Goal: Task Accomplishment & Management: Complete application form

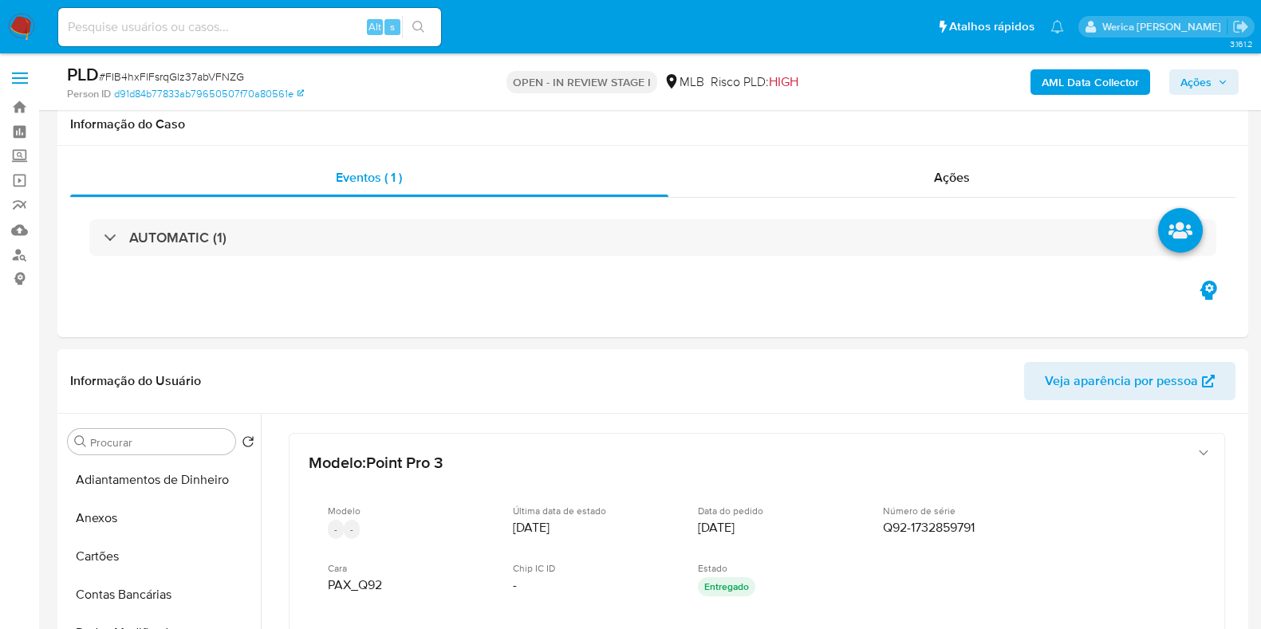
select select "10"
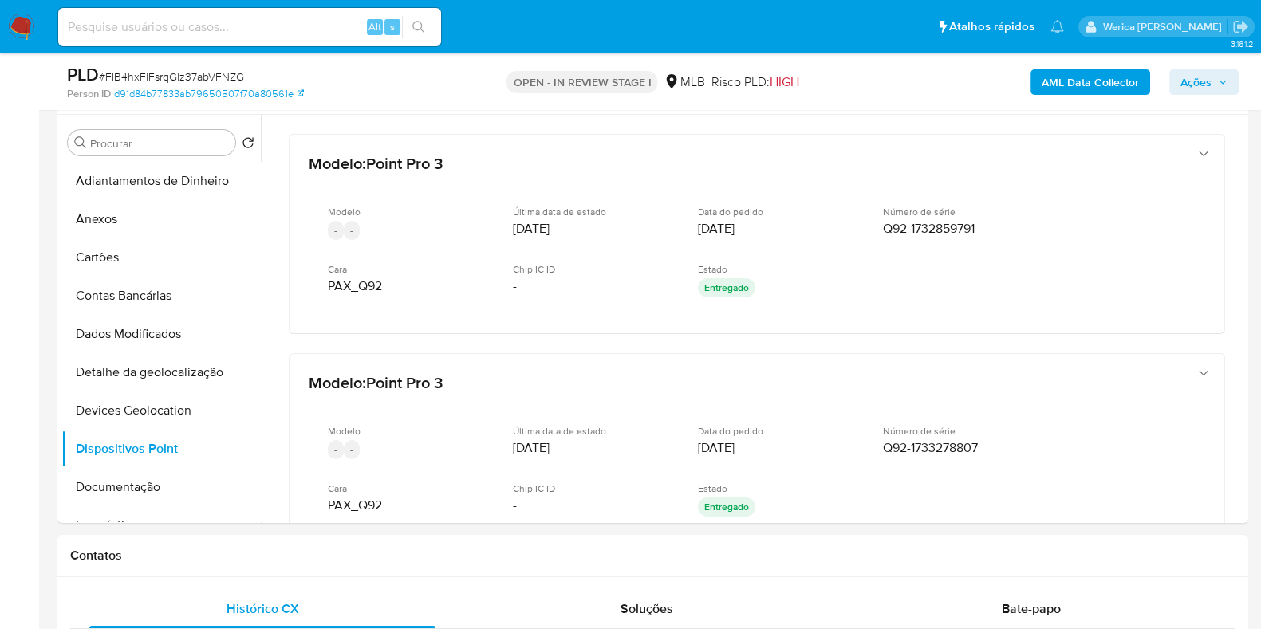
scroll to position [228, 0]
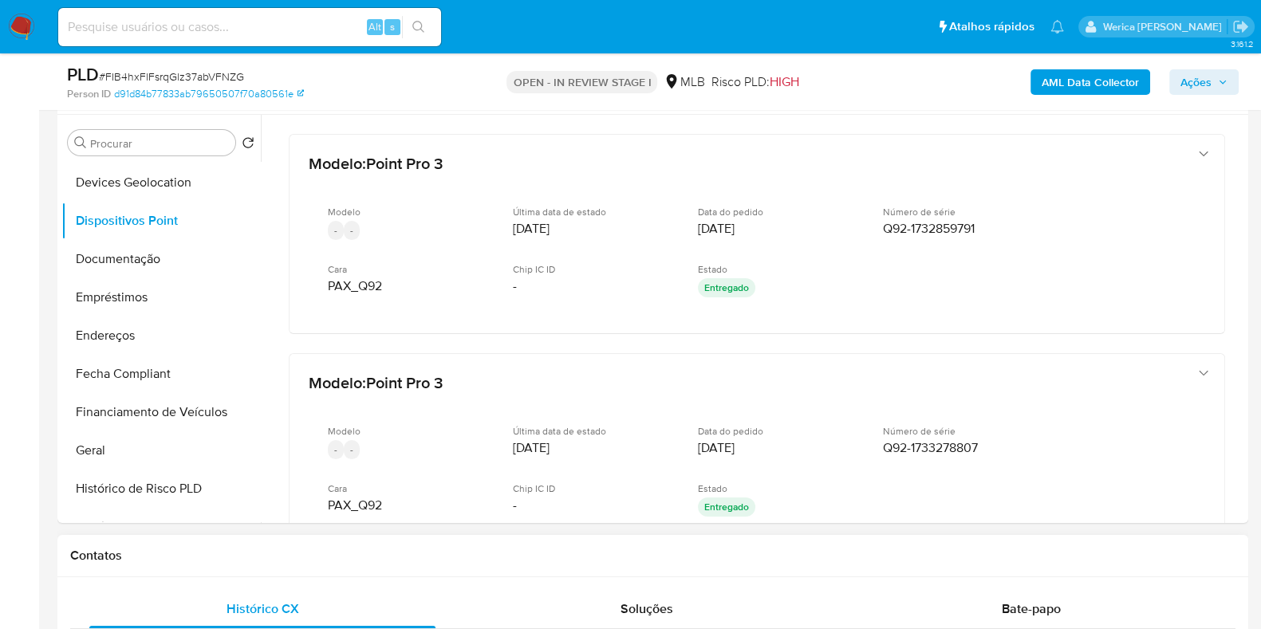
click at [850, 542] on div "Contatos" at bounding box center [652, 556] width 1191 height 42
click at [1105, 81] on b "AML Data Collector" at bounding box center [1090, 82] width 97 height 26
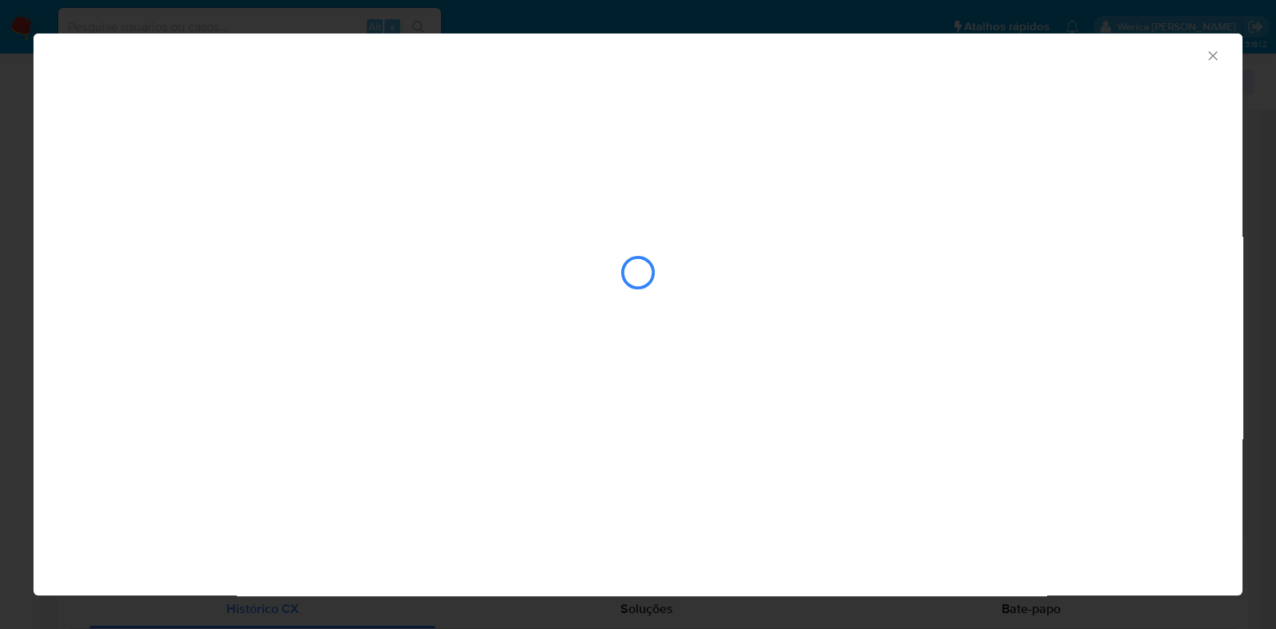
click at [165, 153] on div "AML Data Collector" at bounding box center [638, 210] width 1209 height 353
click at [164, 153] on div "AML Data Collector" at bounding box center [638, 210] width 1209 height 353
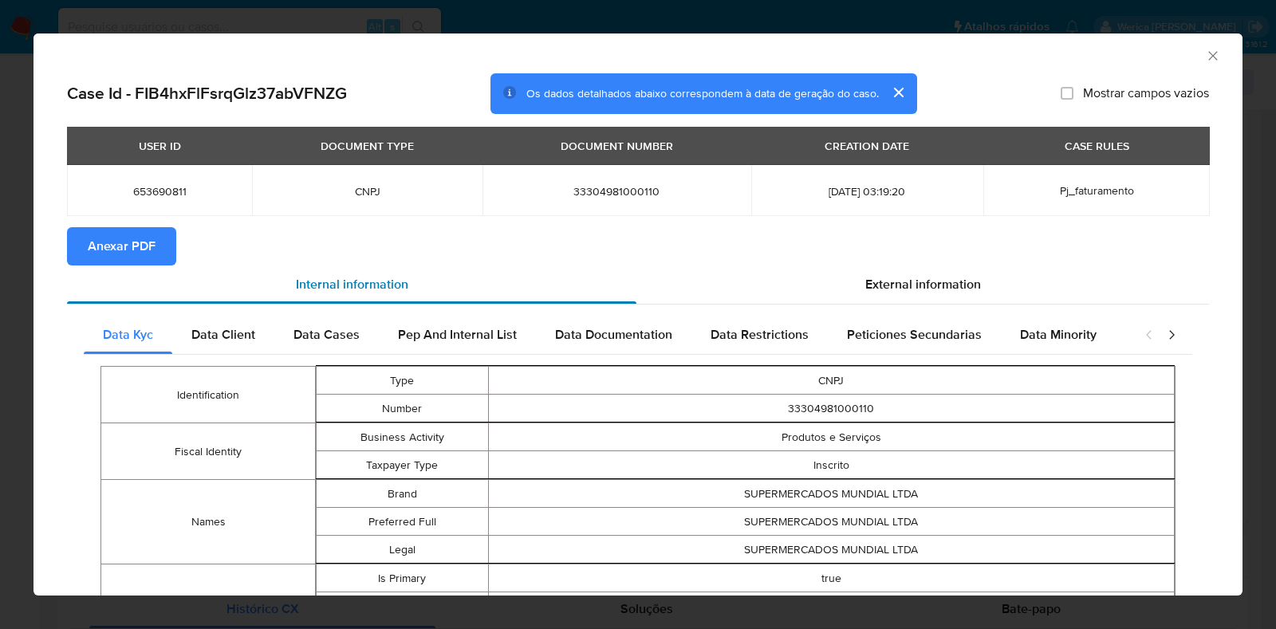
click at [117, 269] on div "Internal information" at bounding box center [352, 285] width 570 height 38
click at [149, 253] on span "Anexar PDF" at bounding box center [122, 246] width 68 height 35
click at [1205, 53] on icon "Fechar a janela" at bounding box center [1213, 56] width 16 height 16
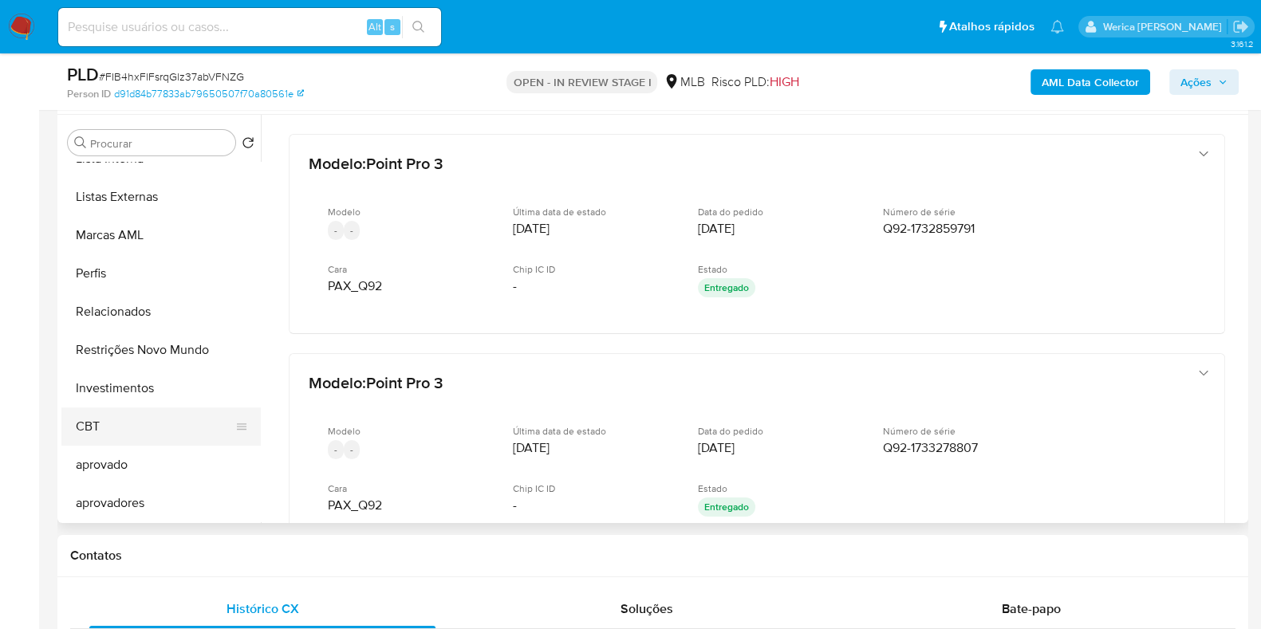
scroll to position [826, 0]
click at [143, 361] on button "Restrições Novo Mundo" at bounding box center [154, 351] width 187 height 38
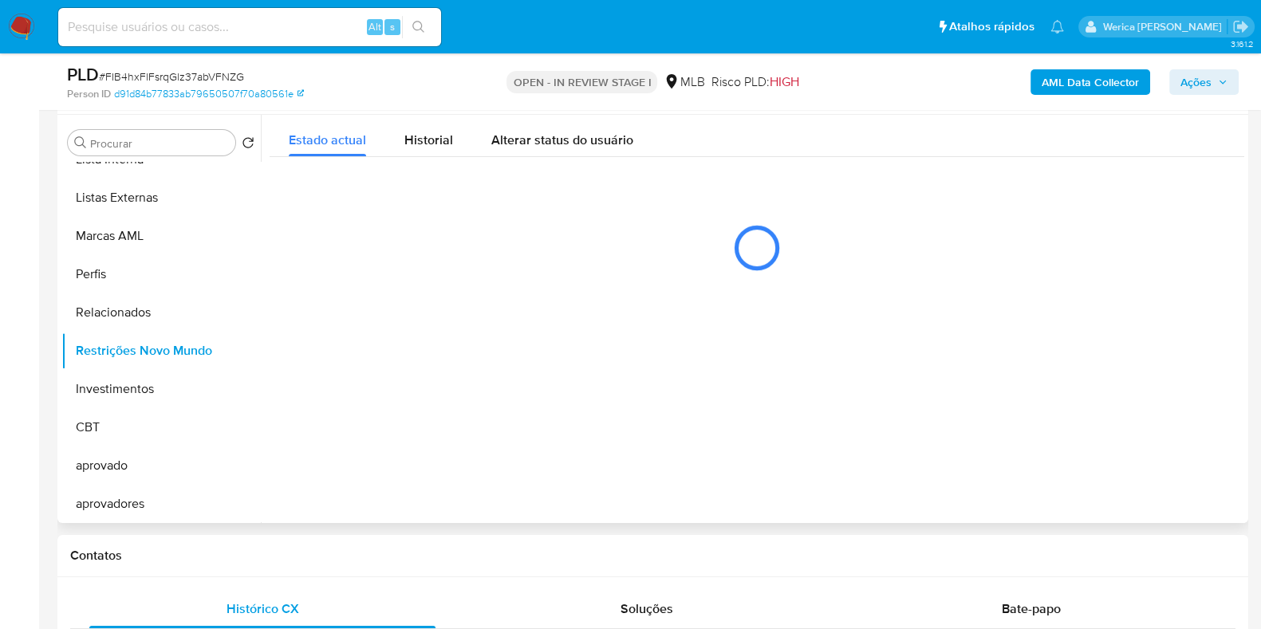
click at [443, 317] on div at bounding box center [753, 319] width 984 height 408
click at [440, 156] on div "Estado actual Historial Alterar status do usuário" at bounding box center [757, 202] width 975 height 174
click at [428, 137] on span "Historial" at bounding box center [428, 140] width 49 height 18
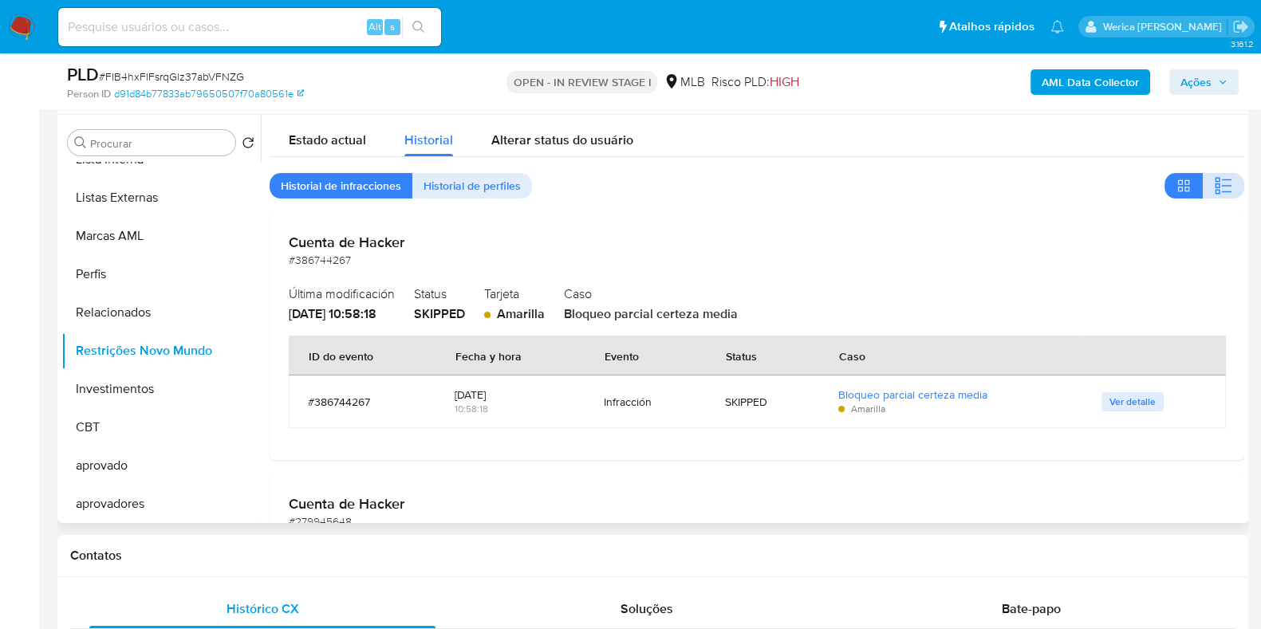
click at [1222, 186] on icon "button" at bounding box center [1227, 187] width 10 height 2
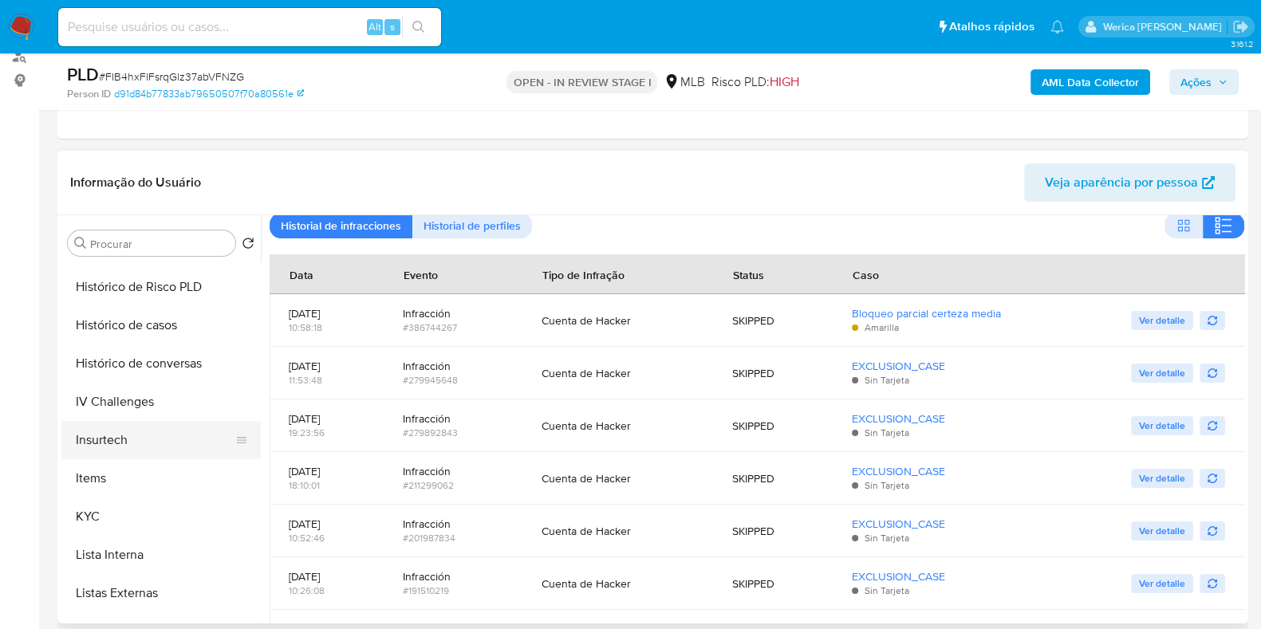
scroll to position [528, 0]
click at [138, 510] on button "KYC" at bounding box center [154, 519] width 187 height 38
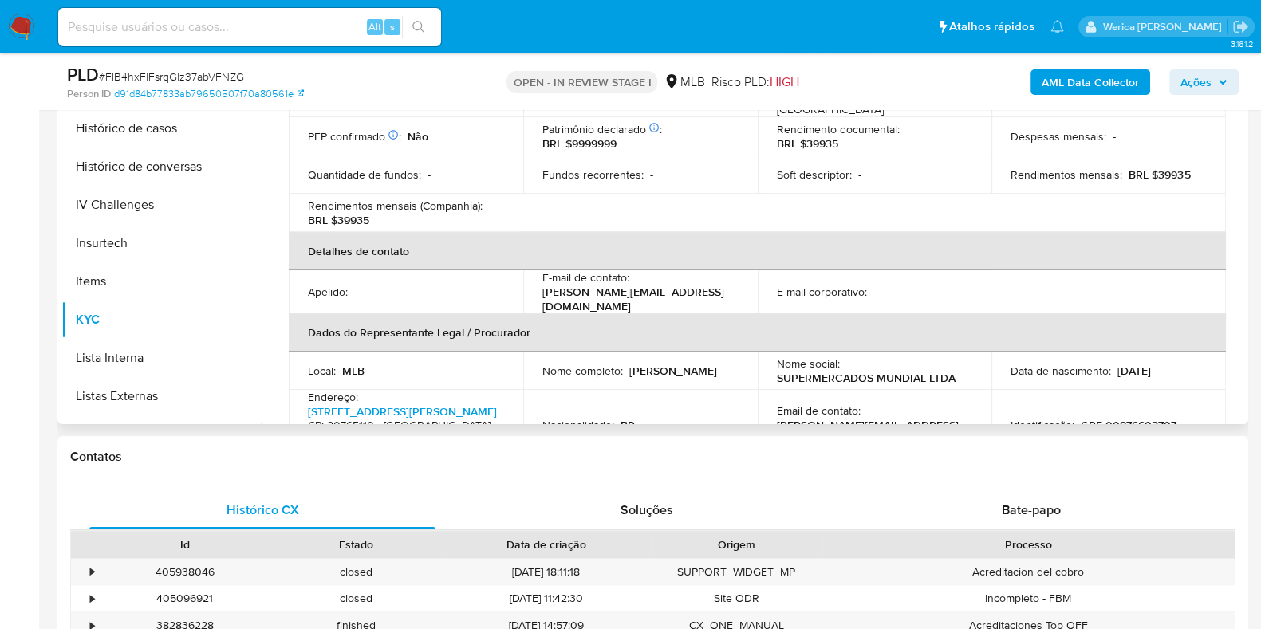
scroll to position [0, 0]
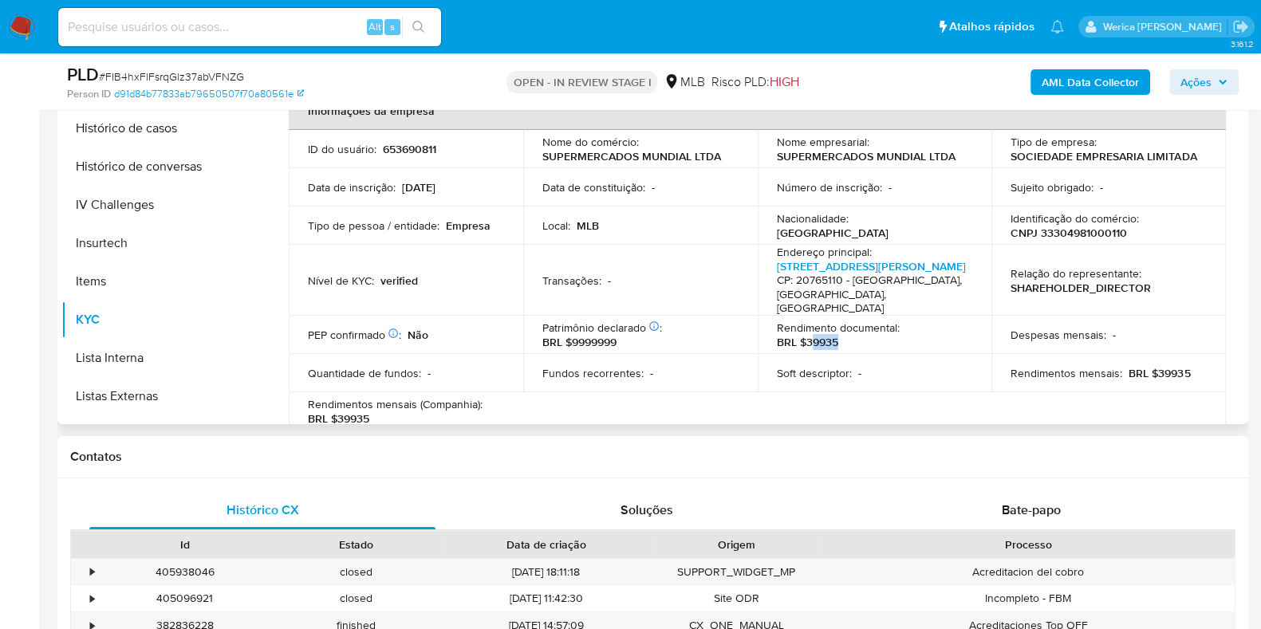
drag, startPoint x: 811, startPoint y: 333, endPoint x: 846, endPoint y: 321, distance: 36.8
click at [846, 321] on div "Rendimento documental : BRL $39935" at bounding box center [875, 335] width 196 height 29
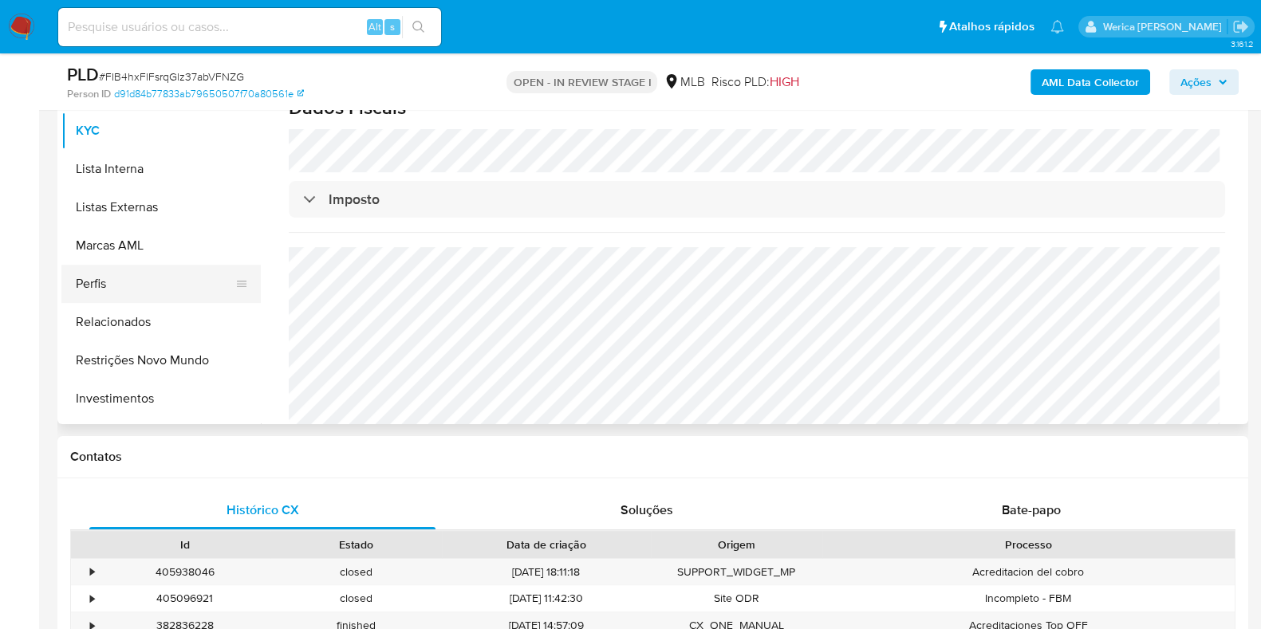
scroll to position [727, 0]
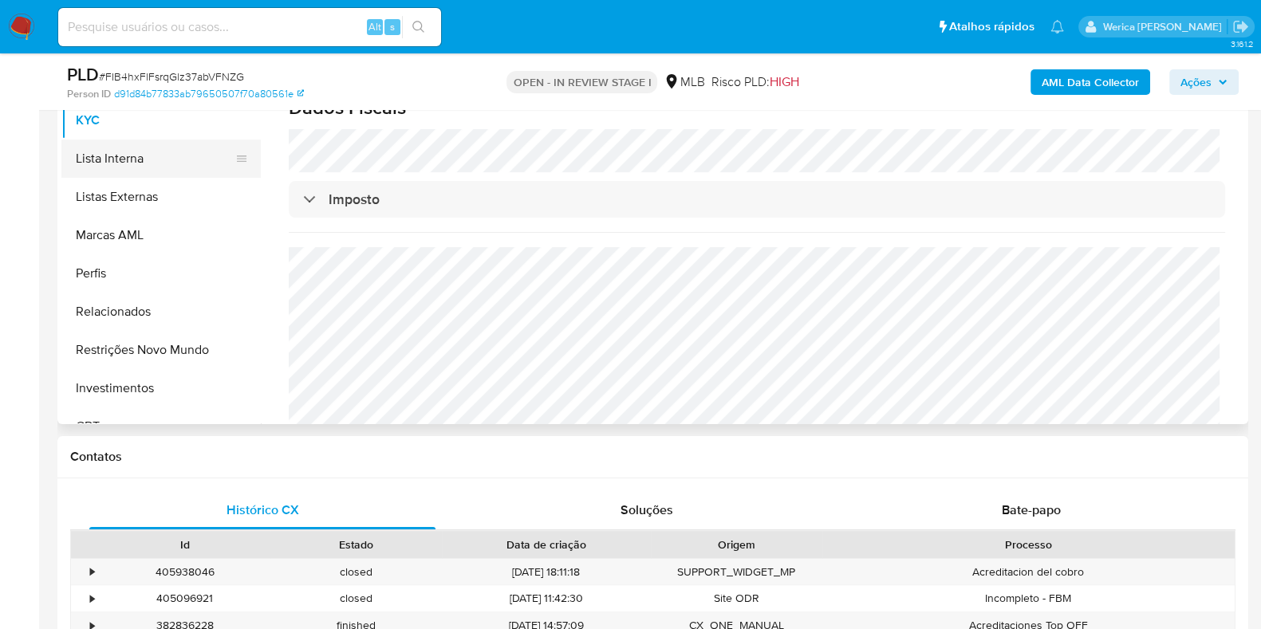
click at [179, 170] on button "Lista Interna" at bounding box center [154, 159] width 187 height 38
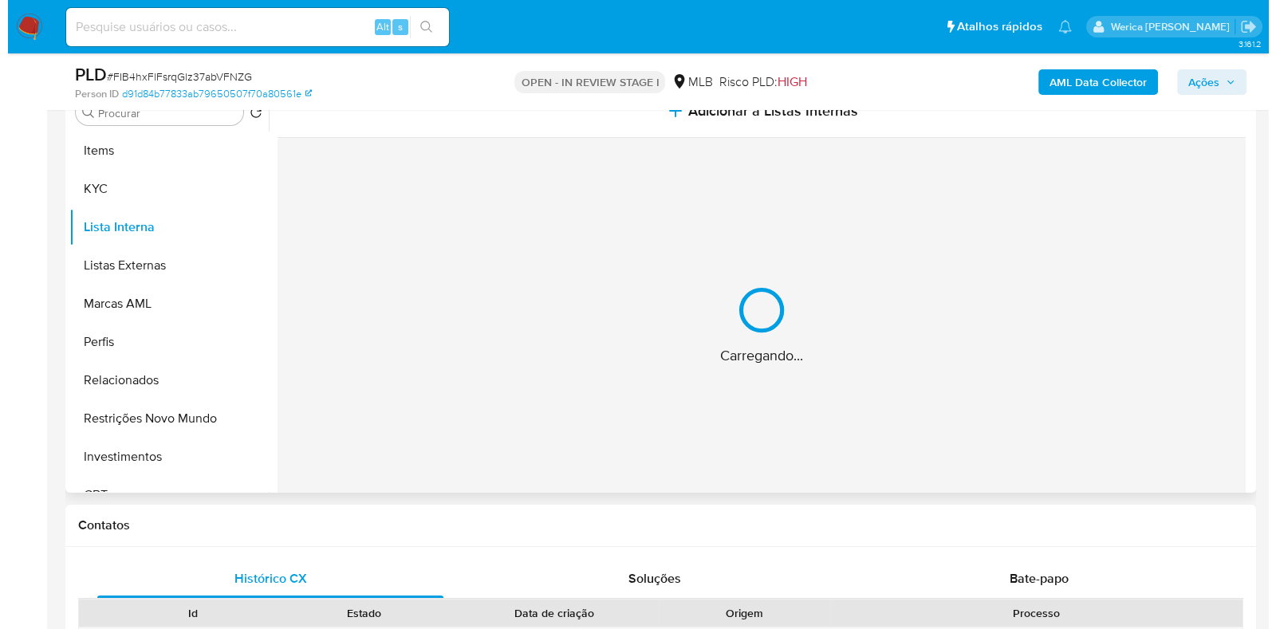
scroll to position [299, 0]
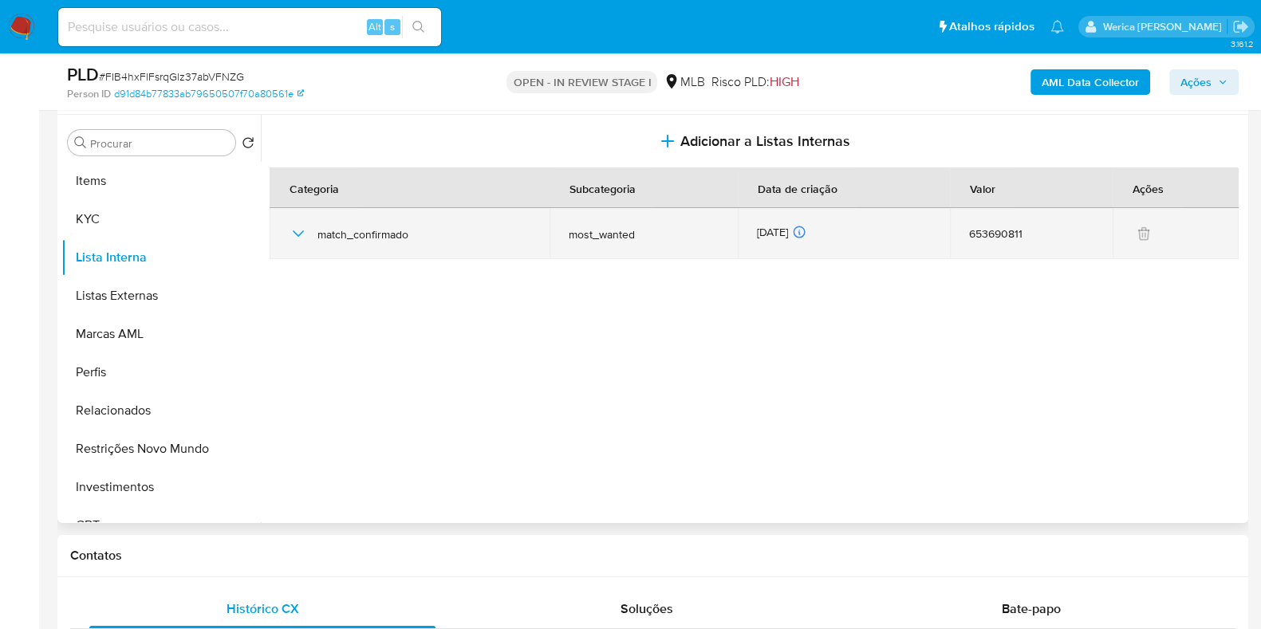
click at [295, 237] on icon "button" at bounding box center [298, 233] width 19 height 19
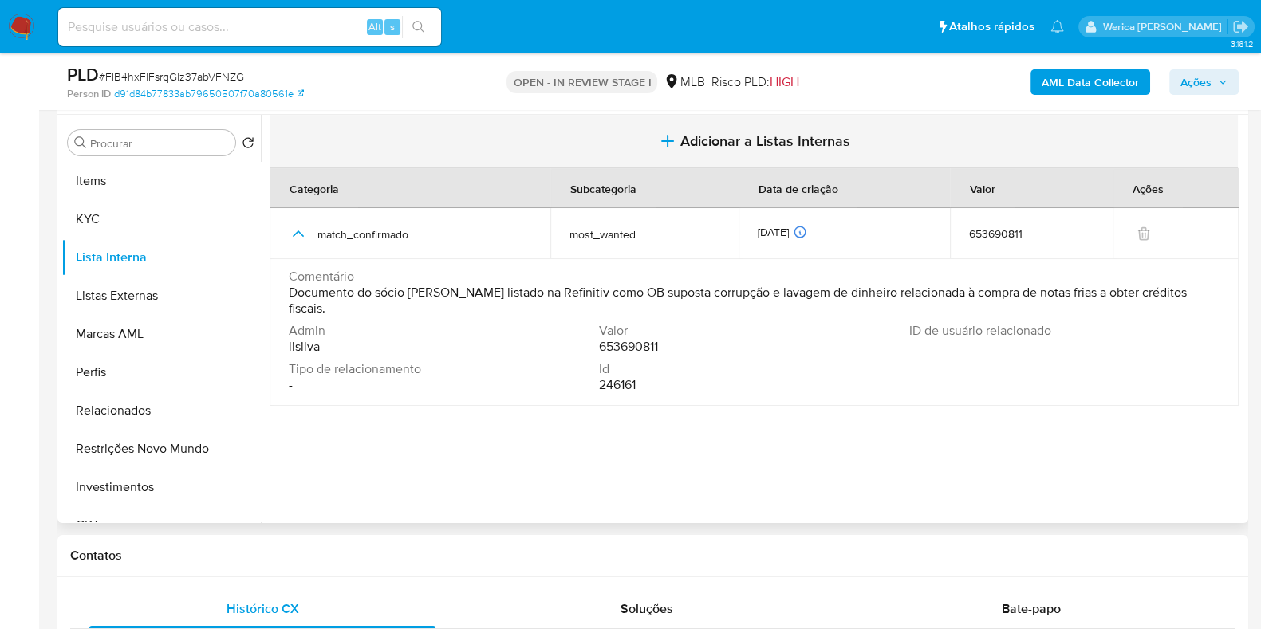
click at [713, 136] on span "Adicionar a Listas Internas" at bounding box center [765, 141] width 170 height 18
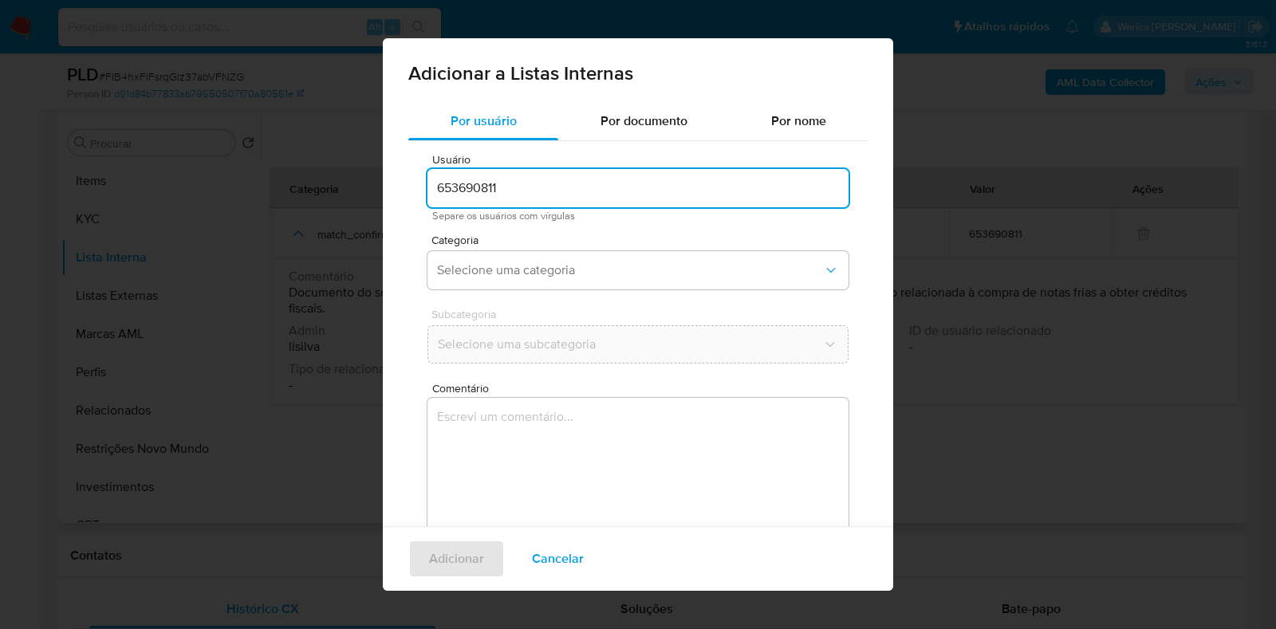
click at [574, 184] on input "653690811" at bounding box center [638, 188] width 421 height 21
click at [590, 271] on span "Selecione uma categoria" at bounding box center [630, 270] width 386 height 16
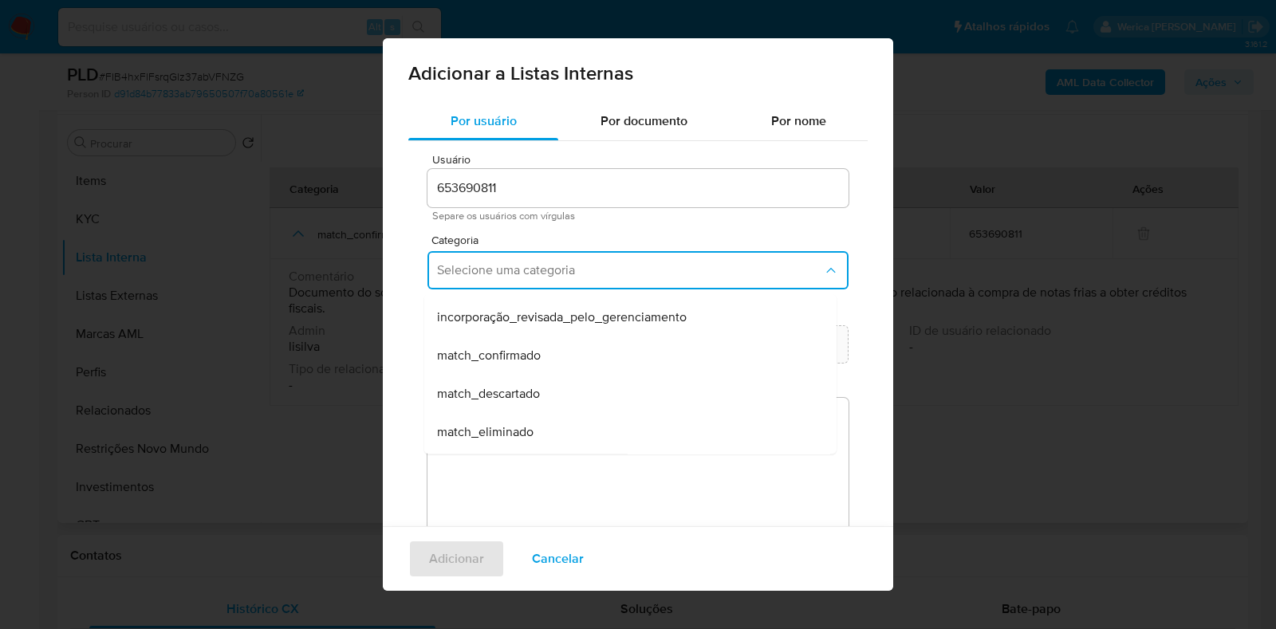
scroll to position [99, 0]
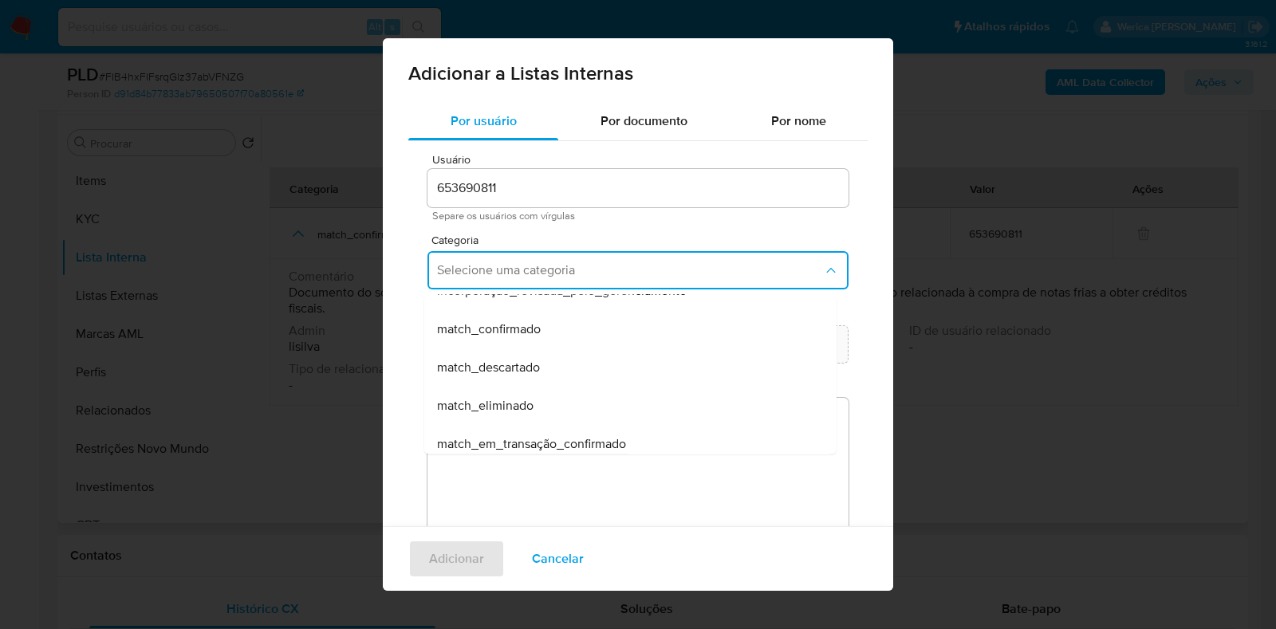
click at [585, 328] on div "match_confirmado" at bounding box center [625, 329] width 377 height 38
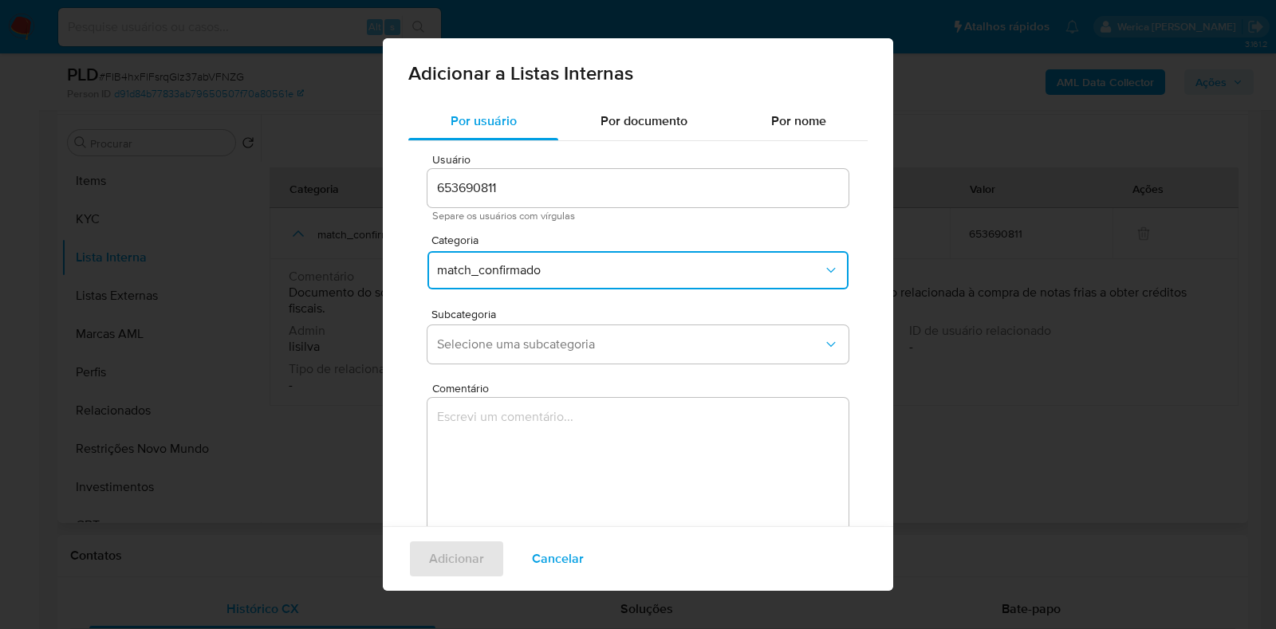
click at [589, 325] on div "Subcategoria Selecione uma subcategoria" at bounding box center [638, 339] width 421 height 61
click at [589, 338] on span "Selecione uma subcategoria" at bounding box center [630, 345] width 386 height 16
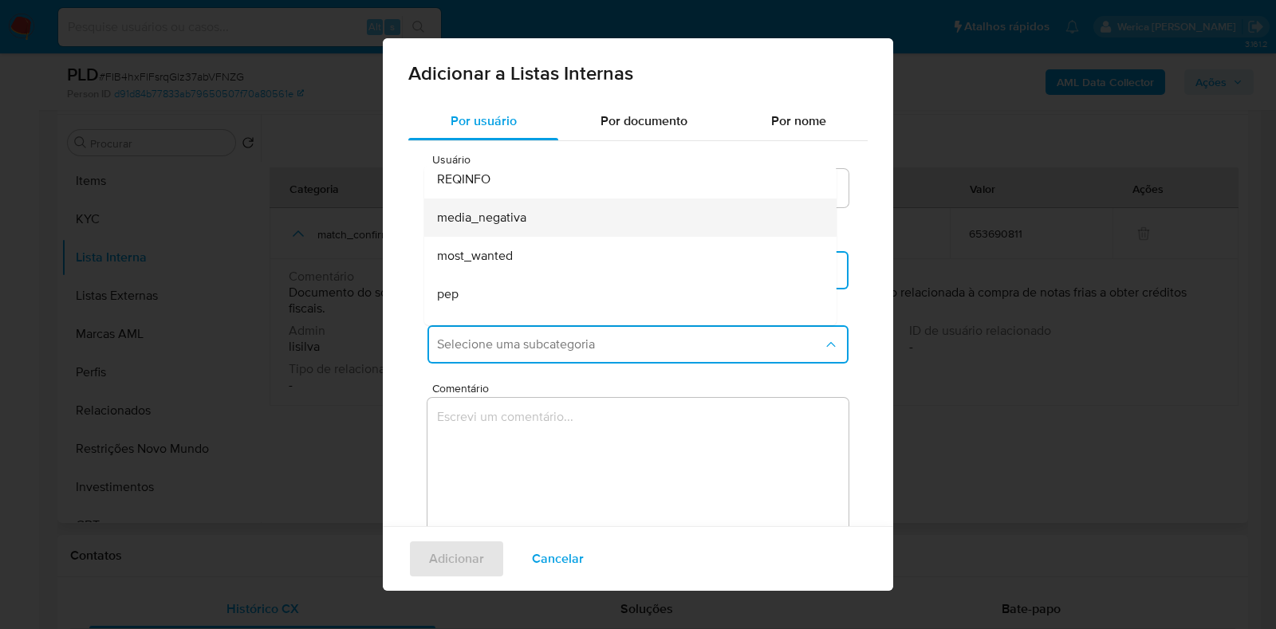
scroll to position [0, 0]
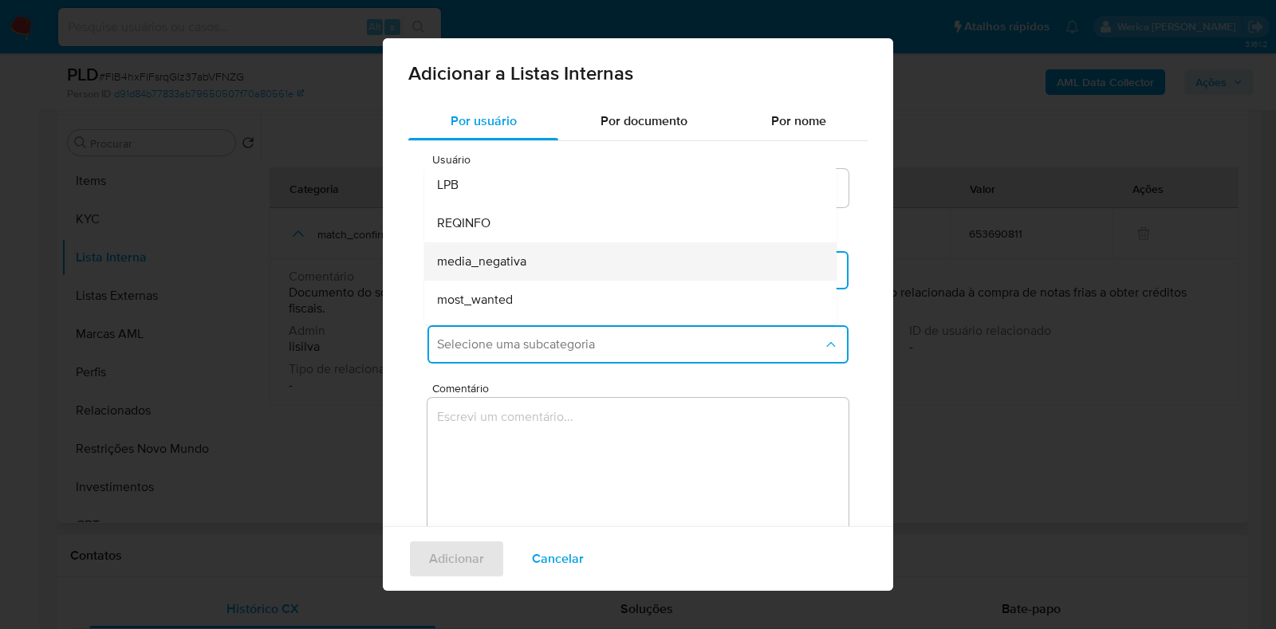
click at [511, 242] on div "media_negativa" at bounding box center [625, 261] width 377 height 38
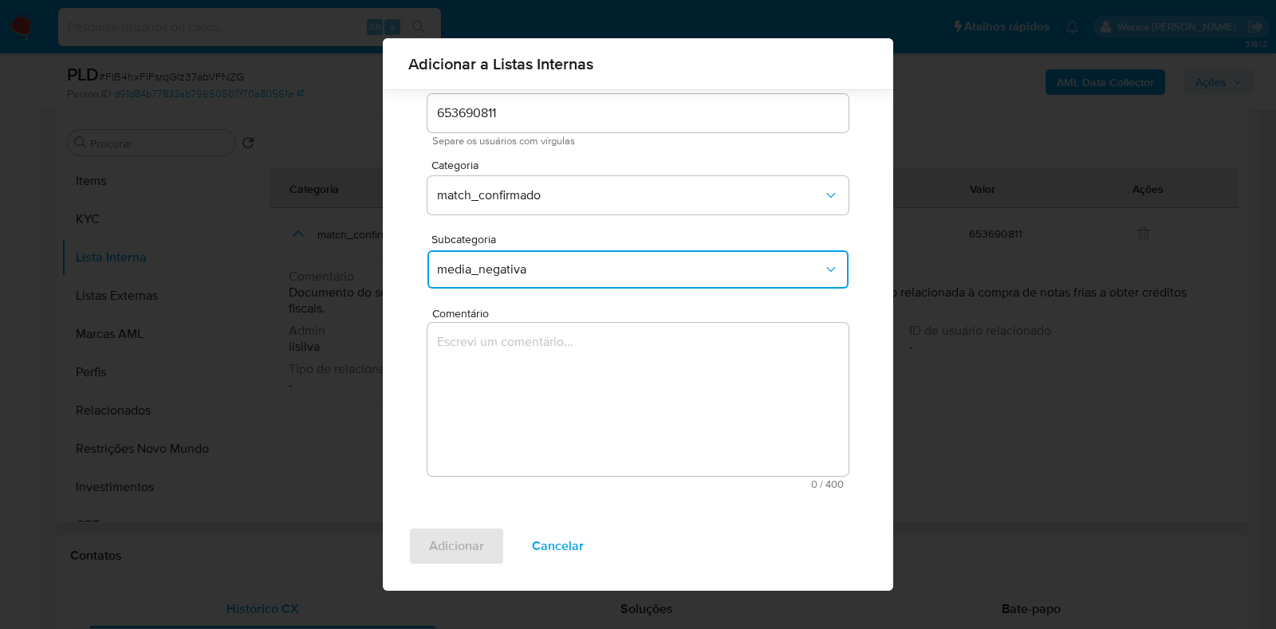
scroll to position [51, 0]
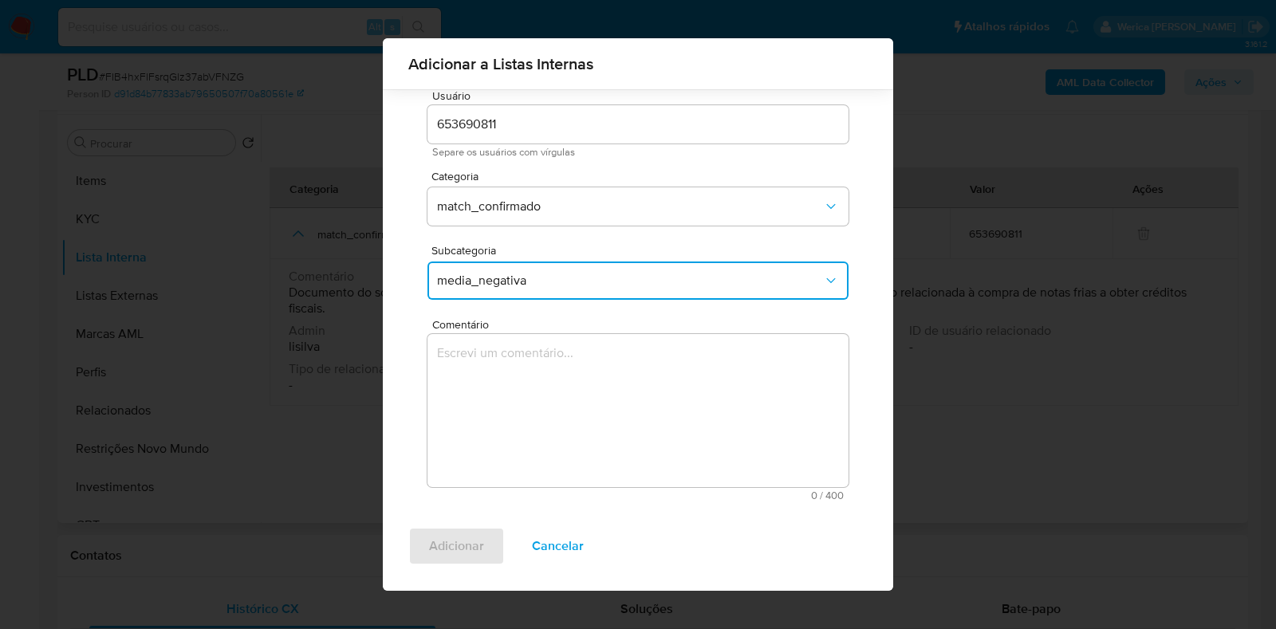
click at [561, 354] on textarea "Comentário" at bounding box center [638, 410] width 421 height 153
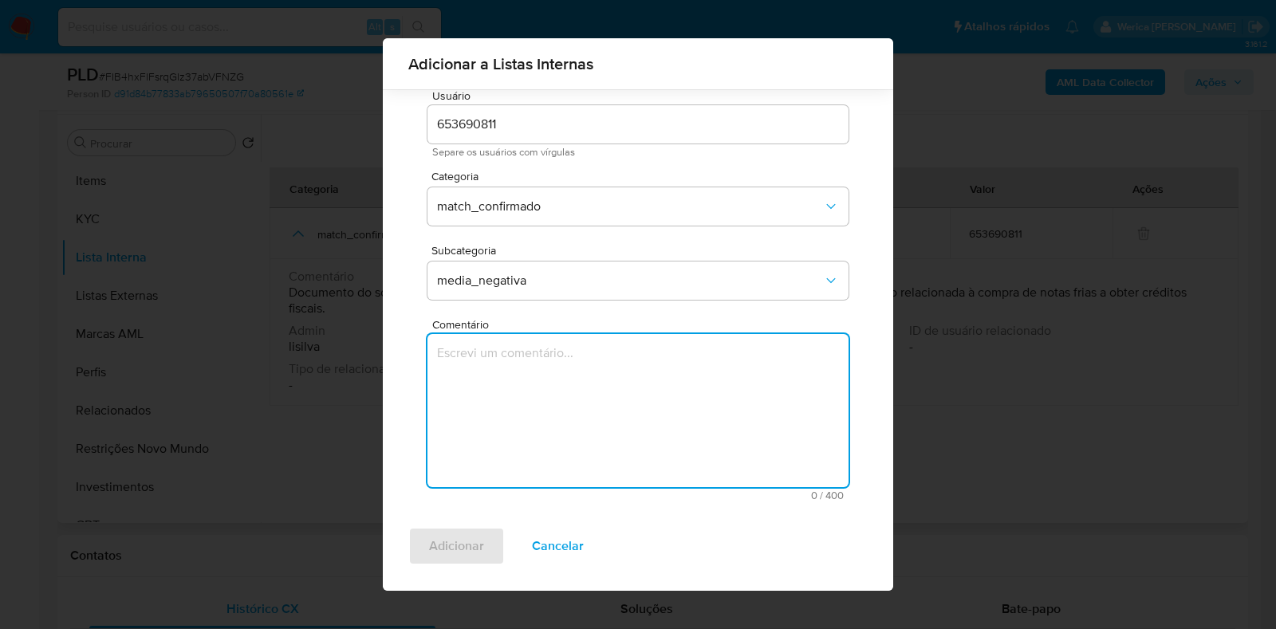
click at [628, 366] on textarea "Comentário" at bounding box center [638, 410] width 421 height 153
paste textarea "A Operação Armadeira 2 foi deflagrada para apurar um suposto esquema de corrupç…"
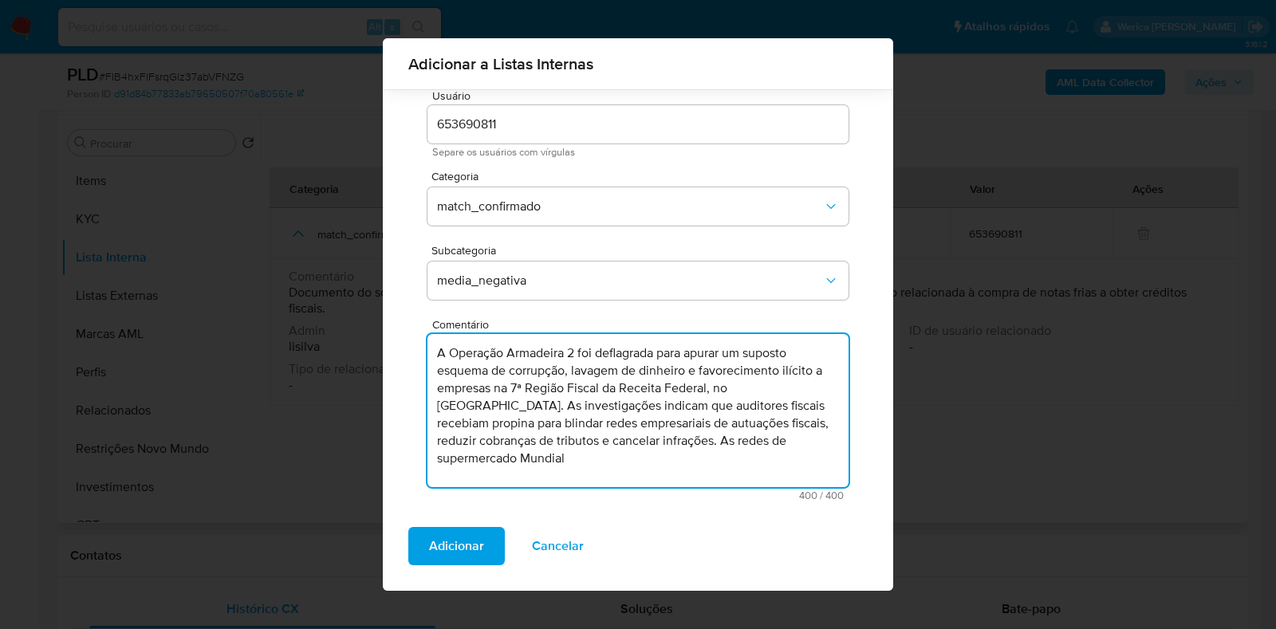
click at [649, 468] on textarea "A Operação Armadeira 2 foi deflagrada para apurar um suposto esquema de corrupç…" at bounding box center [638, 410] width 421 height 153
click at [521, 362] on textarea "A Operação Armadeira 2 foi deflagrada para apurar um suposto esquema de corrupç…" at bounding box center [638, 410] width 421 height 153
click at [598, 380] on textarea "A Operação Armadeira 2 foi deflagrada para apurar um suposto esquema de corrupç…" at bounding box center [638, 410] width 421 height 153
click at [482, 431] on textarea "A Operação Armadeira 2 foi deflagrada para apurar um suposto esquema de corrupç…" at bounding box center [638, 410] width 421 height 153
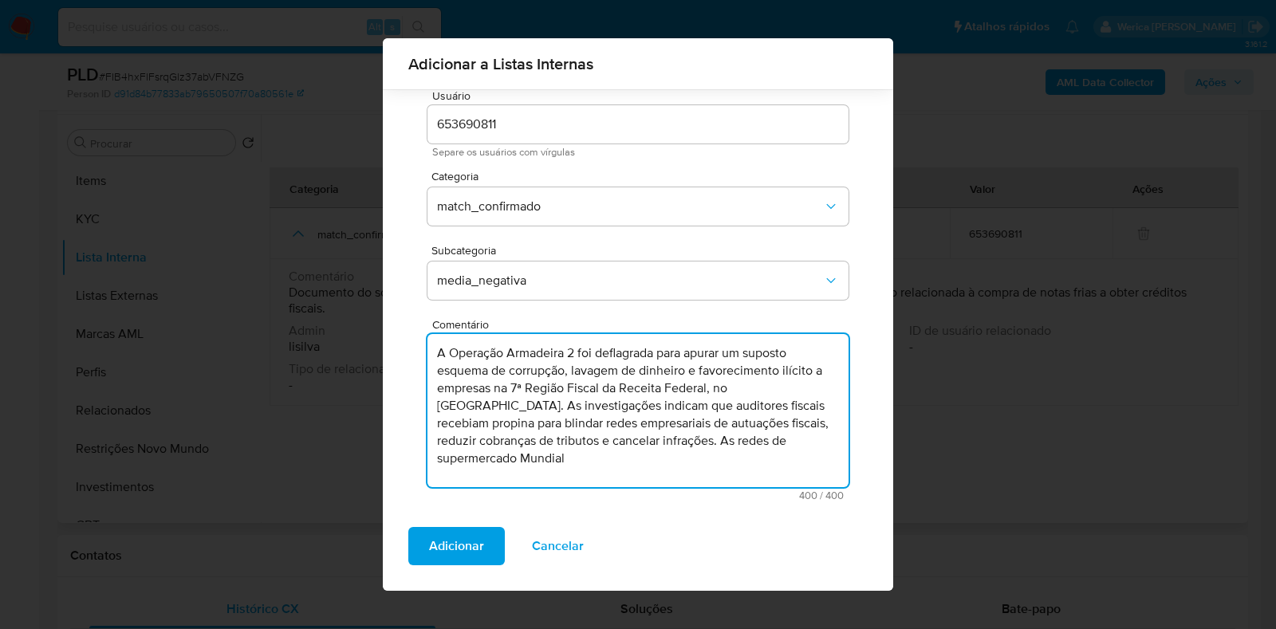
click at [704, 444] on textarea "A Operação Armadeira 2 foi deflagrada para apurar um suposto esquema de corrupç…" at bounding box center [638, 410] width 421 height 153
click at [686, 455] on textarea "A Operação Armadeira 2 foi deflagrada para apurar um suposto esquema de corrupç…" at bounding box center [638, 410] width 421 height 153
drag, startPoint x: 436, startPoint y: 412, endPoint x: 594, endPoint y: 470, distance: 168.1
click at [594, 470] on textarea "A Operação Armadeira 2 foi deflagrada para apurar um suposto esquema de corrupç…" at bounding box center [638, 410] width 421 height 153
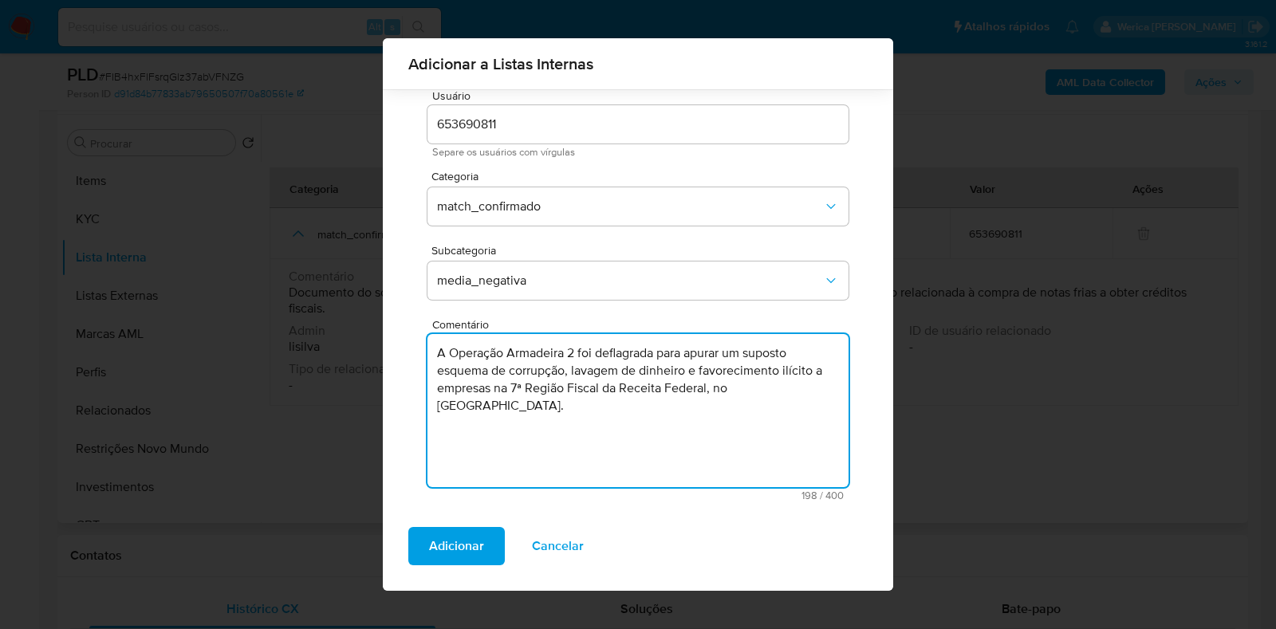
paste textarea "As redes de supermercado Mundial e Guanabara foram citadas como empresas suspei…"
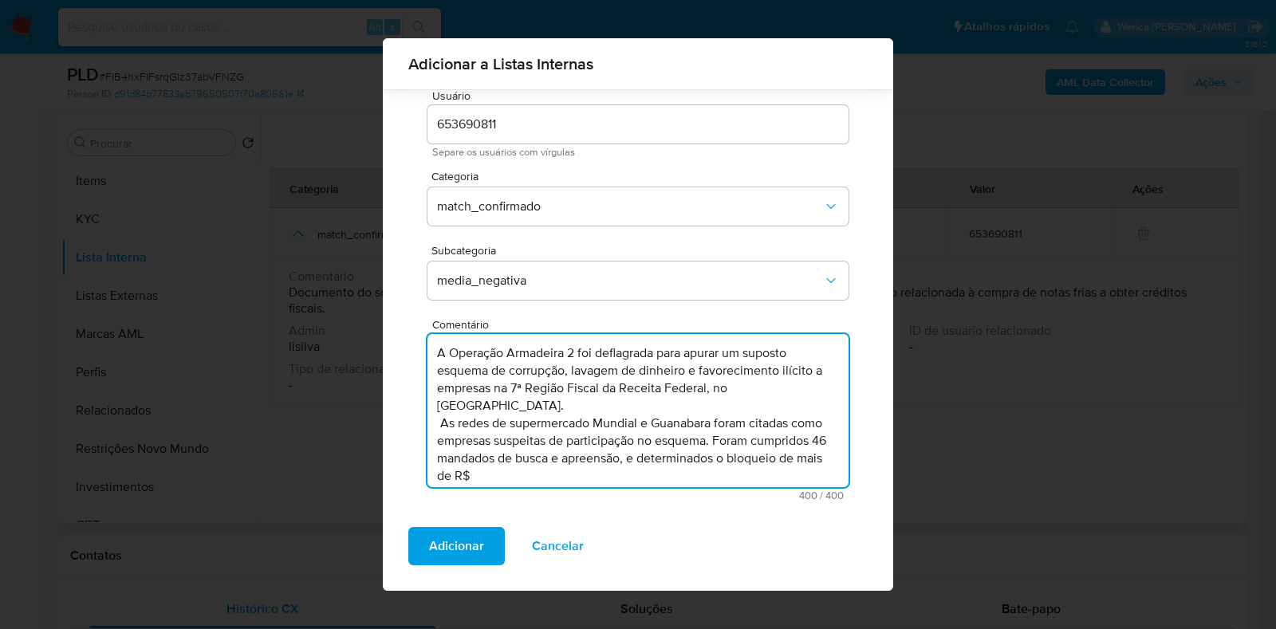
click at [445, 408] on textarea "A Operação Armadeira 2 foi deflagrada para apurar um suposto esquema de corrupç…" at bounding box center [638, 410] width 421 height 153
click at [633, 460] on textarea "A Operação Armadeira 2 foi deflagrada para apurar um suposto esquema de corrupç…" at bounding box center [638, 410] width 421 height 153
drag, startPoint x: 756, startPoint y: 428, endPoint x: 763, endPoint y: 448, distance: 20.9
click at [763, 448] on textarea "A Operação Armadeira 2 foi deflagrada para apurar um suposto esquema de corrupç…" at bounding box center [638, 410] width 421 height 153
click at [718, 421] on textarea "A Operação Armadeira 2 foi deflagrada para apurar um suposto esquema de corrupç…" at bounding box center [638, 410] width 421 height 153
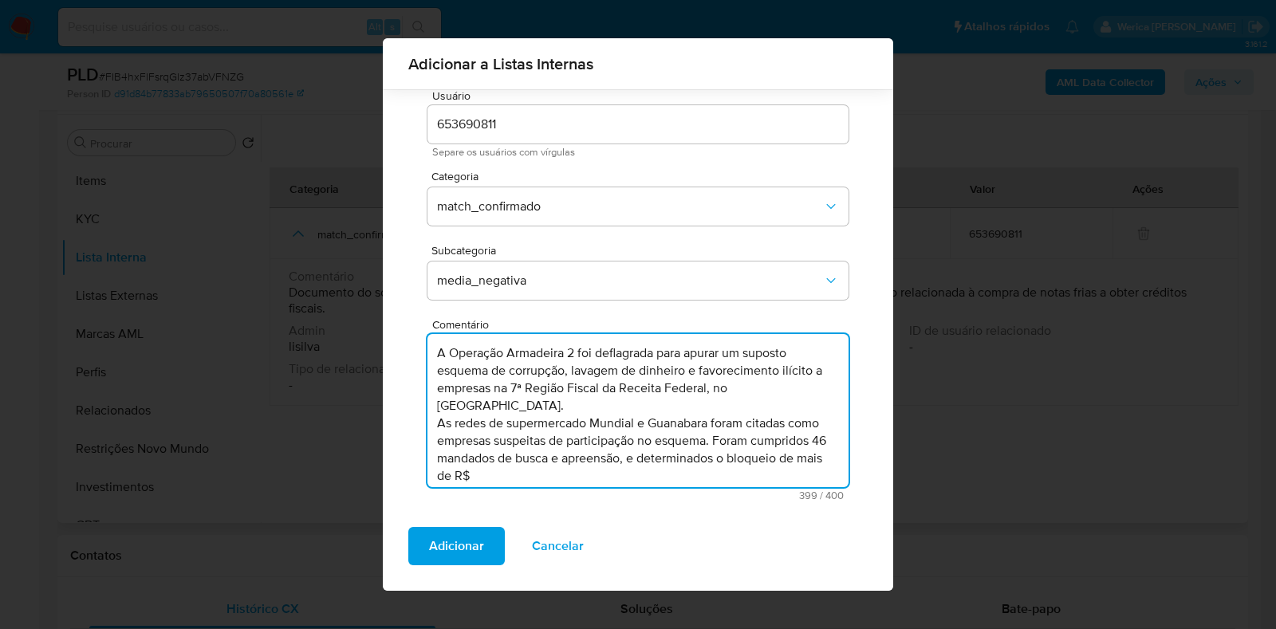
drag, startPoint x: 751, startPoint y: 426, endPoint x: 770, endPoint y: 463, distance: 41.4
click at [770, 463] on textarea "A Operação Armadeira 2 foi deflagrada para apurar um suposto esquema de corrupç…" at bounding box center [638, 410] width 421 height 153
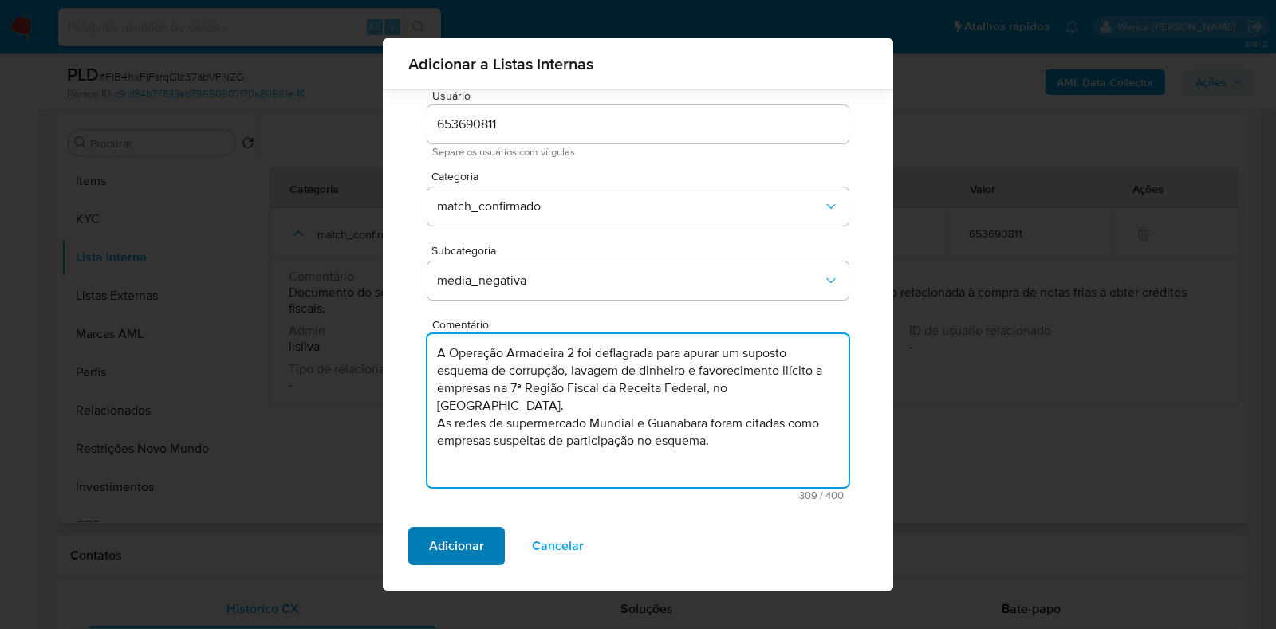
type textarea "A Operação Armadeira 2 foi deflagrada para apurar um suposto esquema de corrupç…"
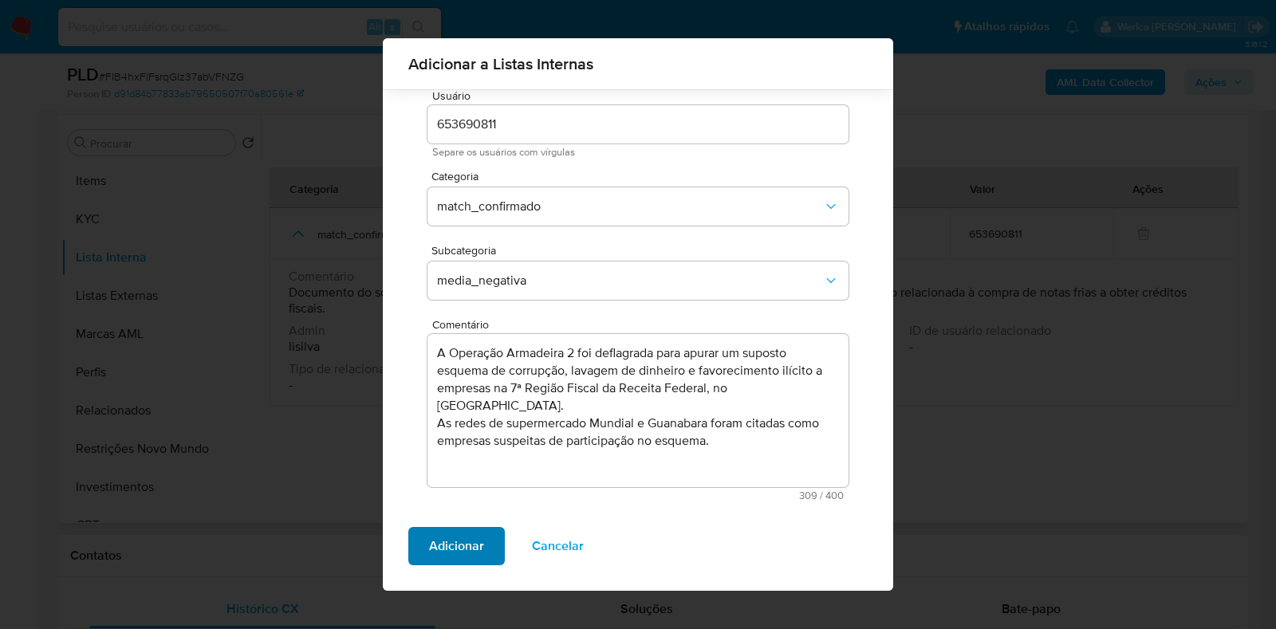
click at [463, 538] on span "Adicionar" at bounding box center [456, 546] width 55 height 35
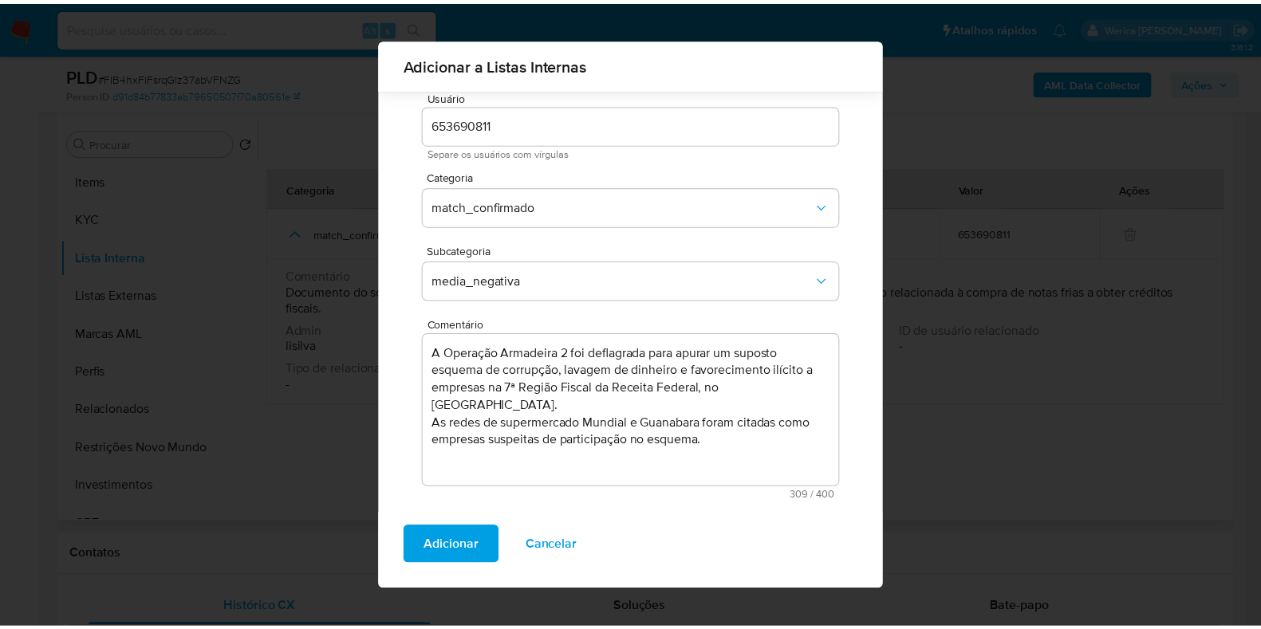
scroll to position [0, 0]
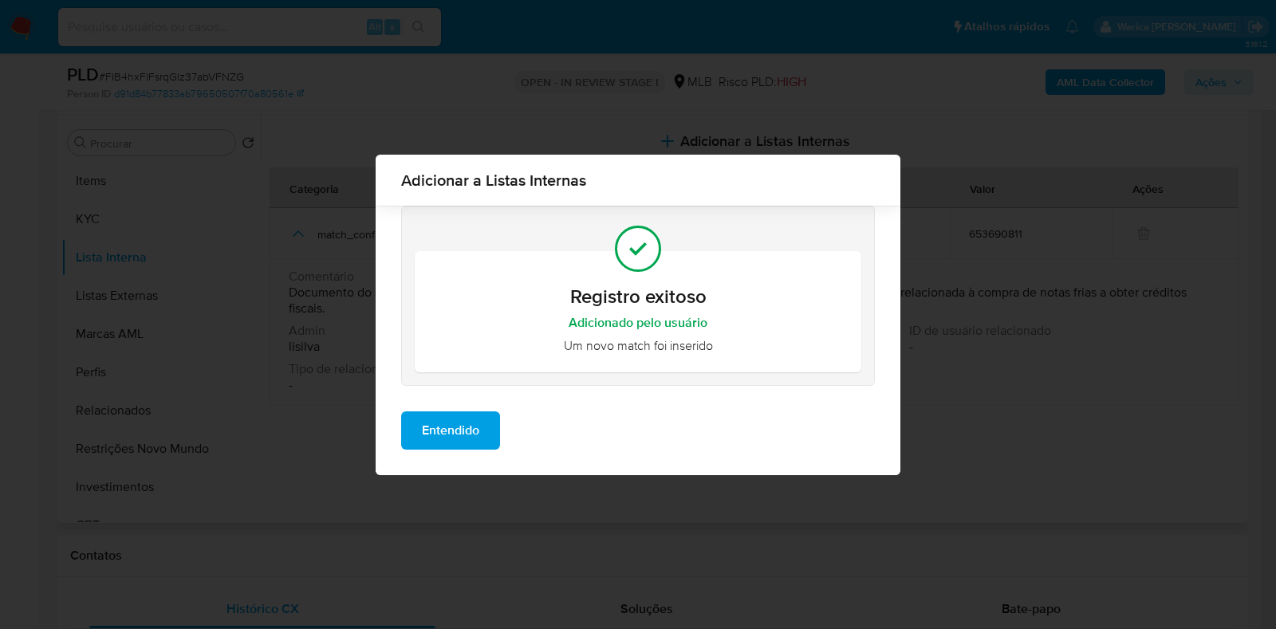
click at [493, 432] on button "Entendido" at bounding box center [450, 431] width 99 height 38
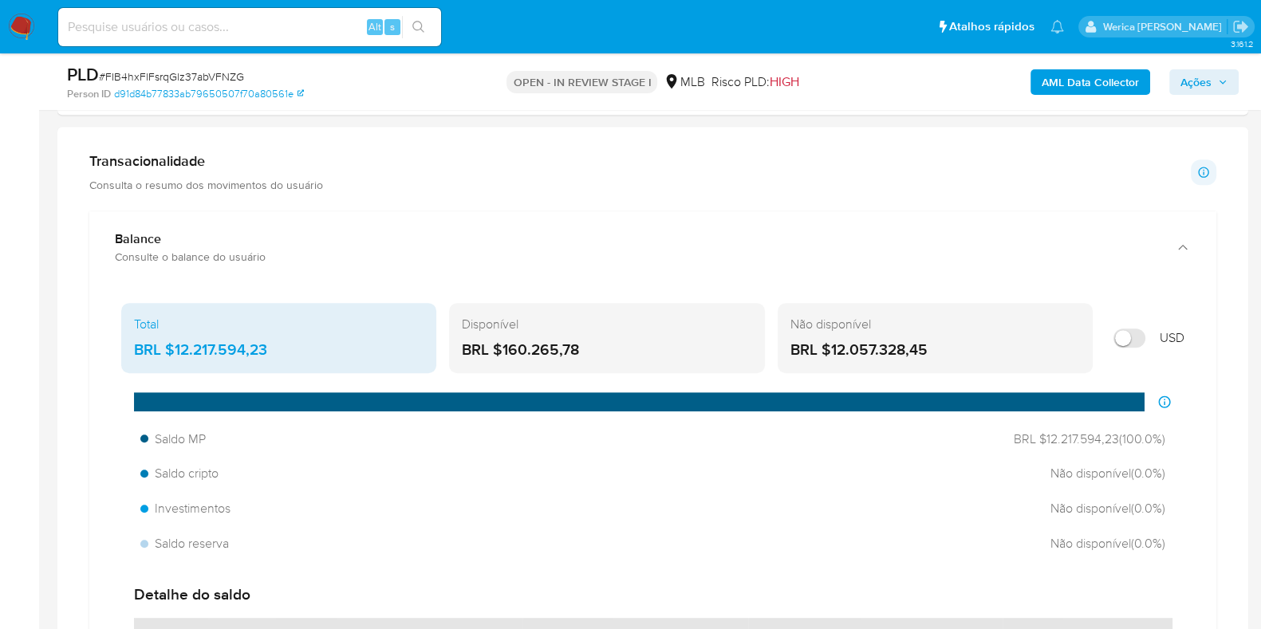
scroll to position [1068, 0]
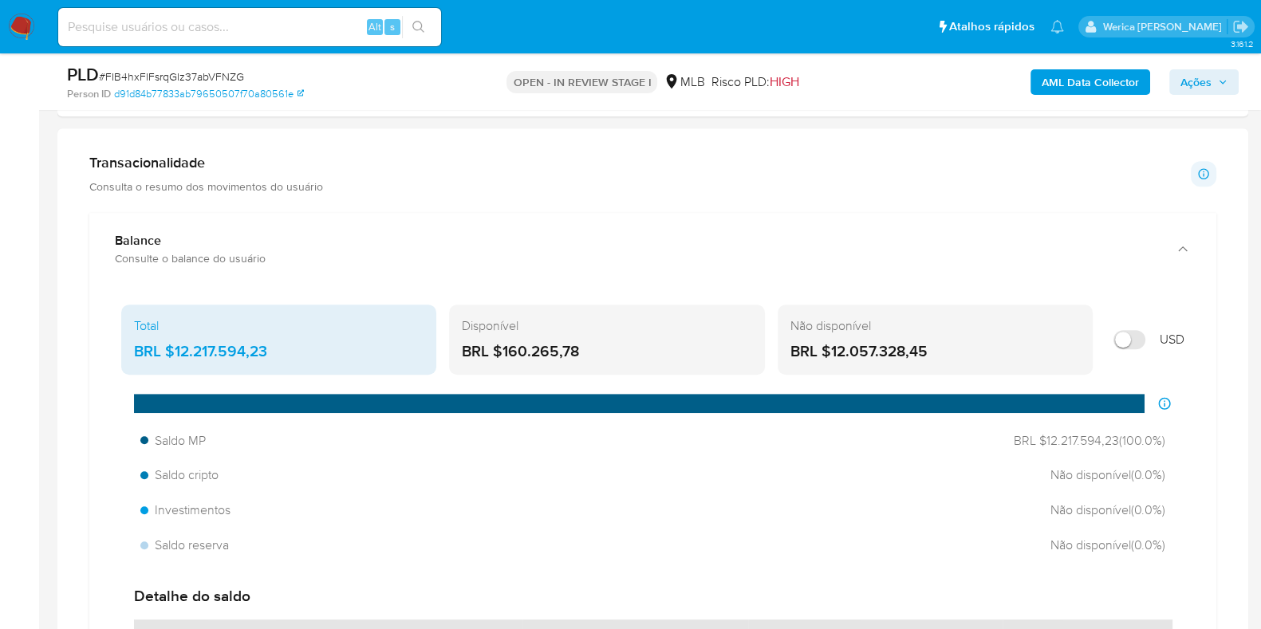
click at [1078, 87] on b "AML Data Collector" at bounding box center [1090, 82] width 97 height 26
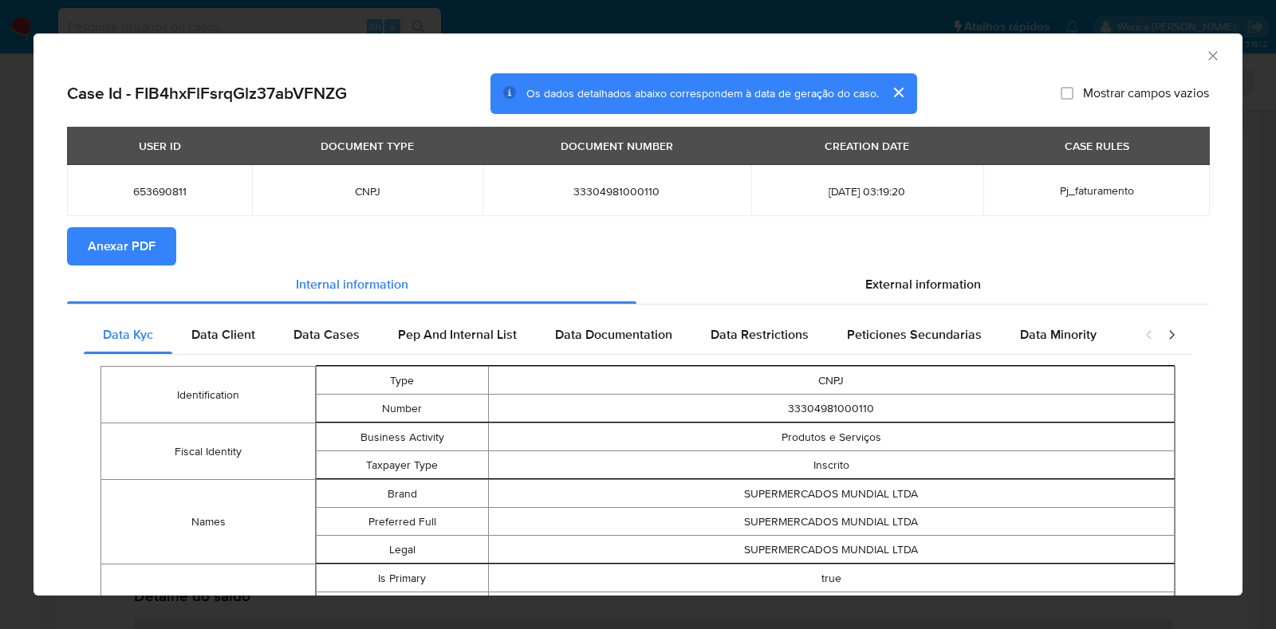
click at [104, 241] on span "Anexar PDF" at bounding box center [122, 246] width 68 height 35
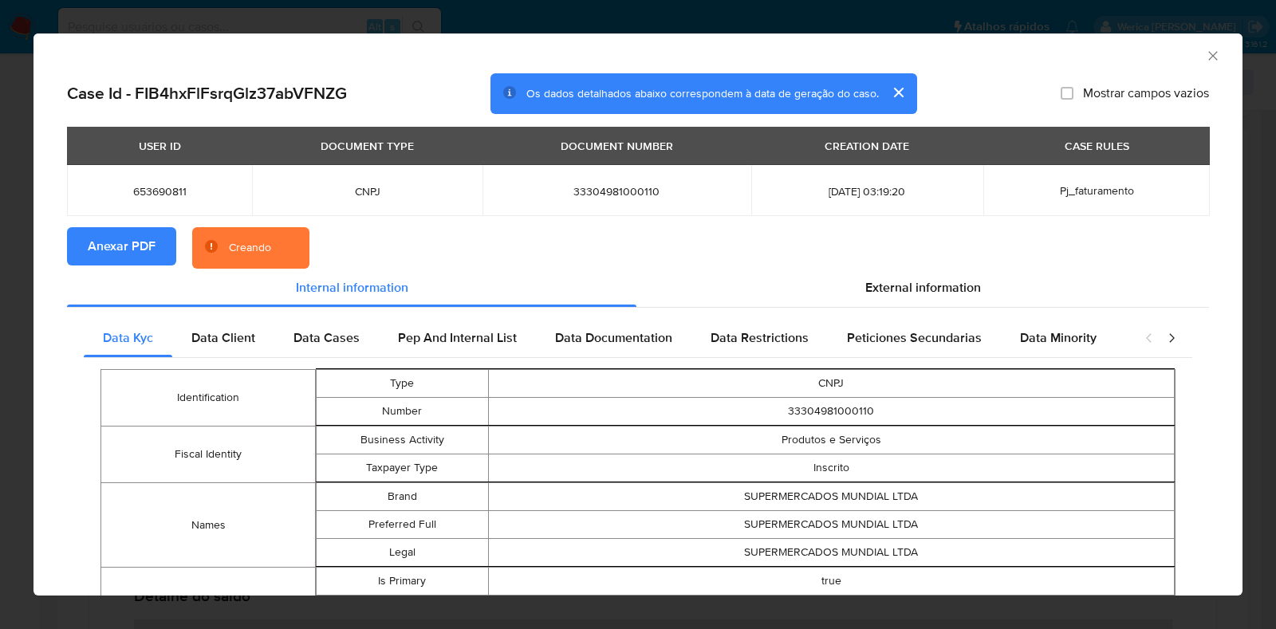
click at [1205, 59] on icon "Fechar a janela" at bounding box center [1213, 56] width 16 height 16
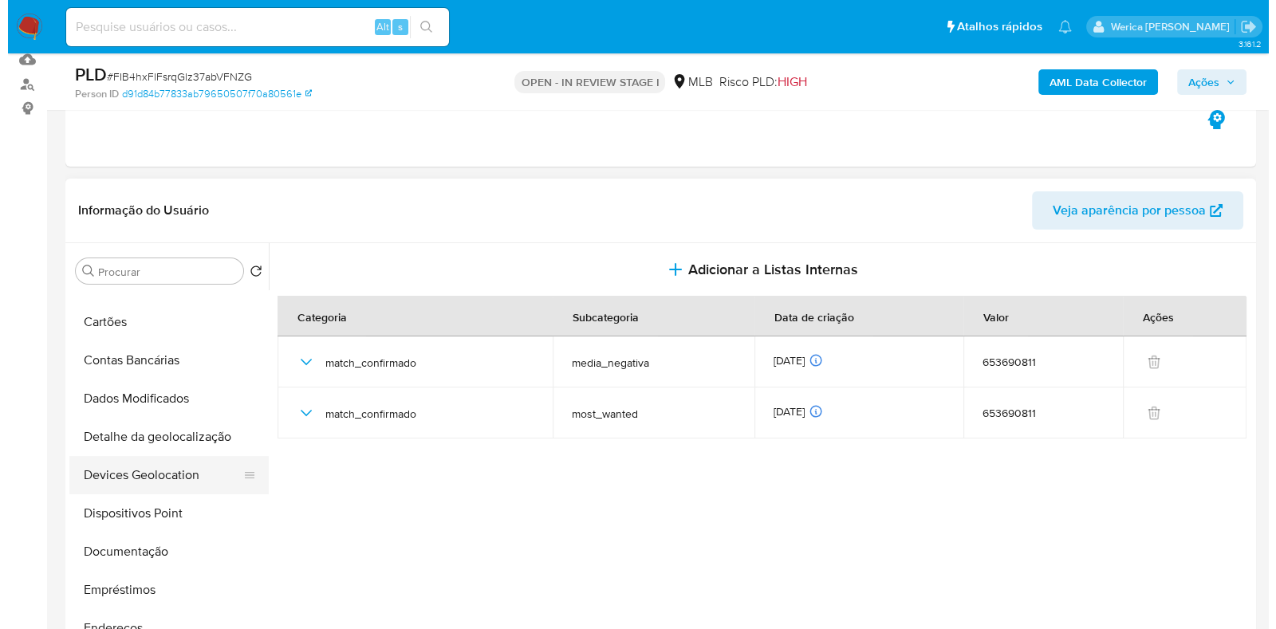
scroll to position [0, 0]
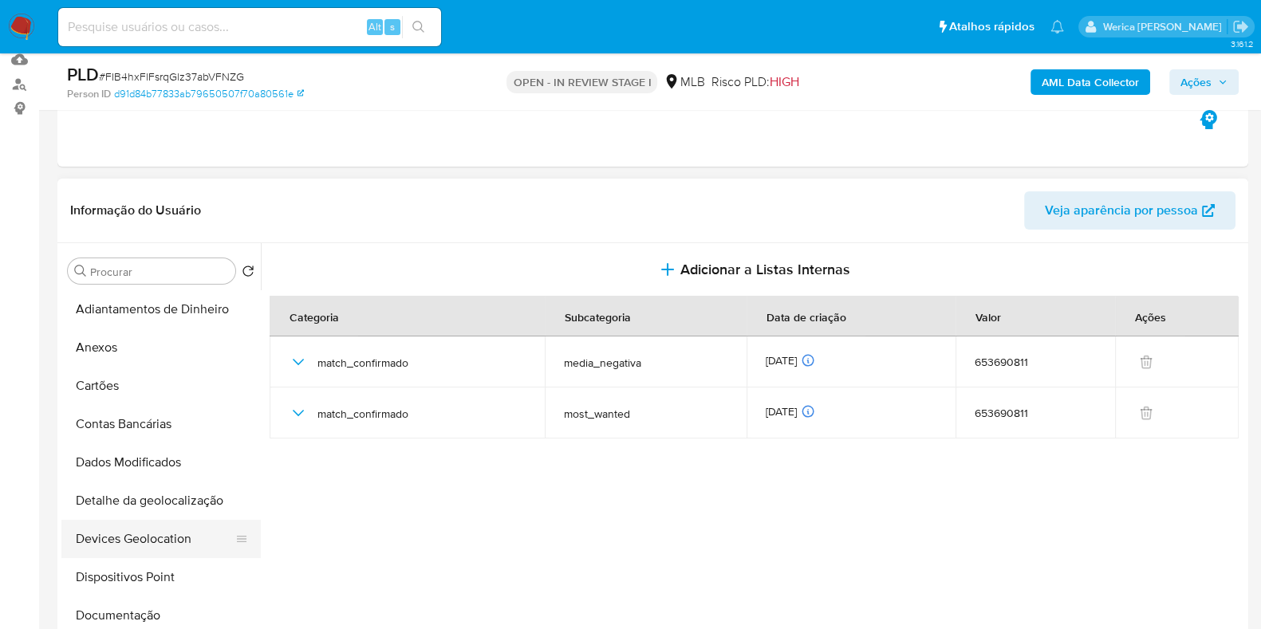
click at [108, 343] on button "Anexos" at bounding box center [160, 348] width 199 height 38
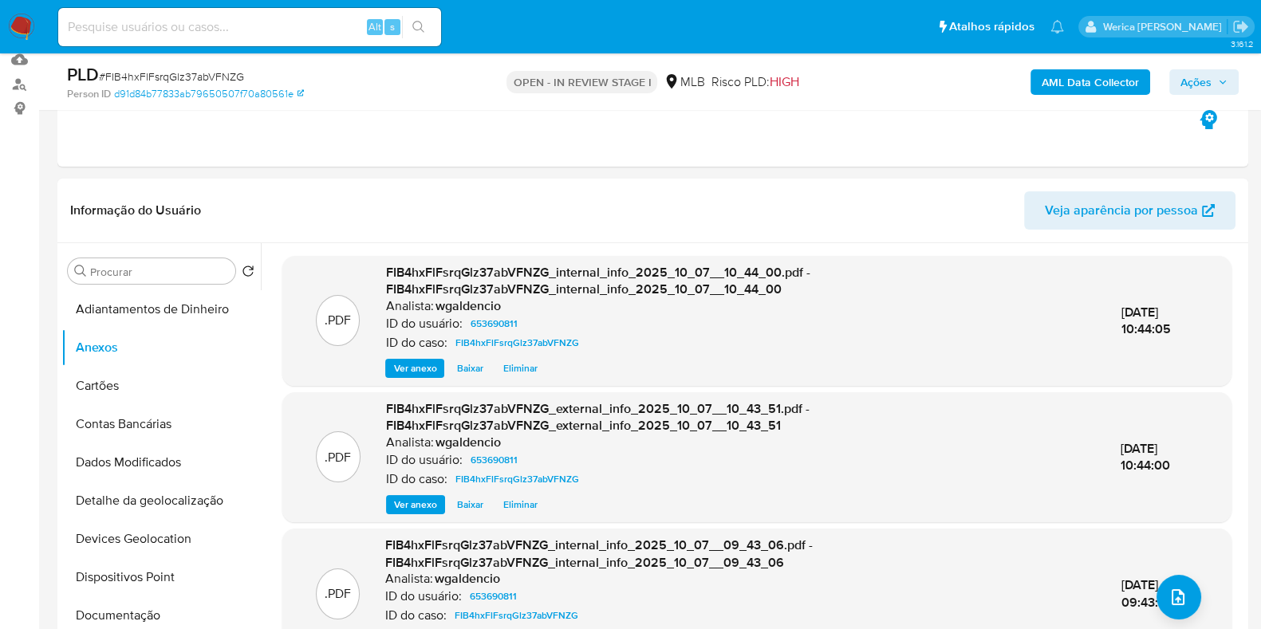
click at [1147, 610] on div "07/Out/2025 09:43:10" at bounding box center [1160, 594] width 77 height 34
click at [1161, 608] on button "upload-file" at bounding box center [1179, 597] width 45 height 45
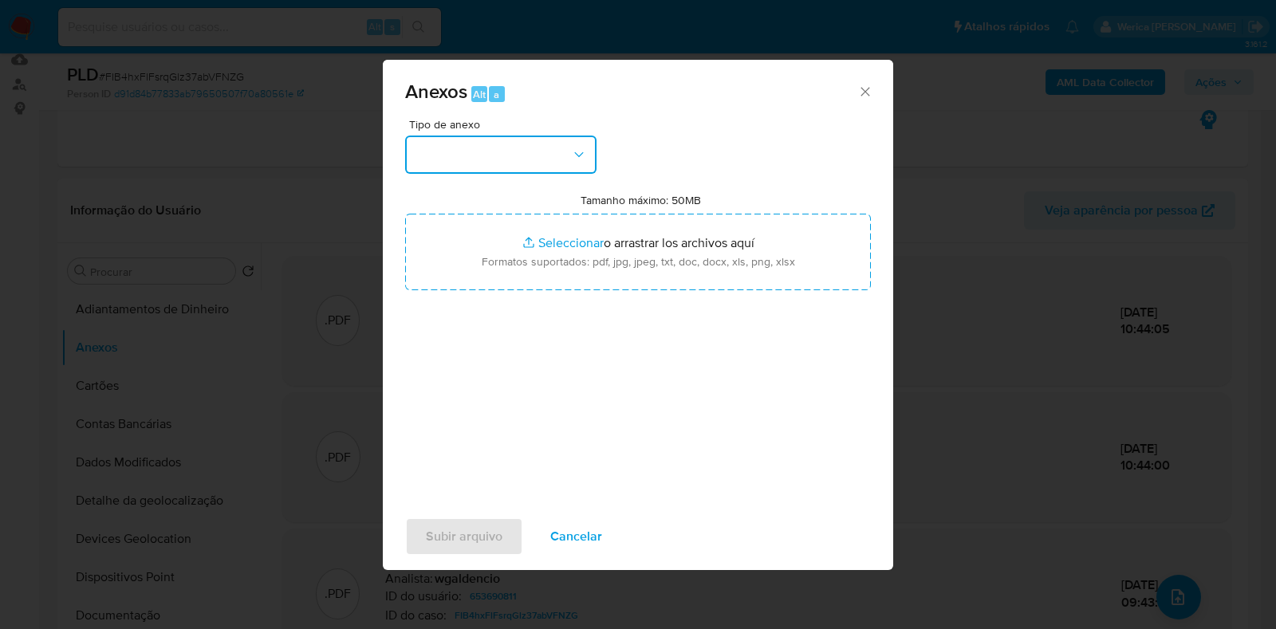
click at [528, 136] on button "button" at bounding box center [500, 155] width 191 height 38
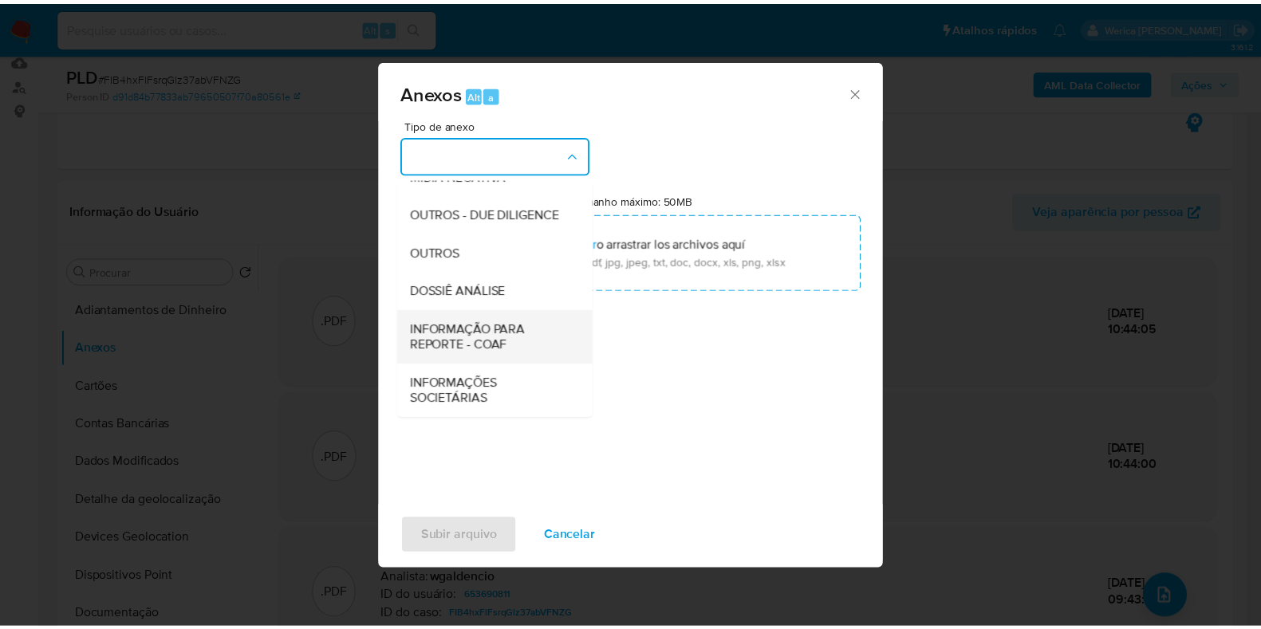
scroll to position [246, 0]
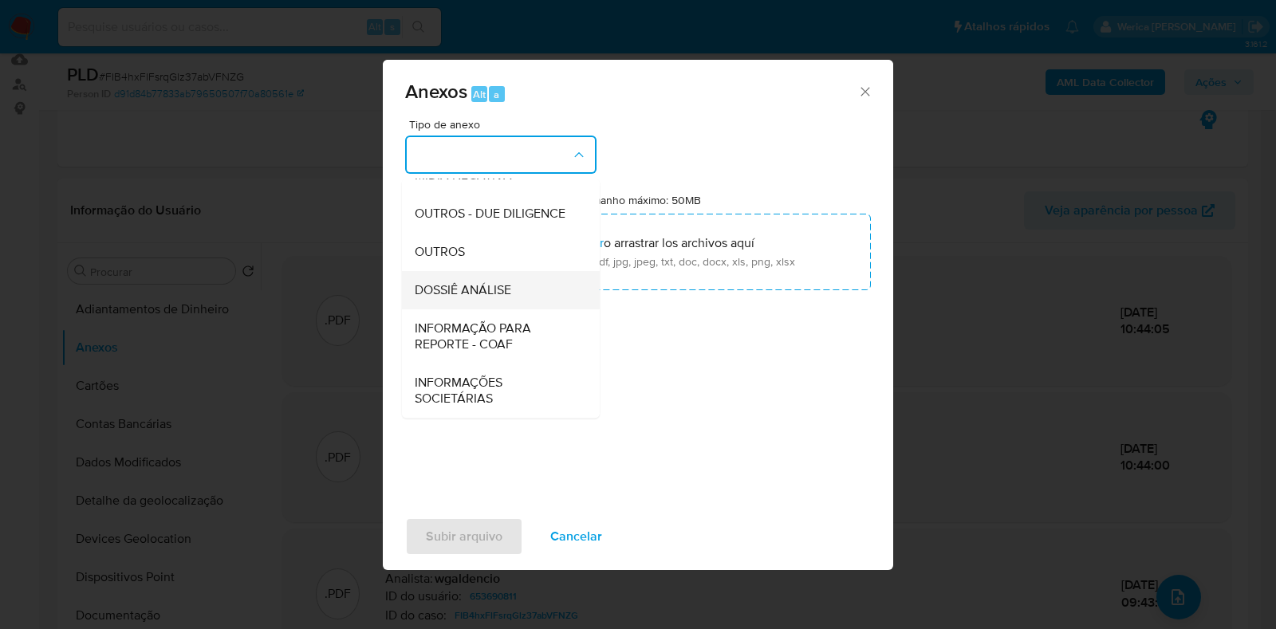
click at [531, 291] on div "DOSSIÊ ANÁLISE" at bounding box center [496, 290] width 163 height 38
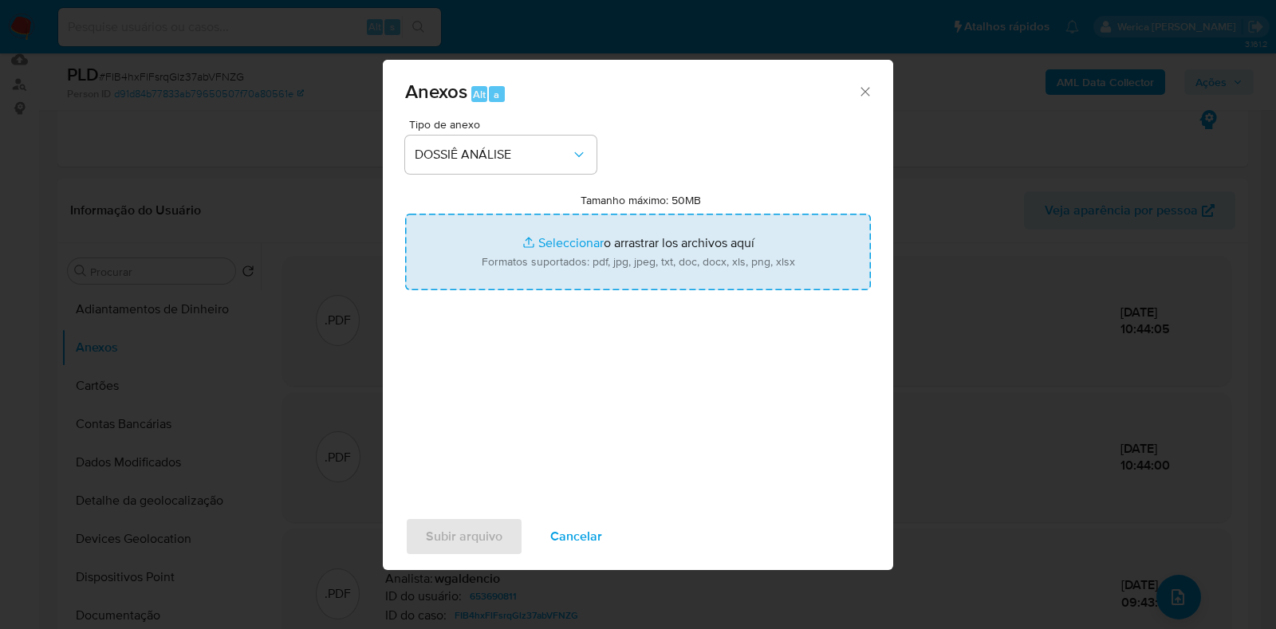
click at [593, 279] on input "Tamanho máximo: 50MB Seleccionar archivos" at bounding box center [638, 252] width 466 height 77
type input "C:\fakepath\SAR - XXXXX - CNPJ 33304981000110 - SUPERMERCADOS MUNDIAL LTDA.pdf"
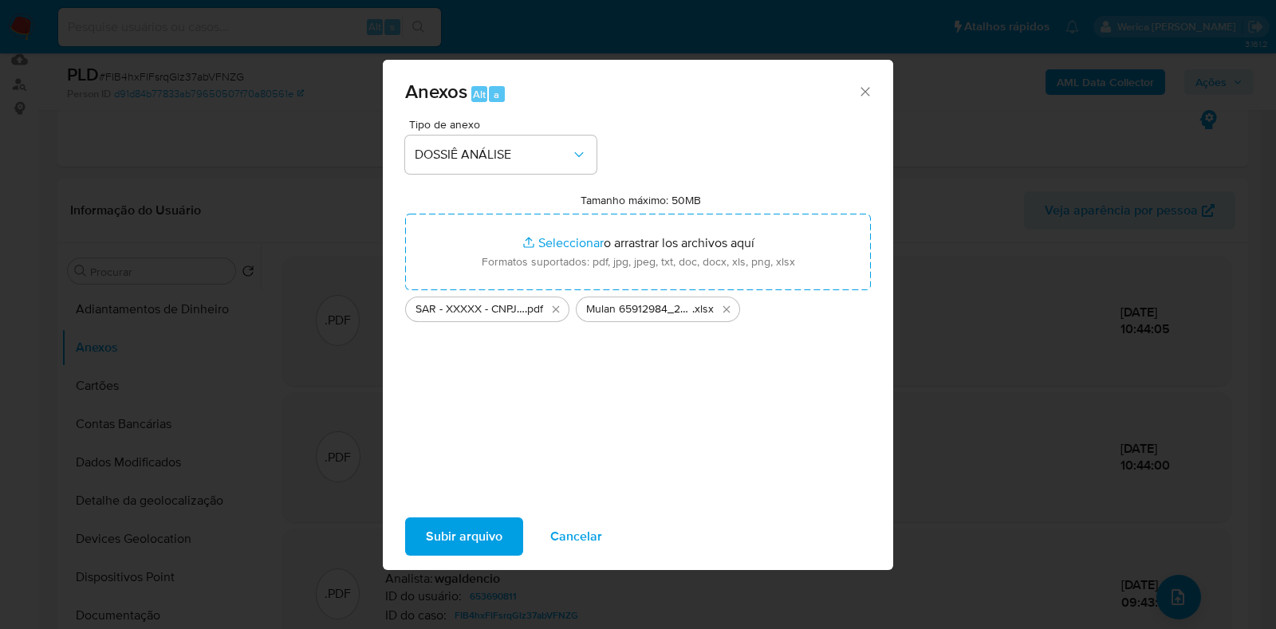
click at [475, 554] on span "Subir arquivo" at bounding box center [464, 536] width 77 height 35
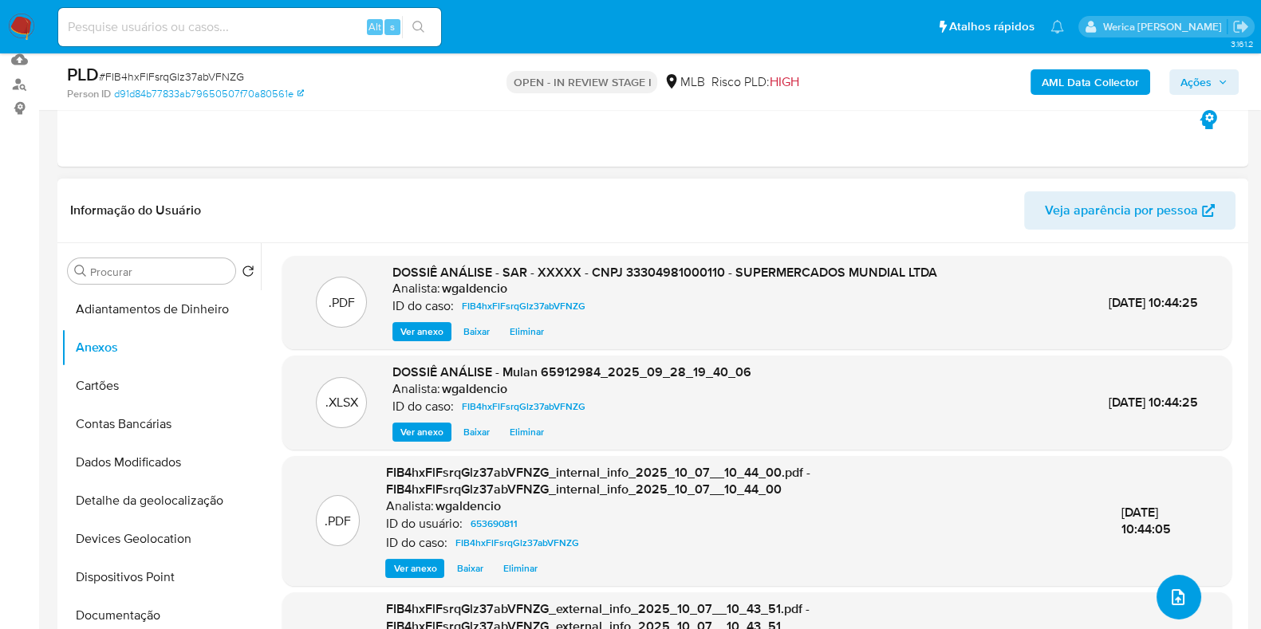
scroll to position [0, 0]
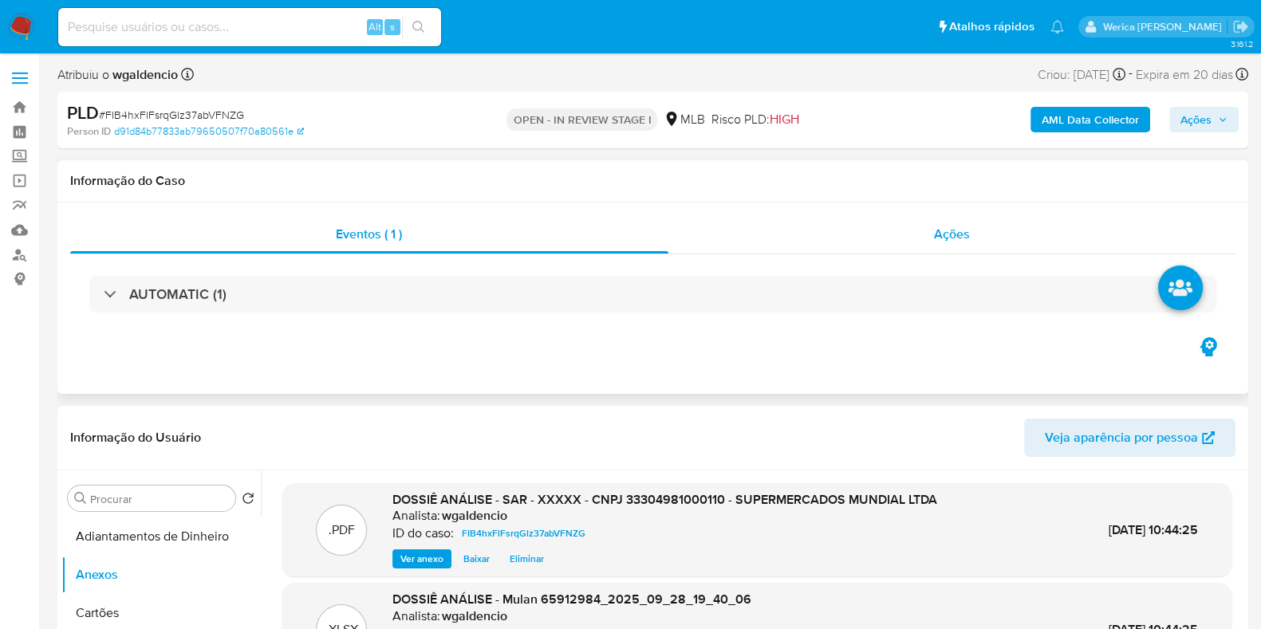
click at [950, 223] on div "Ações" at bounding box center [952, 234] width 568 height 38
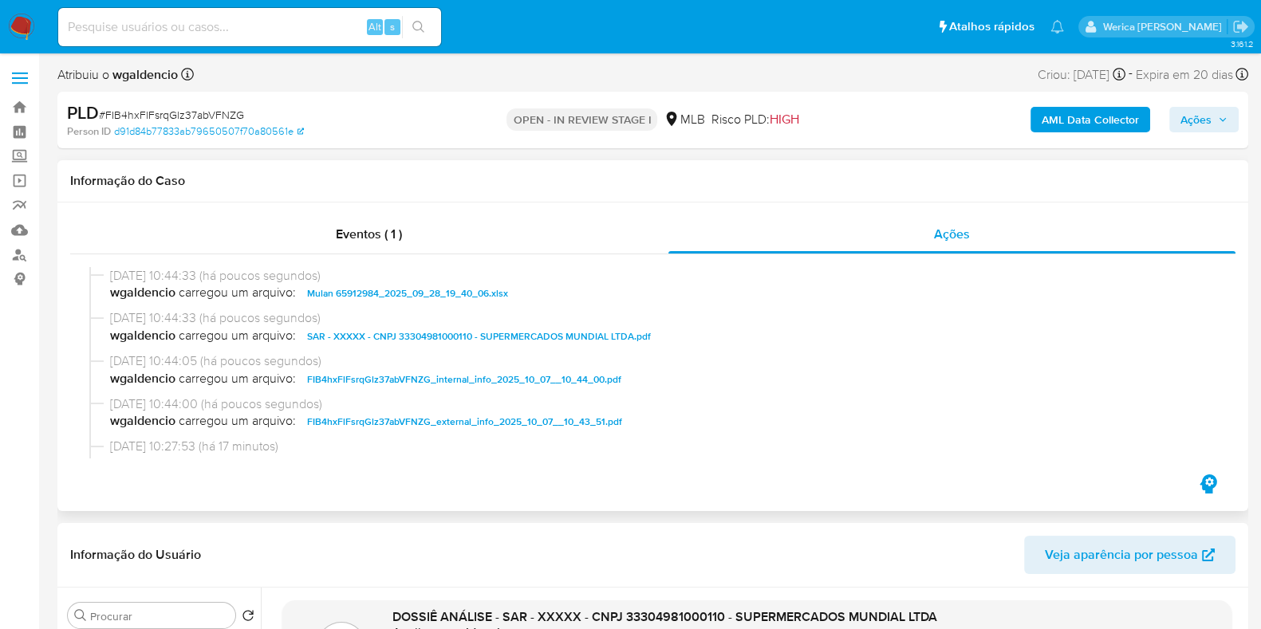
click at [562, 262] on div at bounding box center [652, 362] width 1165 height 217
click at [1188, 120] on span "Ações" at bounding box center [1196, 120] width 31 height 26
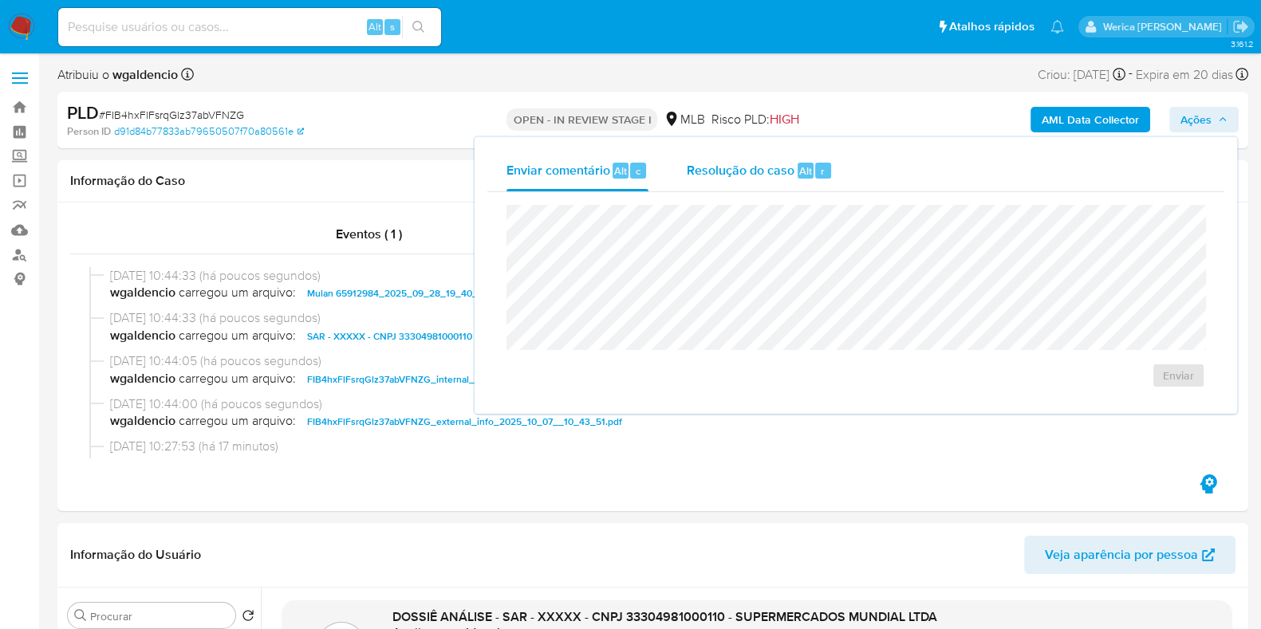
click at [715, 166] on span "Resolução do caso" at bounding box center [741, 170] width 108 height 18
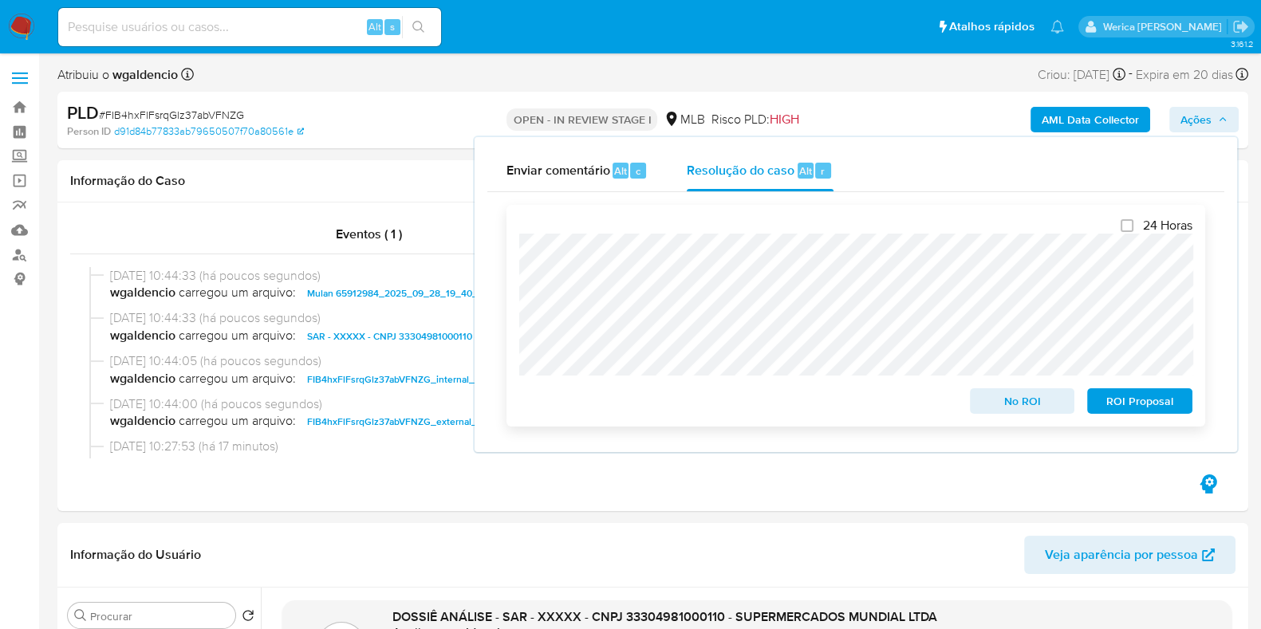
click at [1161, 400] on span "ROI Proposal" at bounding box center [1139, 401] width 83 height 22
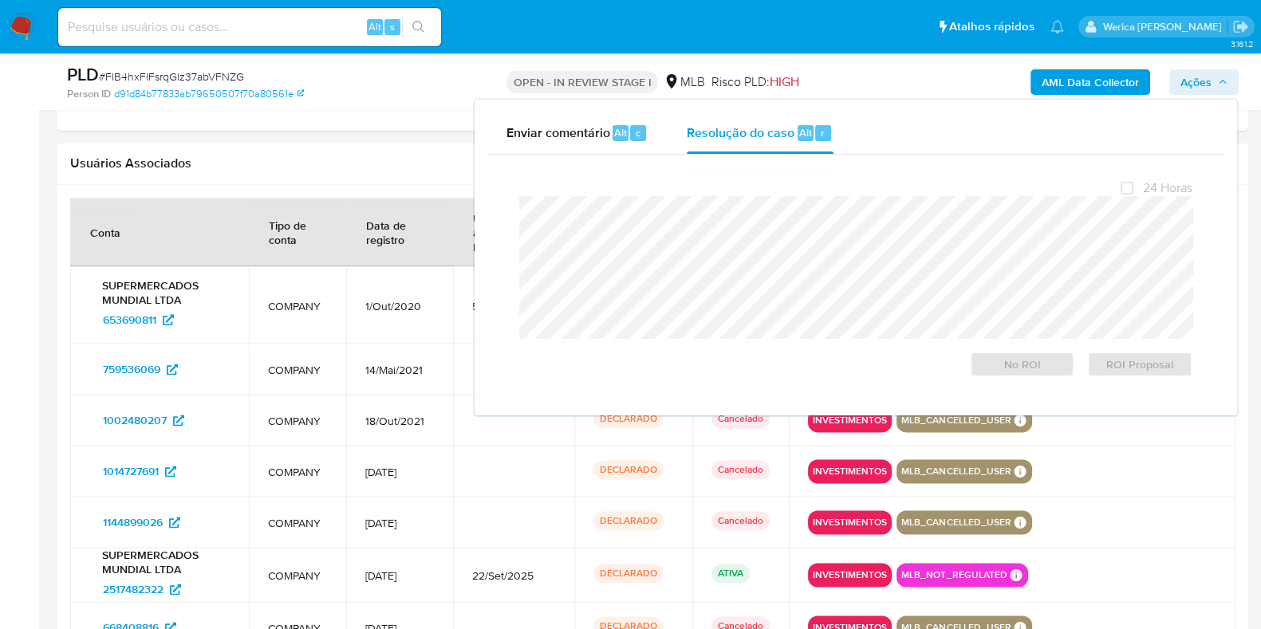
scroll to position [2611, 0]
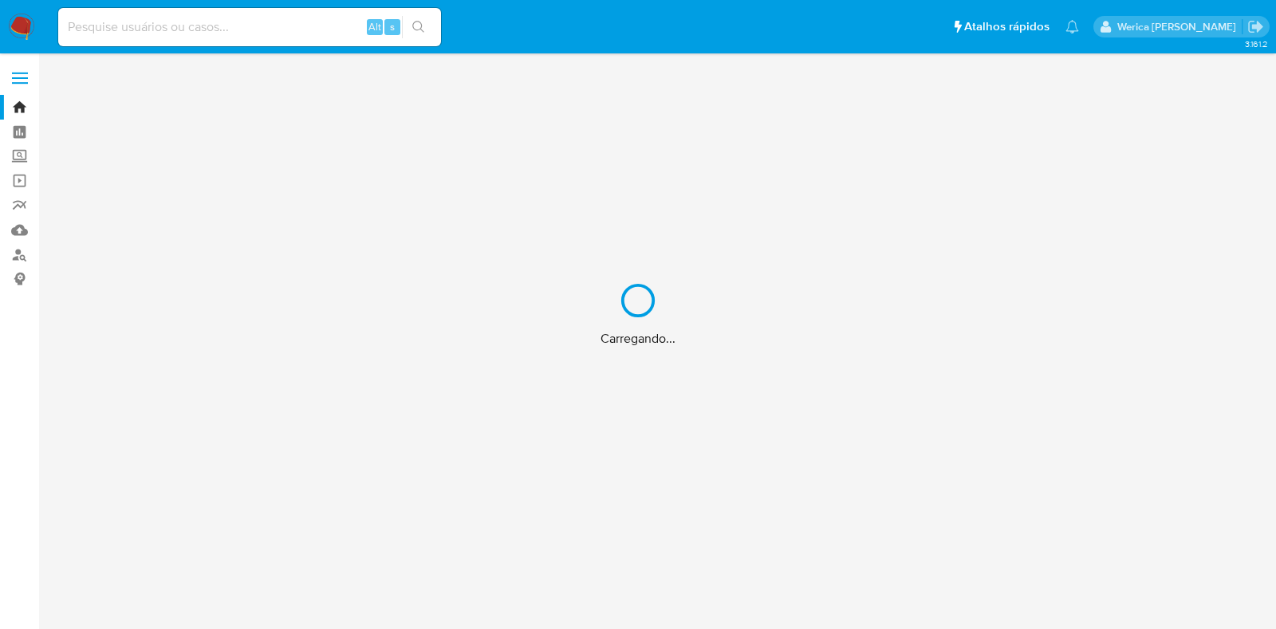
drag, startPoint x: 339, startPoint y: 2, endPoint x: 331, endPoint y: 2, distance: 8.0
click at [331, 2] on div "Carregando..." at bounding box center [638, 314] width 1276 height 629
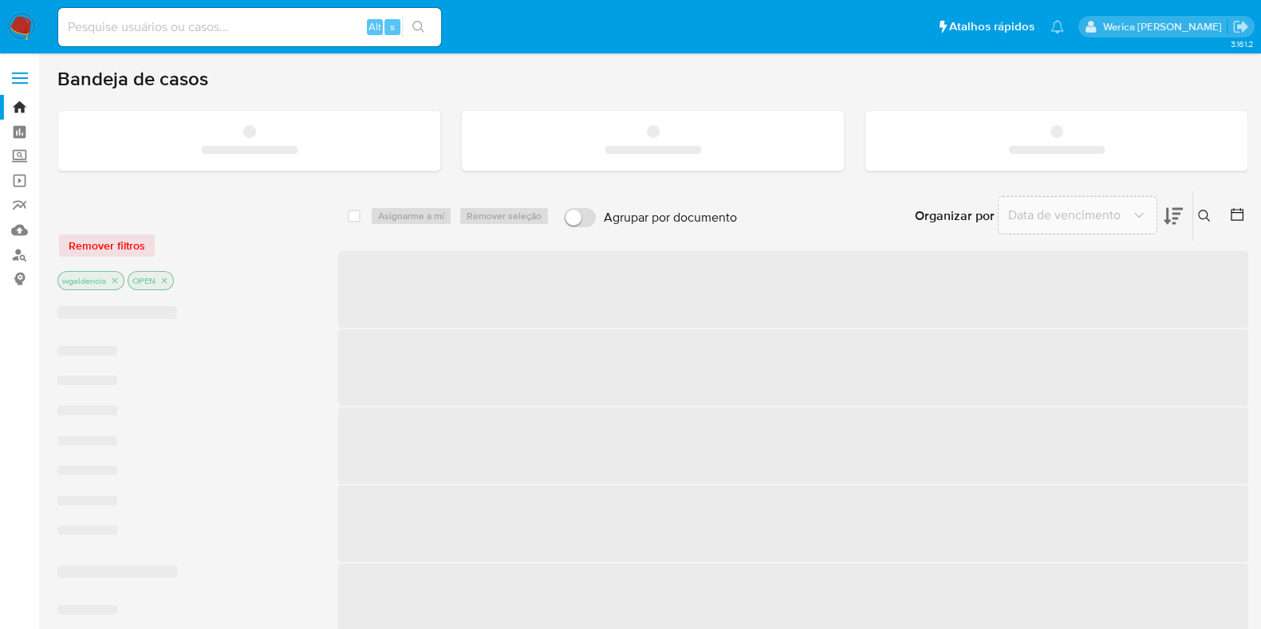
click at [314, 28] on input at bounding box center [249, 27] width 383 height 21
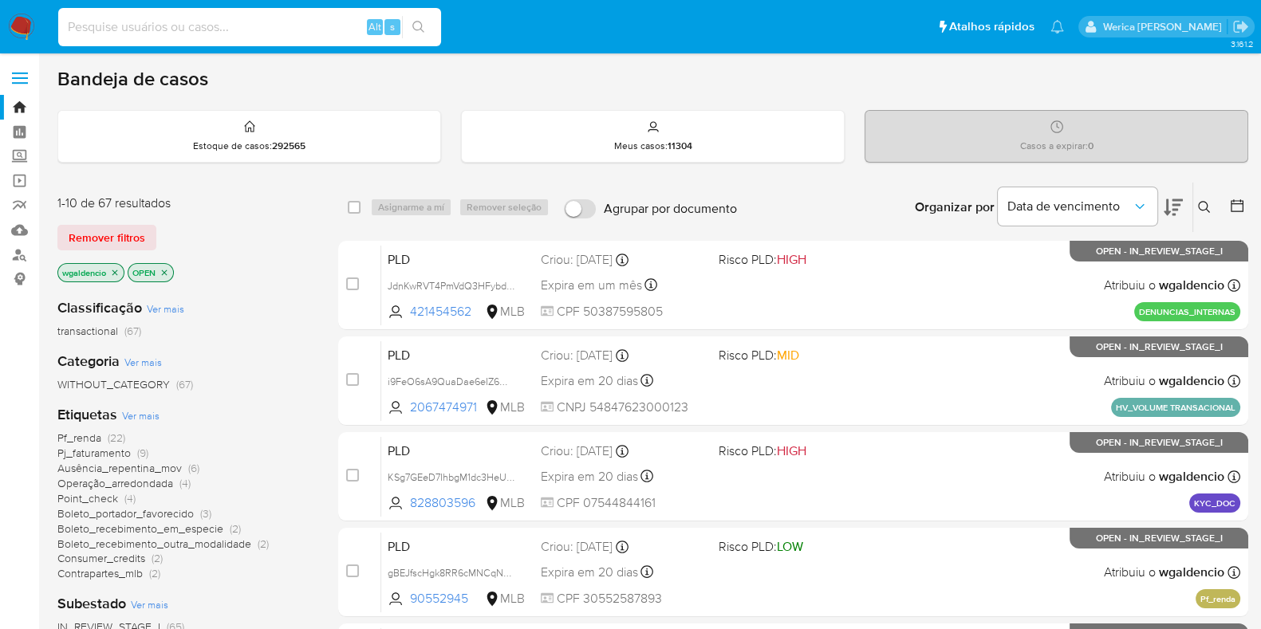
paste input "748851729"
type input "748851729"
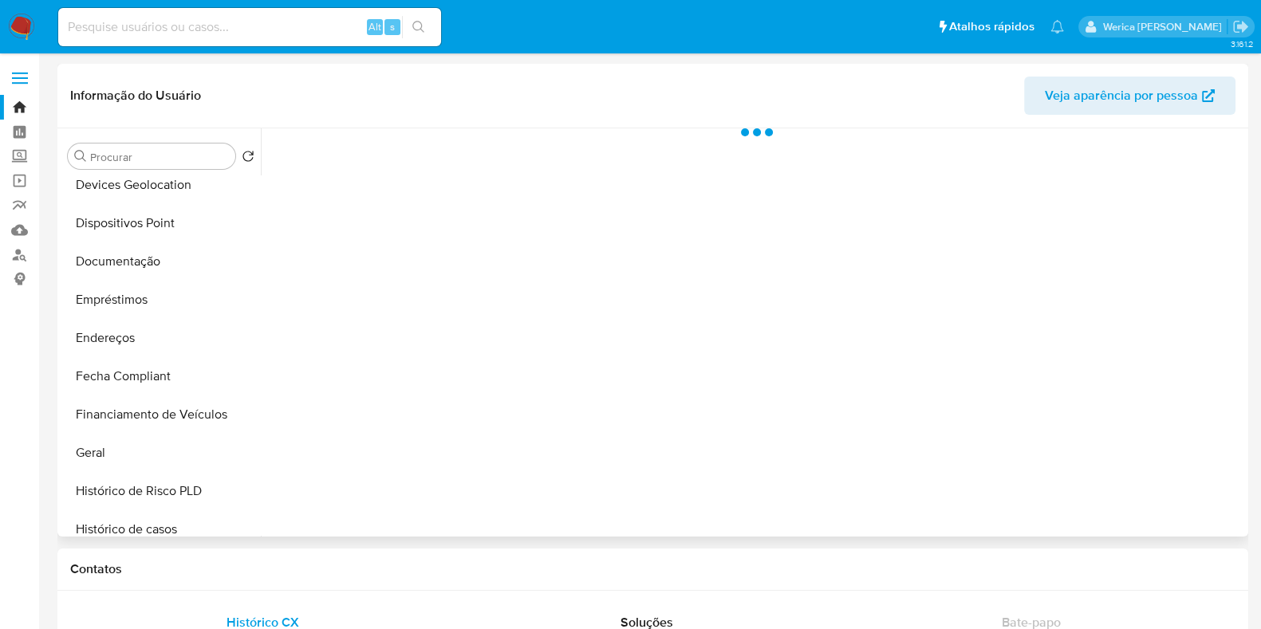
scroll to position [499, 0]
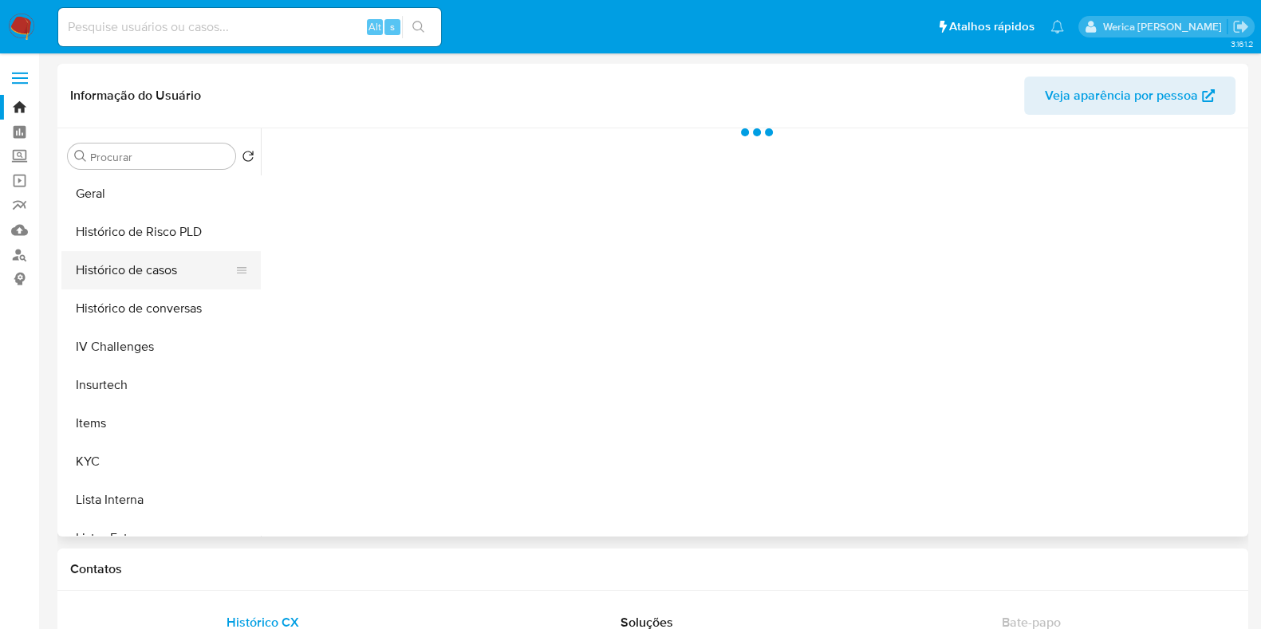
select select "10"
click at [185, 257] on button "Histórico de casos" at bounding box center [154, 270] width 187 height 38
click at [369, 297] on div at bounding box center [753, 332] width 984 height 408
click at [489, 332] on div at bounding box center [753, 332] width 984 height 408
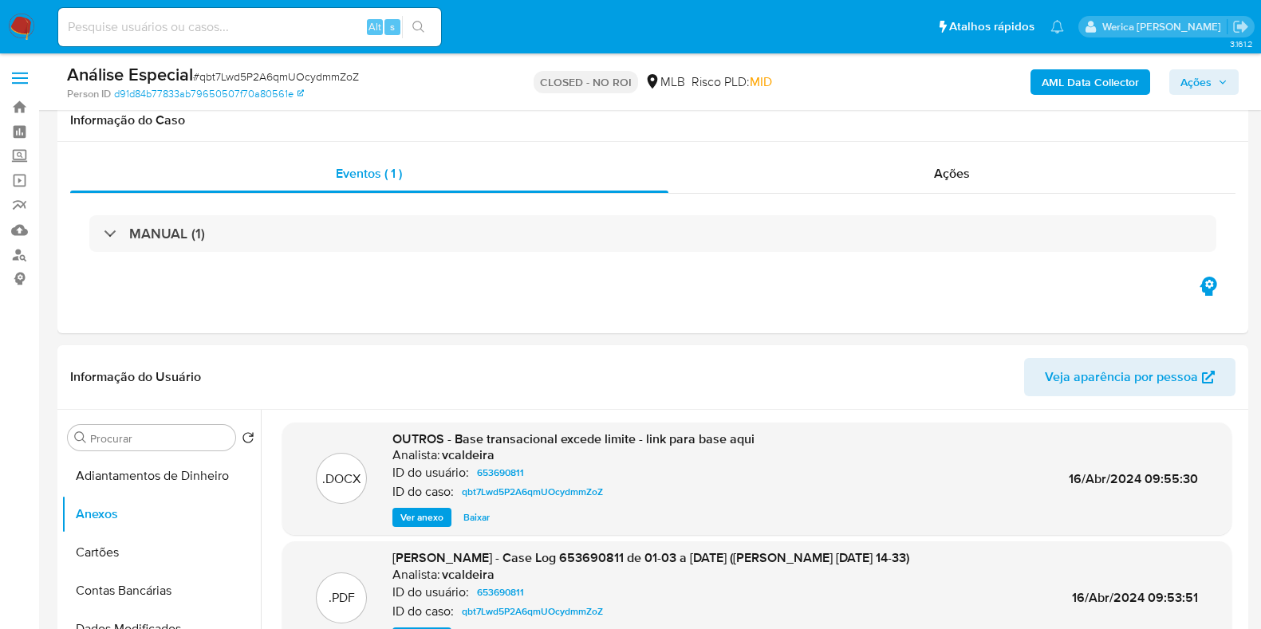
select select "100"
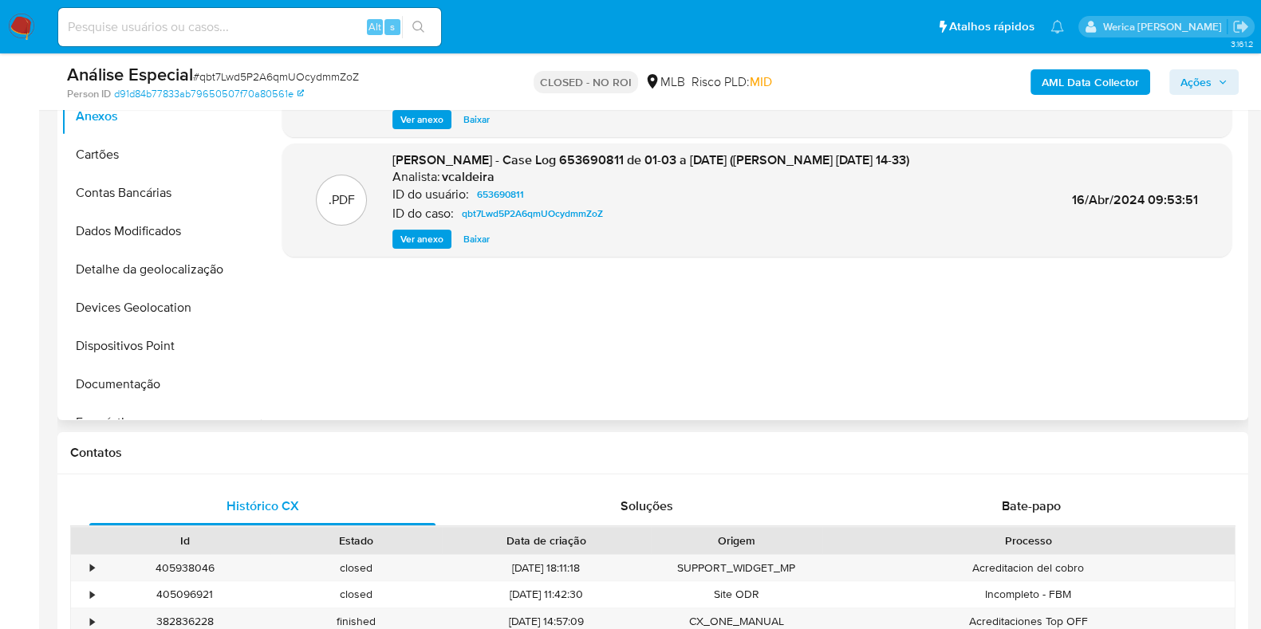
scroll to position [99, 0]
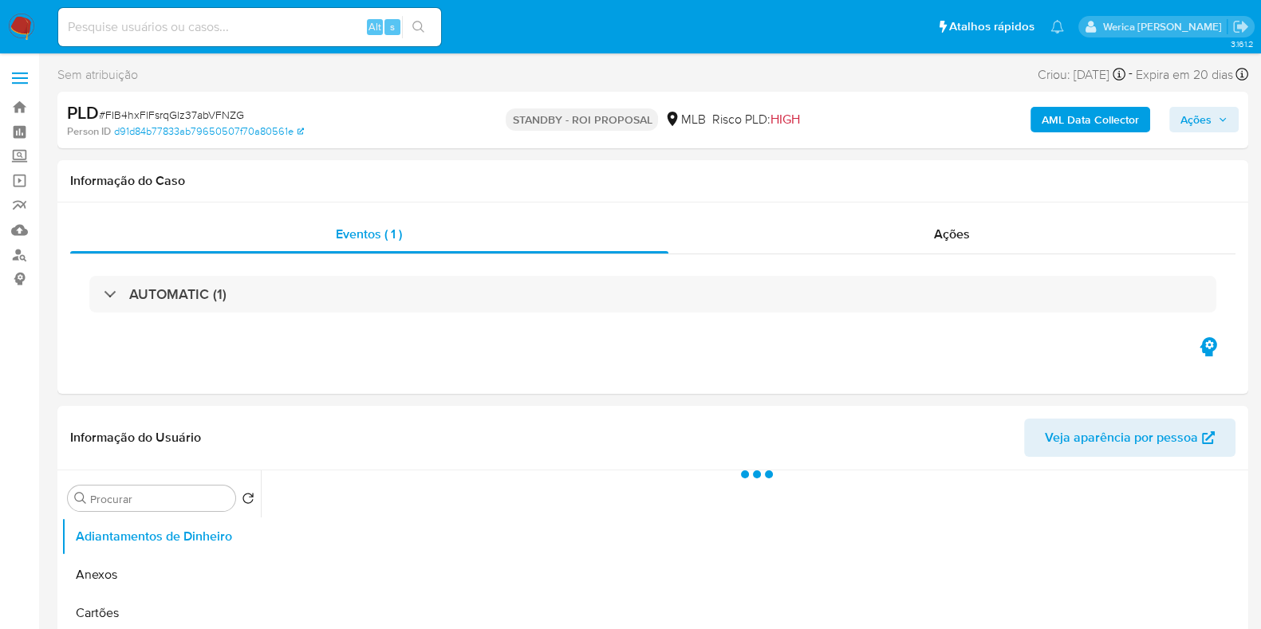
select select "10"
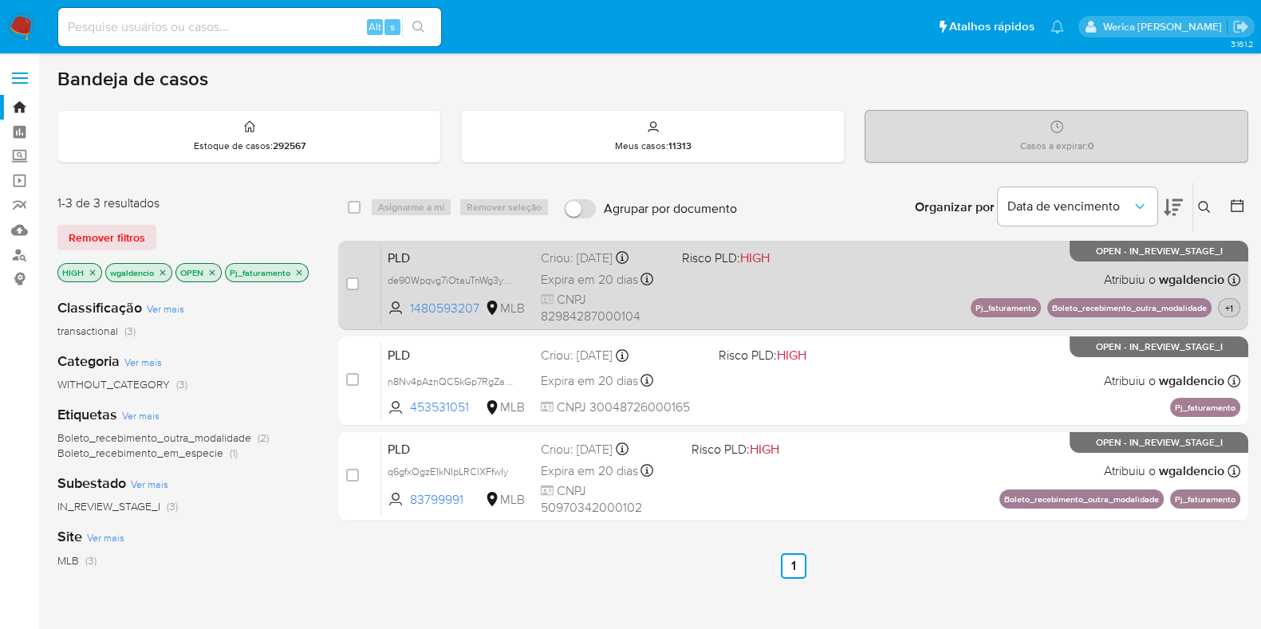
click at [1235, 302] on span "+1" at bounding box center [1229, 309] width 14 height 14
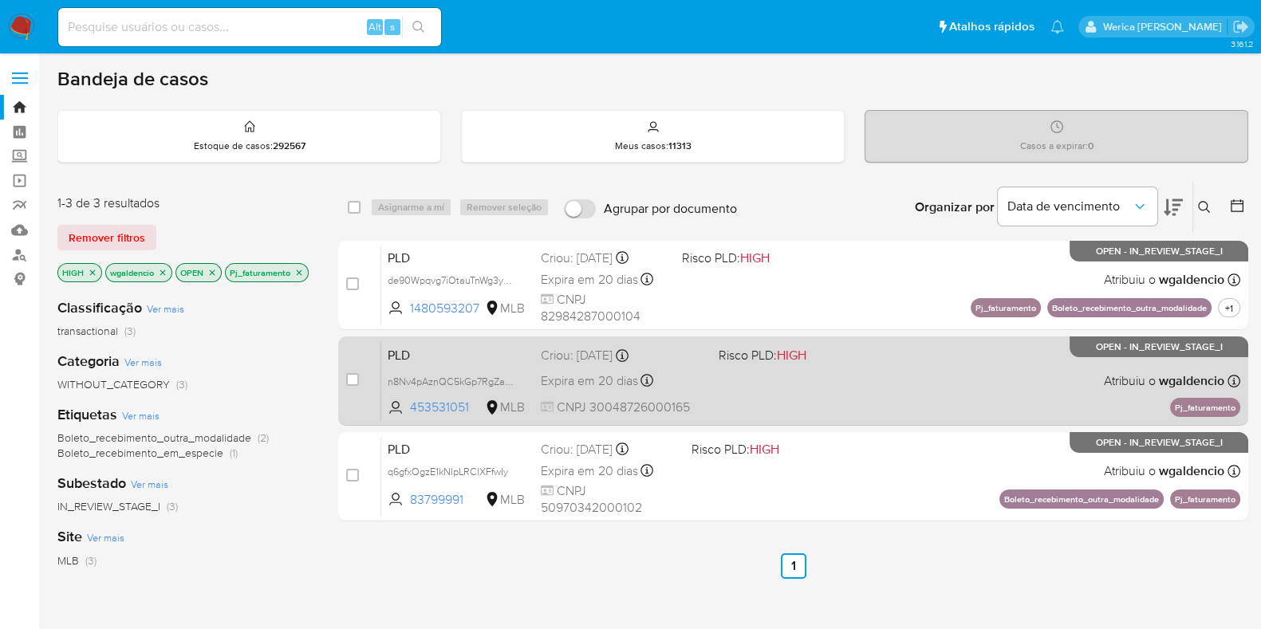
click at [799, 388] on div "PLD n8Nv4pAznQC5kGp7RgZaONem 453531051 MLB Risco PLD: HIGH Criou: 12/09/2025 Cr…" at bounding box center [810, 381] width 859 height 81
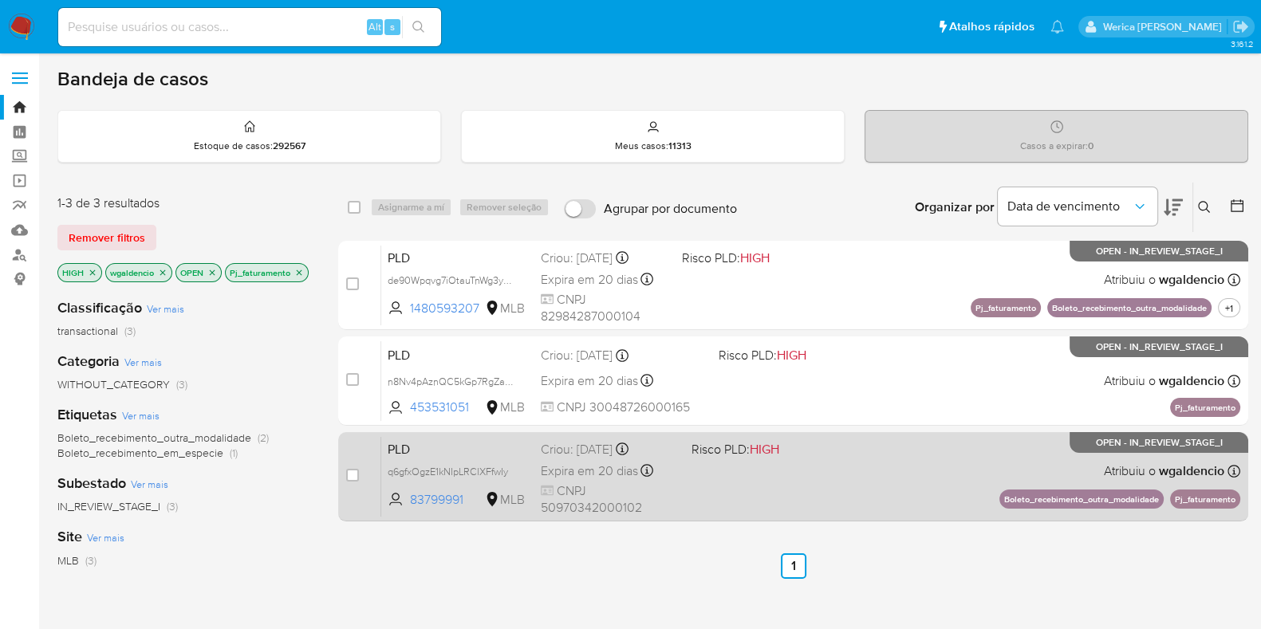
click at [895, 484] on div "PLD q6gfxOgzE1kNIpLRClXFfwIy 83799991 MLB Risco PLD: HIGH Criou: 12/09/2025 Cri…" at bounding box center [810, 476] width 859 height 81
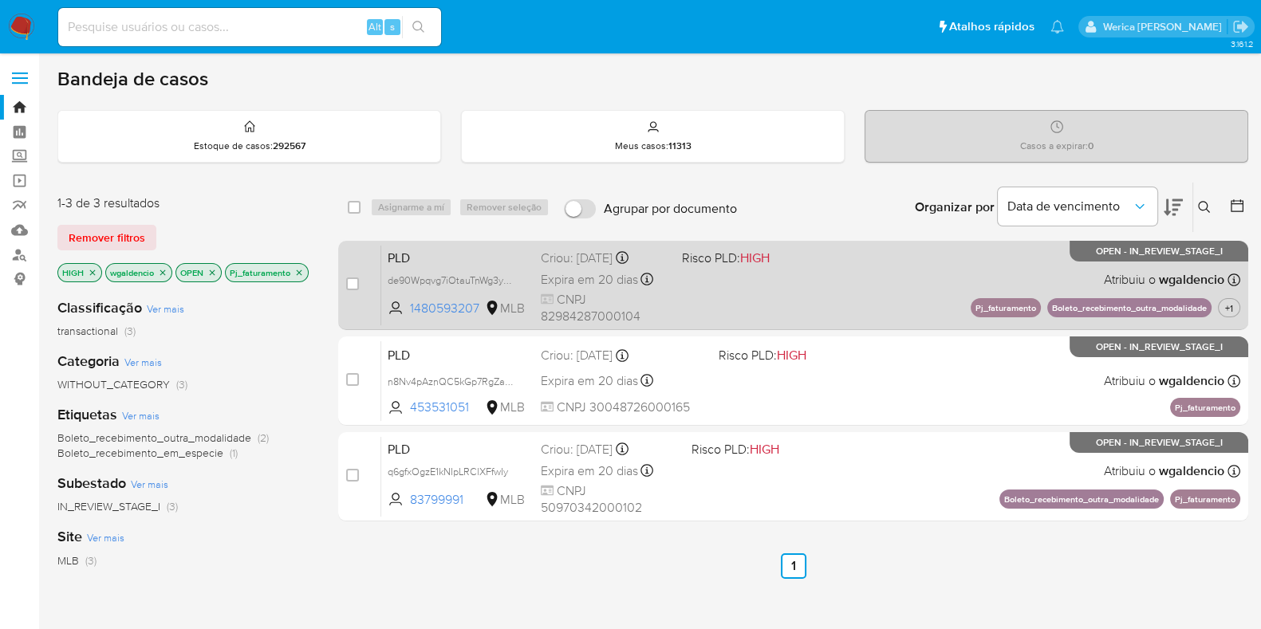
click at [877, 286] on div "PLD de90Wpqvg7iOtauTnWg3y09x 1480593207 MLB Risco PLD: HIGH Criou: 12/09/2025 C…" at bounding box center [810, 285] width 859 height 81
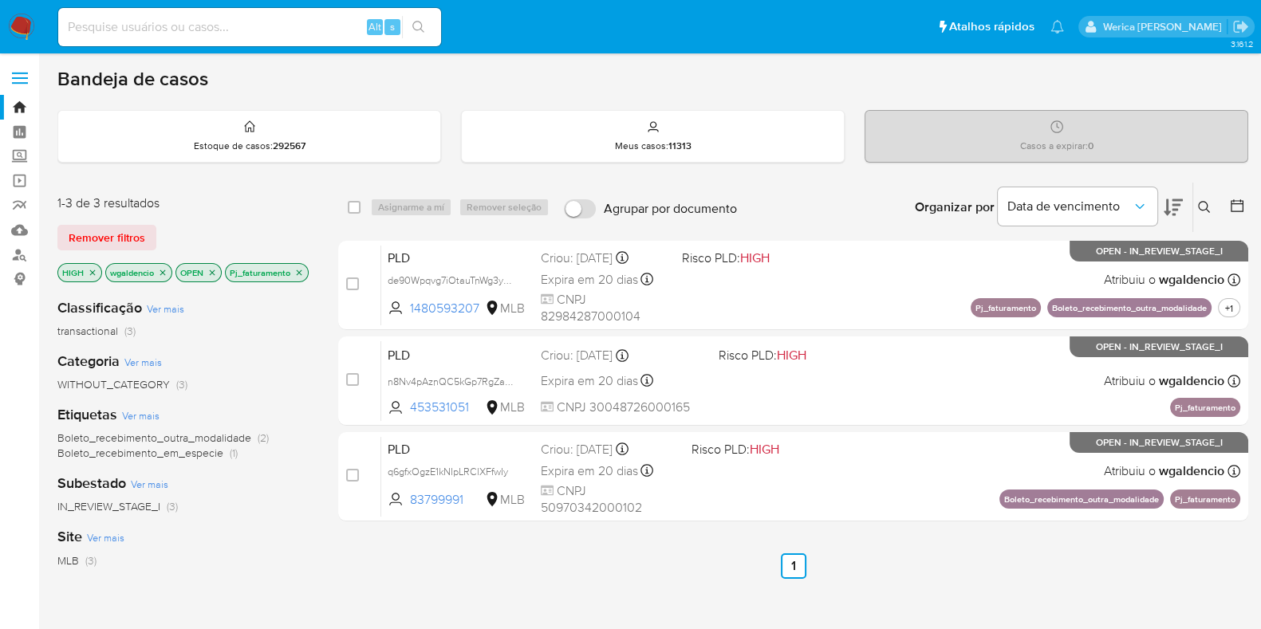
click at [300, 274] on icon "close-filter" at bounding box center [299, 273] width 10 height 10
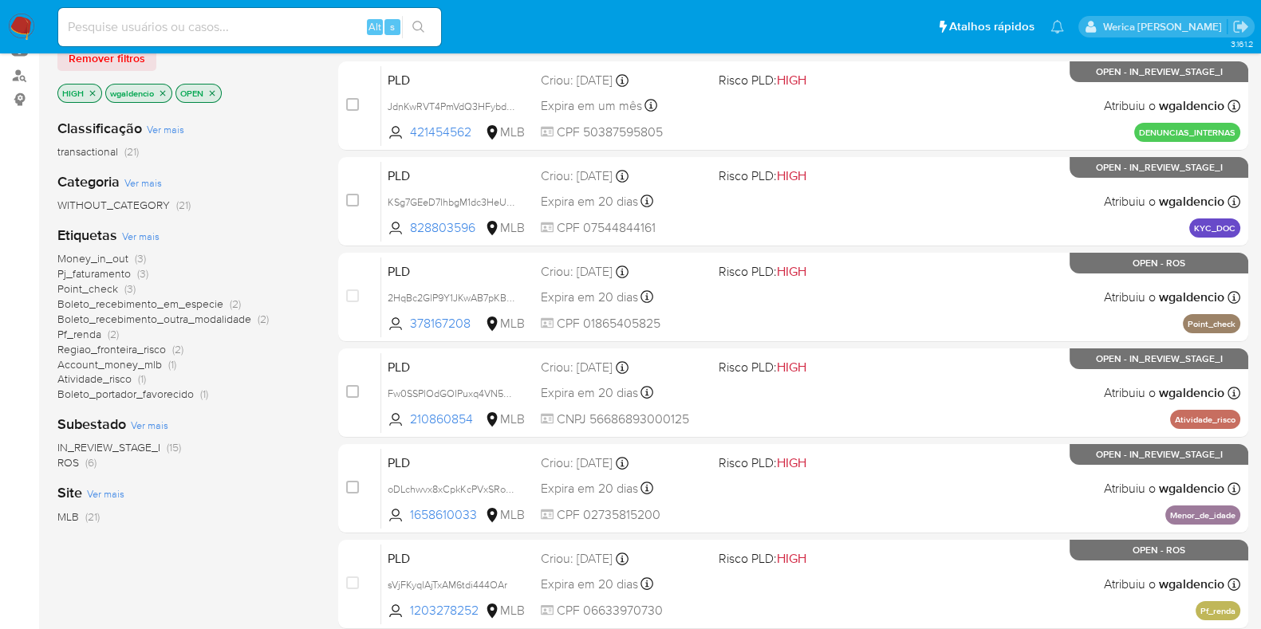
scroll to position [199, 0]
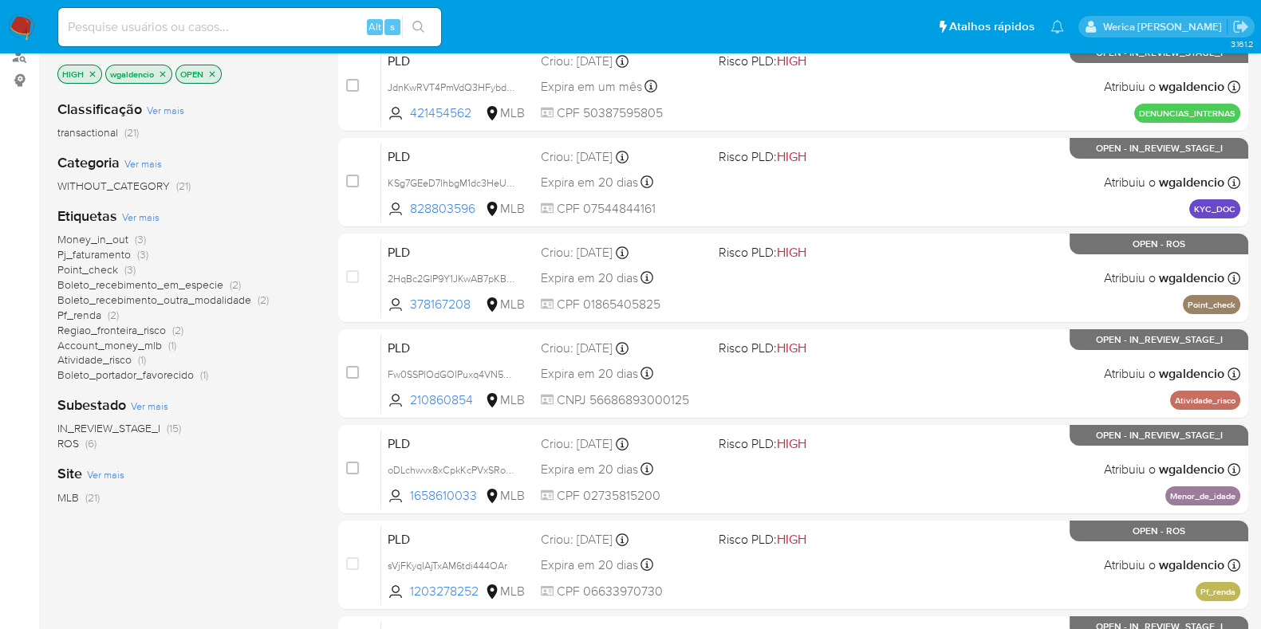
click at [124, 235] on span "Money_in_out" at bounding box center [92, 239] width 71 height 16
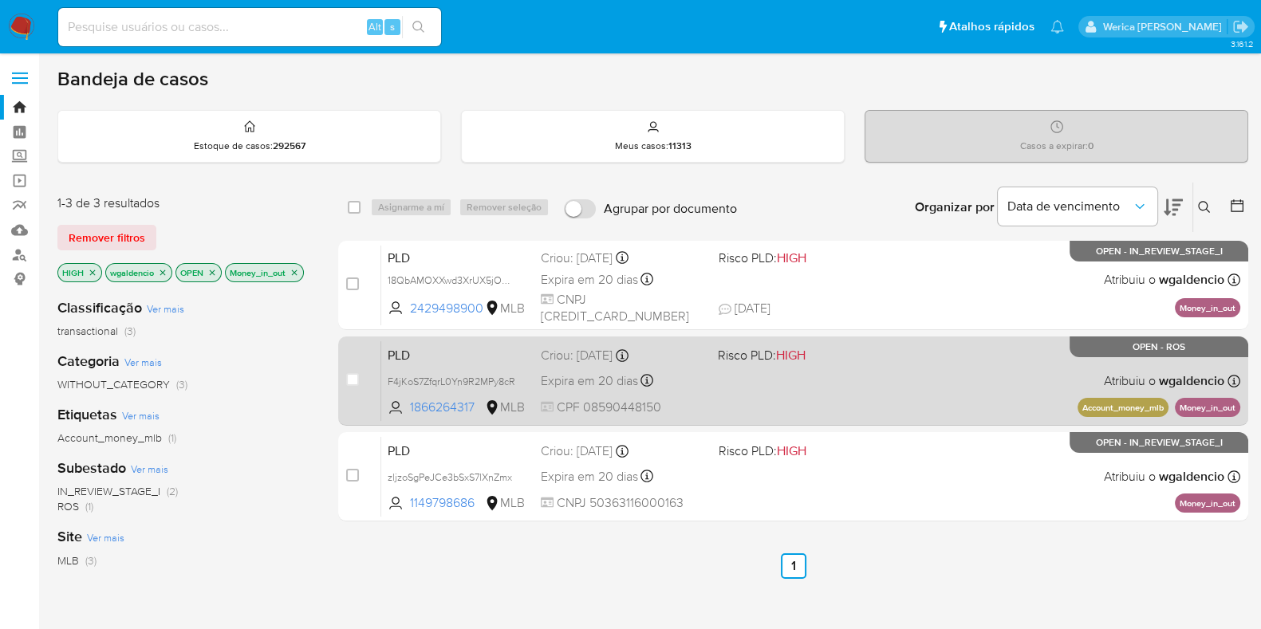
click at [927, 416] on div "PLD F4jKoS7ZfqrL0Yn9R2MPy8cR 1866264317 MLB Risco PLD: HIGH Criou: 12/09/2025 C…" at bounding box center [810, 381] width 859 height 81
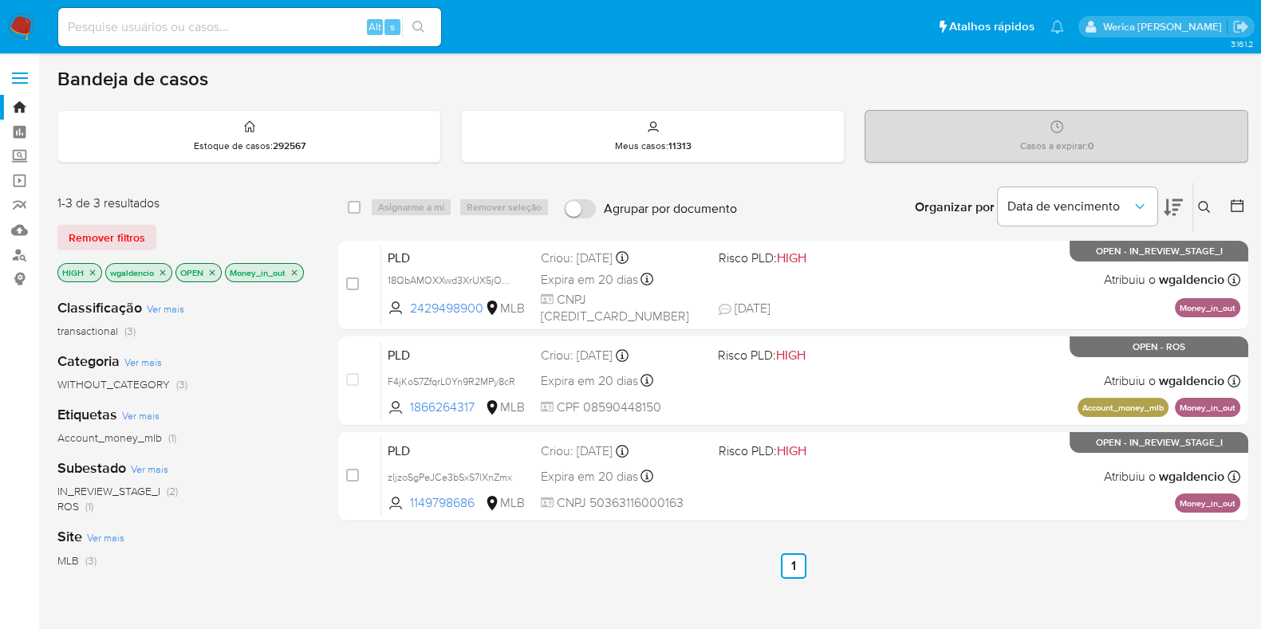
click at [294, 270] on icon "close-filter" at bounding box center [295, 273] width 6 height 6
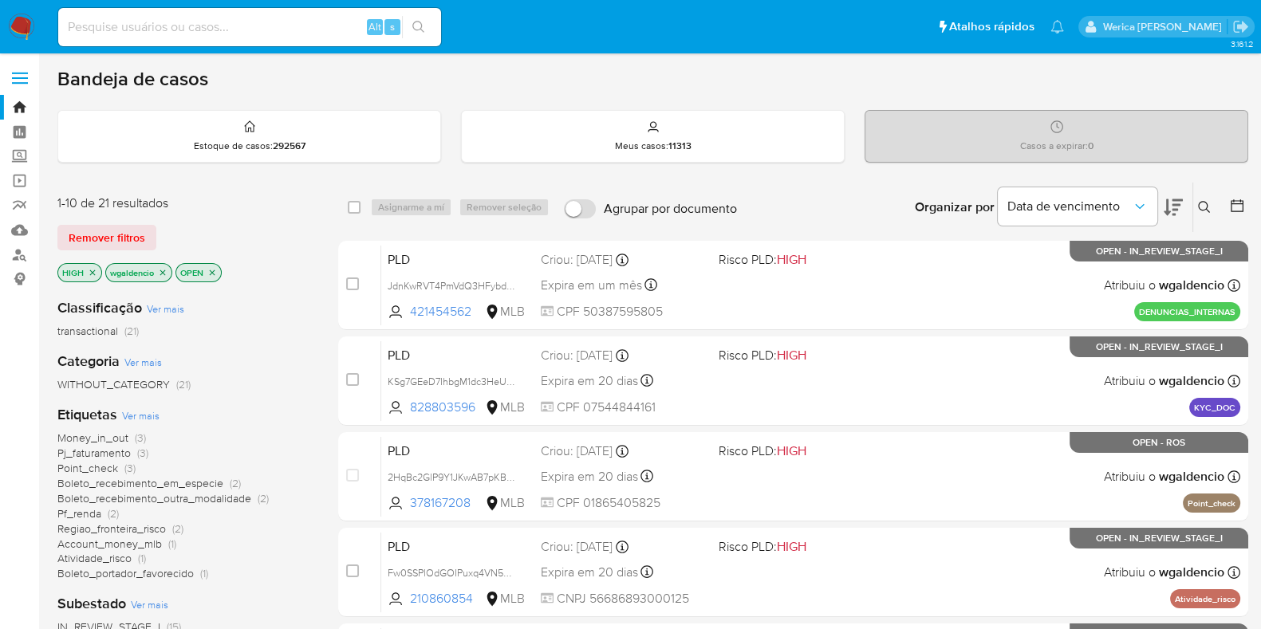
click at [85, 273] on p "HIGH" at bounding box center [79, 273] width 43 height 18
click at [90, 269] on icon "close-filter" at bounding box center [93, 273] width 10 height 10
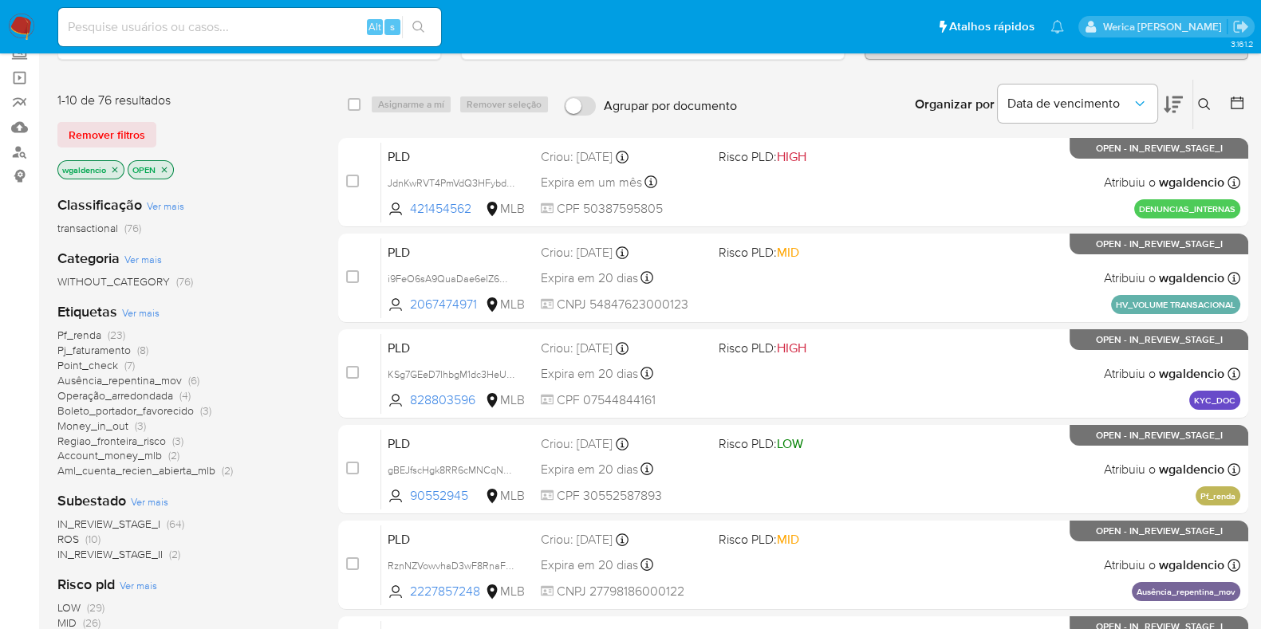
scroll to position [199, 0]
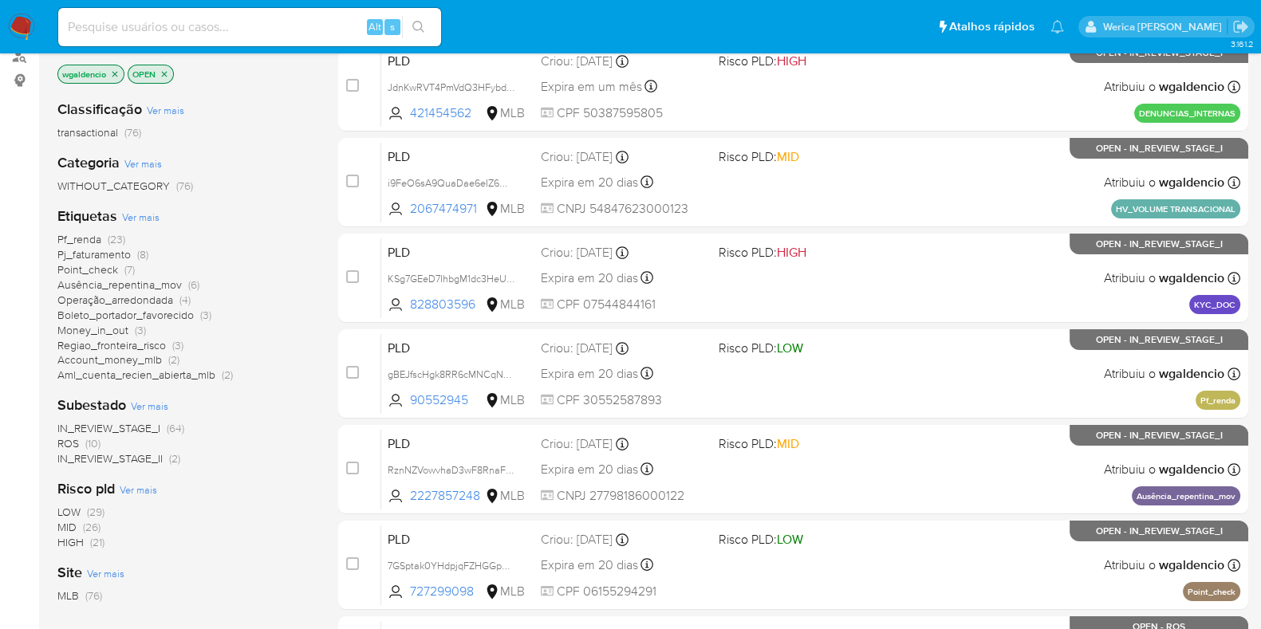
click at [82, 440] on span "ROS (10)" at bounding box center [78, 443] width 43 height 15
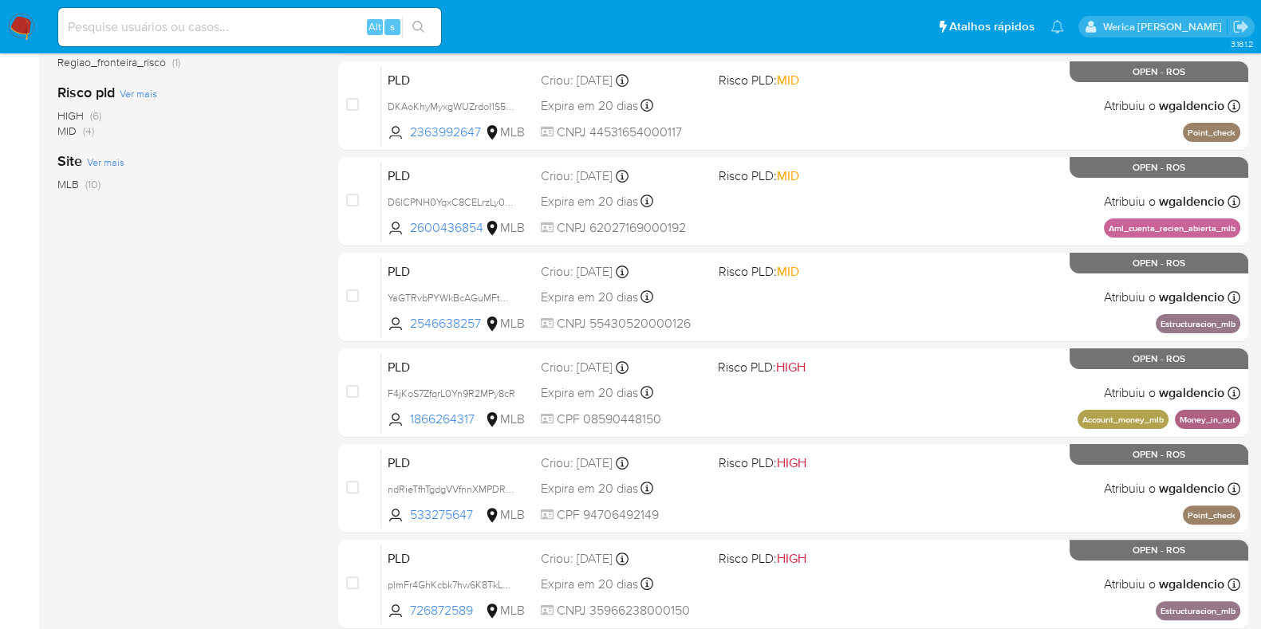
scroll to position [187, 0]
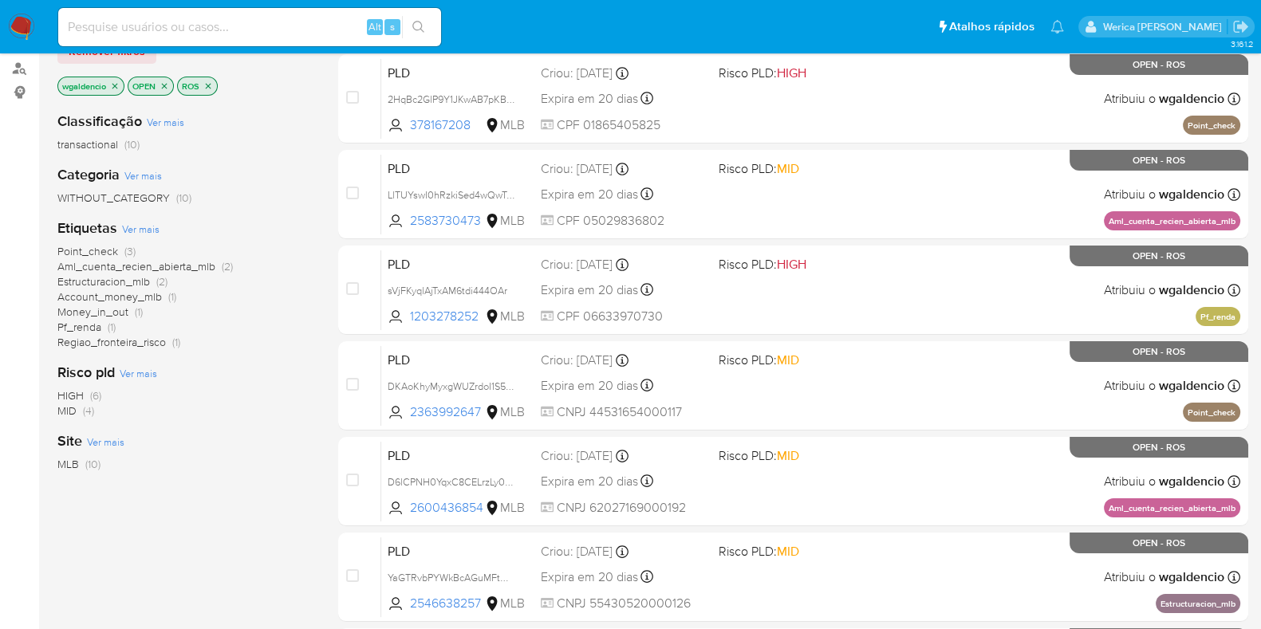
scroll to position [199, 0]
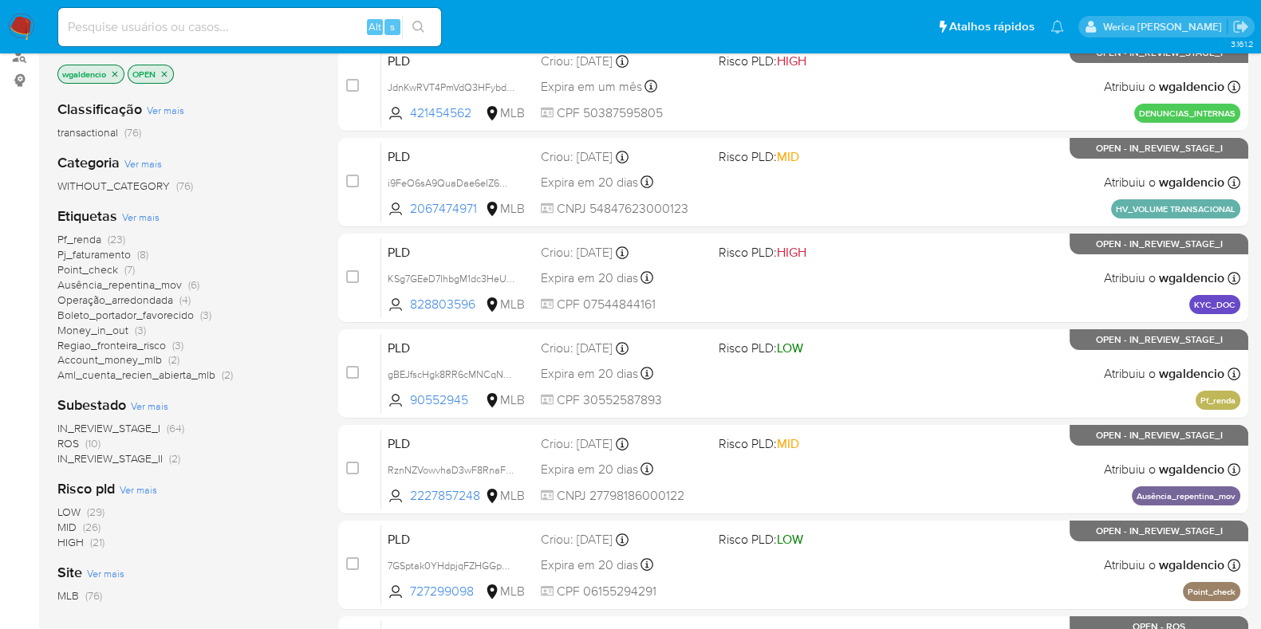
click at [70, 538] on span "HIGH" at bounding box center [70, 542] width 26 height 16
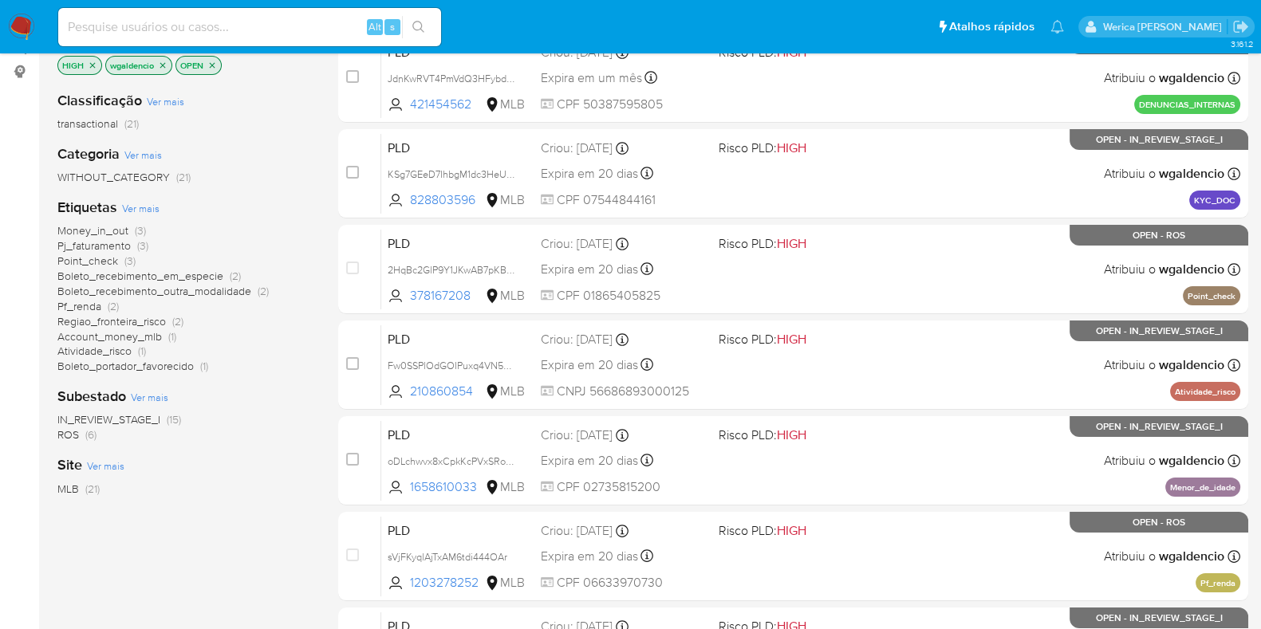
scroll to position [199, 0]
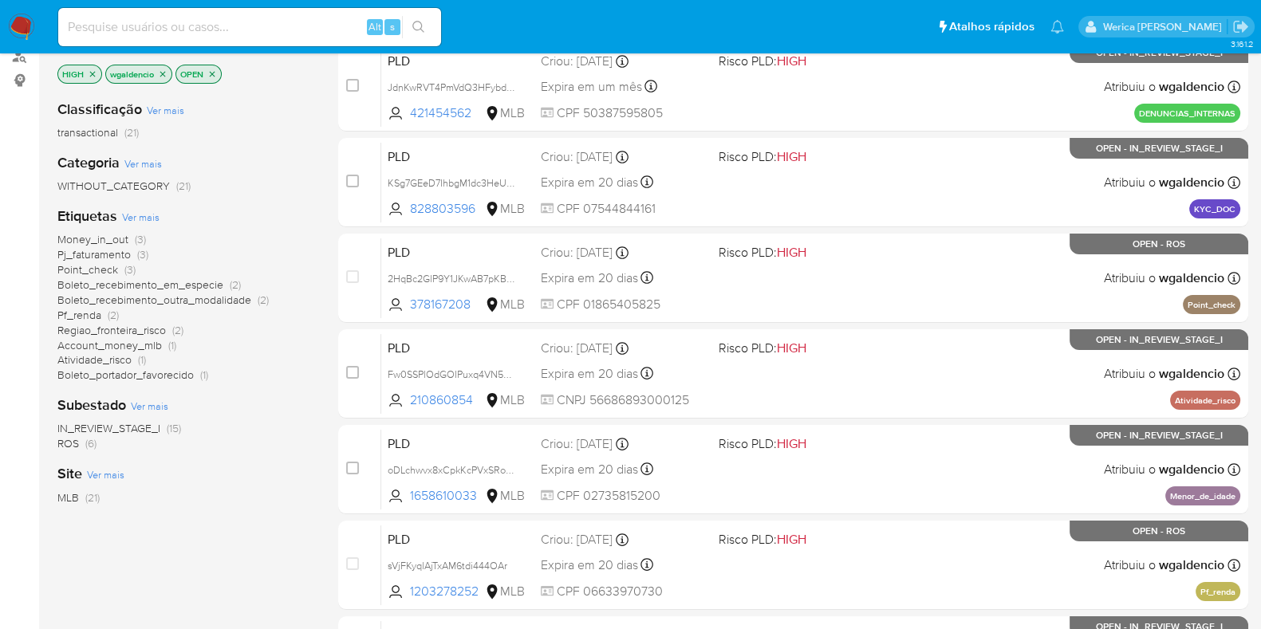
click at [84, 233] on span "Money_in_out" at bounding box center [92, 239] width 71 height 16
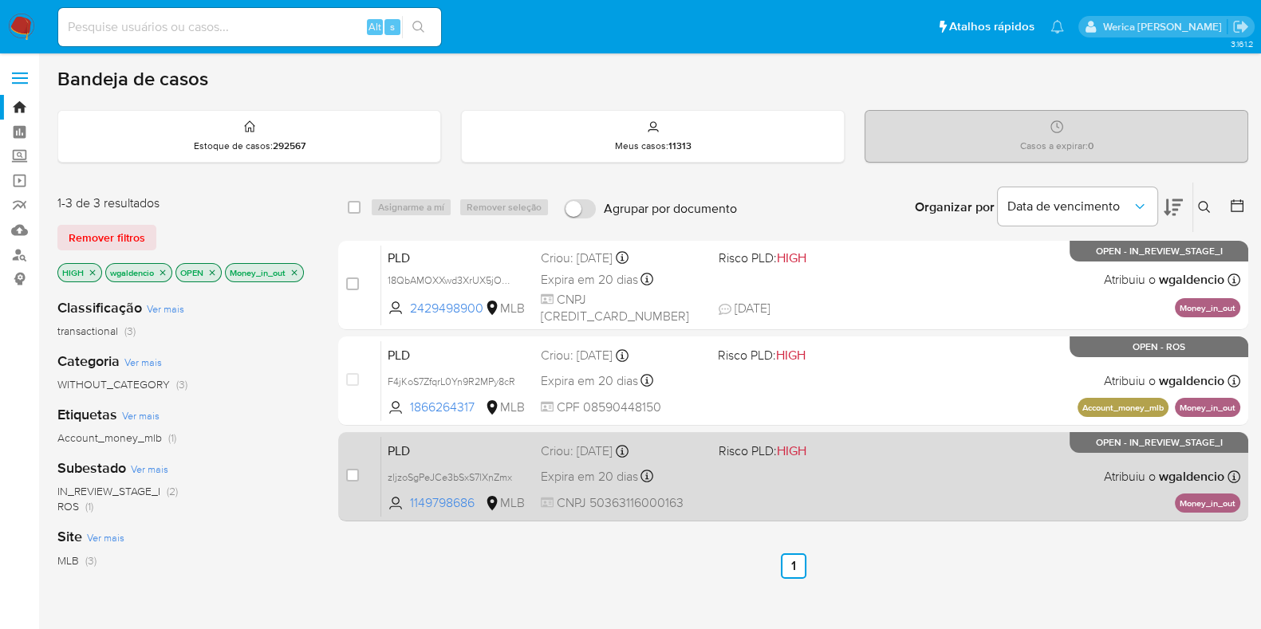
click at [928, 463] on div "PLD zljzoSgPeJCe3bSxS7lXnZmx 1149798686 MLB Risco PLD: HIGH Criou: 12/09/2025 C…" at bounding box center [810, 476] width 859 height 81
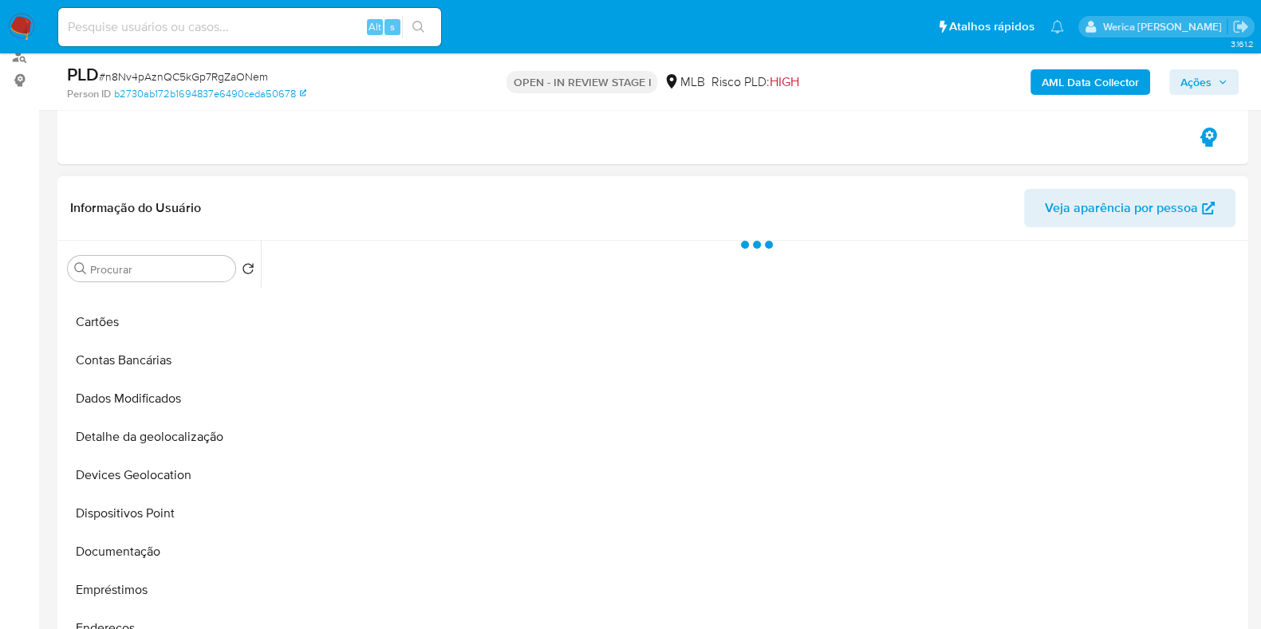
scroll to position [299, 0]
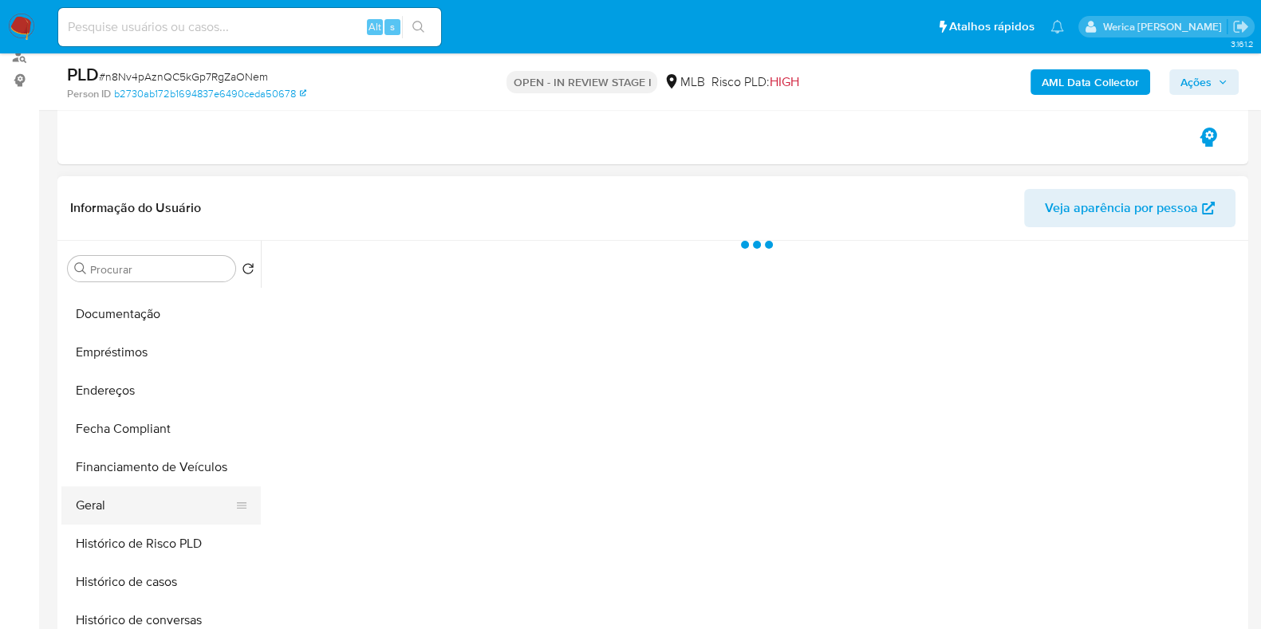
select select "10"
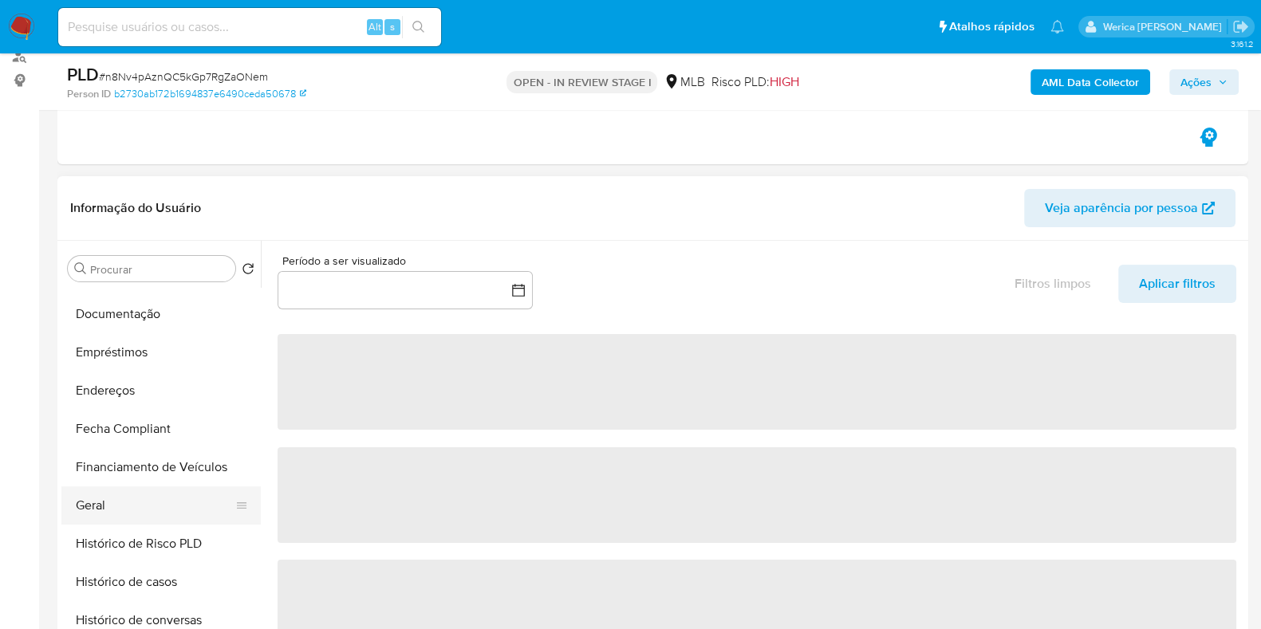
click at [112, 508] on button "Geral" at bounding box center [154, 506] width 187 height 38
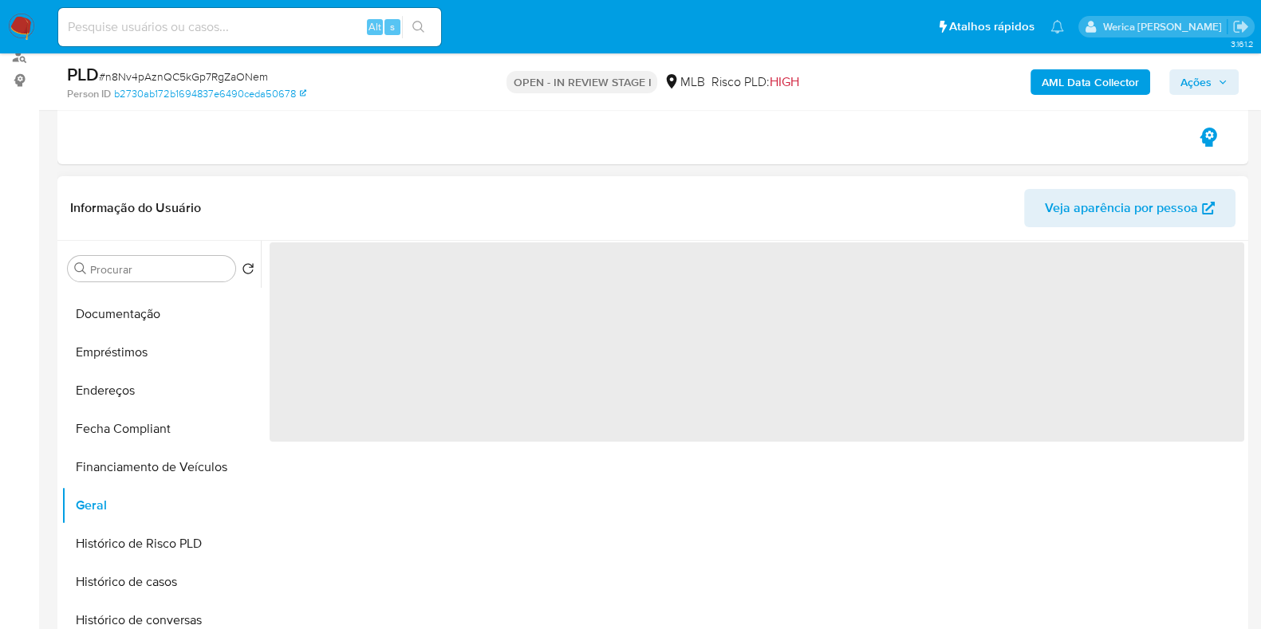
click at [417, 364] on span "‌" at bounding box center [757, 341] width 975 height 199
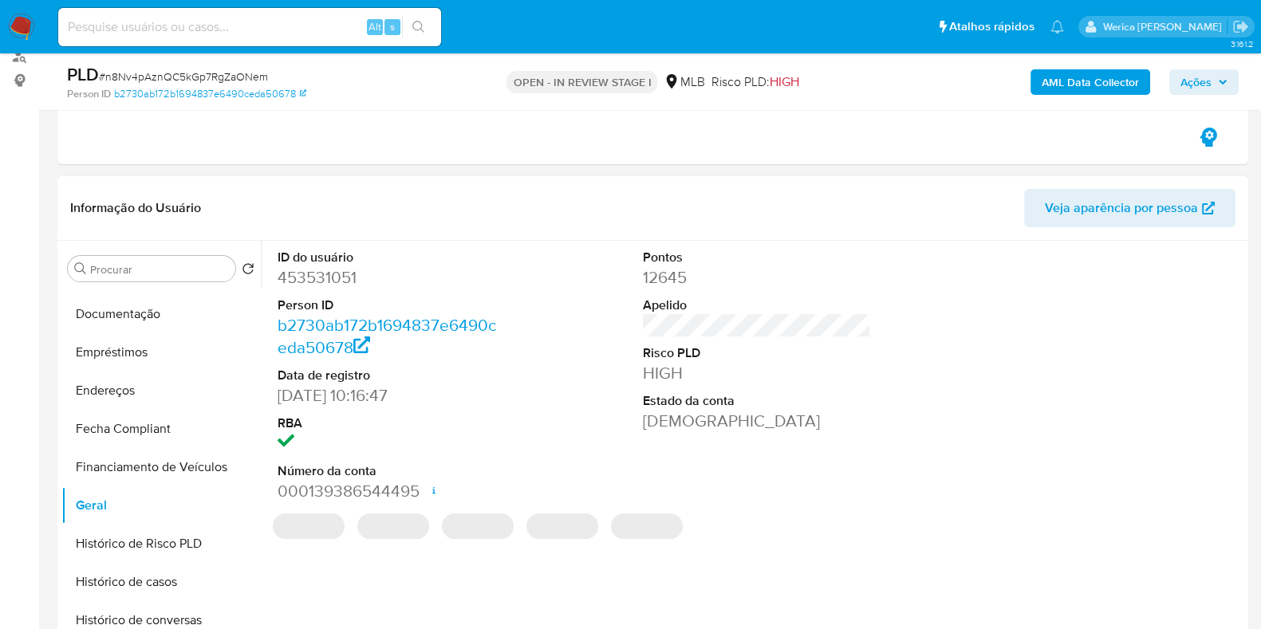
click at [317, 273] on dd "453531051" at bounding box center [392, 277] width 228 height 22
copy dd "453531051"
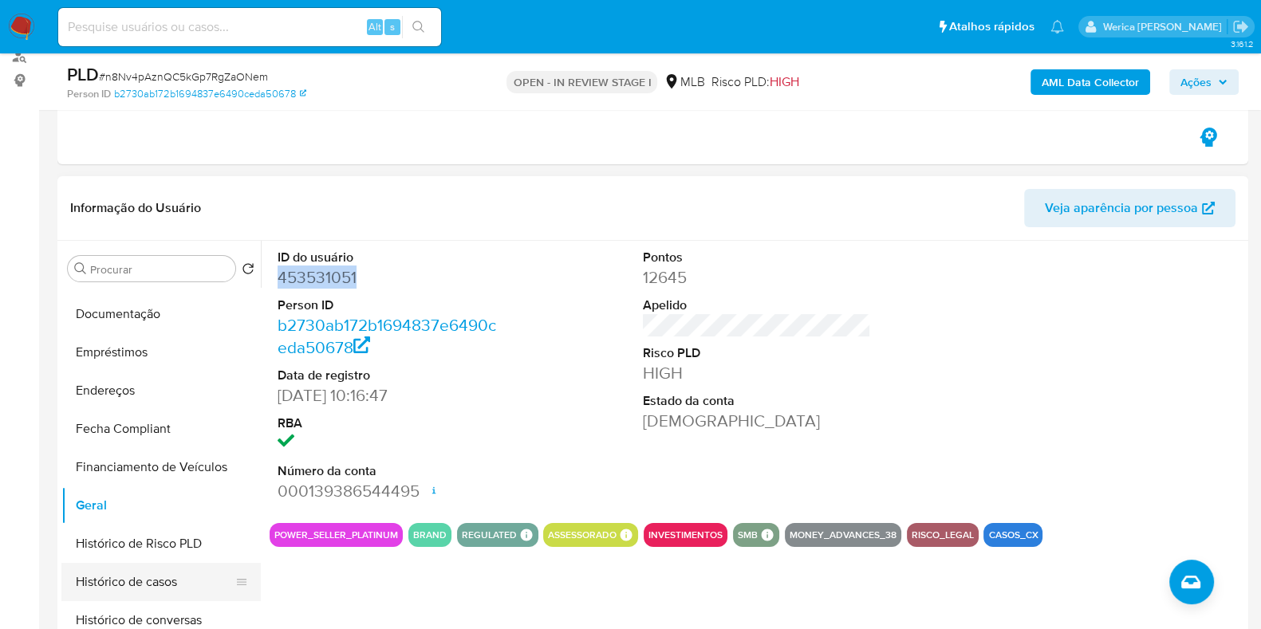
click at [172, 584] on button "Histórico de casos" at bounding box center [154, 582] width 187 height 38
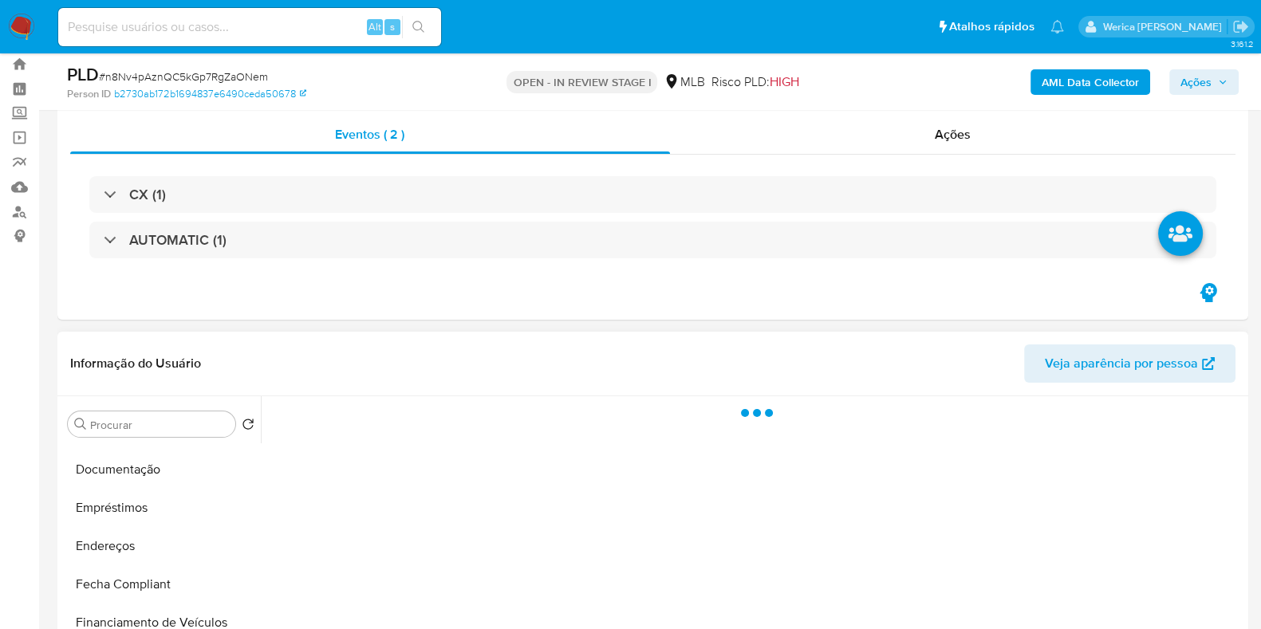
scroll to position [0, 0]
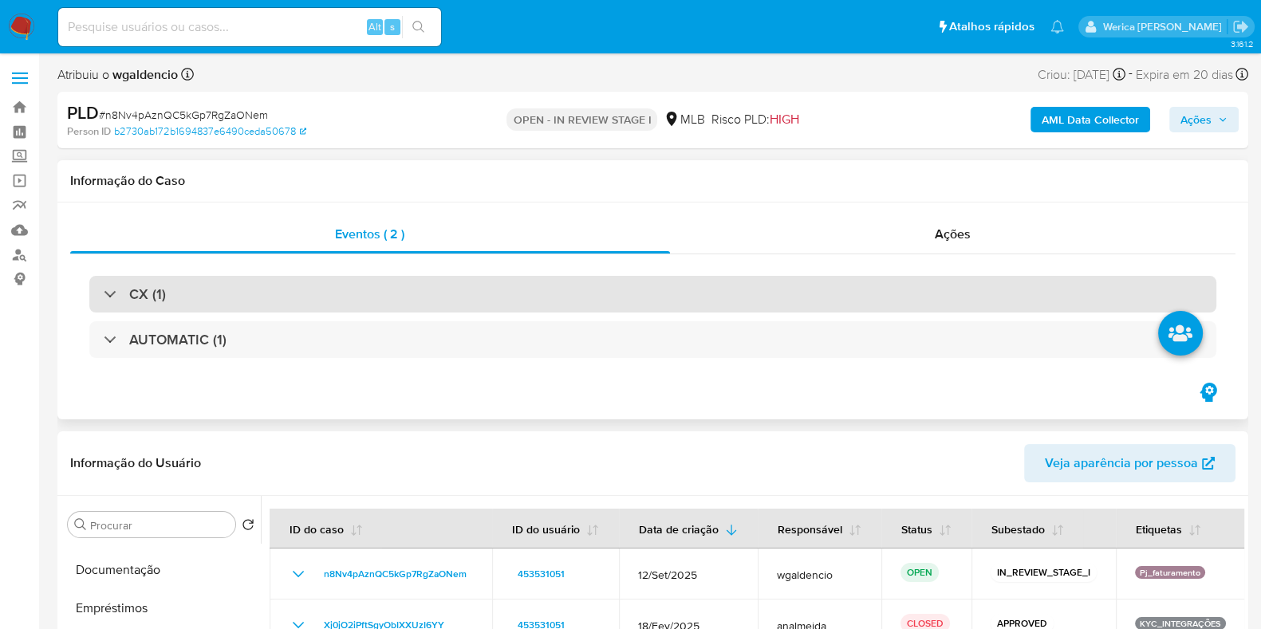
click at [399, 298] on div "CX (1)" at bounding box center [652, 294] width 1127 height 37
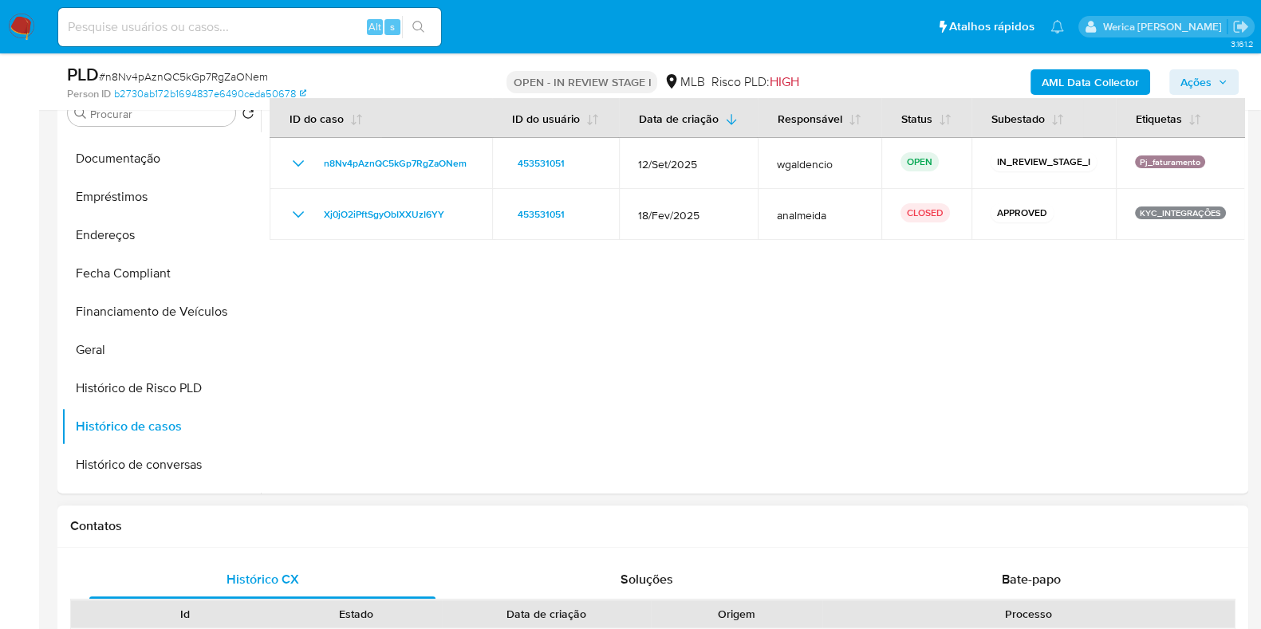
scroll to position [299, 0]
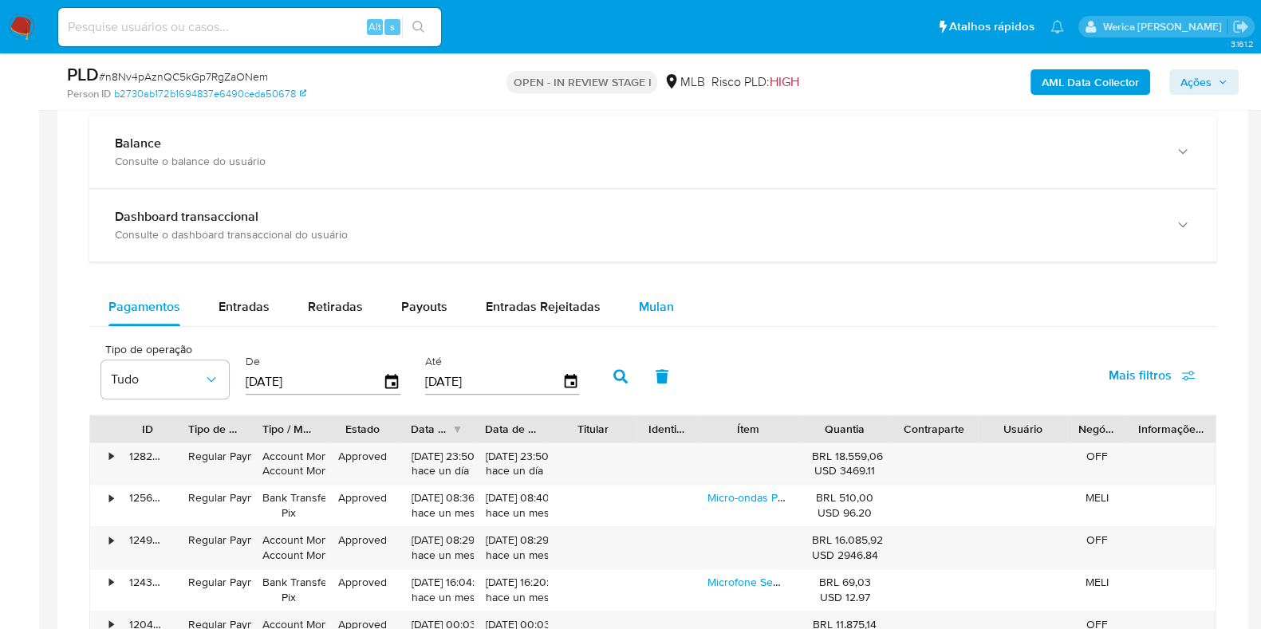
click at [649, 304] on span "Mulan" at bounding box center [656, 307] width 35 height 18
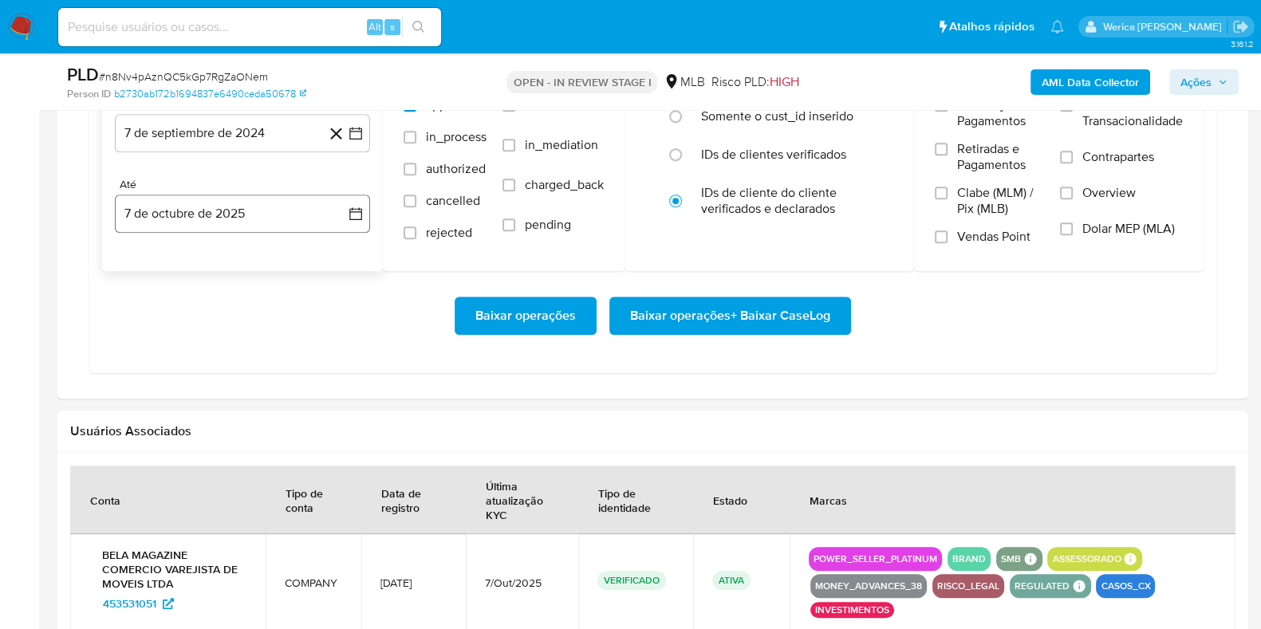
scroll to position [1595, 0]
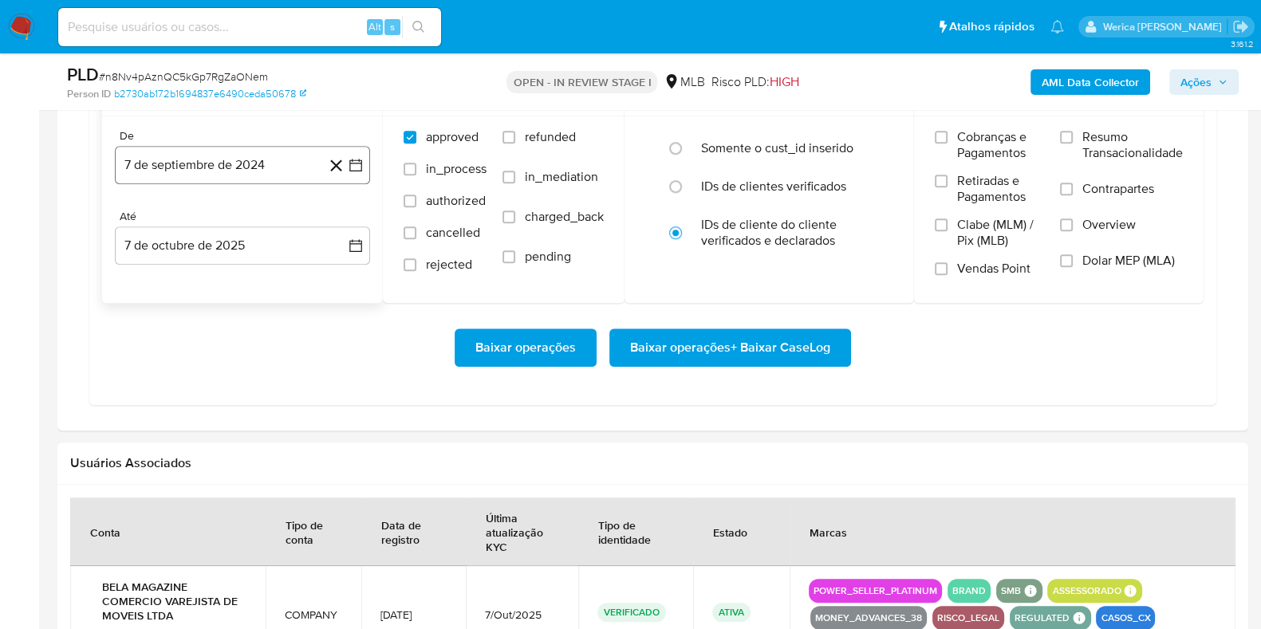
click at [250, 160] on button "7 de septiembre de 2024" at bounding box center [242, 165] width 255 height 38
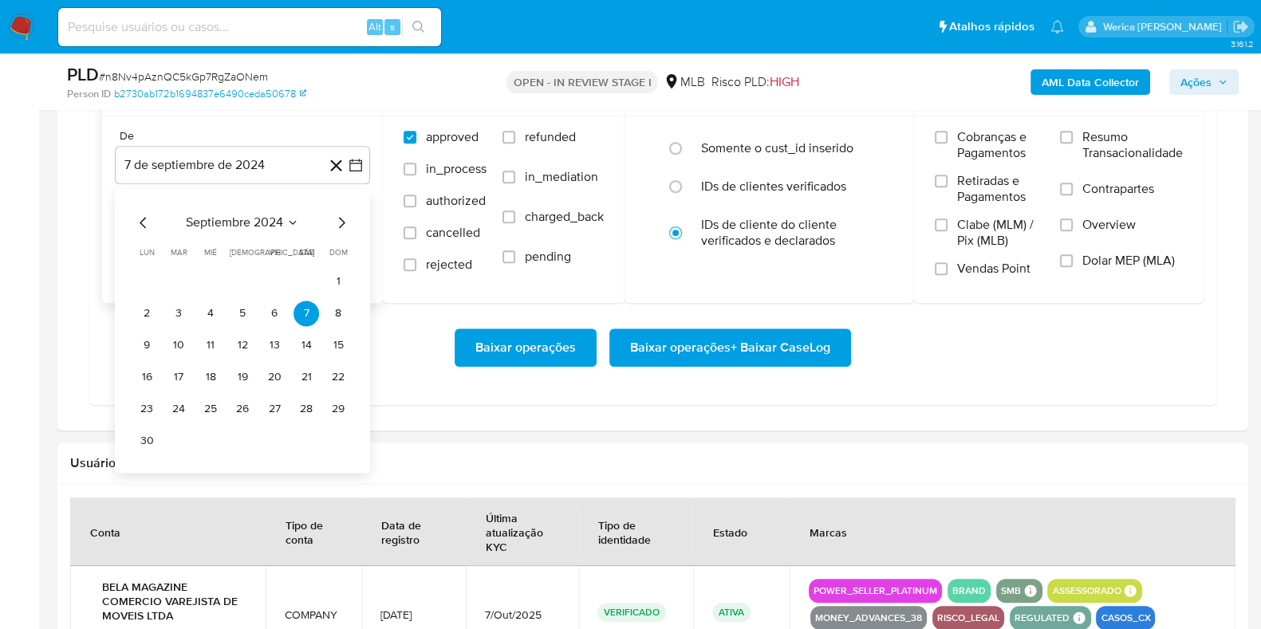
click at [265, 229] on div "septiembre 2024 septiembre 2024 lun lunes mar martes mié miércoles jue jueves v…" at bounding box center [242, 333] width 217 height 241
click at [271, 218] on span "septiembre 2024" at bounding box center [234, 223] width 97 height 16
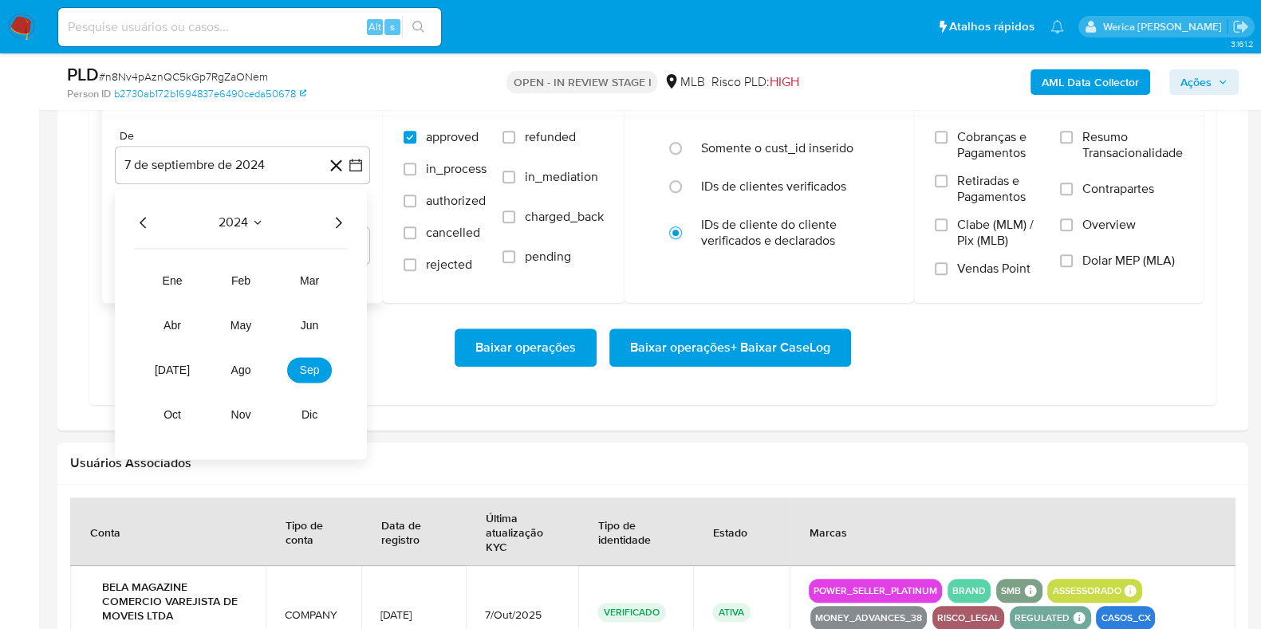
click at [341, 221] on icon "Año siguiente" at bounding box center [338, 222] width 19 height 19
click at [239, 365] on span "ago" at bounding box center [241, 370] width 20 height 13
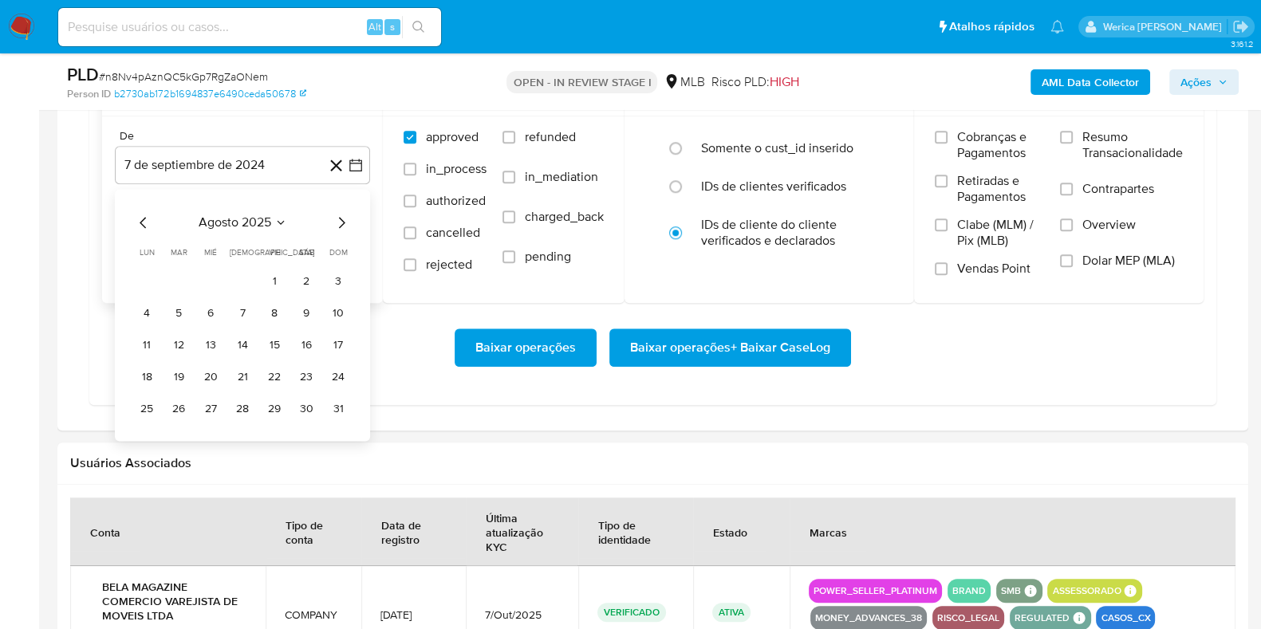
click at [286, 278] on button "1" at bounding box center [275, 282] width 26 height 26
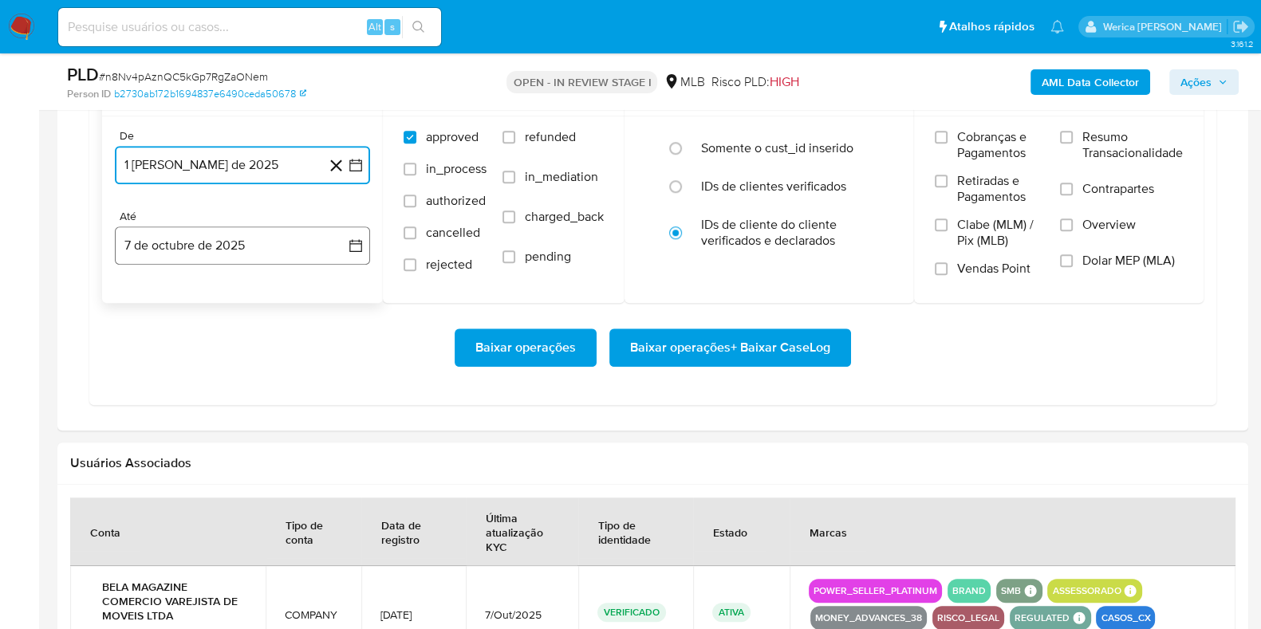
click at [291, 241] on button "7 de octubre de 2025" at bounding box center [242, 246] width 255 height 38
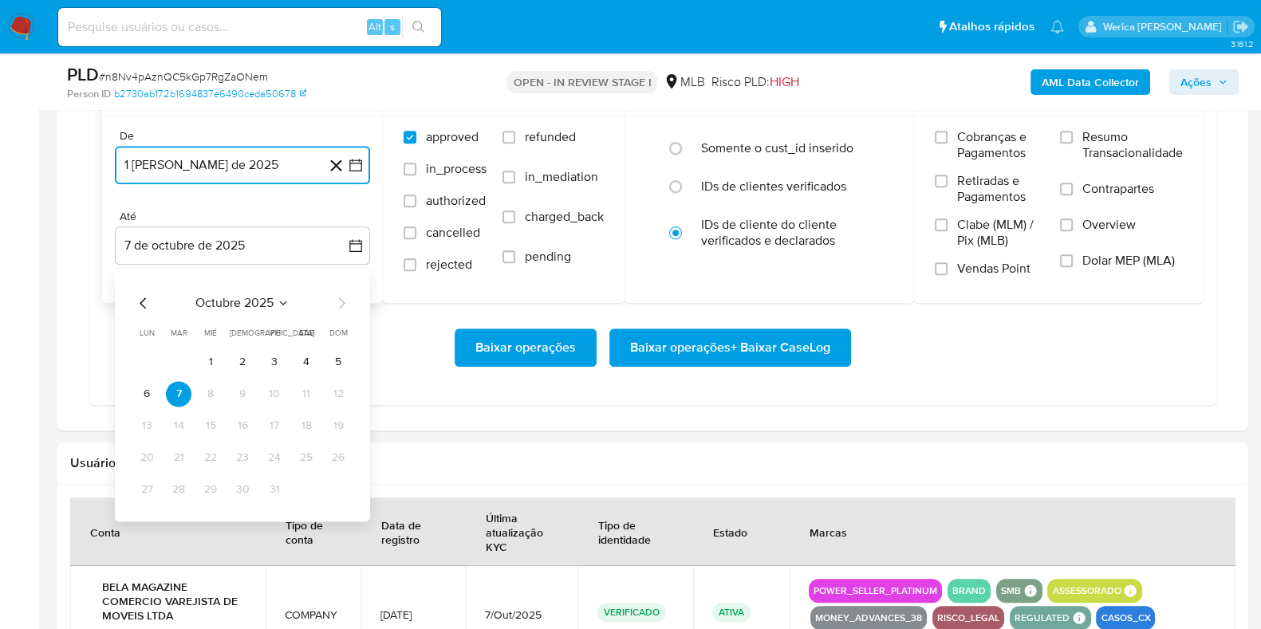
click at [136, 294] on icon "Mes anterior" at bounding box center [143, 303] width 19 height 19
drag, startPoint x: 147, startPoint y: 293, endPoint x: 152, endPoint y: 346, distance: 53.7
click at [152, 346] on div "septiembre 2025 septiembre 2025 lun lunes mar martes mié miércoles jue jueves v…" at bounding box center [242, 398] width 217 height 209
click at [151, 361] on button "1" at bounding box center [147, 362] width 26 height 26
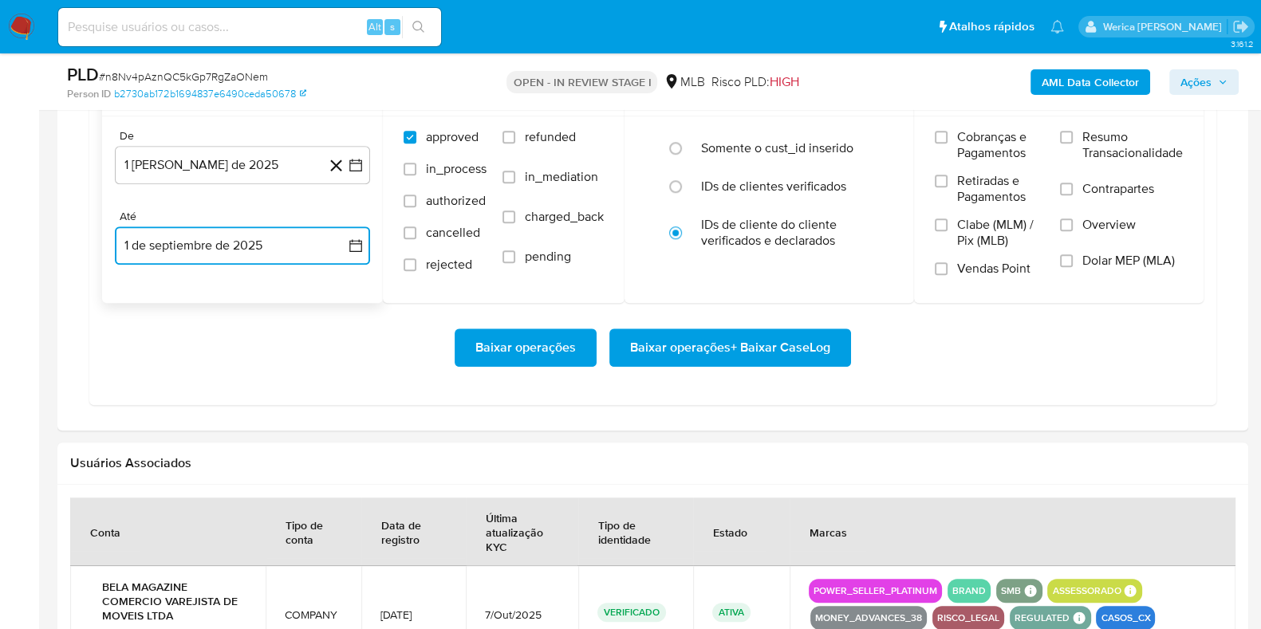
scroll to position [1395, 0]
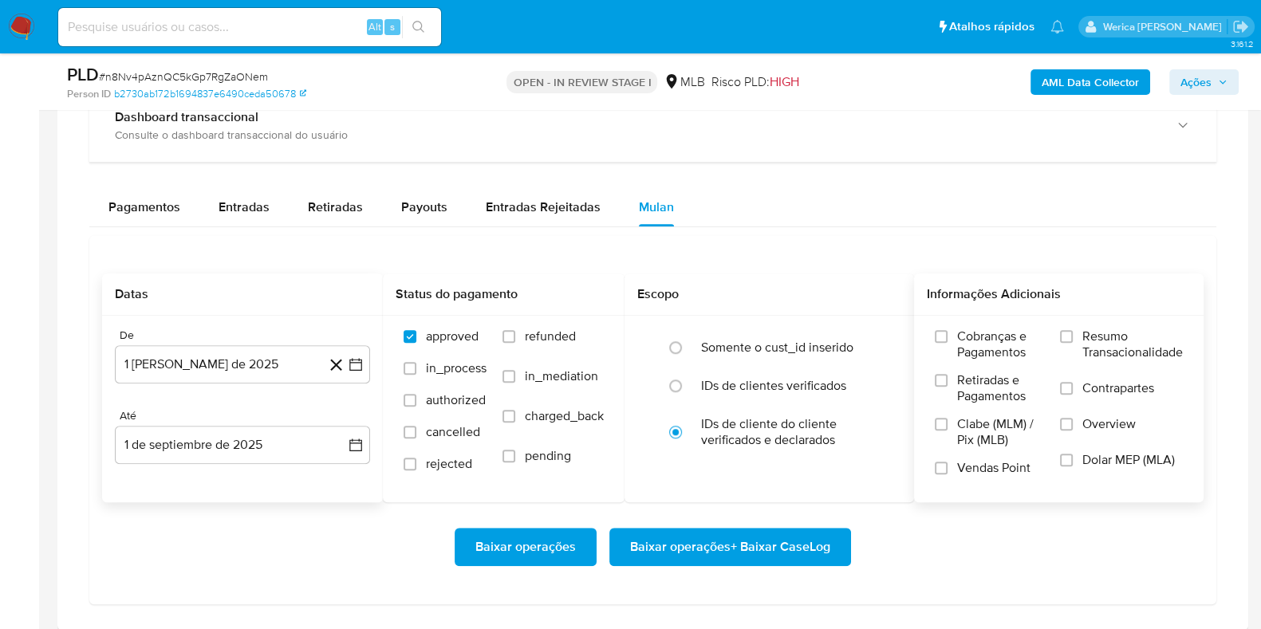
click at [1112, 336] on span "Resumo Transacionalidade" at bounding box center [1132, 345] width 101 height 32
click at [1073, 336] on input "Resumo Transacionalidade" at bounding box center [1066, 336] width 13 height 13
click at [1078, 427] on label "Overview" at bounding box center [1121, 434] width 123 height 36
click at [1073, 427] on input "Overview" at bounding box center [1066, 424] width 13 height 13
click at [790, 552] on span "Baixar operações + Baixar CaseLog" at bounding box center [730, 547] width 200 height 35
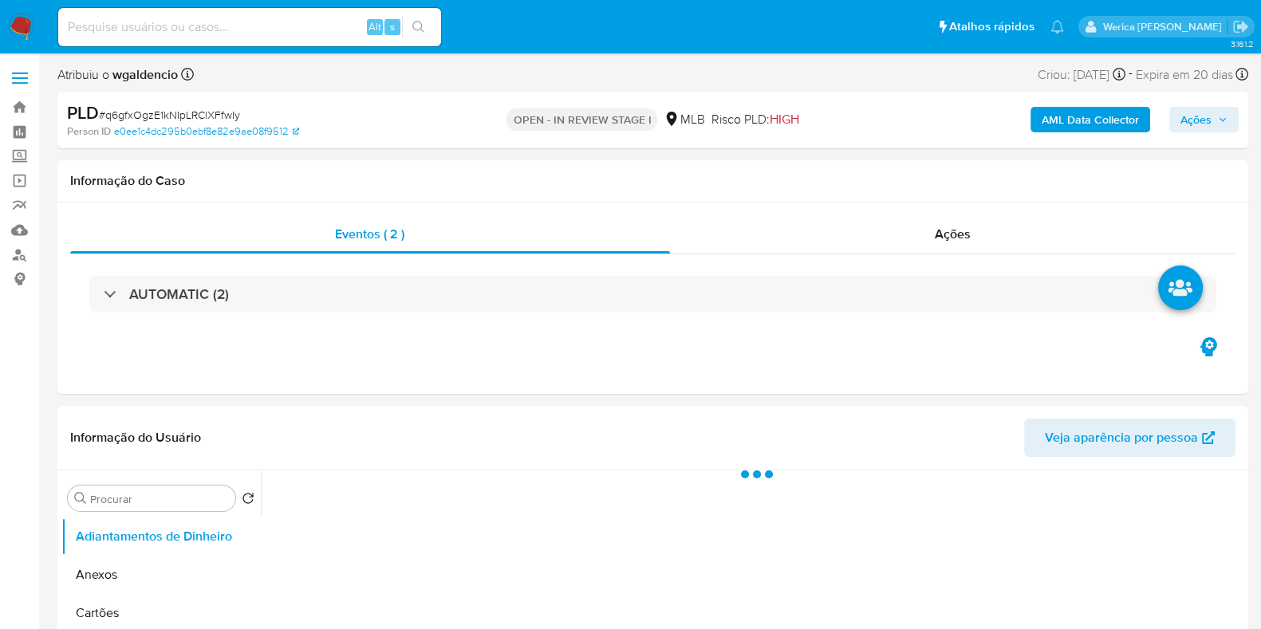
select select "10"
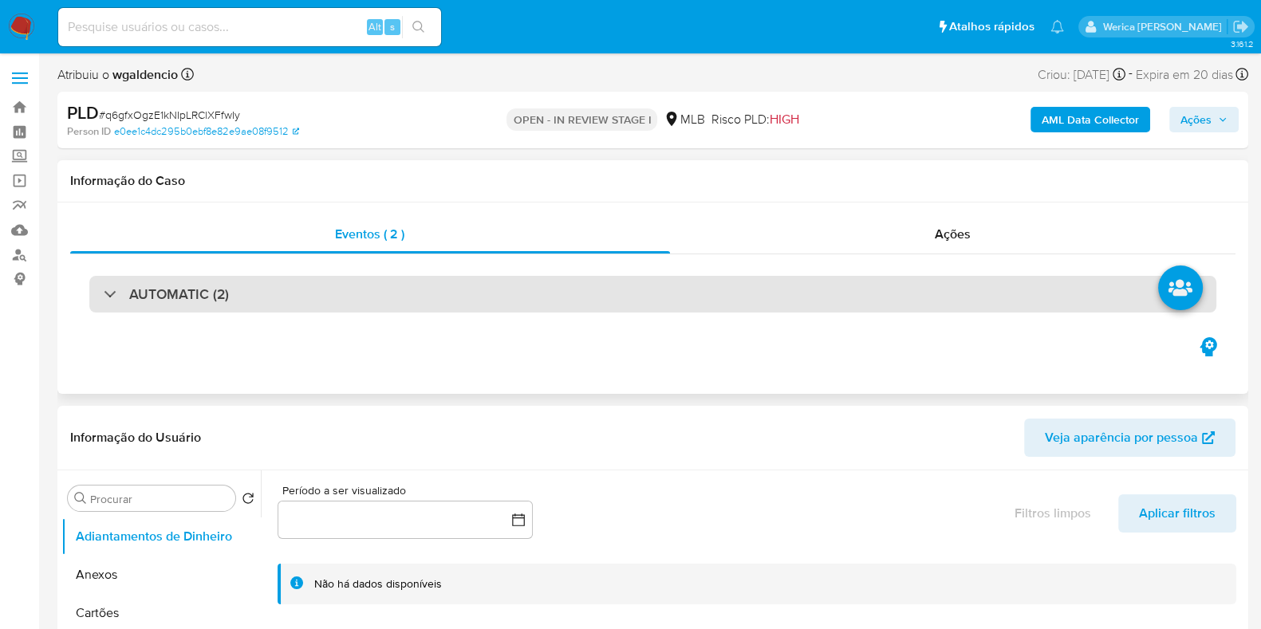
click at [623, 304] on div "AUTOMATIC (2)" at bounding box center [652, 294] width 1127 height 37
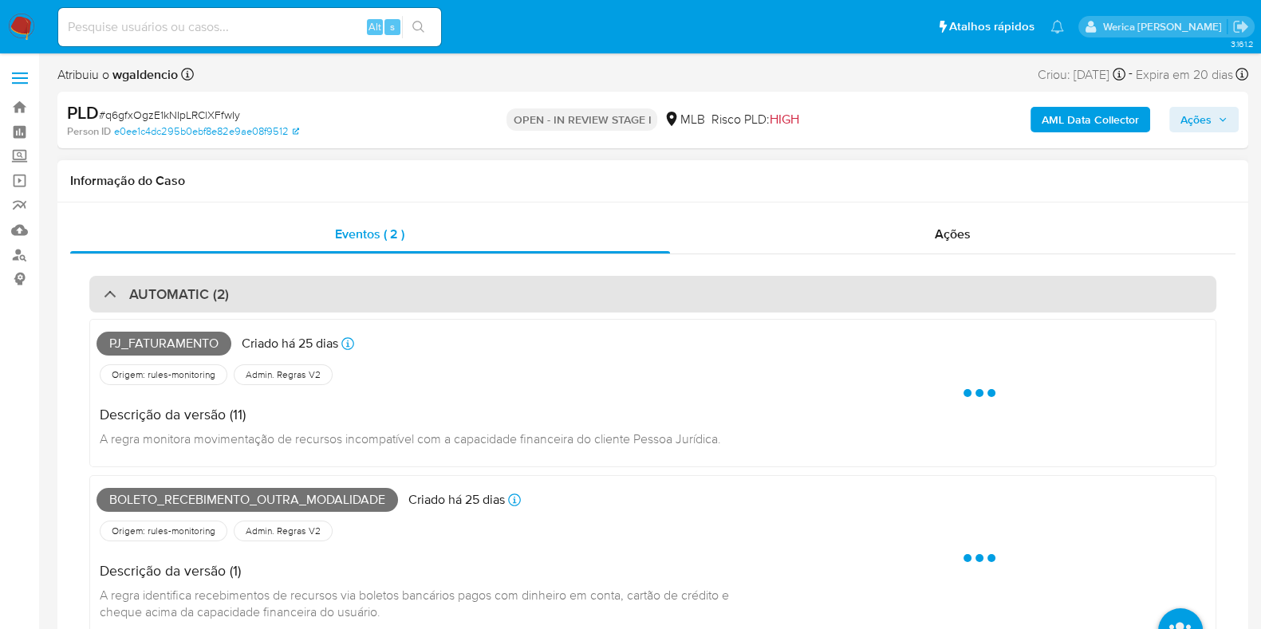
click at [623, 290] on div "AUTOMATIC (2)" at bounding box center [652, 294] width 1127 height 37
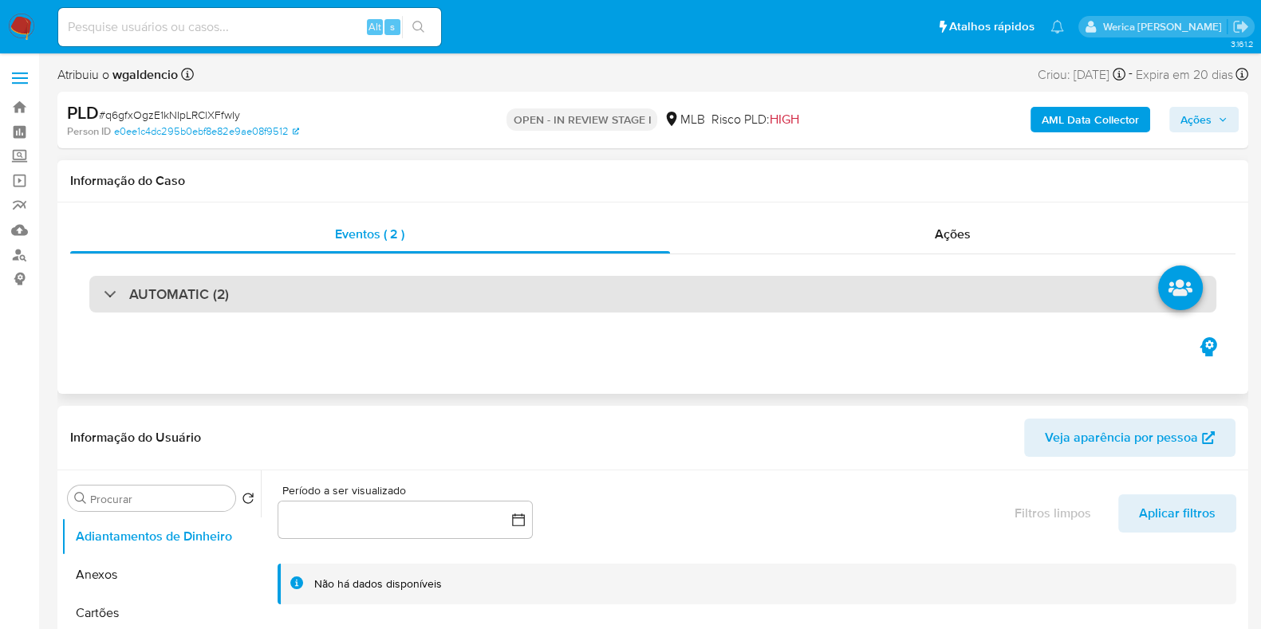
click at [623, 290] on div "AUTOMATIC (2)" at bounding box center [652, 294] width 1127 height 37
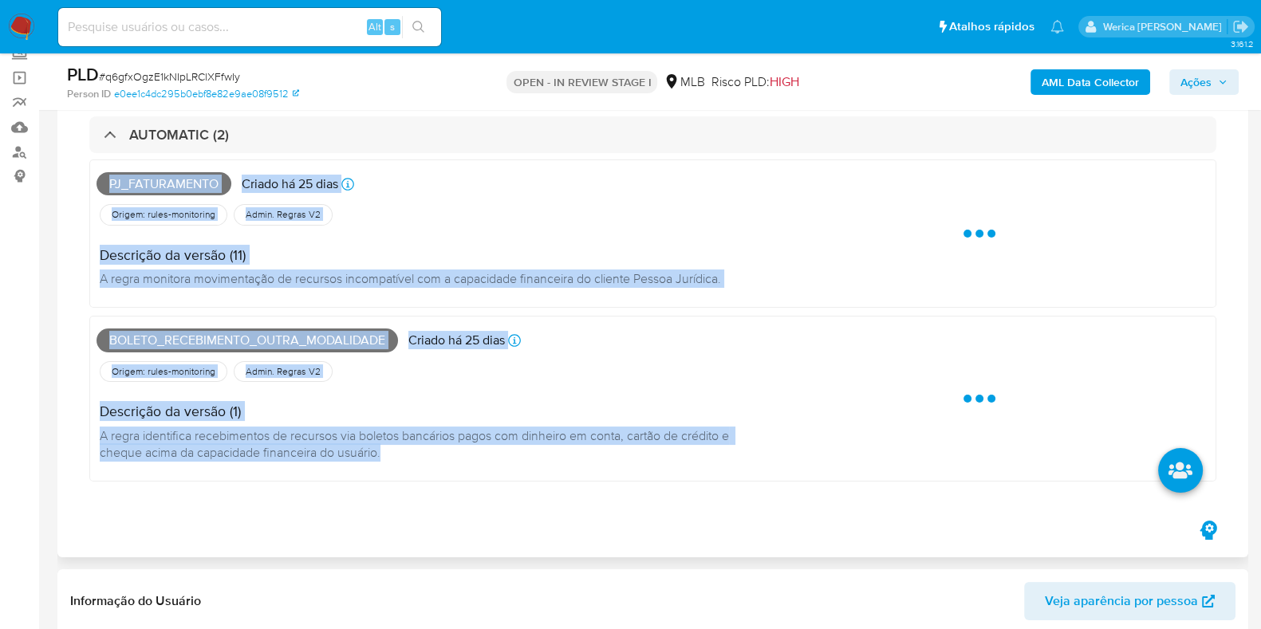
scroll to position [199, 0]
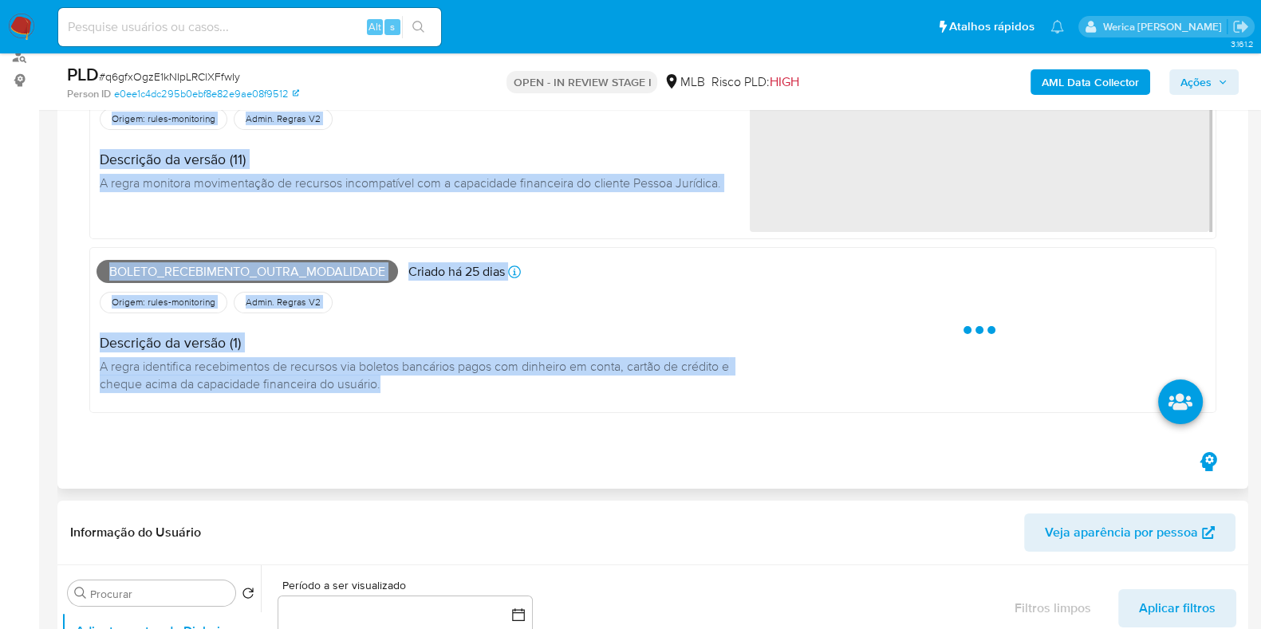
click at [626, 396] on div "Pj_faturamento [PERSON_NAME] 25 [PERSON_NAME] [PERSON_NAME]: [DATE] 00:31:44 Or…" at bounding box center [652, 242] width 1127 height 370
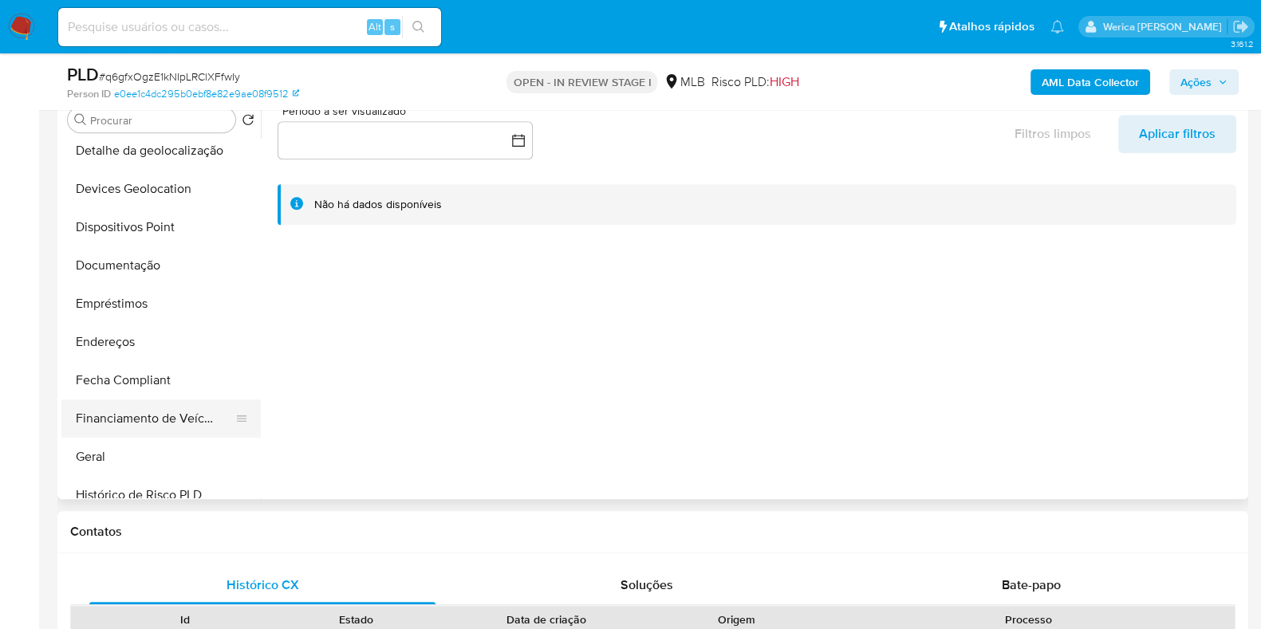
click at [120, 428] on button "Financiamento de Veículos" at bounding box center [154, 419] width 187 height 38
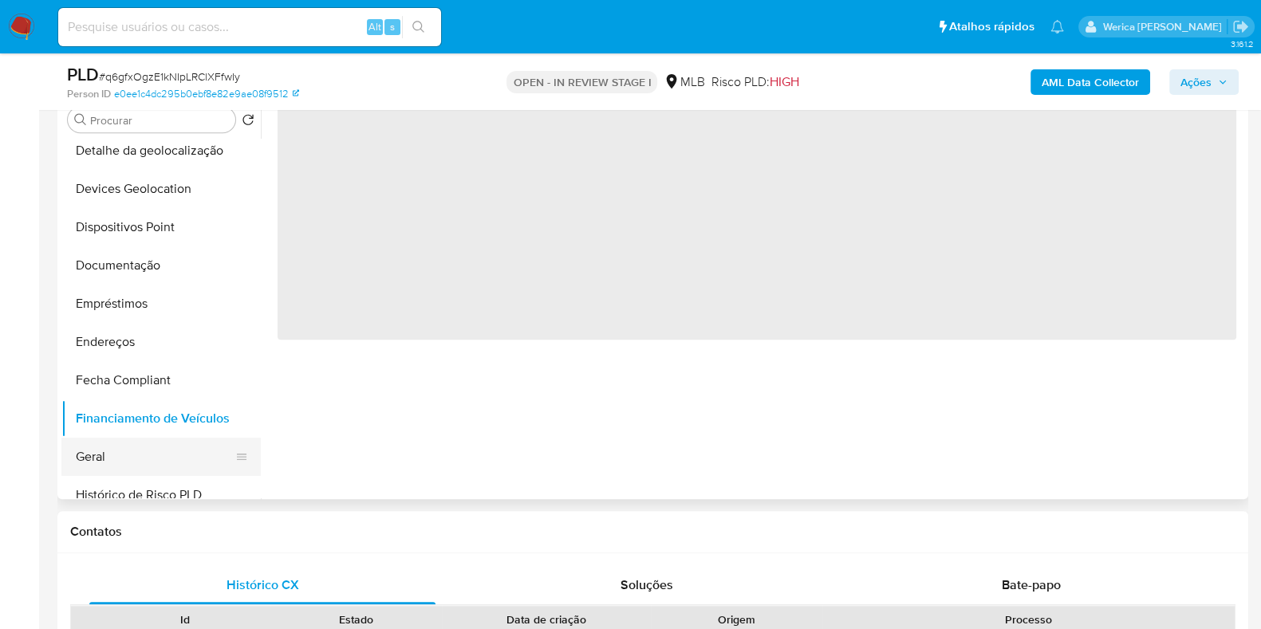
click at [120, 452] on button "Geral" at bounding box center [154, 457] width 187 height 38
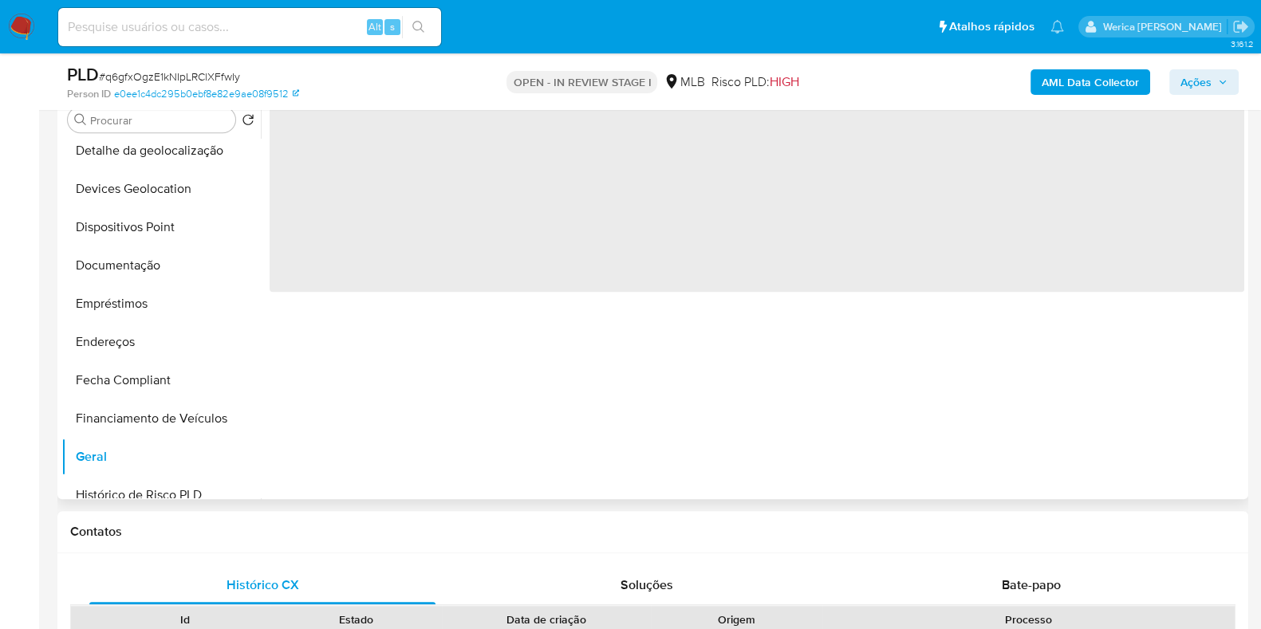
click at [463, 378] on div "‌" at bounding box center [753, 295] width 984 height 408
click at [435, 290] on span "‌" at bounding box center [757, 192] width 975 height 199
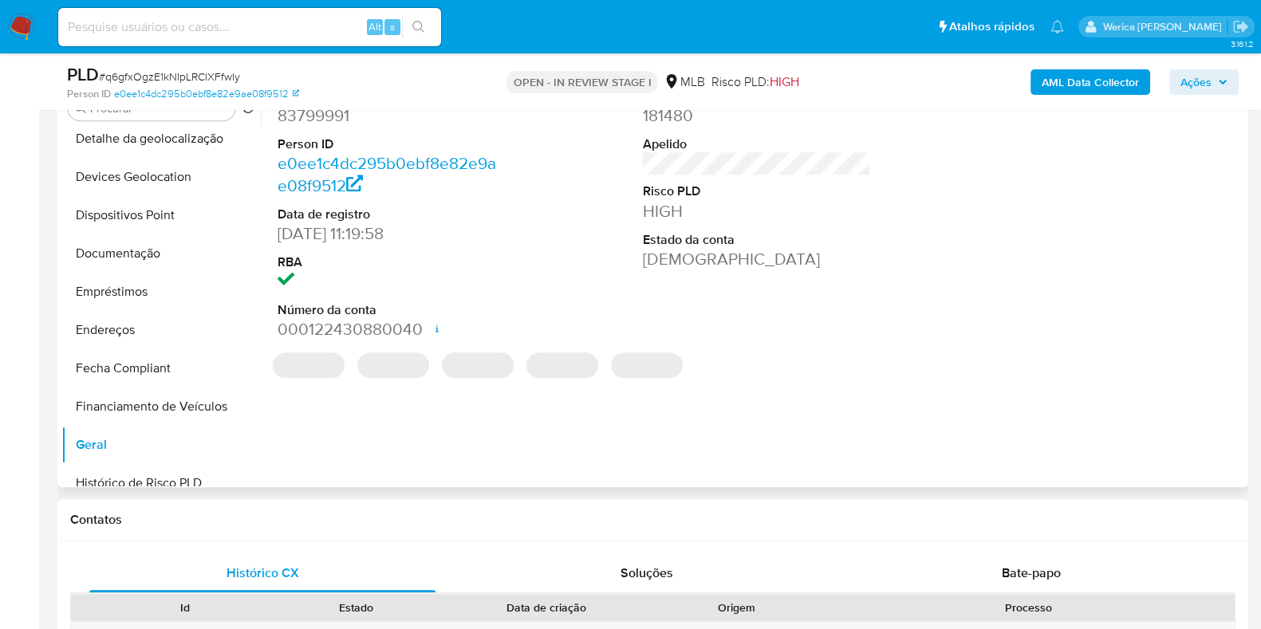
scroll to position [1695, 0]
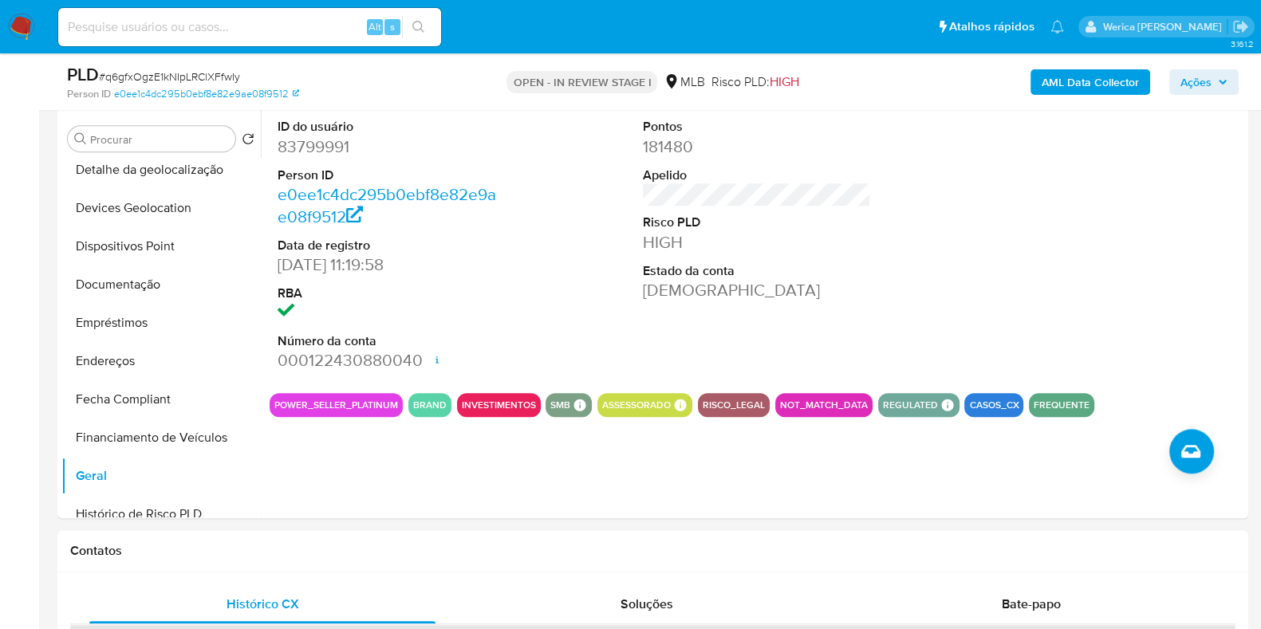
click at [303, 136] on dd "83799991" at bounding box center [392, 147] width 228 height 22
copy dd "83799991"
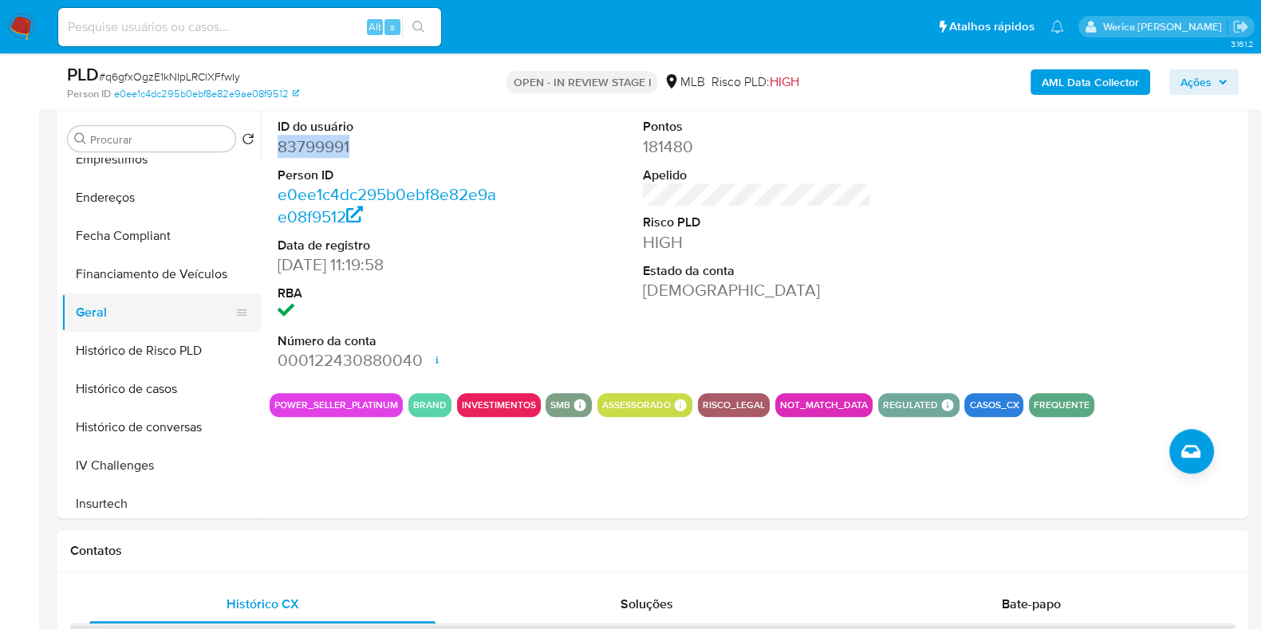
scroll to position [499, 0]
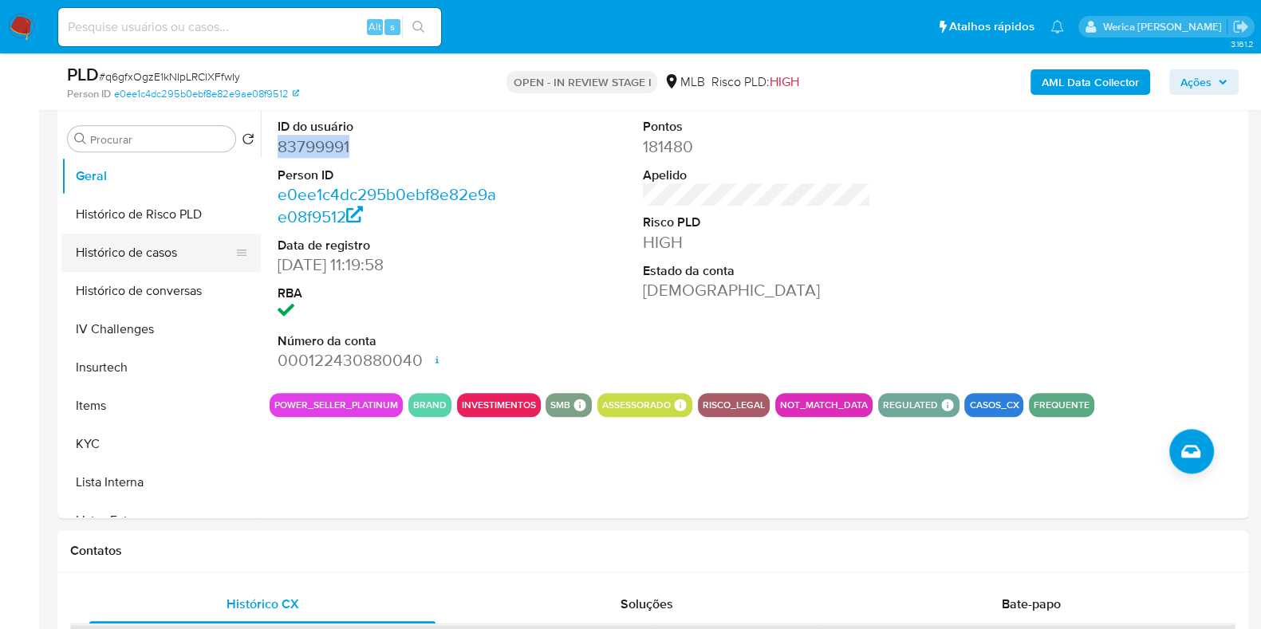
click at [153, 257] on button "Histórico de casos" at bounding box center [154, 253] width 187 height 38
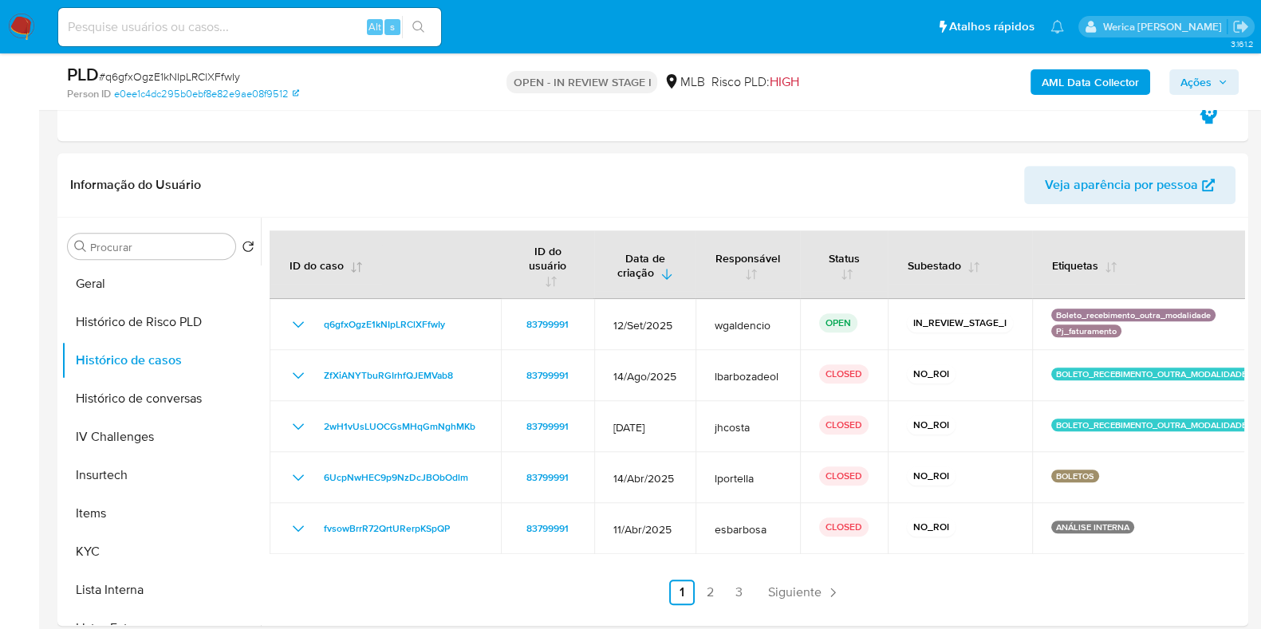
scroll to position [1595, 0]
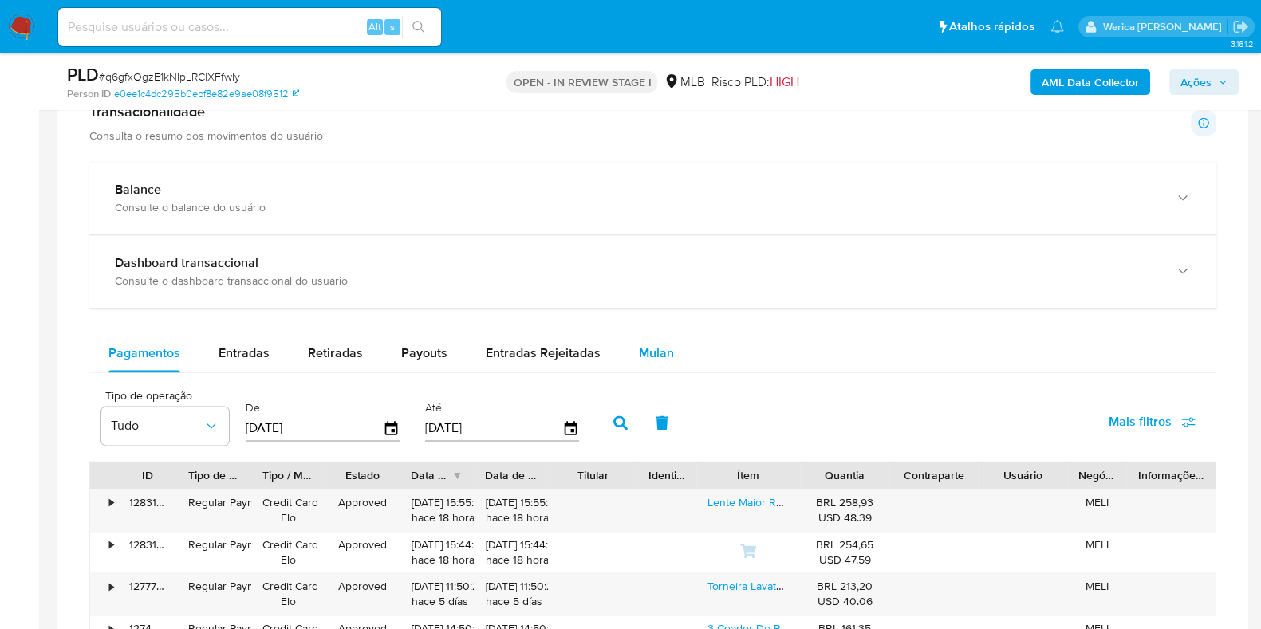
click at [620, 345] on button "Mulan" at bounding box center [656, 353] width 73 height 38
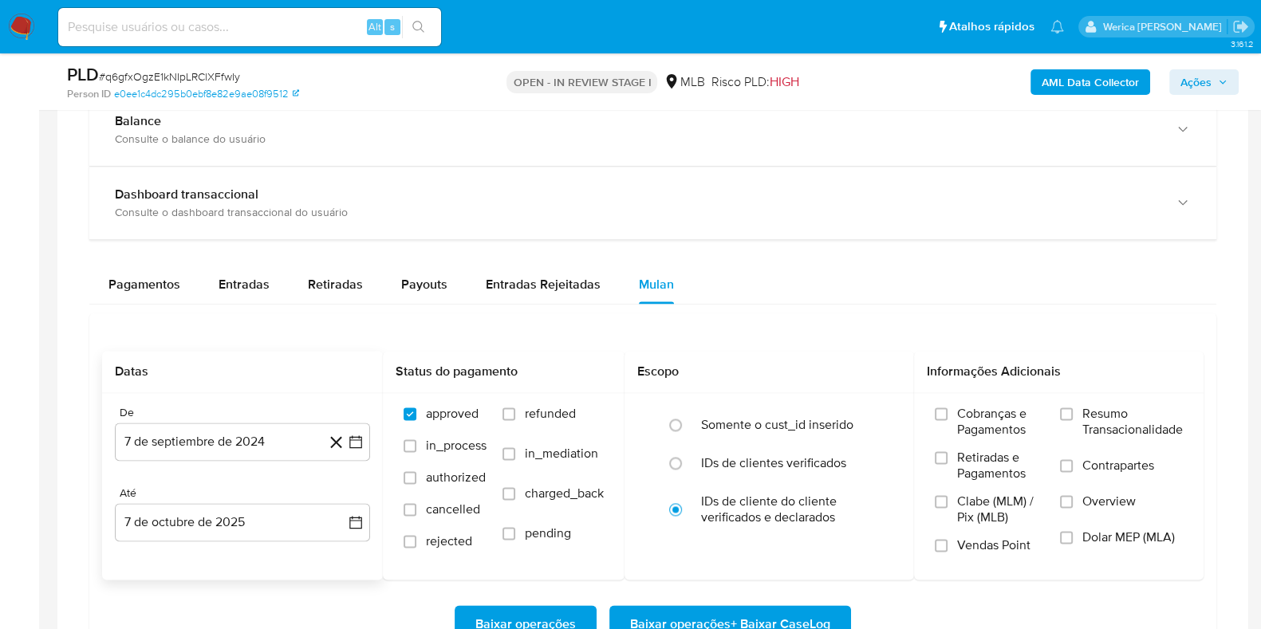
scroll to position [2592, 0]
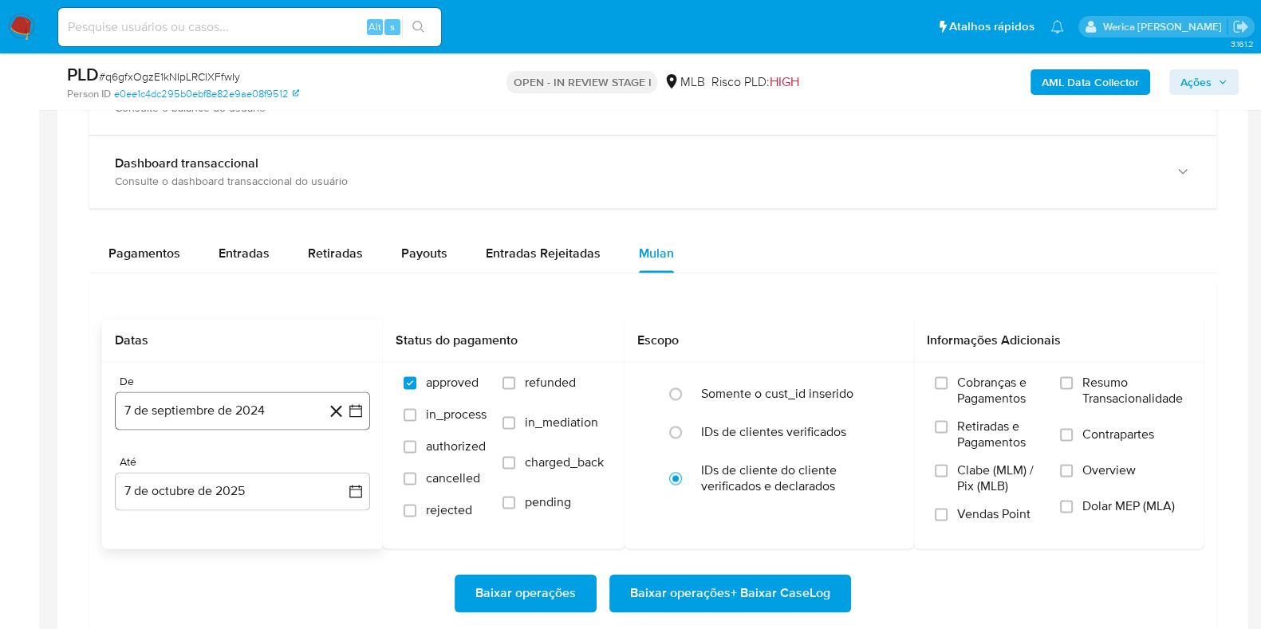
click at [201, 410] on button "7 de septiembre de 2024" at bounding box center [242, 411] width 255 height 38
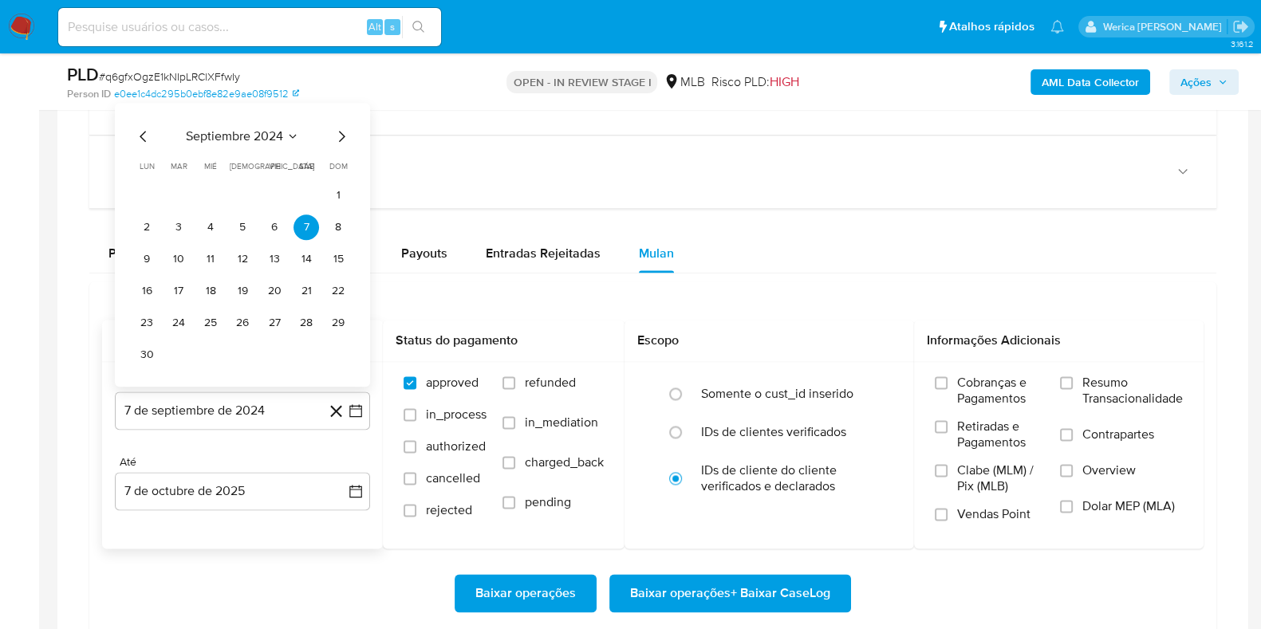
click at [260, 128] on span "septiembre 2024" at bounding box center [234, 136] width 97 height 16
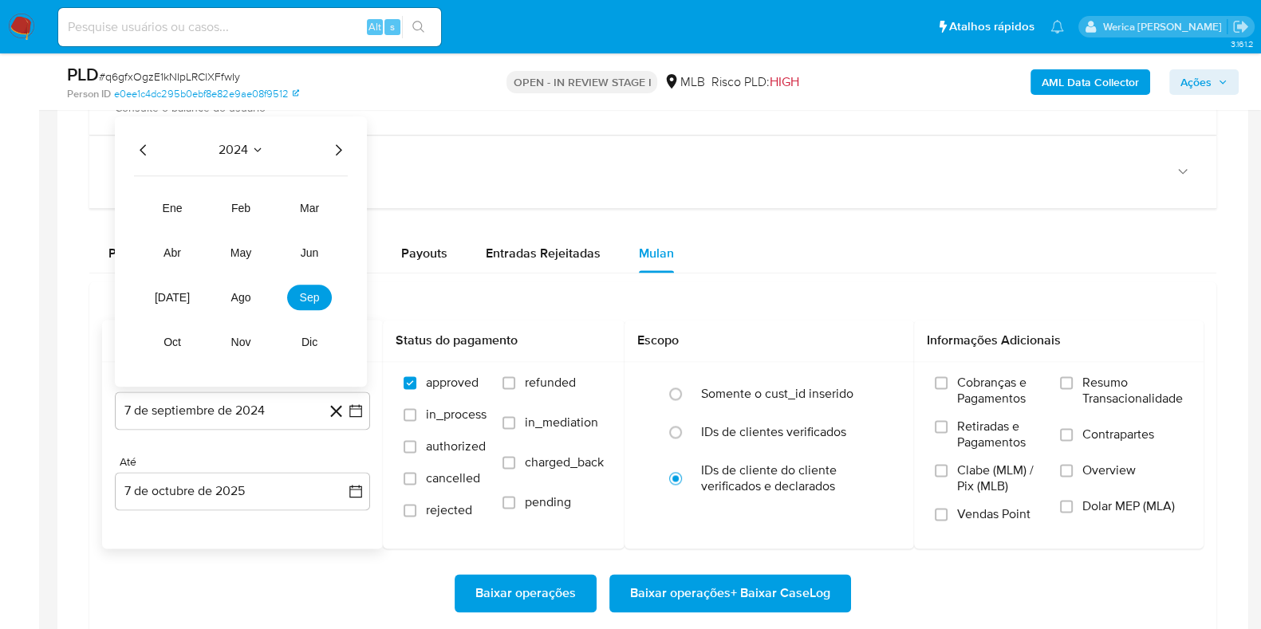
click at [328, 140] on div "2024" at bounding box center [241, 149] width 214 height 19
click at [342, 142] on icon "Año siguiente" at bounding box center [338, 149] width 19 height 19
click at [242, 298] on span "ago" at bounding box center [241, 297] width 20 height 13
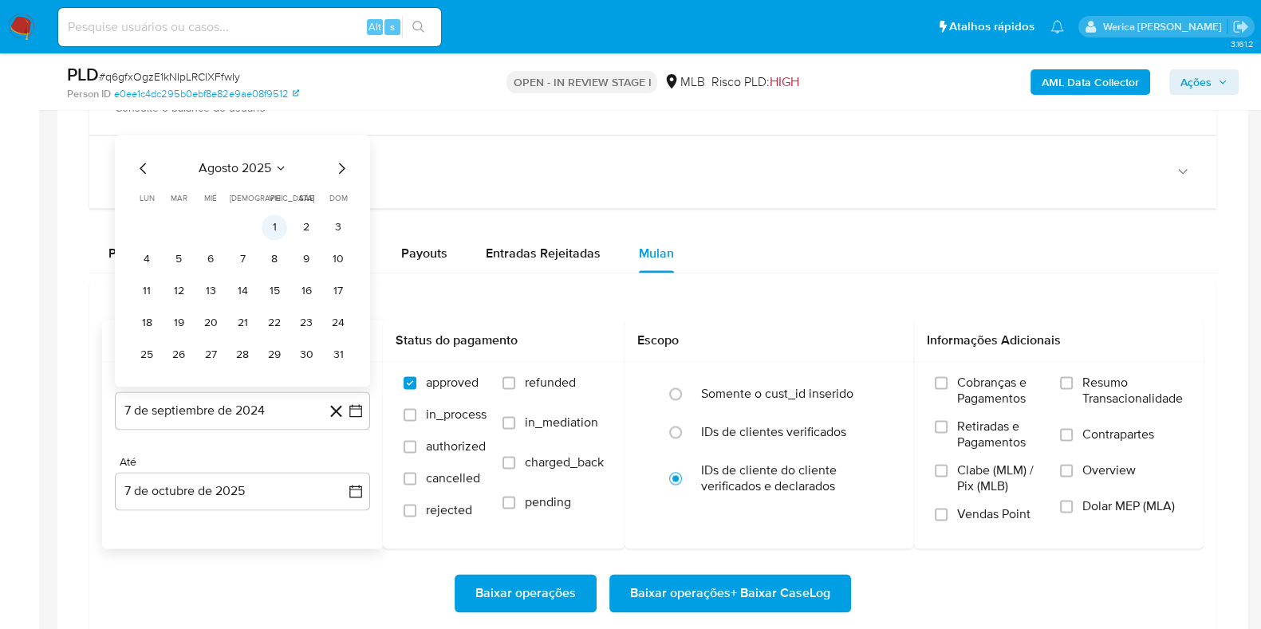
click at [271, 215] on button "1" at bounding box center [275, 228] width 26 height 26
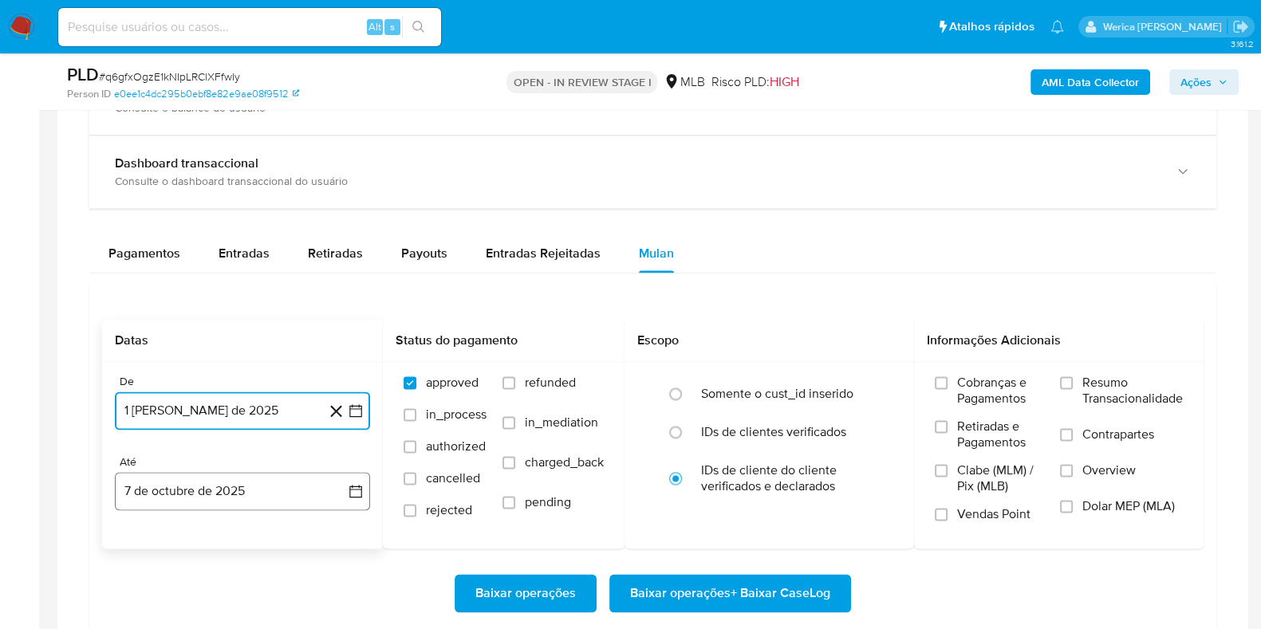
click at [203, 490] on button "7 de octubre de 2025" at bounding box center [242, 491] width 255 height 38
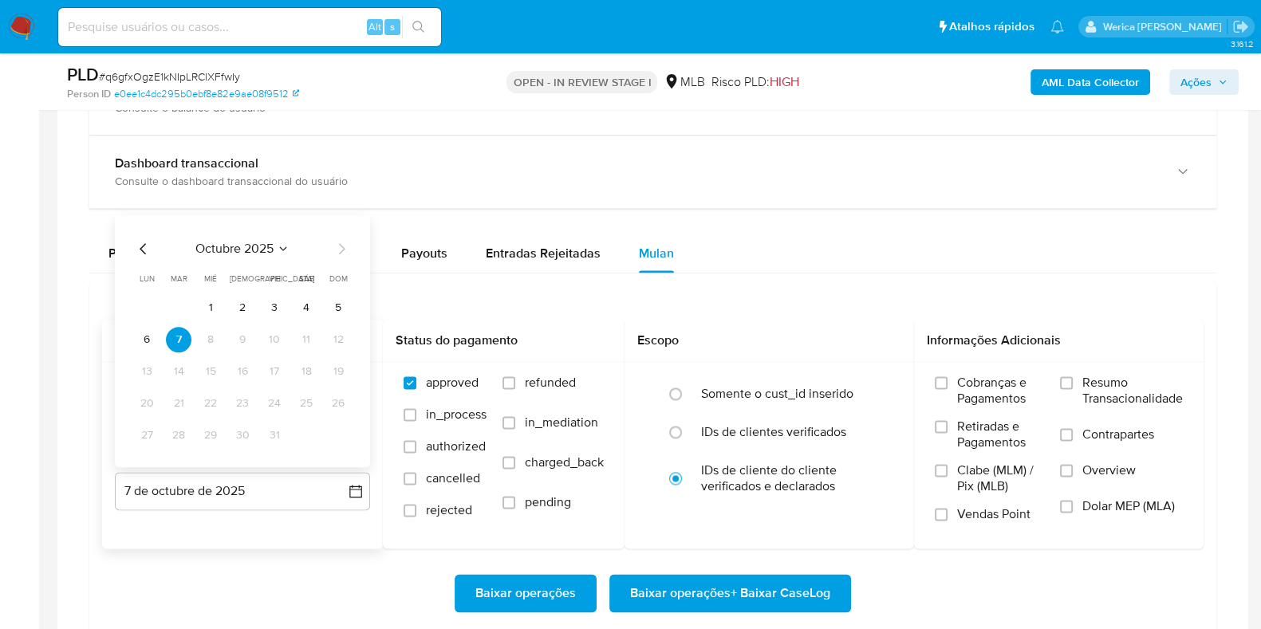
click at [215, 264] on div "octubre 2025 octubre 2025 lun lunes mar martes mié miércoles jue jueves vie vie…" at bounding box center [242, 343] width 217 height 209
click at [220, 242] on span "octubre 2025" at bounding box center [234, 249] width 78 height 16
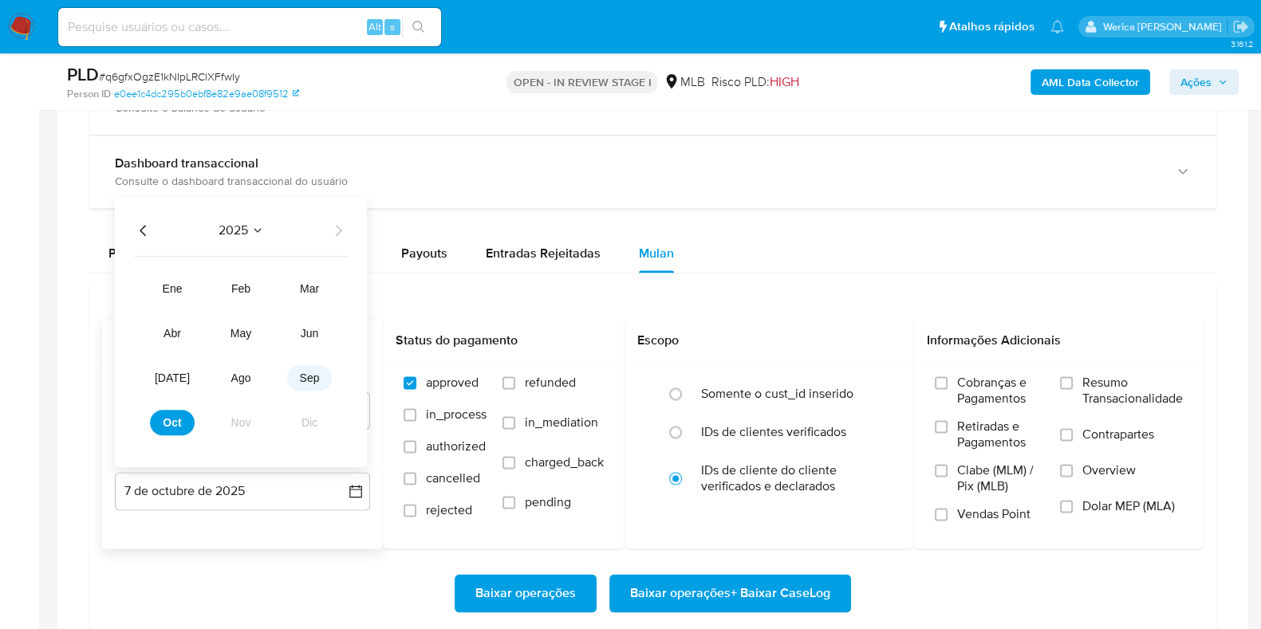
click at [310, 377] on span "sep" at bounding box center [310, 378] width 20 height 13
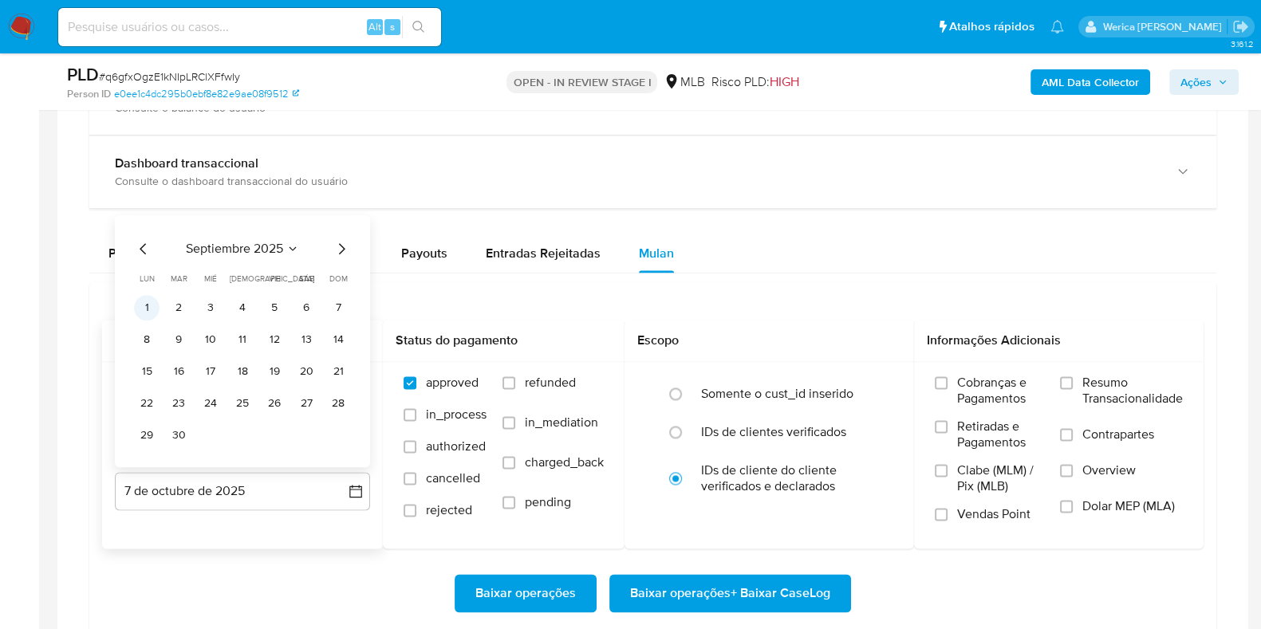
click at [153, 296] on button "1" at bounding box center [147, 308] width 26 height 26
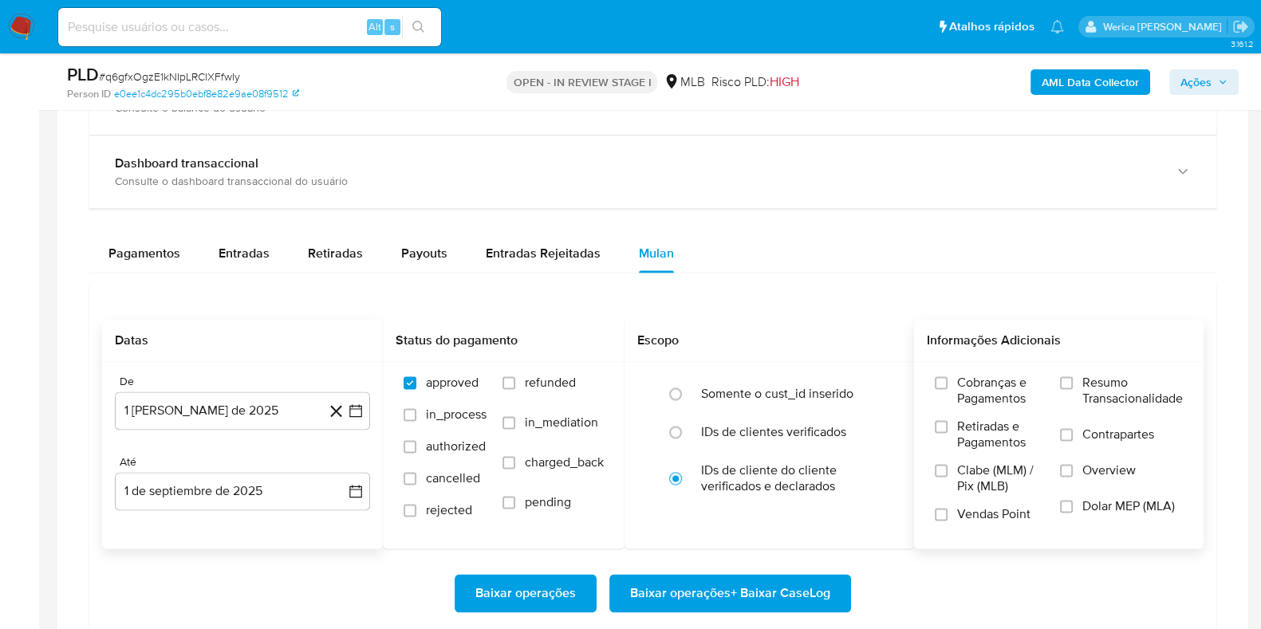
click at [995, 400] on span "Cobranças e Pagamentos" at bounding box center [1000, 391] width 87 height 32
click at [948, 389] on input "Cobranças e Pagamentos" at bounding box center [941, 383] width 13 height 13
click at [964, 376] on span "Cobranças e Pagamentos" at bounding box center [1000, 391] width 87 height 32
click at [948, 377] on input "Cobranças e Pagamentos" at bounding box center [941, 383] width 13 height 13
click at [1129, 432] on span "Contrapartes" at bounding box center [1118, 435] width 72 height 16
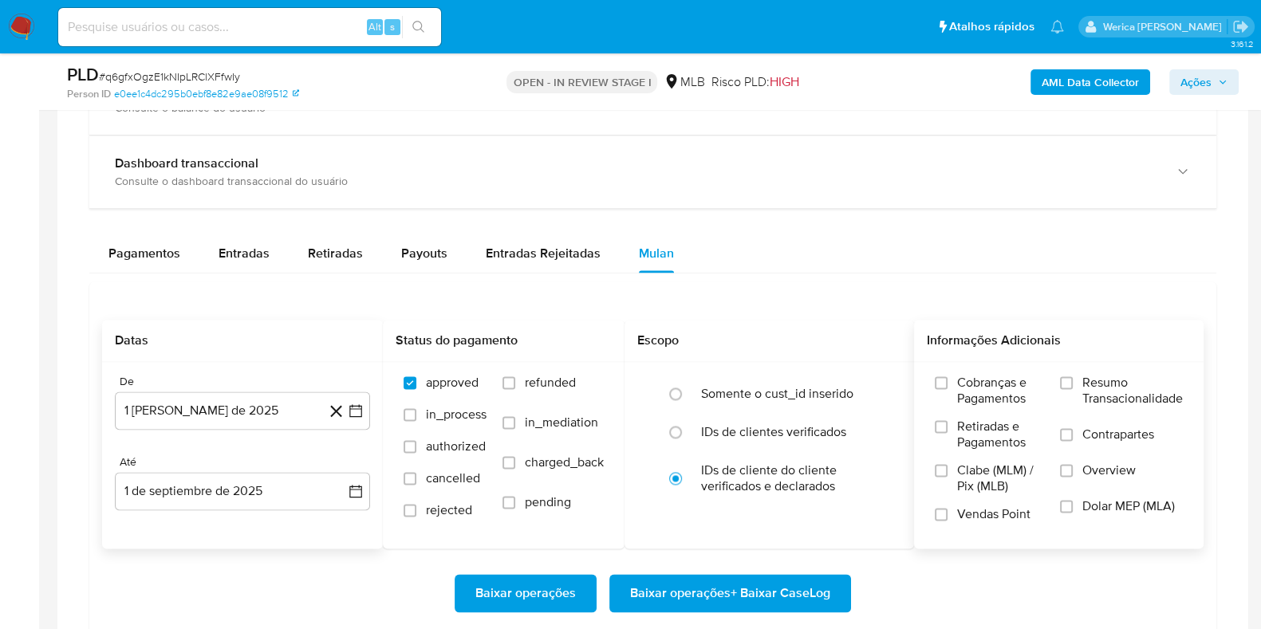
click at [1073, 432] on input "Contrapartes" at bounding box center [1066, 434] width 13 height 13
click at [1107, 392] on span "Resumo Transacionalidade" at bounding box center [1132, 391] width 101 height 32
click at [1073, 389] on input "Resumo Transacionalidade" at bounding box center [1066, 383] width 13 height 13
click at [1117, 427] on span "Contrapartes" at bounding box center [1118, 435] width 72 height 16
click at [1073, 428] on input "Contrapartes" at bounding box center [1066, 434] width 13 height 13
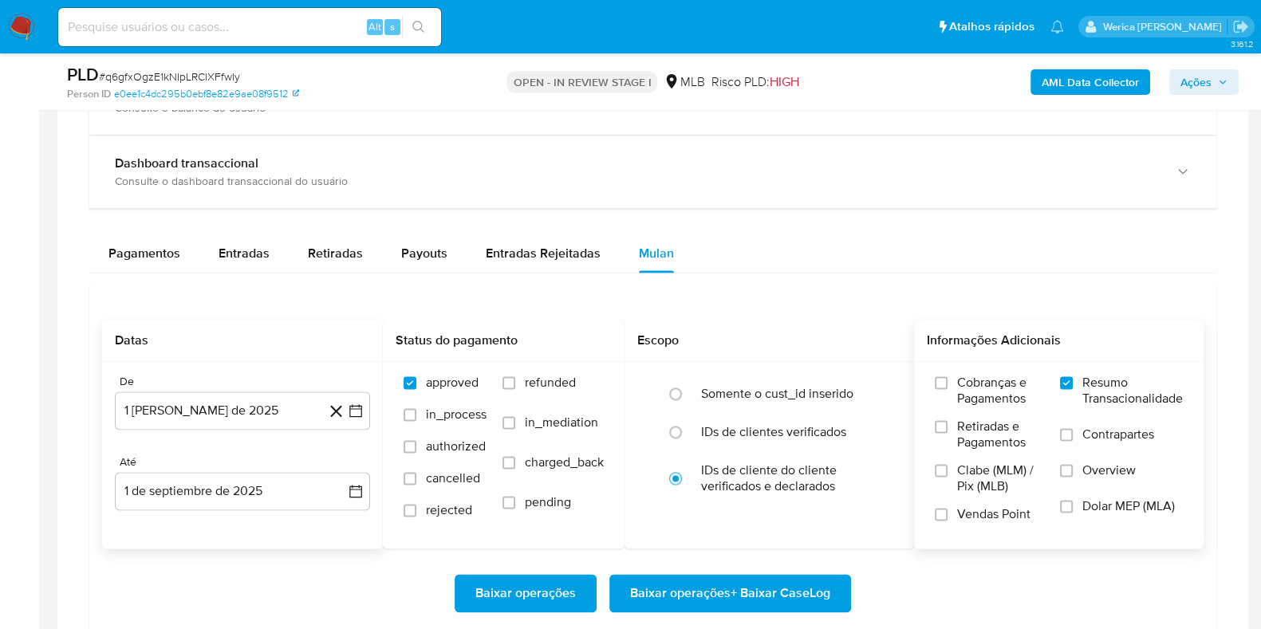
click at [1114, 466] on span "Overview" at bounding box center [1108, 471] width 53 height 16
click at [1073, 466] on input "Overview" at bounding box center [1066, 470] width 13 height 13
click at [787, 583] on span "Baixar operações + Baixar CaseLog" at bounding box center [730, 593] width 200 height 35
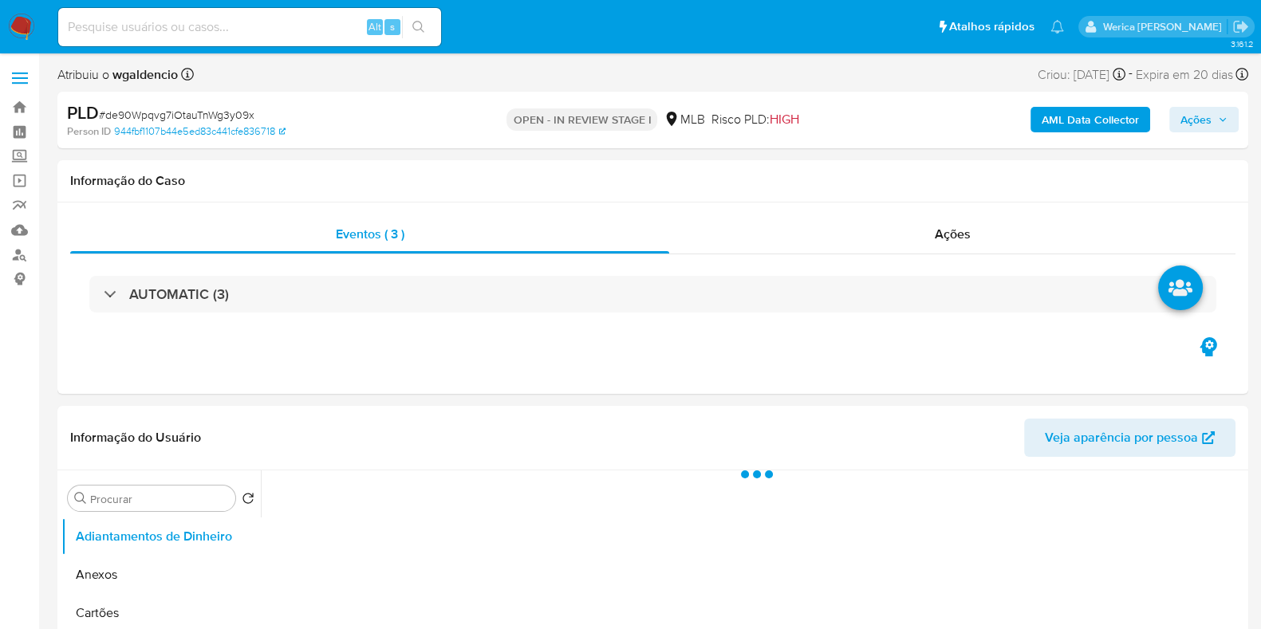
select select "10"
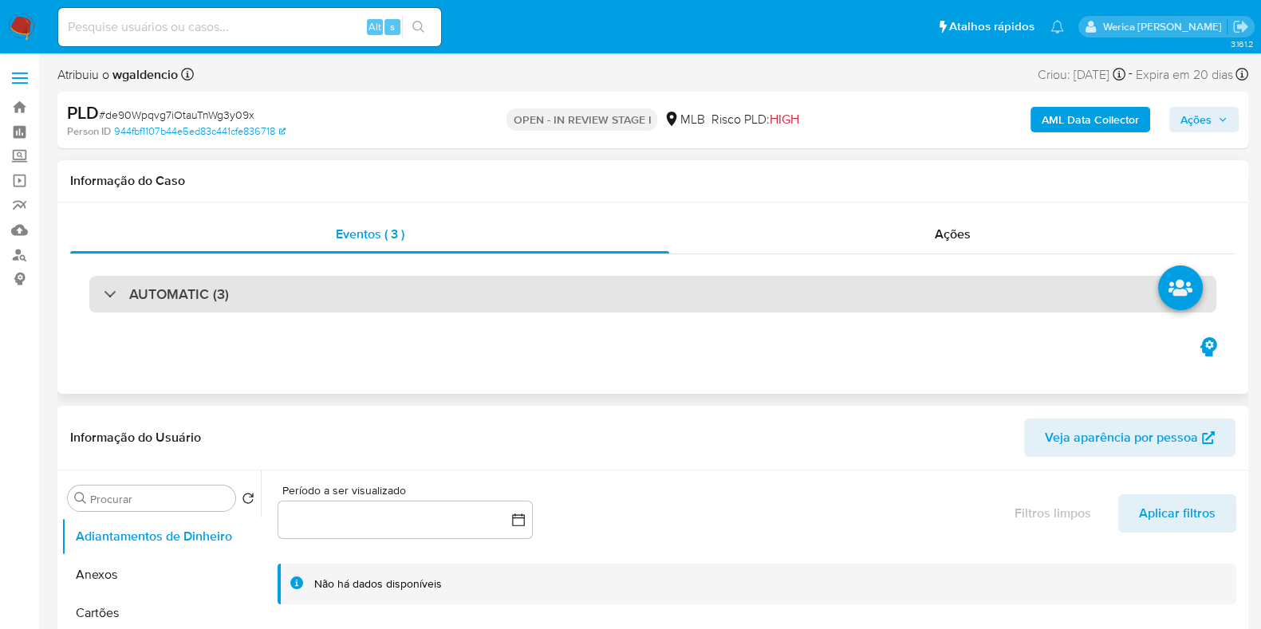
click at [483, 293] on div "AUTOMATIC (3)" at bounding box center [652, 294] width 1127 height 37
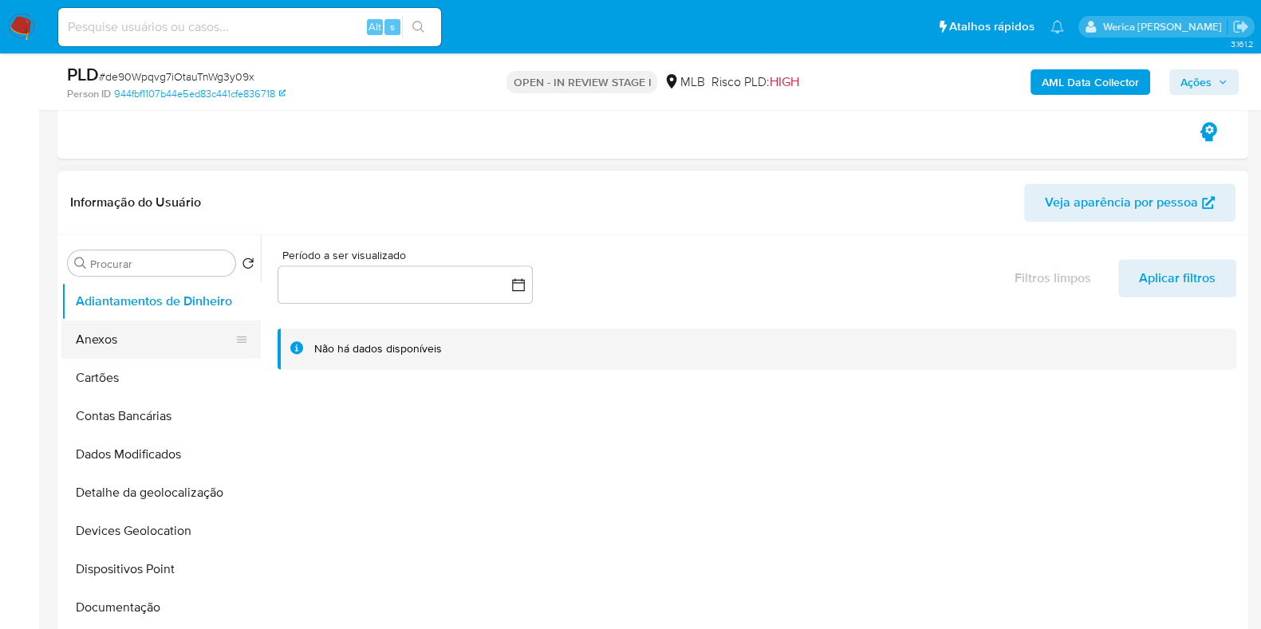
scroll to position [199, 0]
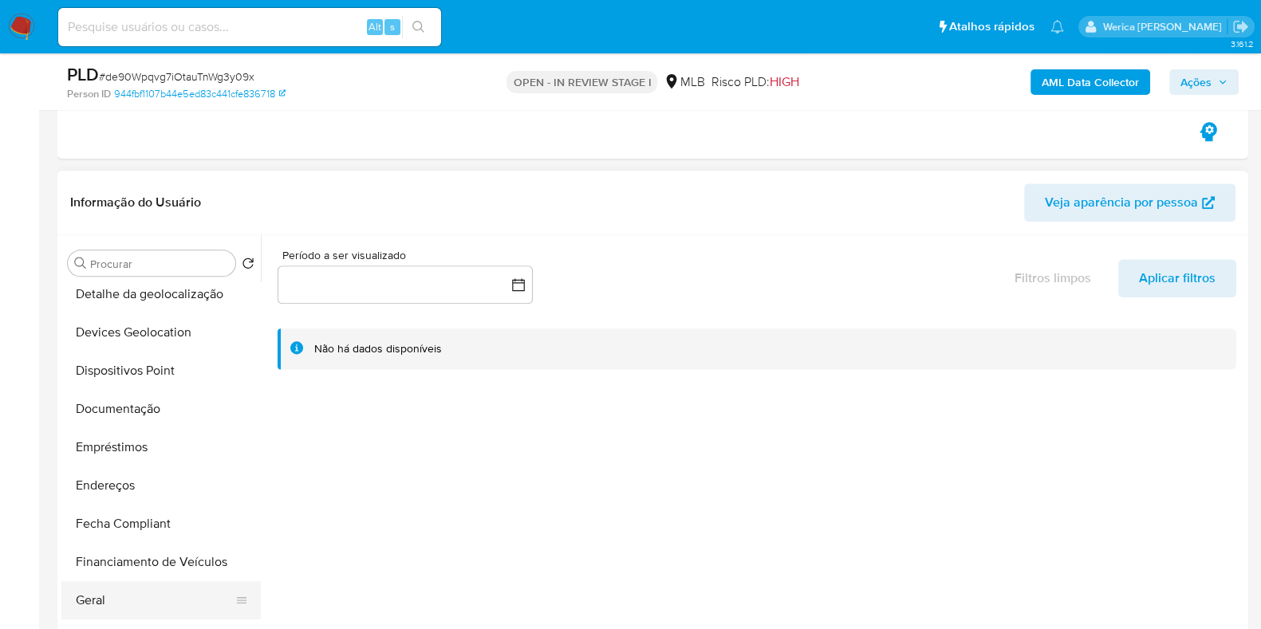
click at [157, 604] on button "Geral" at bounding box center [154, 601] width 187 height 38
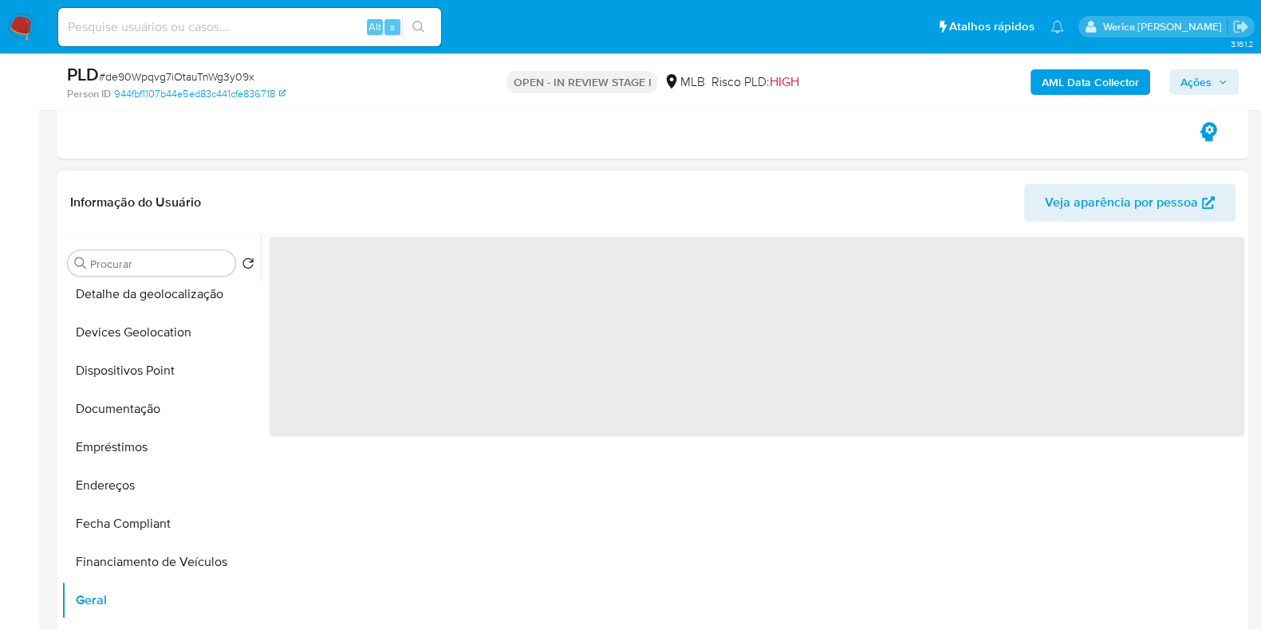
click at [370, 282] on span "‌" at bounding box center [757, 336] width 975 height 199
click at [357, 198] on header "Informação do Usuário Veja aparência por pessoa" at bounding box center [652, 202] width 1165 height 38
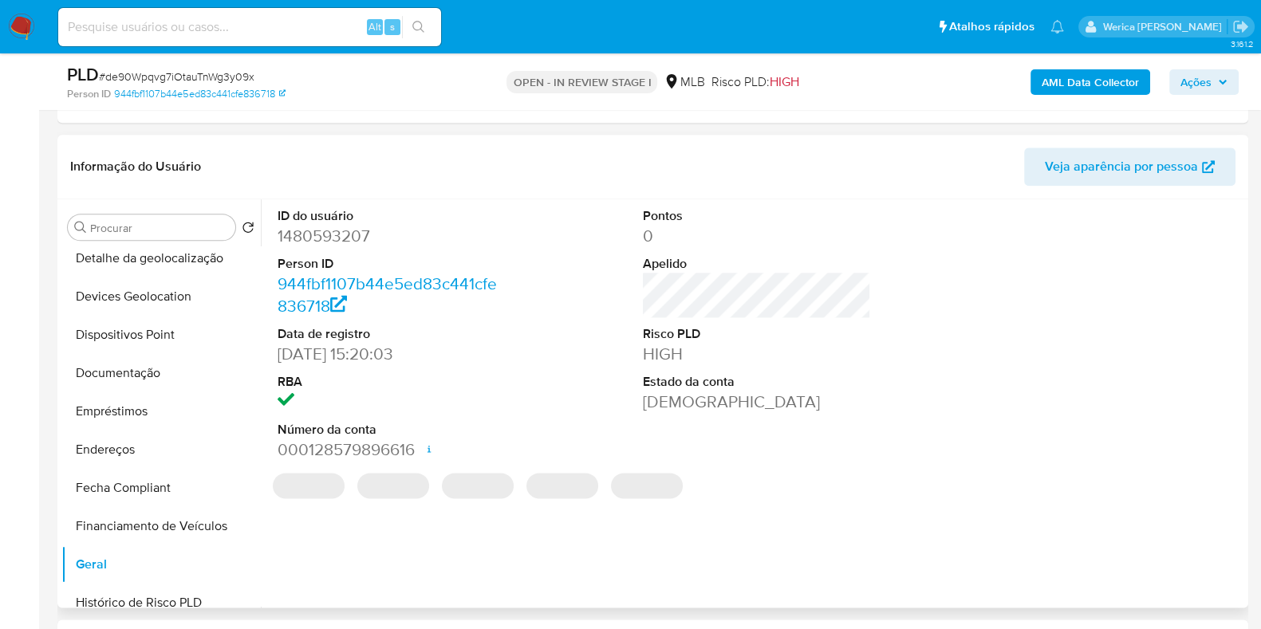
scroll to position [2592, 0]
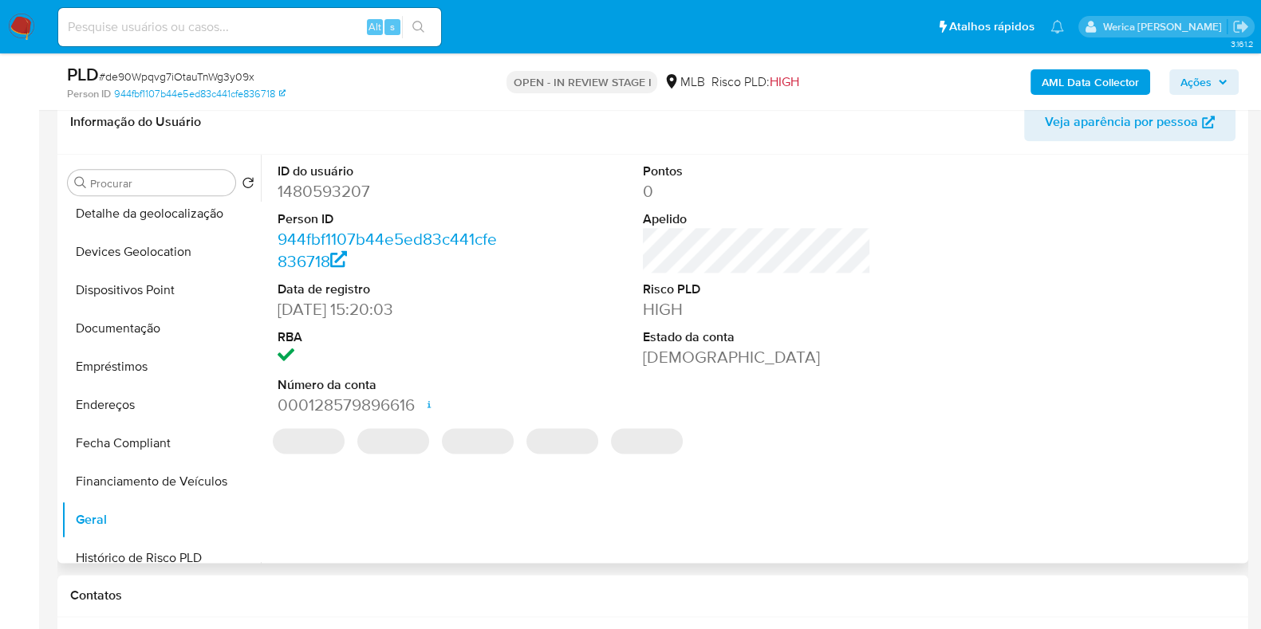
click at [339, 184] on dd "1480593207" at bounding box center [392, 191] width 228 height 22
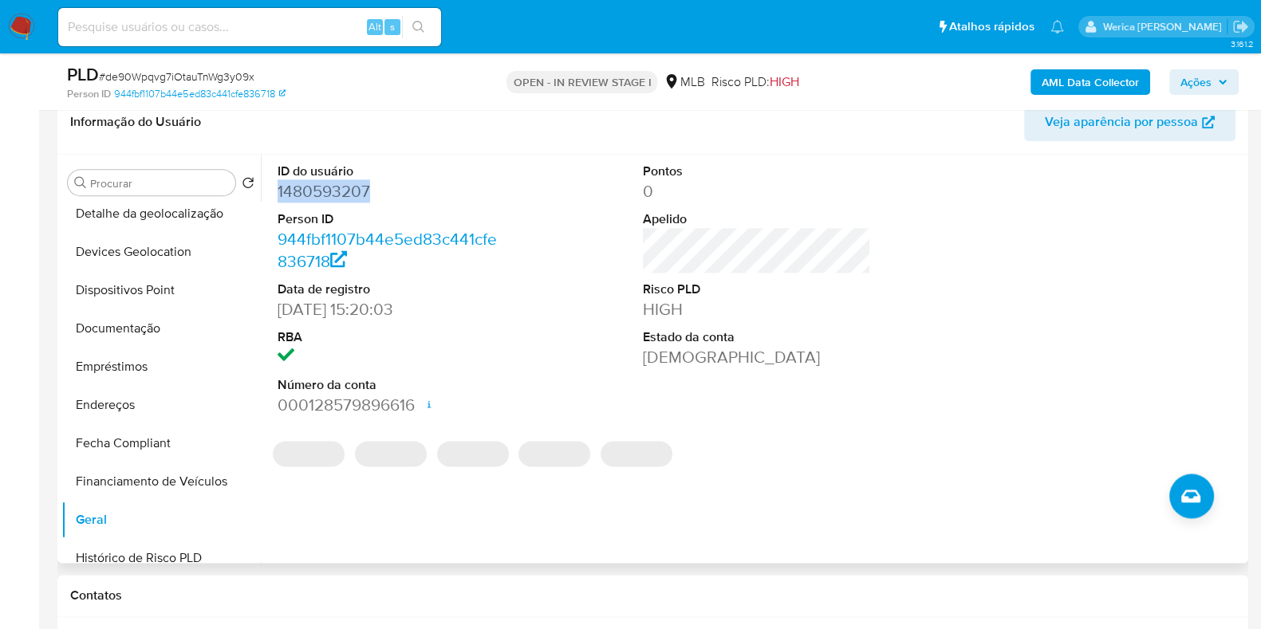
copy dd "1480593207"
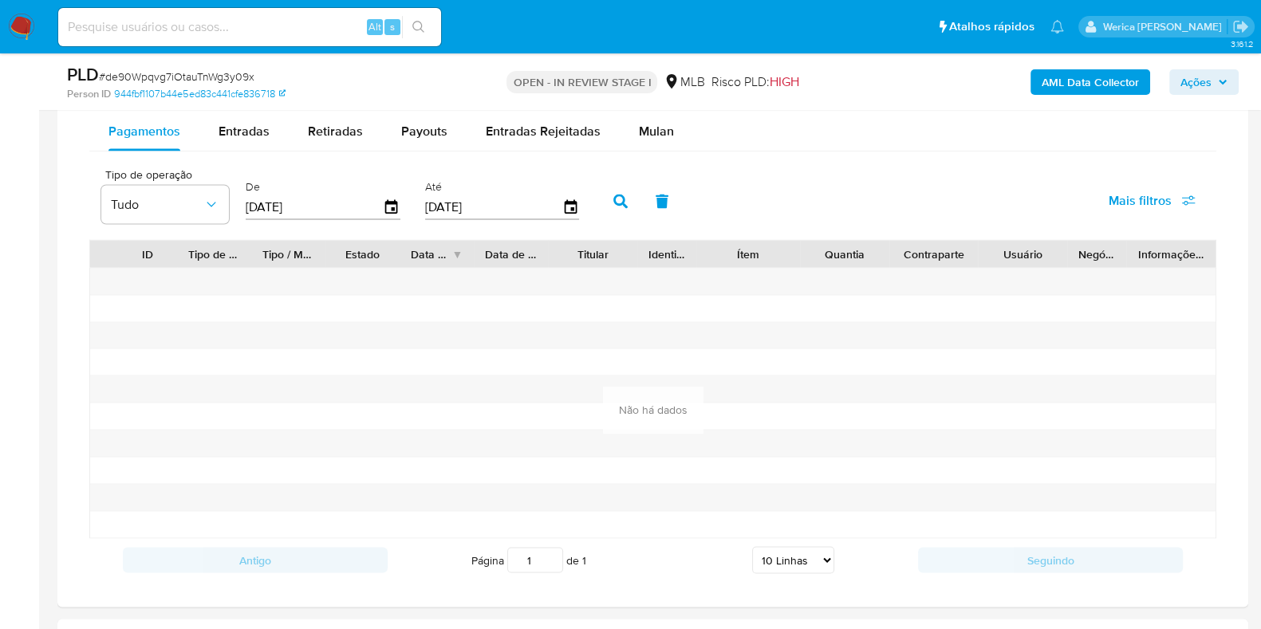
scroll to position [3590, 0]
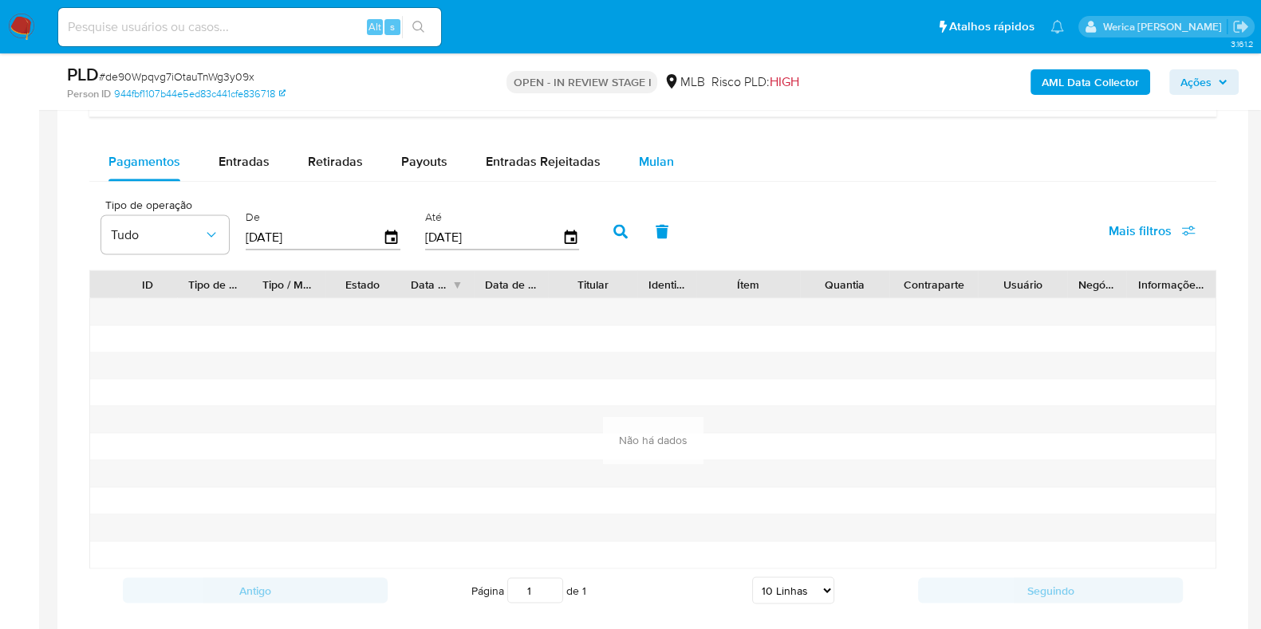
click at [665, 175] on div "Mulan" at bounding box center [656, 162] width 35 height 38
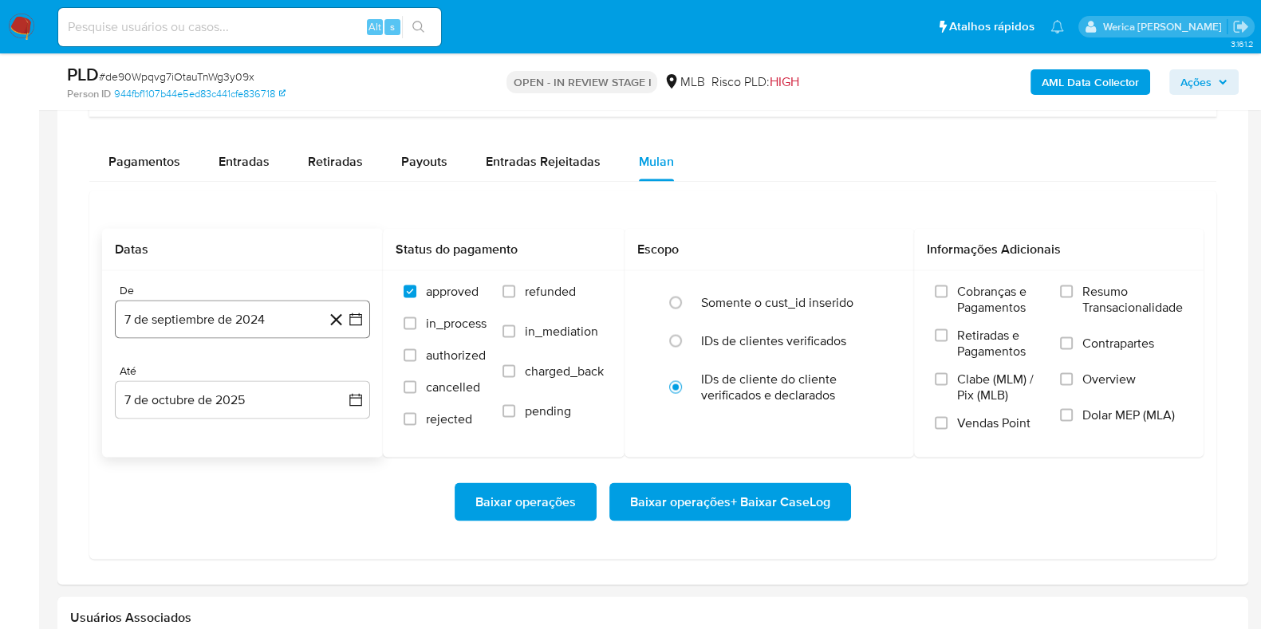
click at [237, 329] on button "7 de septiembre de 2024" at bounding box center [242, 319] width 255 height 38
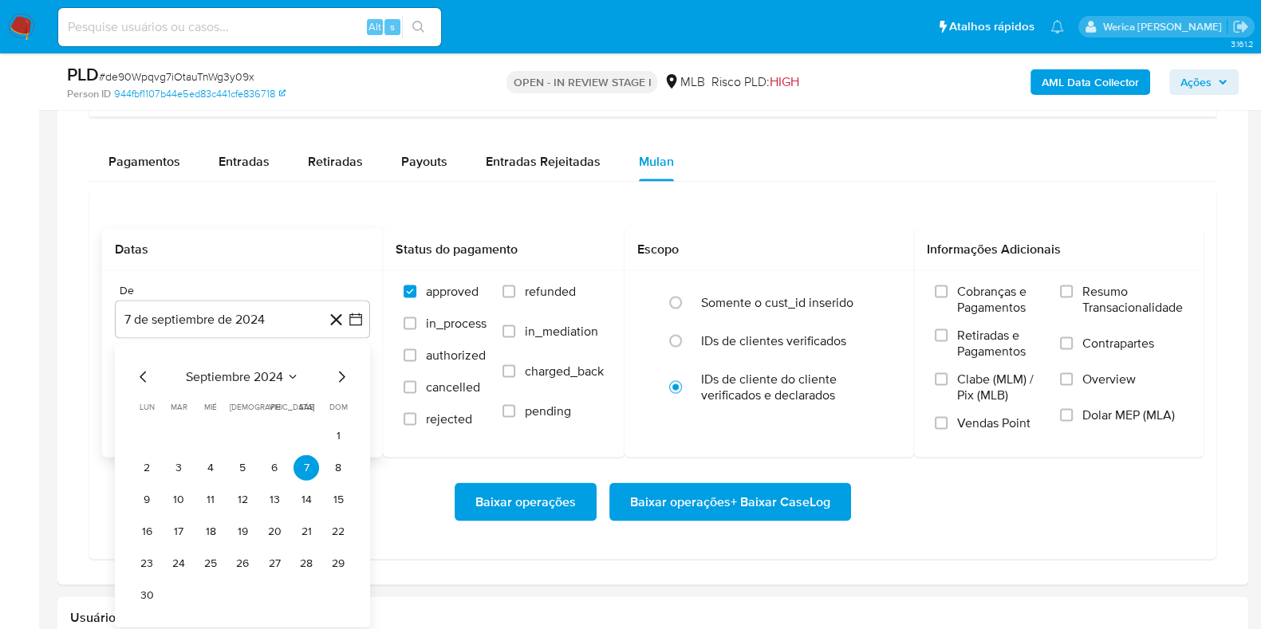
click at [262, 369] on span "septiembre 2024" at bounding box center [234, 377] width 97 height 16
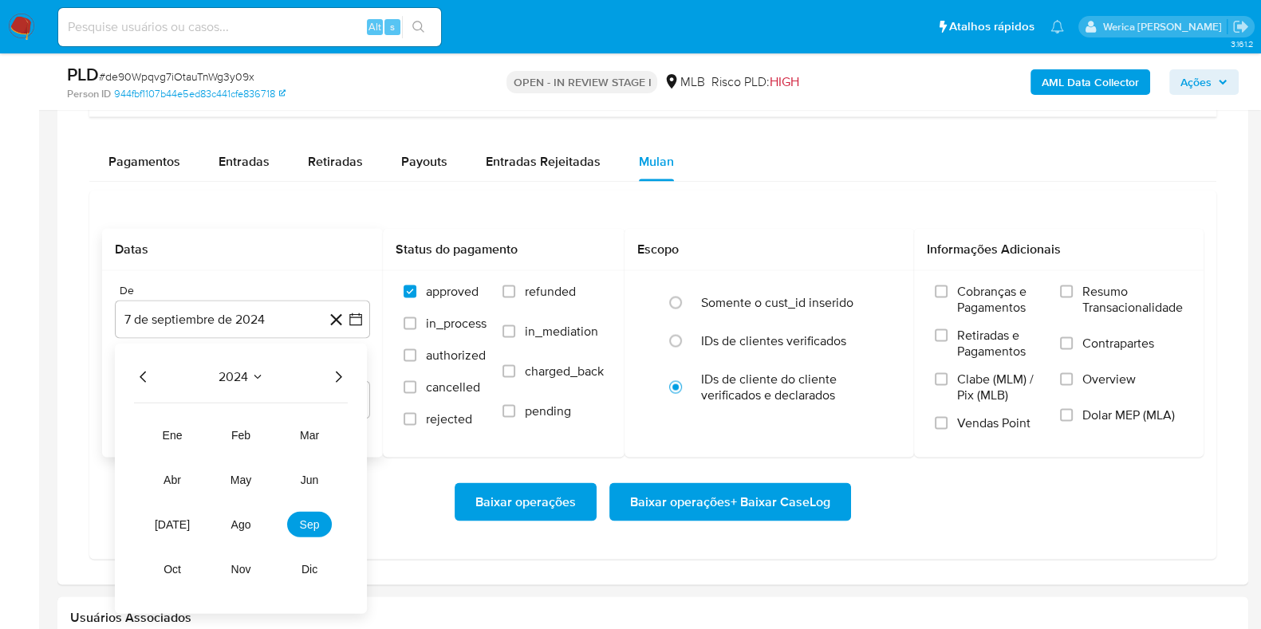
click at [337, 373] on icon "Año siguiente" at bounding box center [338, 376] width 19 height 19
click at [246, 522] on span "ago" at bounding box center [241, 524] width 20 height 13
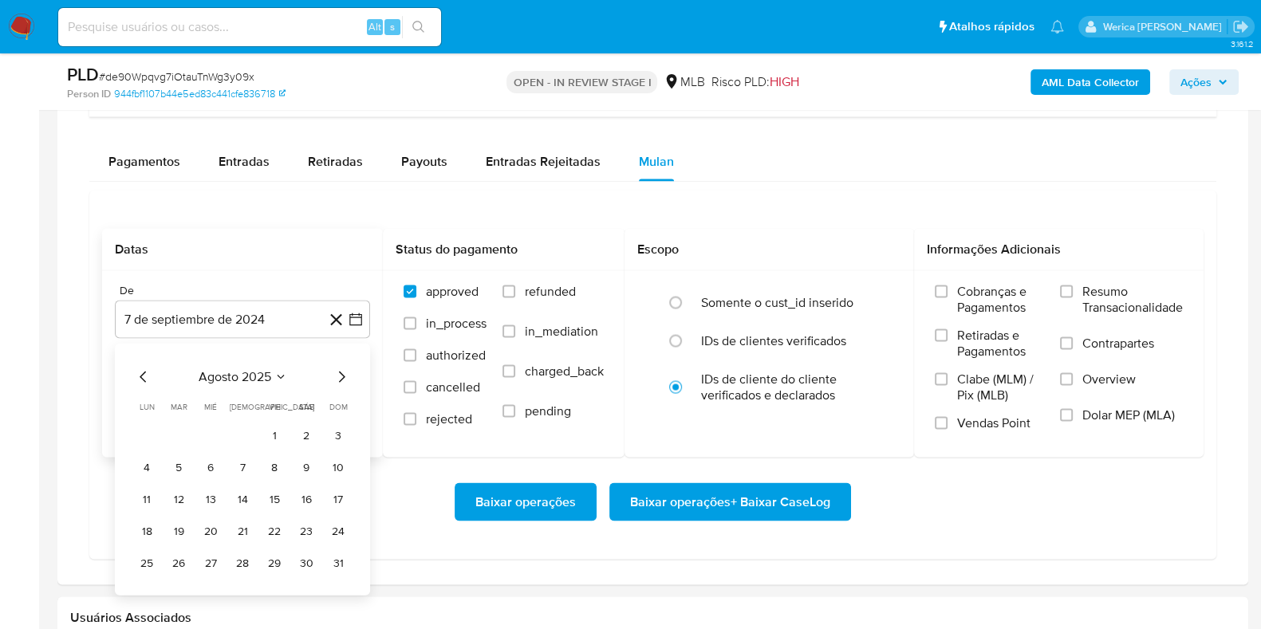
click at [266, 436] on button "1" at bounding box center [275, 436] width 26 height 26
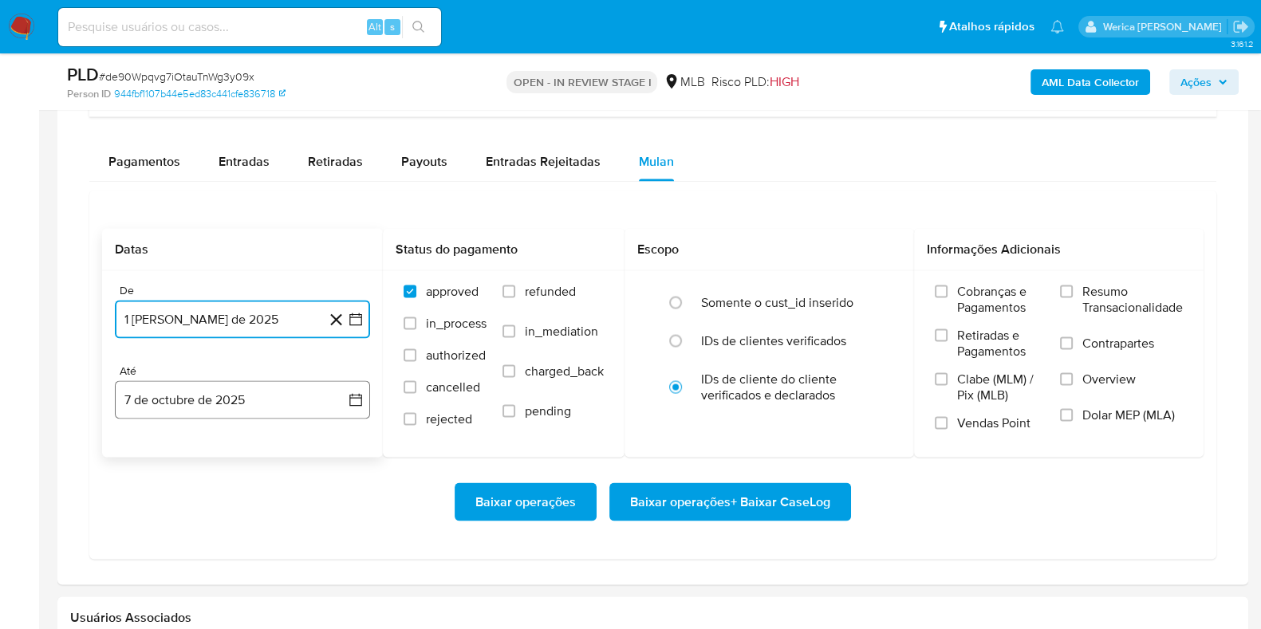
click at [259, 393] on button "7 de octubre de 2025" at bounding box center [242, 399] width 255 height 38
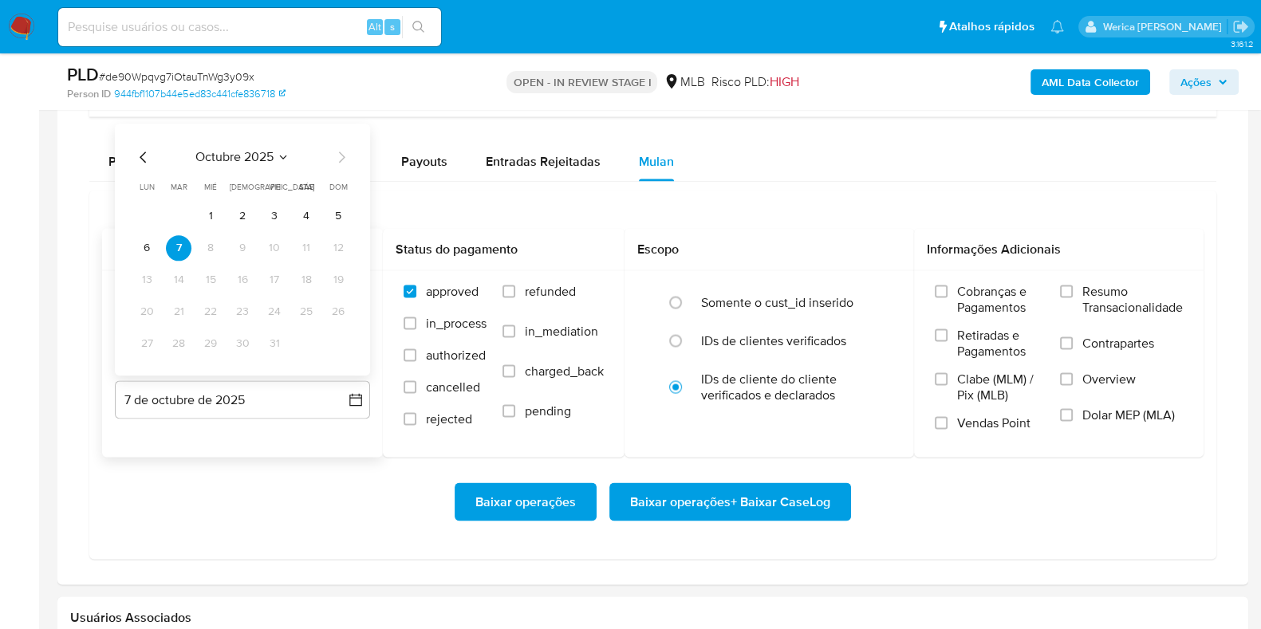
click at [144, 159] on icon "Mes anterior" at bounding box center [143, 157] width 19 height 19
click at [144, 209] on button "1" at bounding box center [147, 216] width 26 height 26
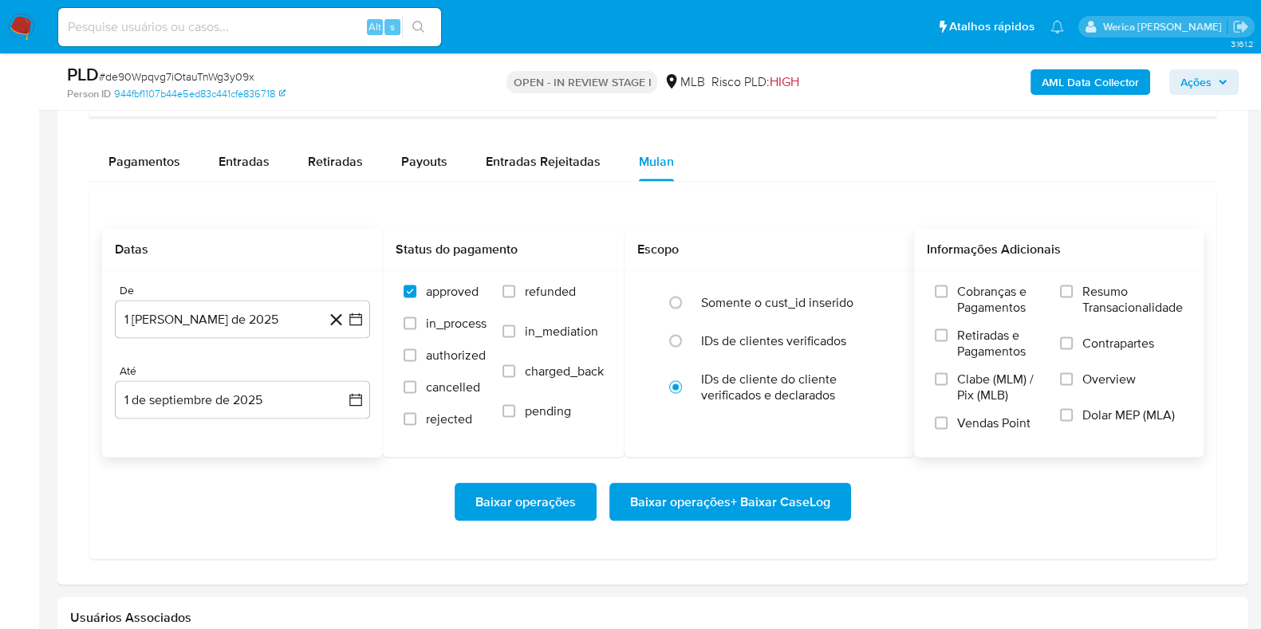
click at [1088, 348] on label "Contrapartes" at bounding box center [1121, 353] width 123 height 36
click at [1090, 283] on span "Resumo Transacionalidade" at bounding box center [1132, 299] width 101 height 32
click at [1073, 285] on input "Resumo Transacionalidade" at bounding box center [1066, 291] width 13 height 13
click at [1099, 346] on span "Contrapartes" at bounding box center [1118, 343] width 72 height 16
click at [1073, 346] on input "Contrapartes" at bounding box center [1066, 343] width 13 height 13
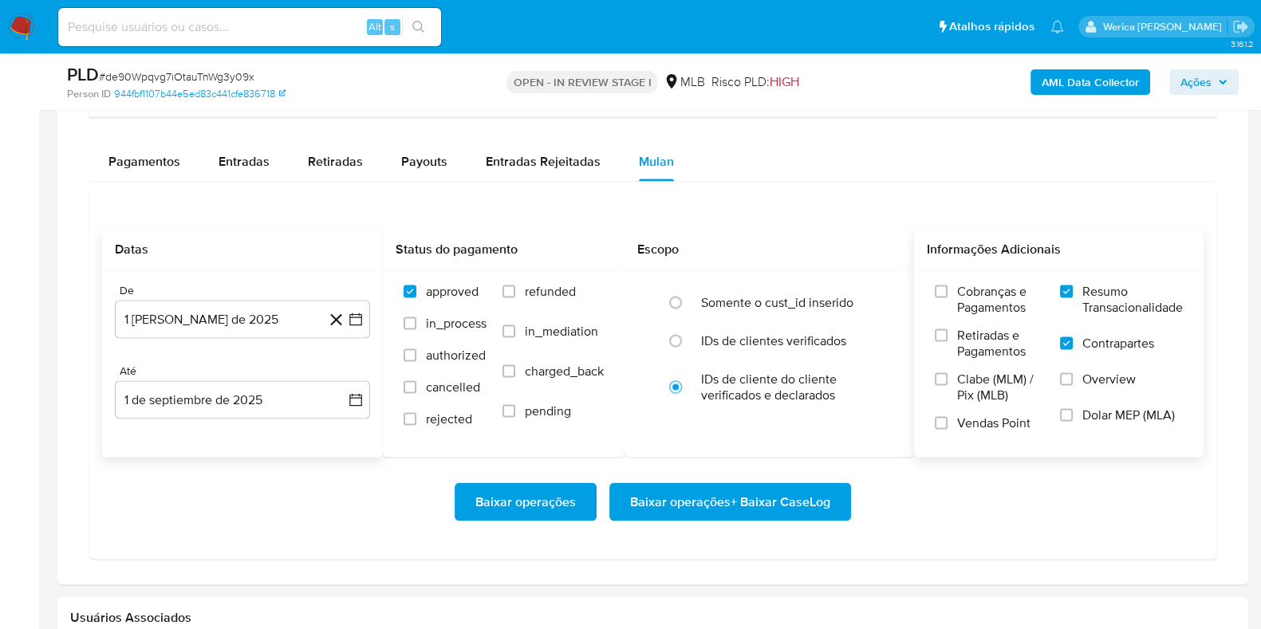
click at [802, 500] on span "Baixar operações + Baixar CaseLog" at bounding box center [730, 501] width 200 height 35
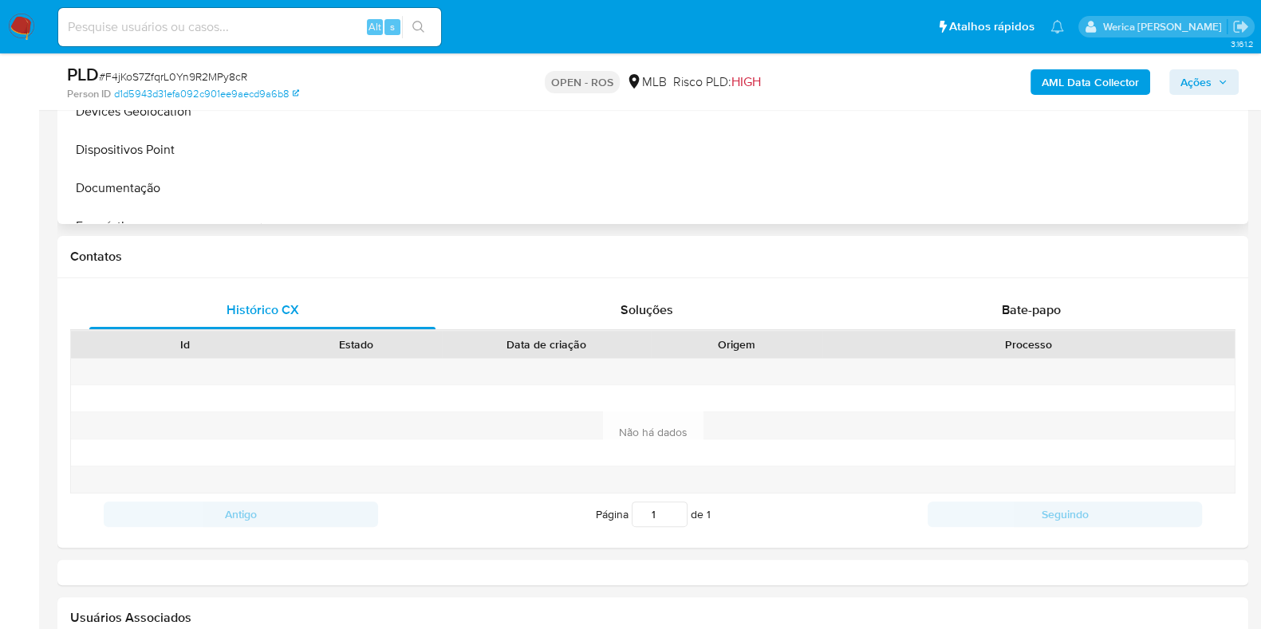
scroll to position [192, 0]
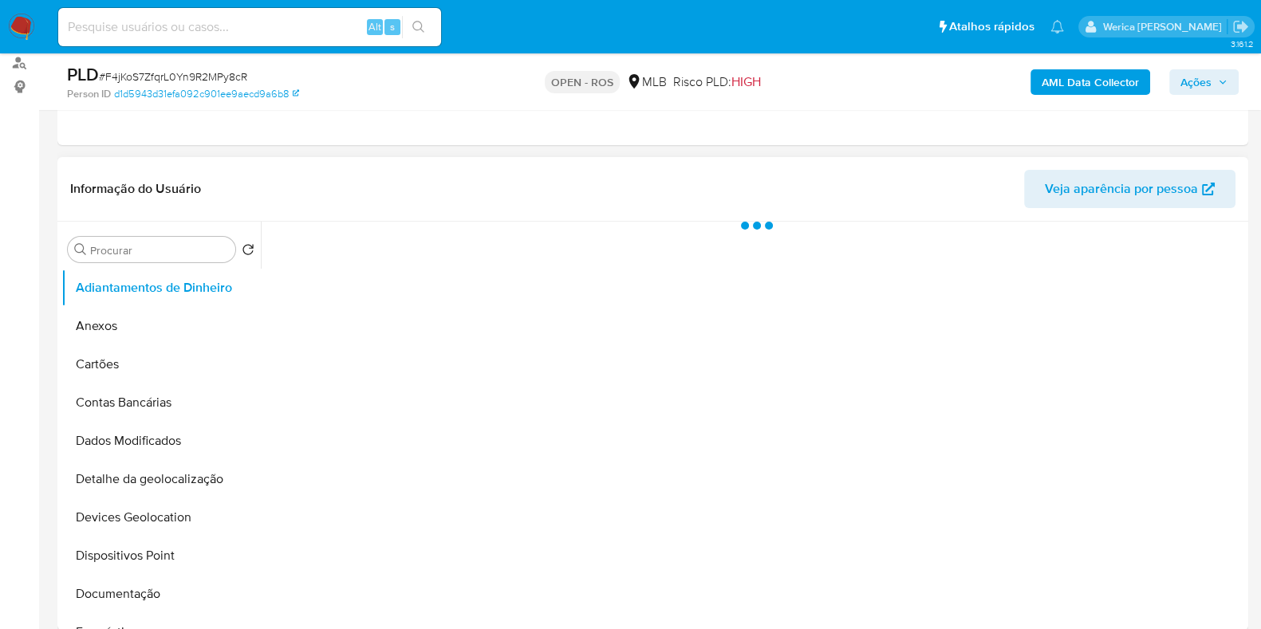
select select "10"
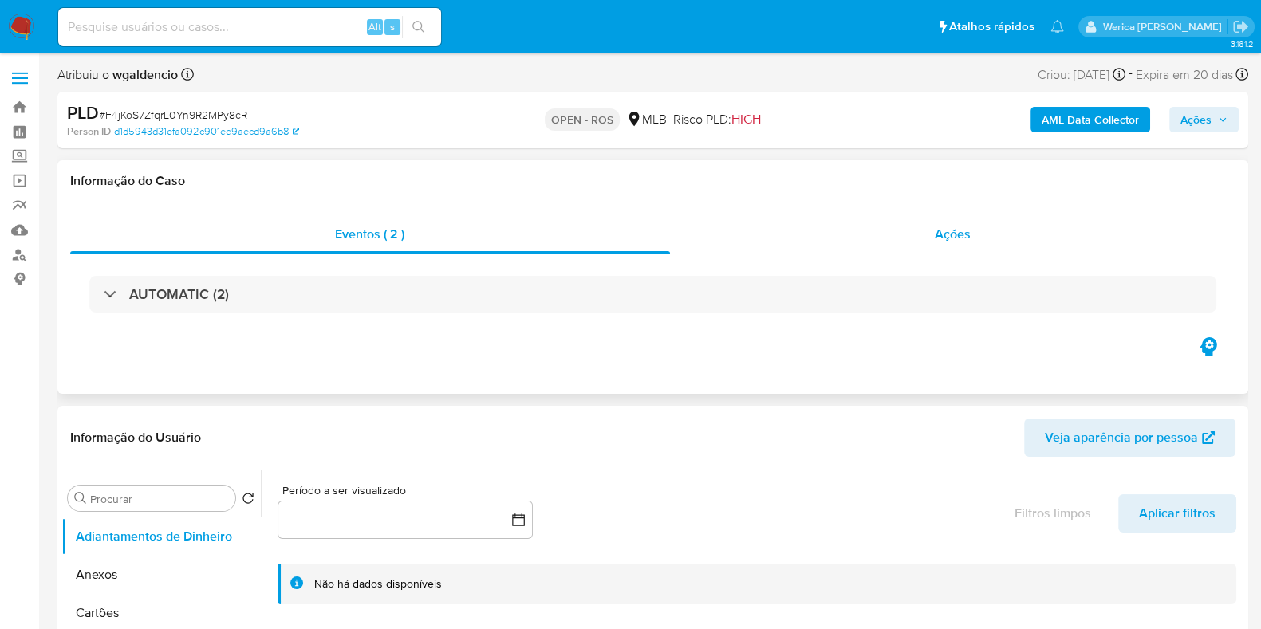
click at [952, 233] on span "Ações" at bounding box center [953, 234] width 36 height 18
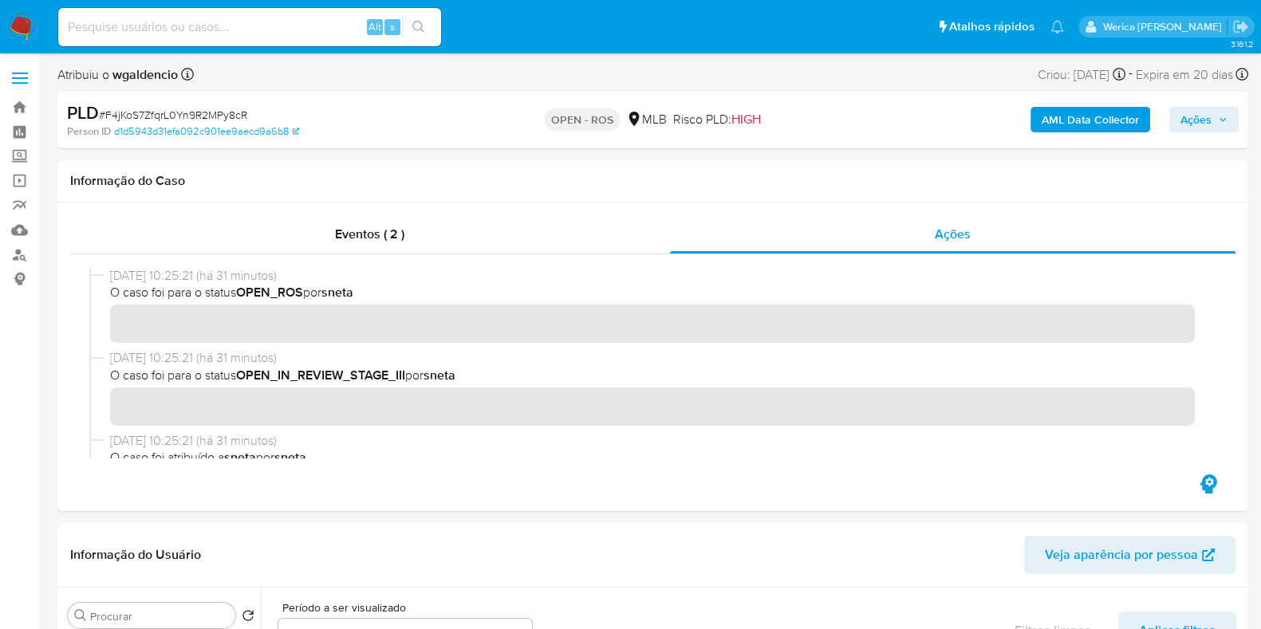
click at [649, 301] on span "O caso foi para o status OPEN_ROS por sneta" at bounding box center [660, 293] width 1100 height 18
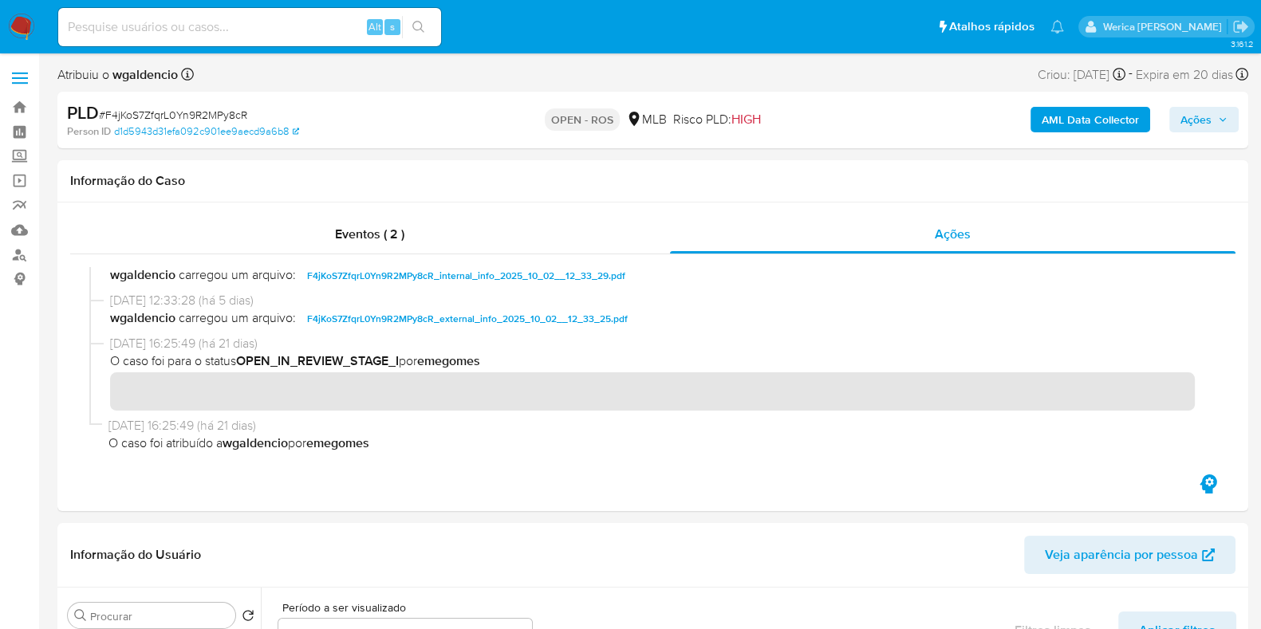
scroll to position [584, 0]
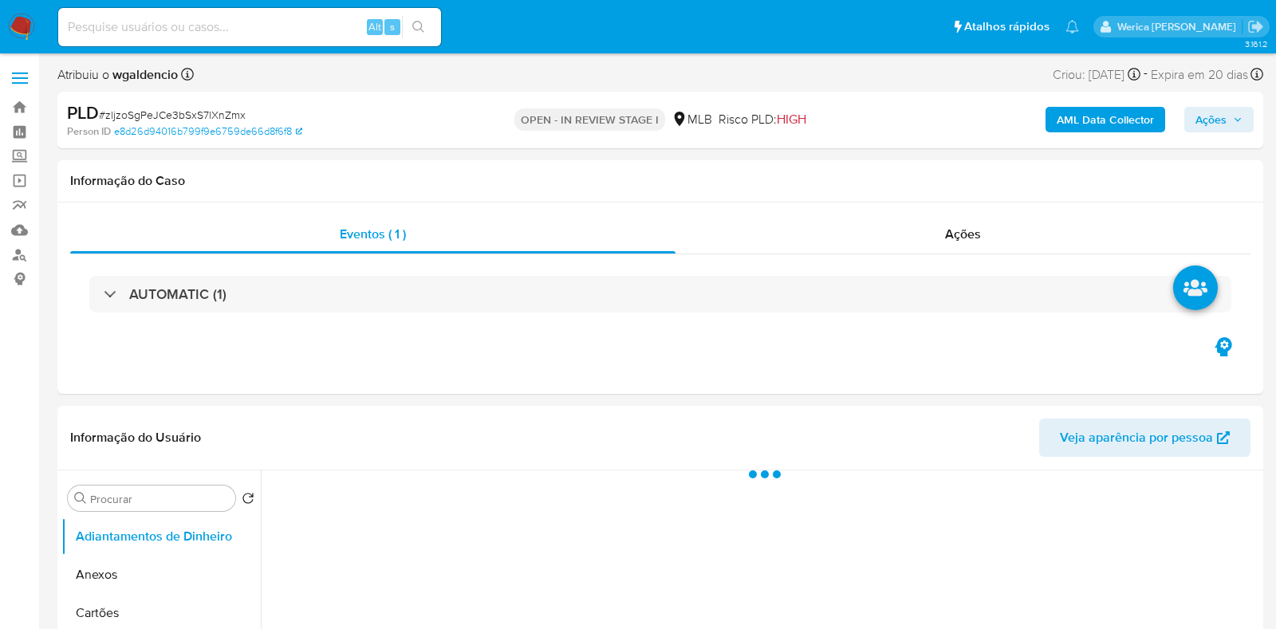
select select "10"
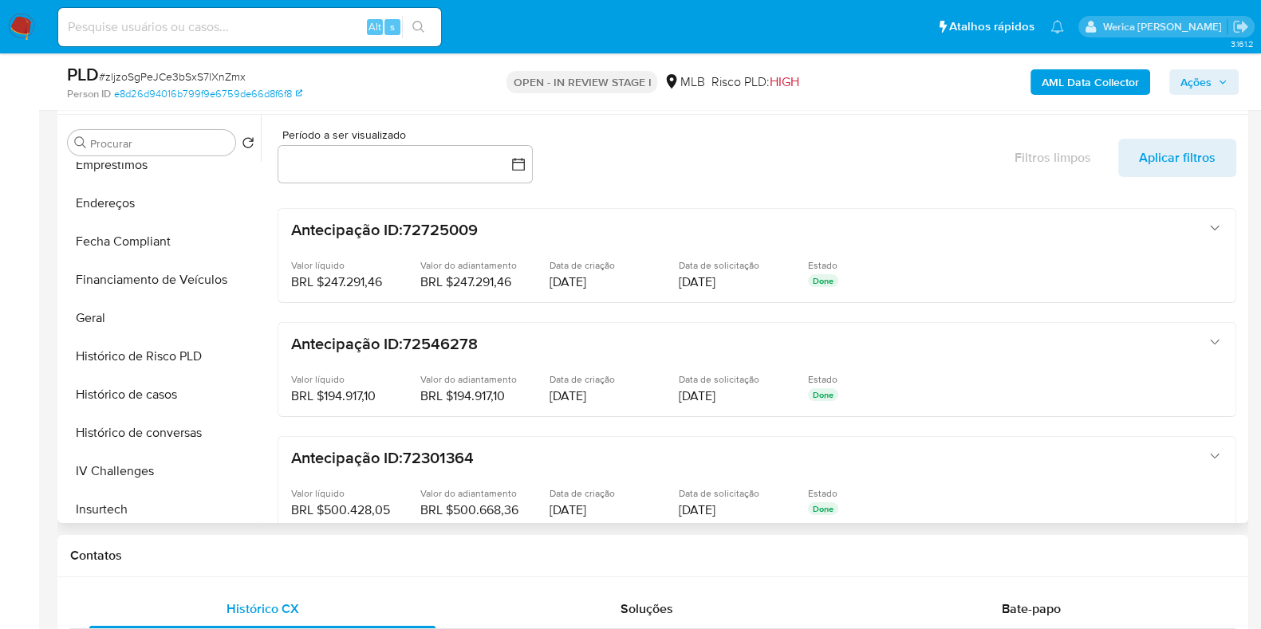
scroll to position [499, 0]
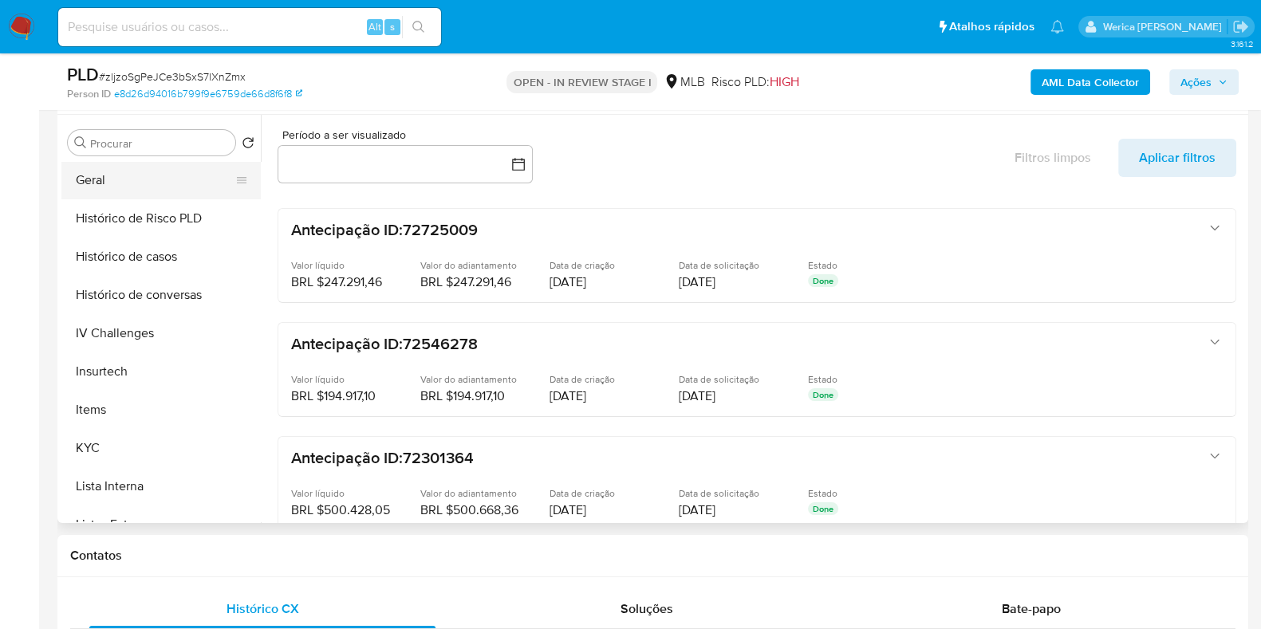
click at [152, 183] on button "Geral" at bounding box center [154, 180] width 187 height 38
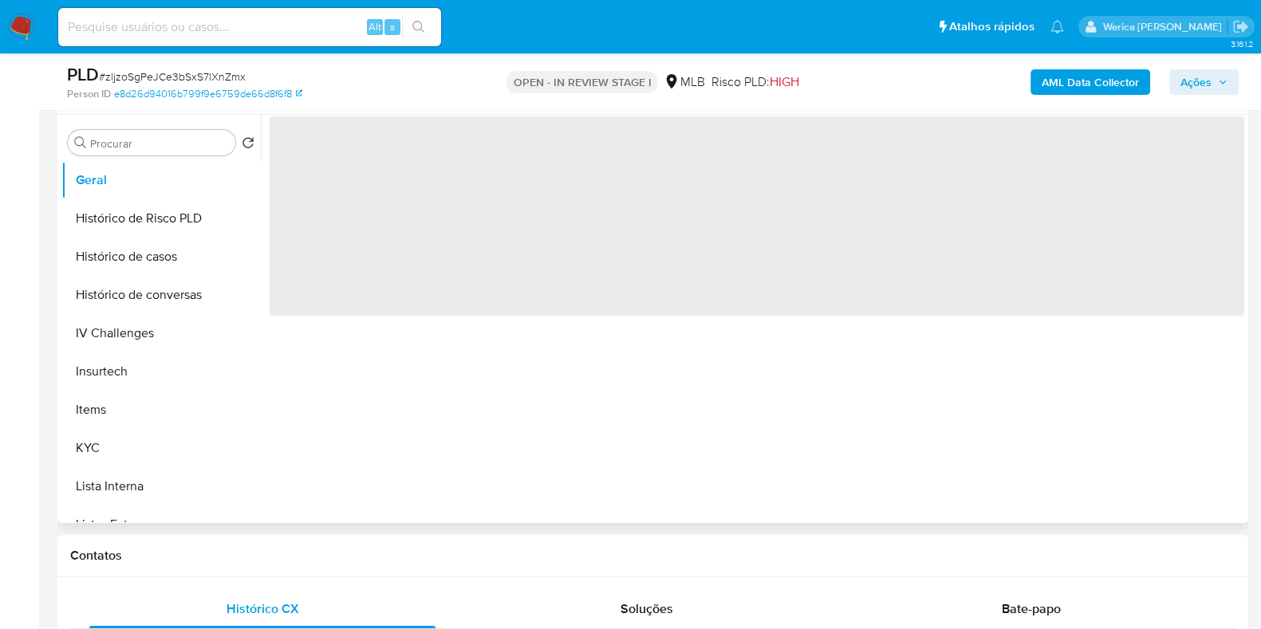
click at [429, 235] on span "‌" at bounding box center [757, 215] width 975 height 199
click at [397, 183] on span "‌" at bounding box center [757, 215] width 975 height 199
click at [396, 183] on span "‌" at bounding box center [757, 215] width 975 height 199
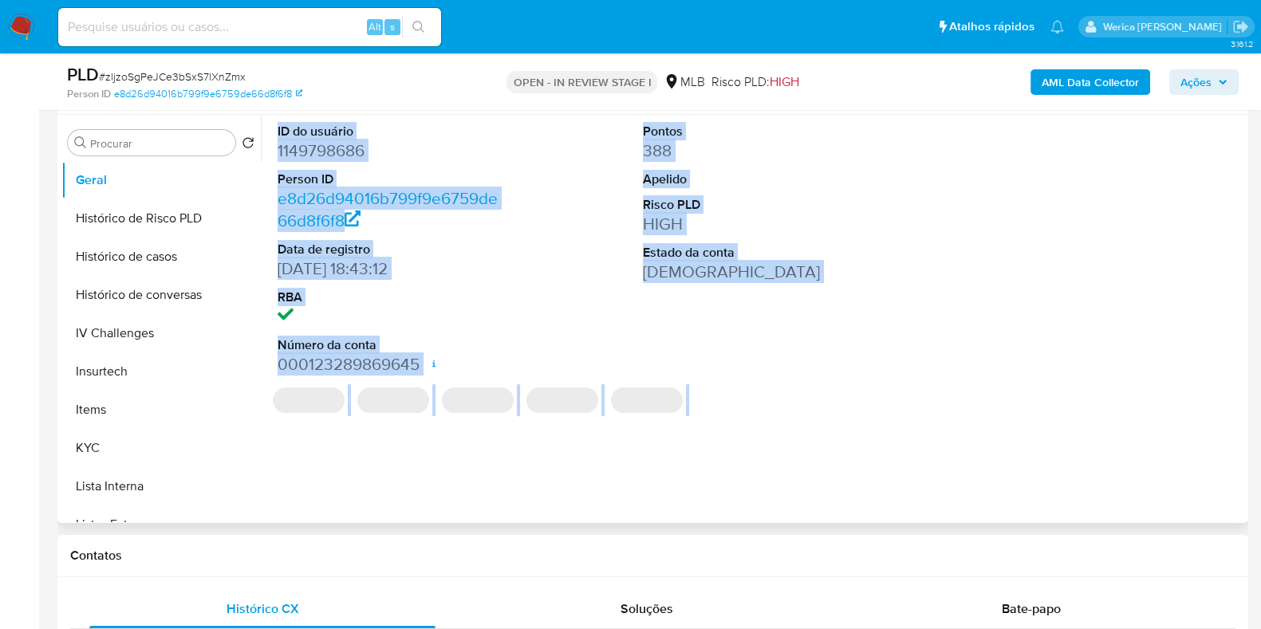
click at [369, 167] on dl "ID do usuário 1149798686 Person ID e8d26d94016b799f9e6759de66d8f6f8 Data de reg…" at bounding box center [392, 250] width 228 height 254
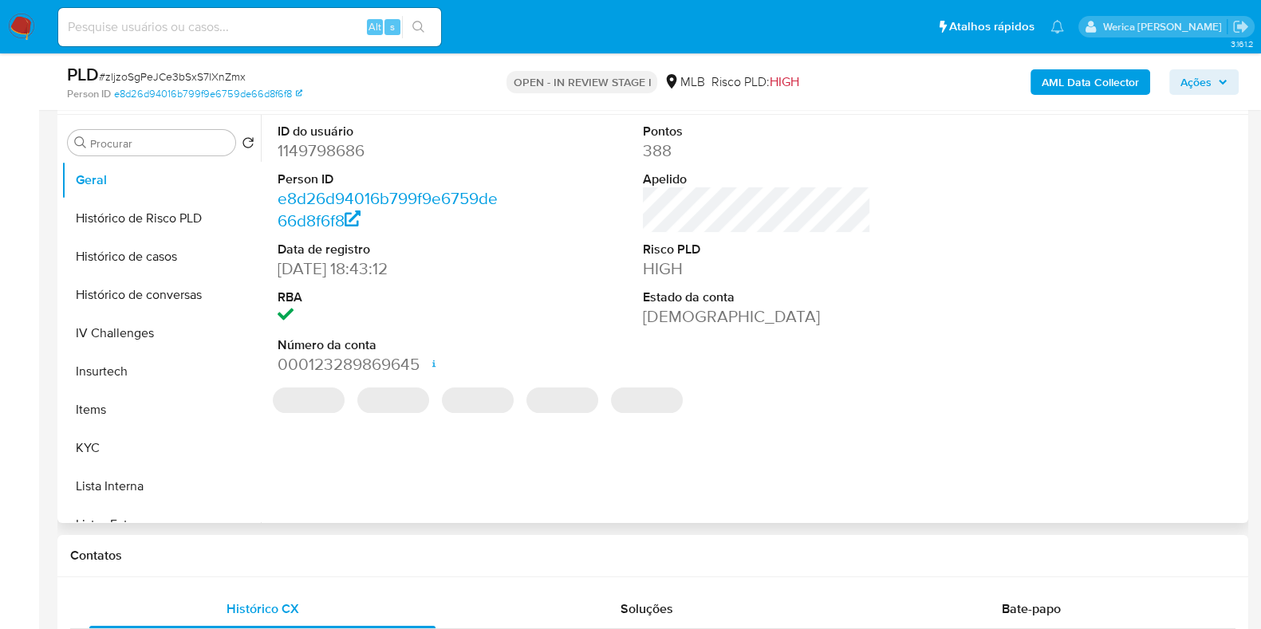
click at [311, 166] on dl "ID do usuário 1149798686 Person ID e8d26d94016b799f9e6759de66d8f6f8 Data de reg…" at bounding box center [392, 250] width 228 height 254
click at [305, 155] on dd "1149798686" at bounding box center [392, 151] width 228 height 22
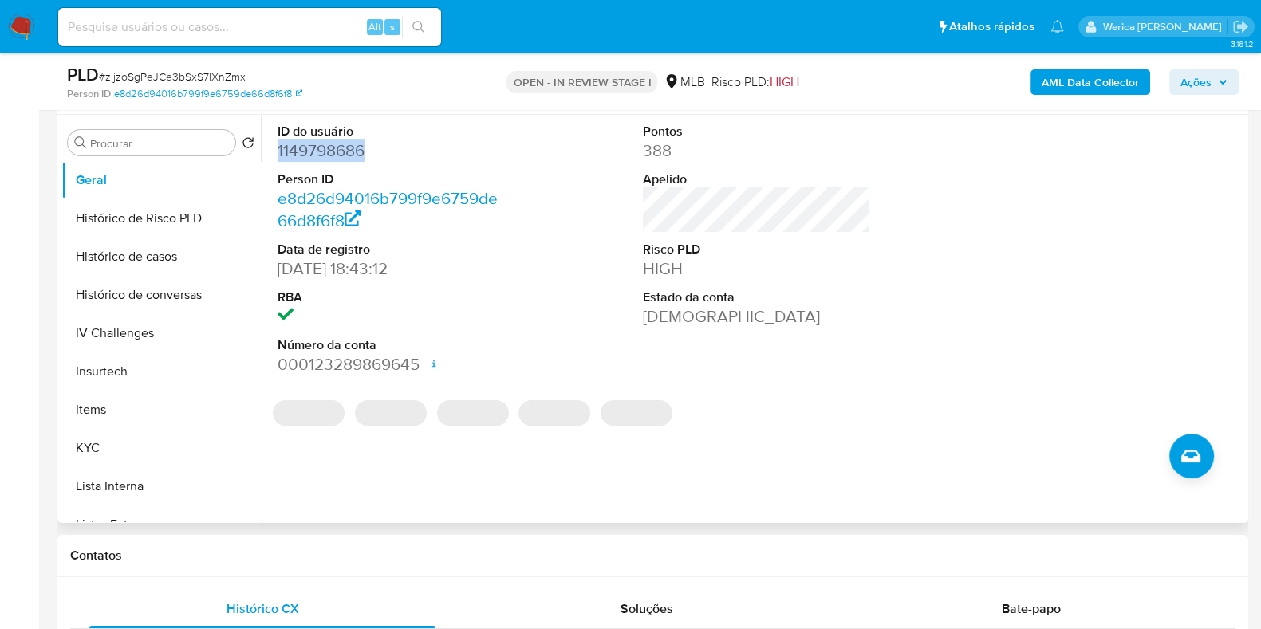
copy dd "1149798686"
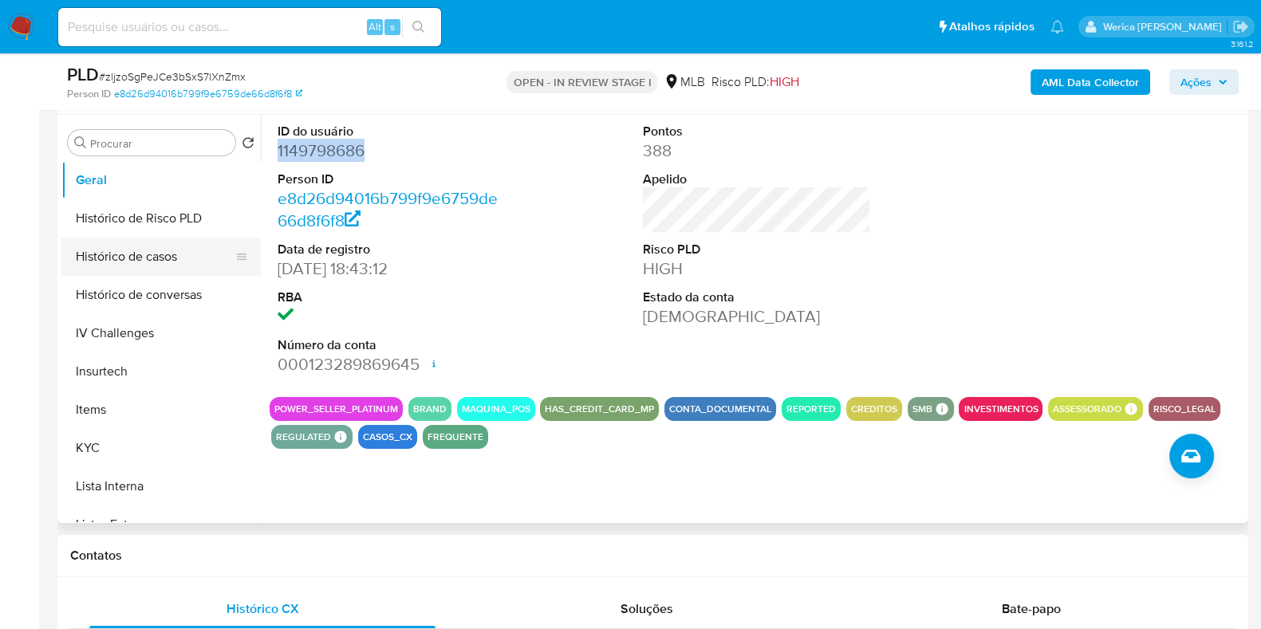
click at [179, 254] on button "Histórico de casos" at bounding box center [154, 257] width 187 height 38
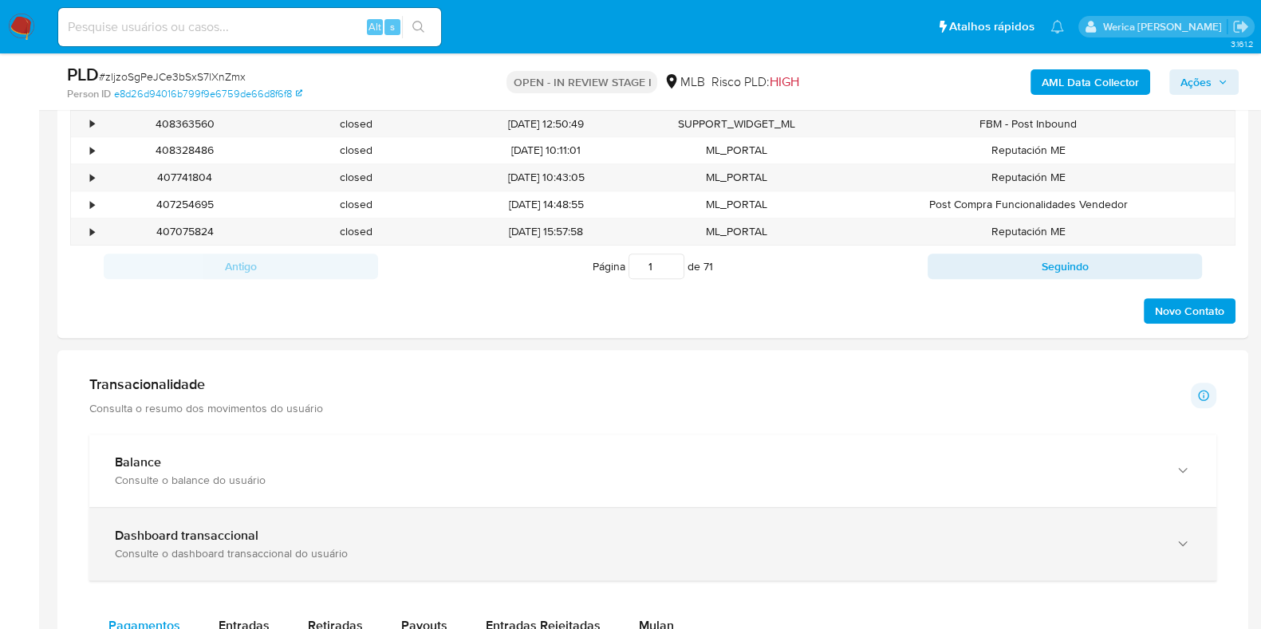
scroll to position [897, 0]
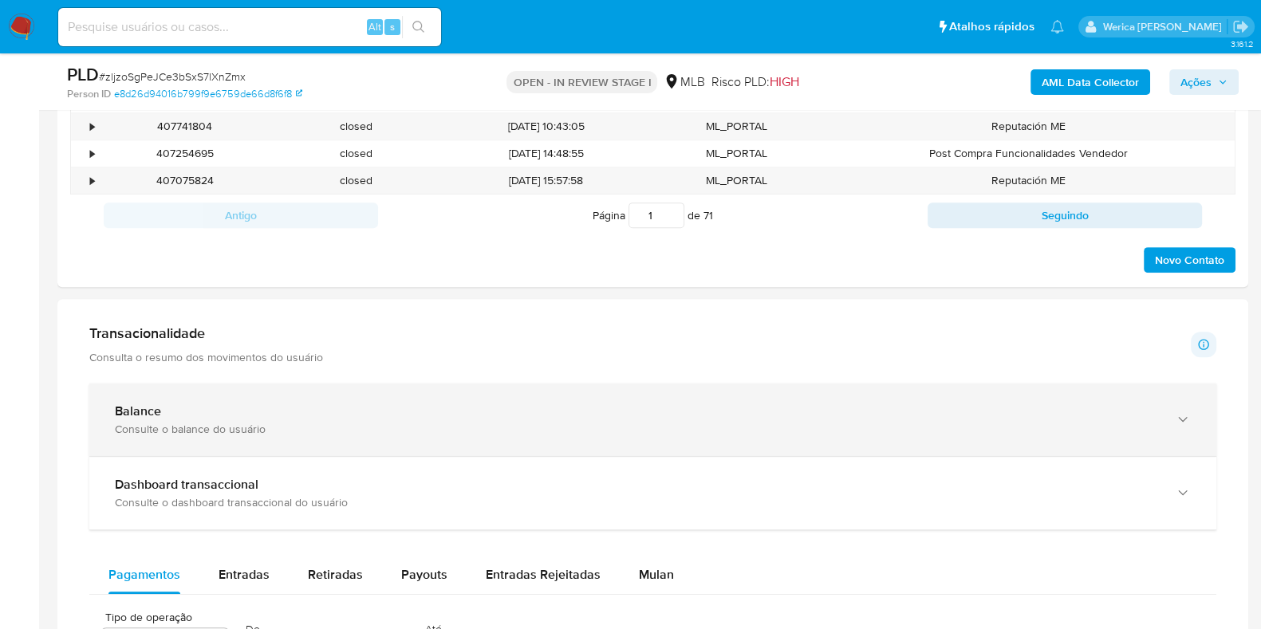
click at [247, 386] on div "Balance Consulte o balance do usuário" at bounding box center [652, 420] width 1127 height 73
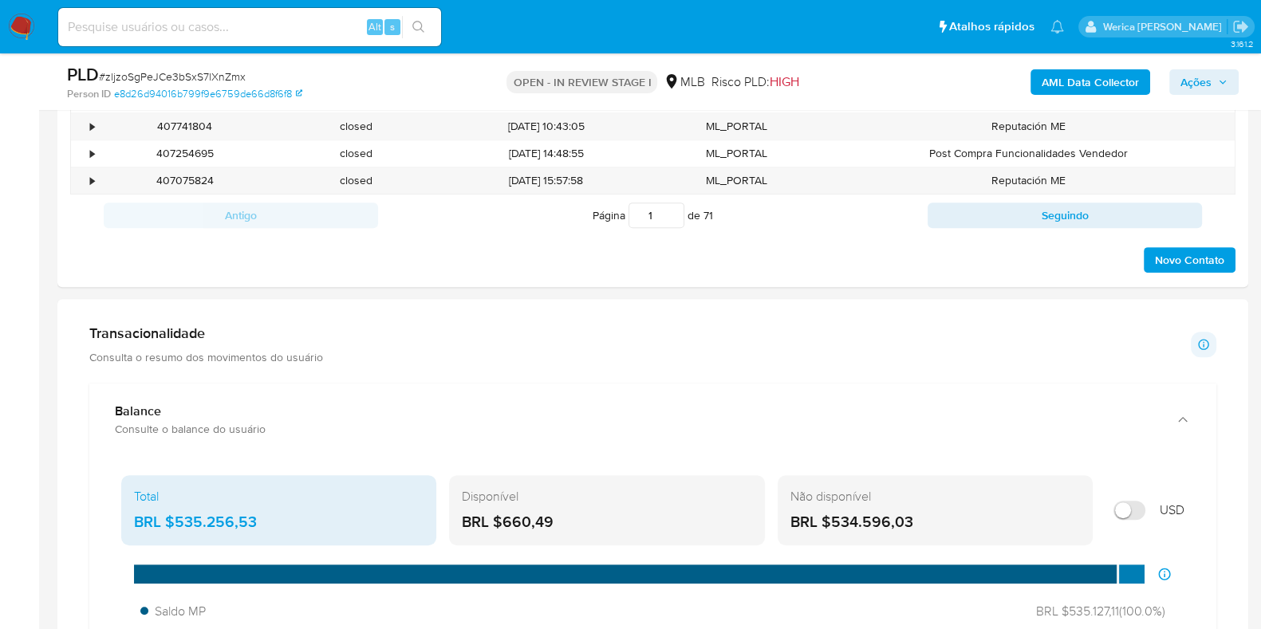
drag, startPoint x: 173, startPoint y: 521, endPoint x: 279, endPoint y: 524, distance: 106.1
click at [279, 524] on div "BRL $535.256,53" at bounding box center [279, 522] width 290 height 21
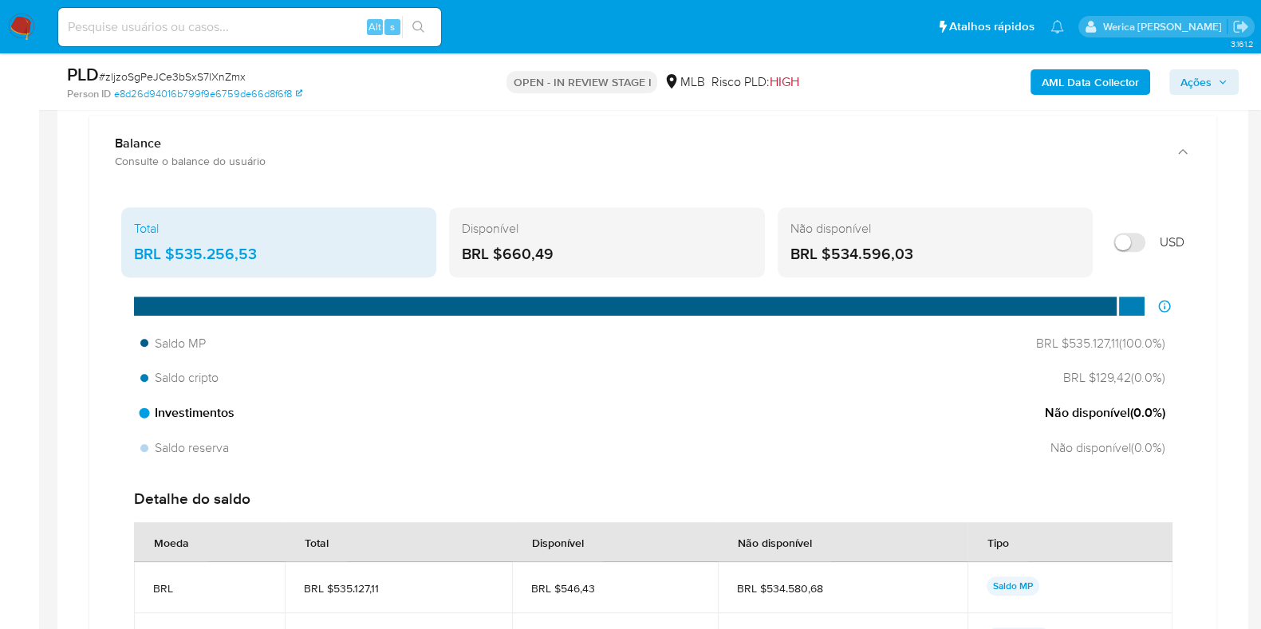
scroll to position [1197, 0]
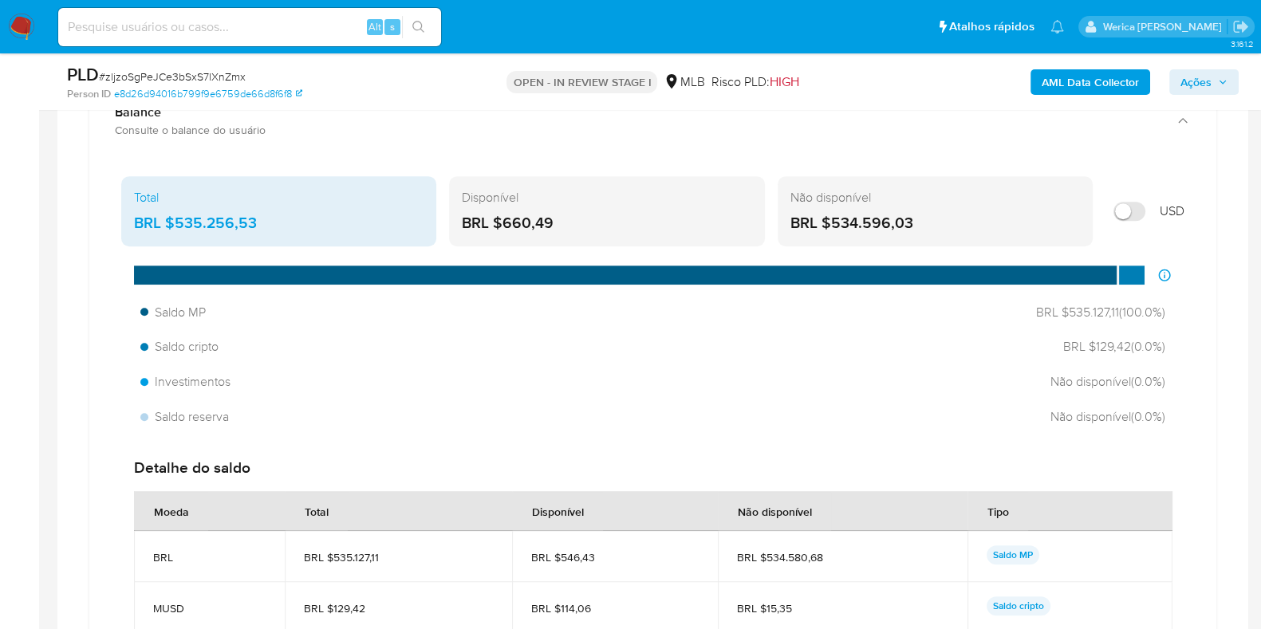
click at [4, 441] on aside "Bandeja Painel Screening Pesquisa em Listas Watchlist Ferramentas Operações em …" at bounding box center [19, 583] width 39 height 3560
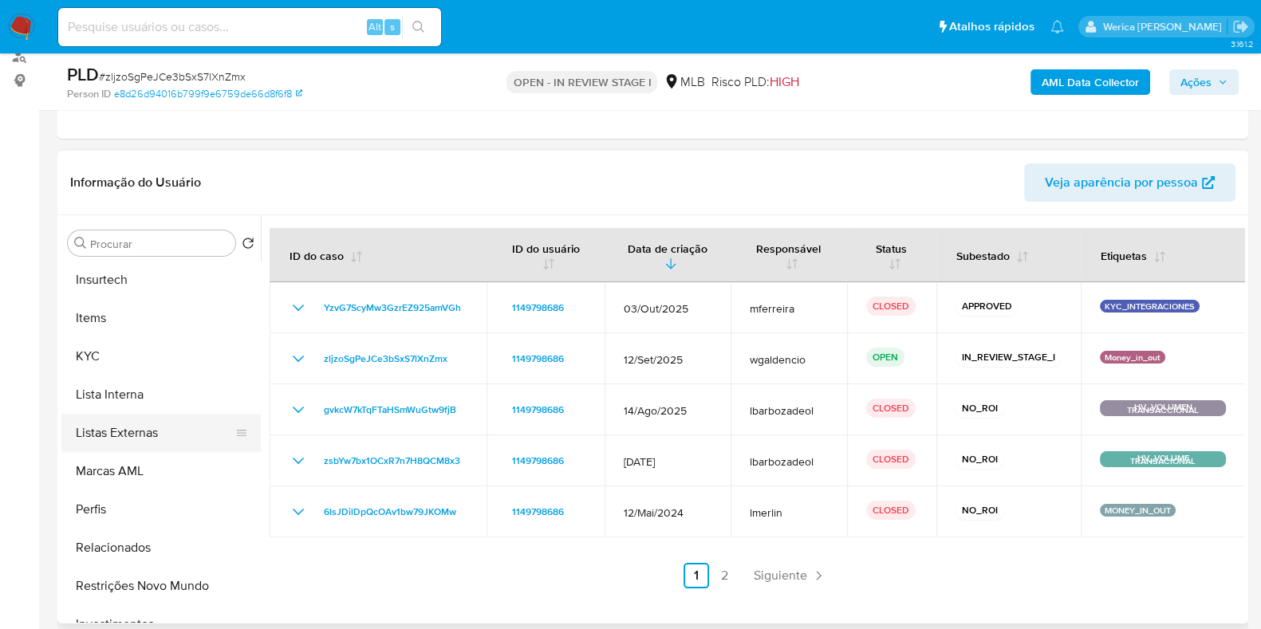
scroll to position [628, 0]
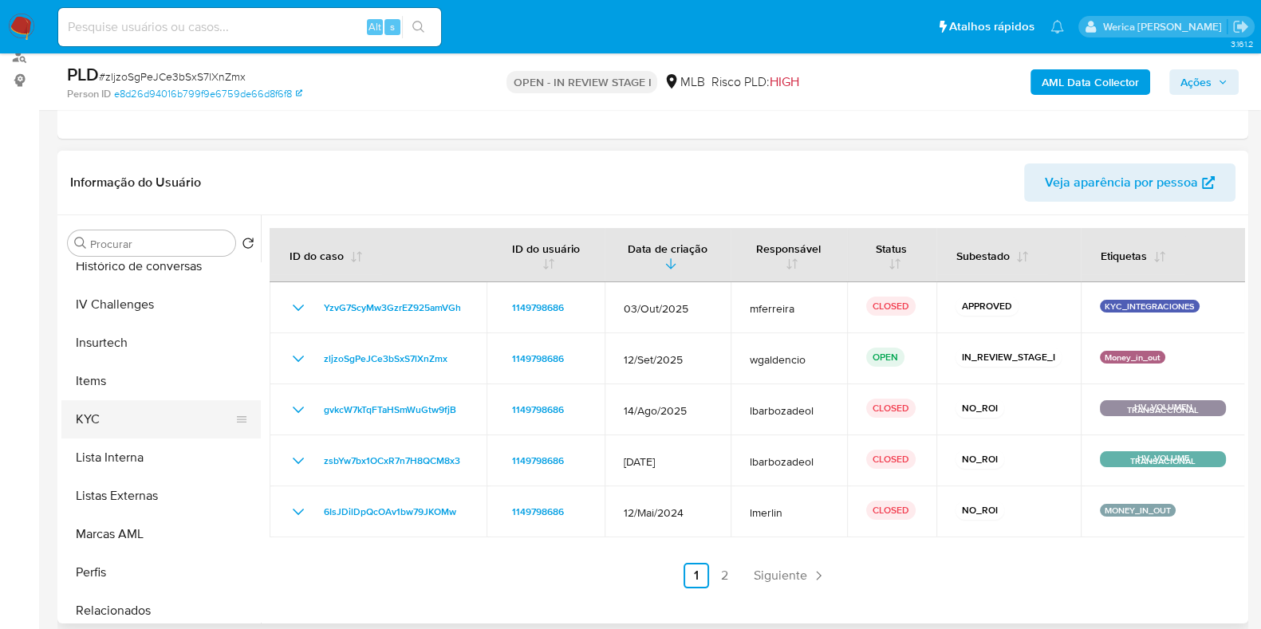
drag, startPoint x: 135, startPoint y: 417, endPoint x: 153, endPoint y: 416, distance: 18.4
click at [135, 417] on button "KYC" at bounding box center [154, 419] width 187 height 38
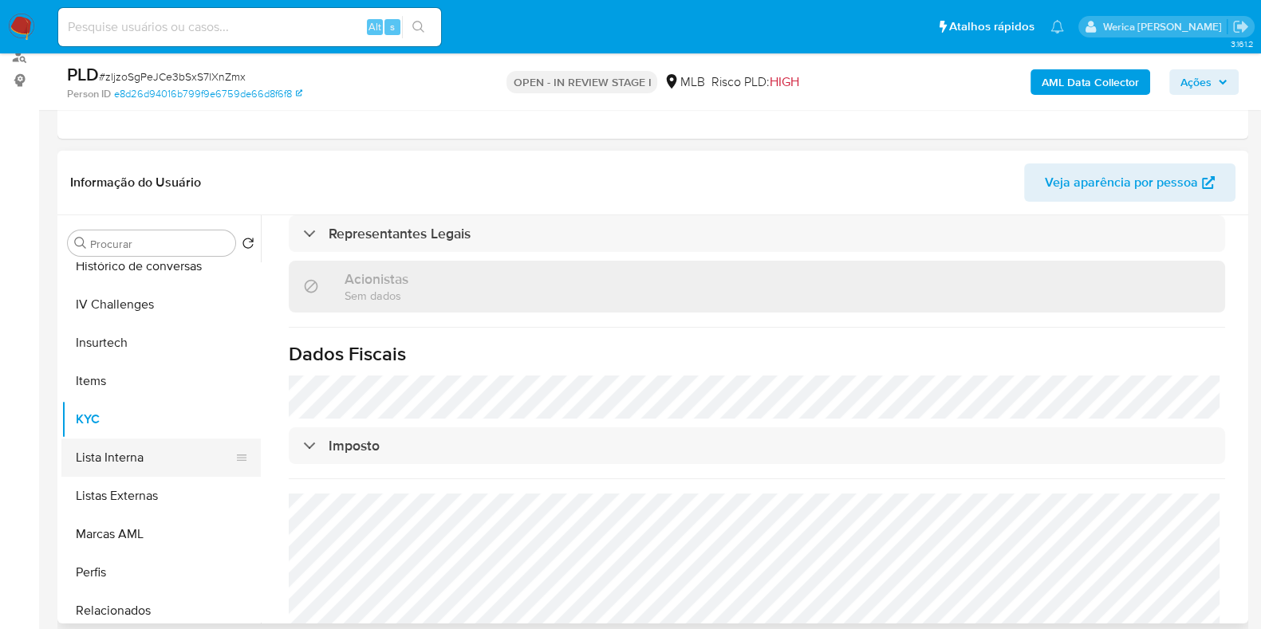
scroll to position [428, 0]
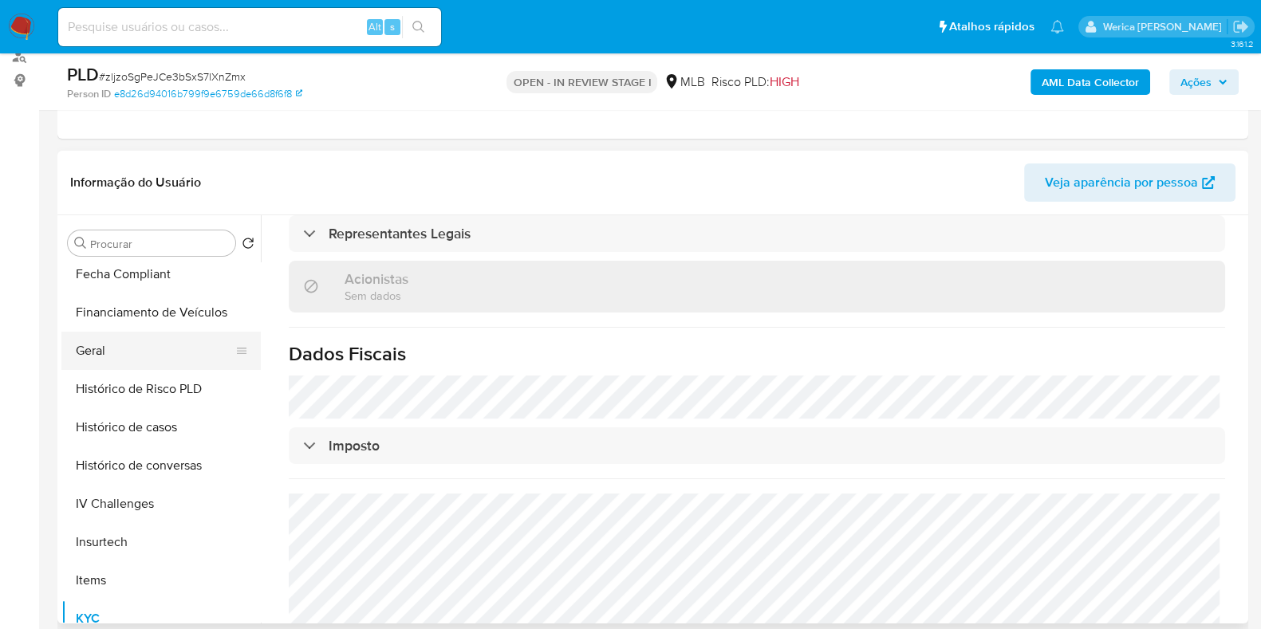
click at [125, 347] on button "Geral" at bounding box center [154, 351] width 187 height 38
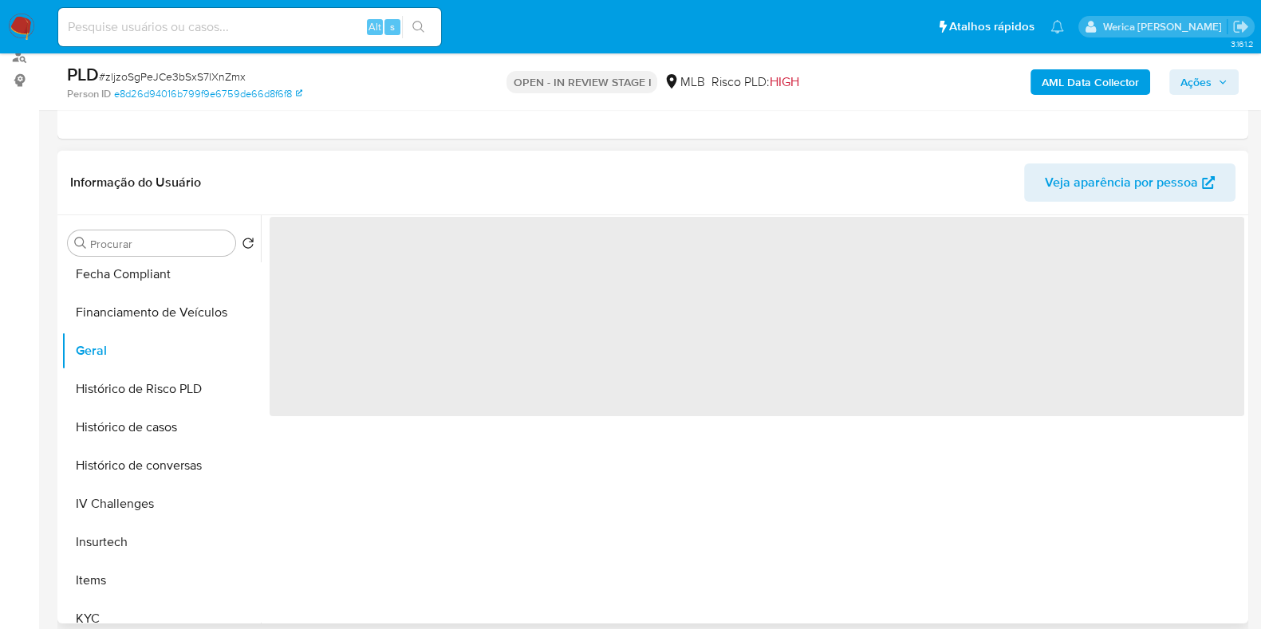
scroll to position [0, 0]
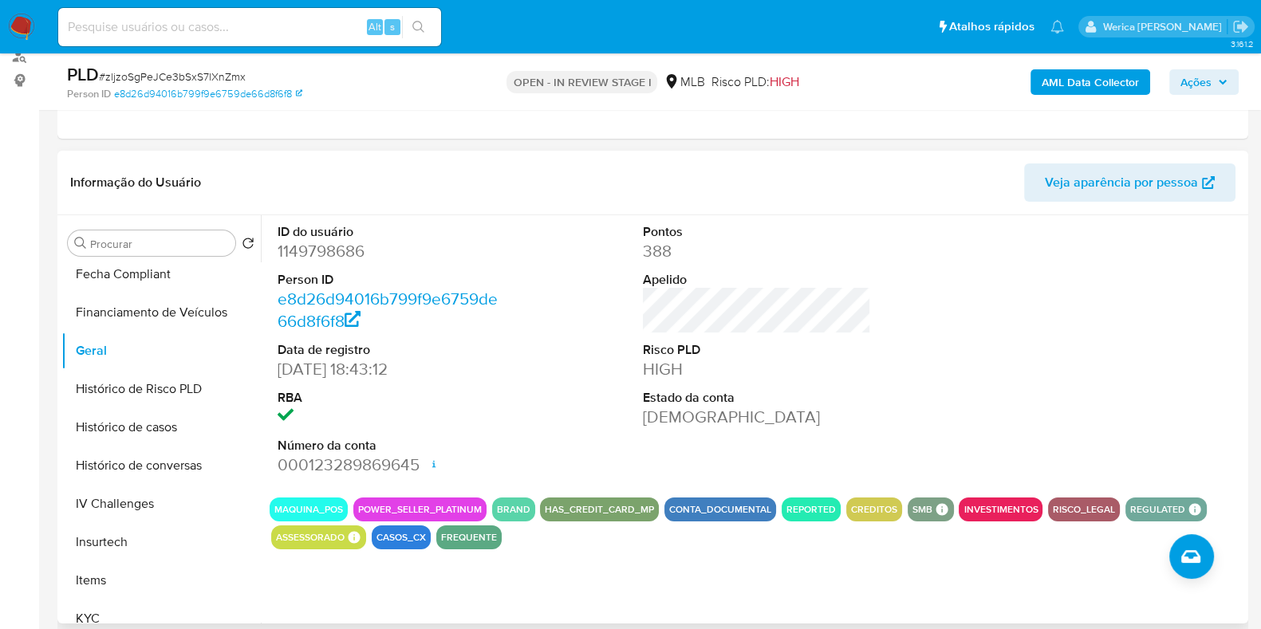
click at [1123, 408] on div at bounding box center [1123, 350] width 244 height 270
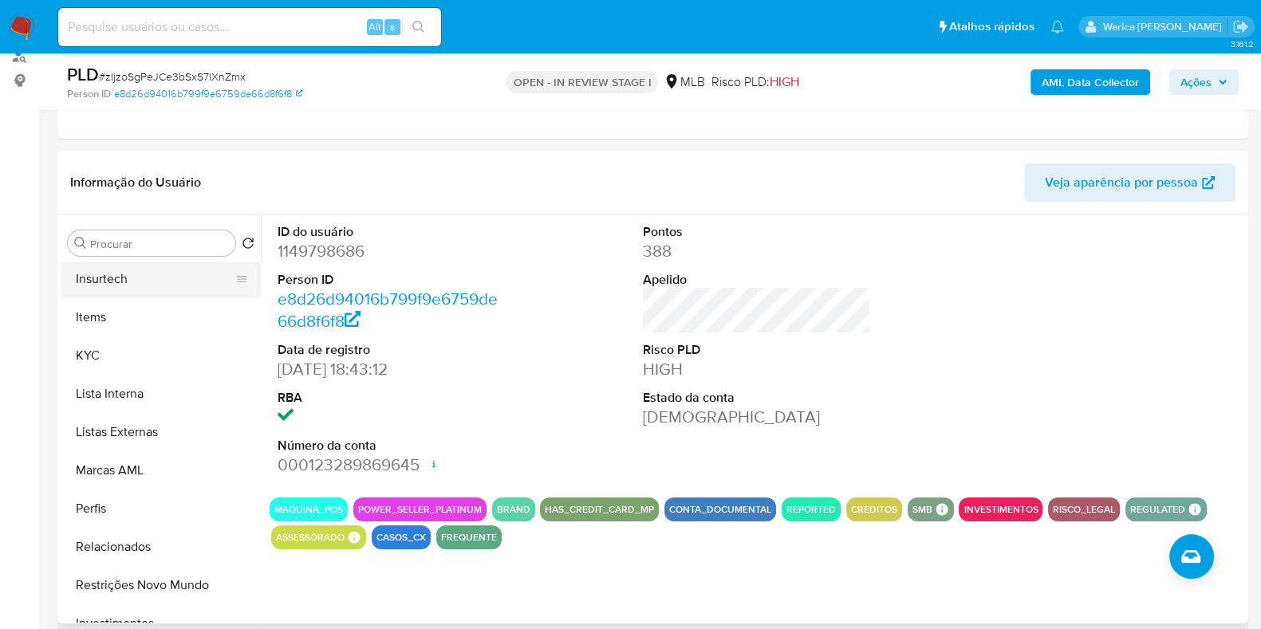
scroll to position [528, 0]
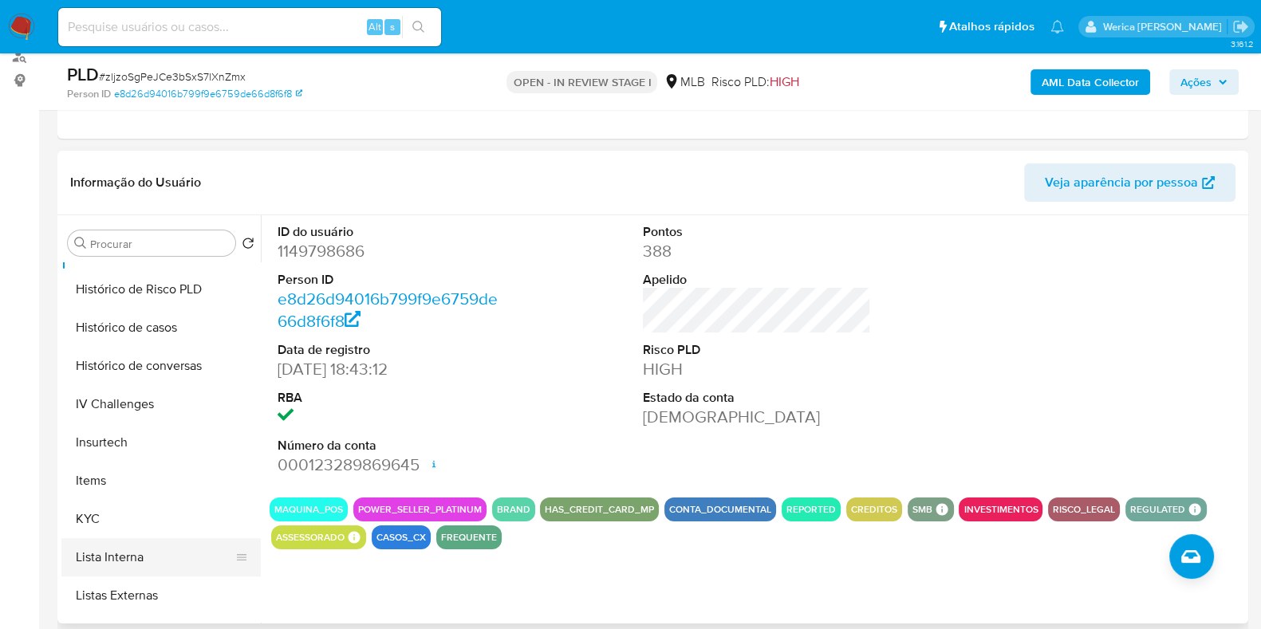
click at [124, 538] on button "Lista Interna" at bounding box center [154, 557] width 187 height 38
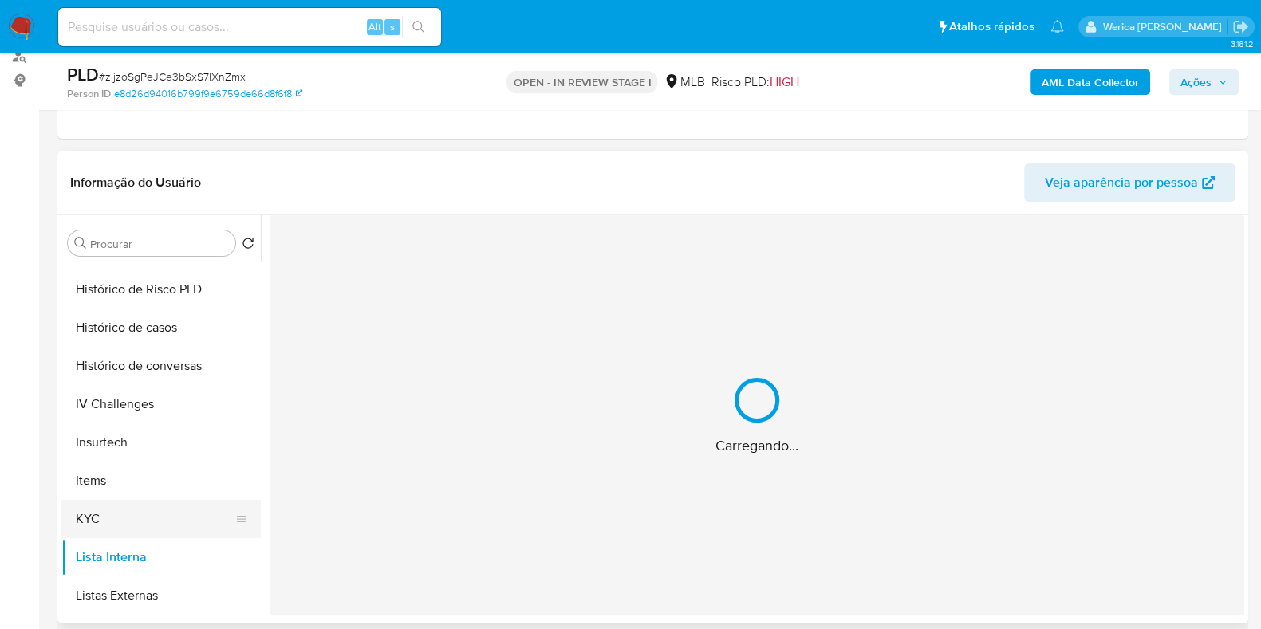
click at [107, 524] on button "KYC" at bounding box center [154, 519] width 187 height 38
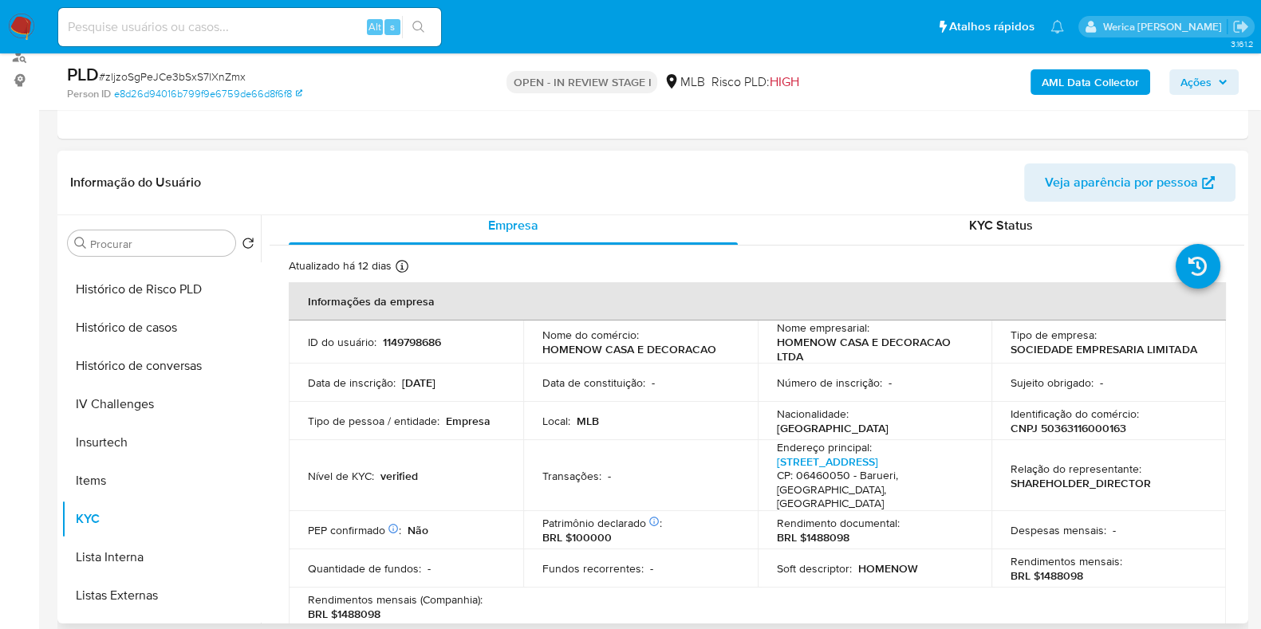
scroll to position [0, 0]
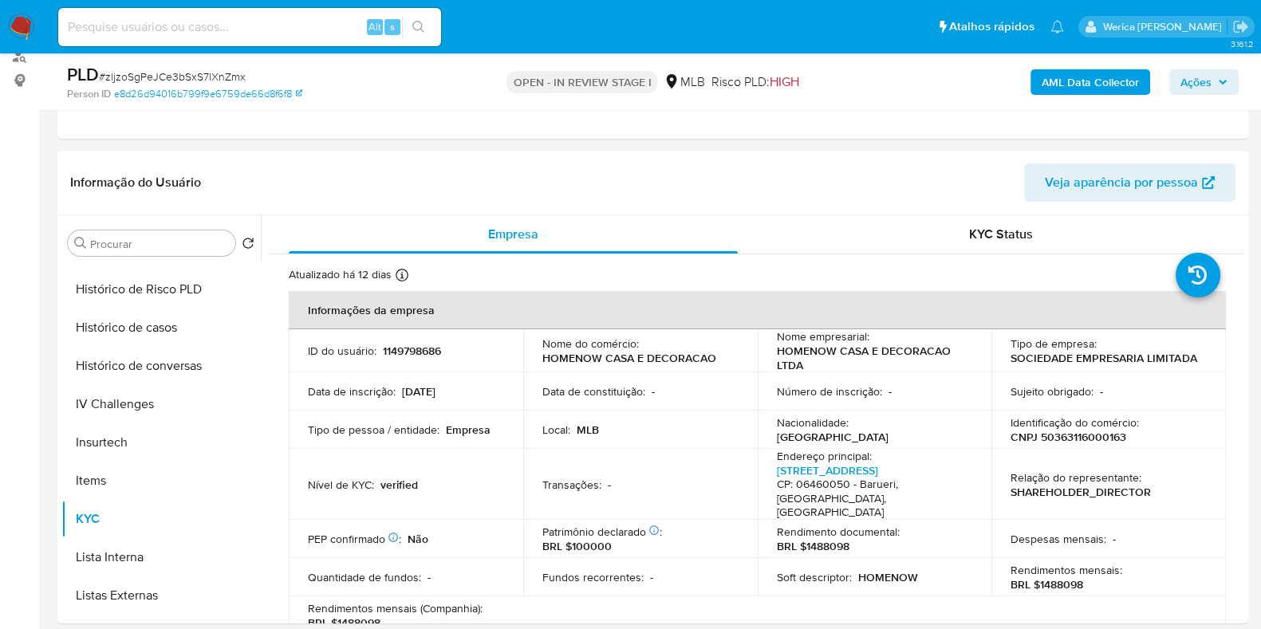
drag, startPoint x: 0, startPoint y: 351, endPoint x: 333, endPoint y: 124, distance: 403.6
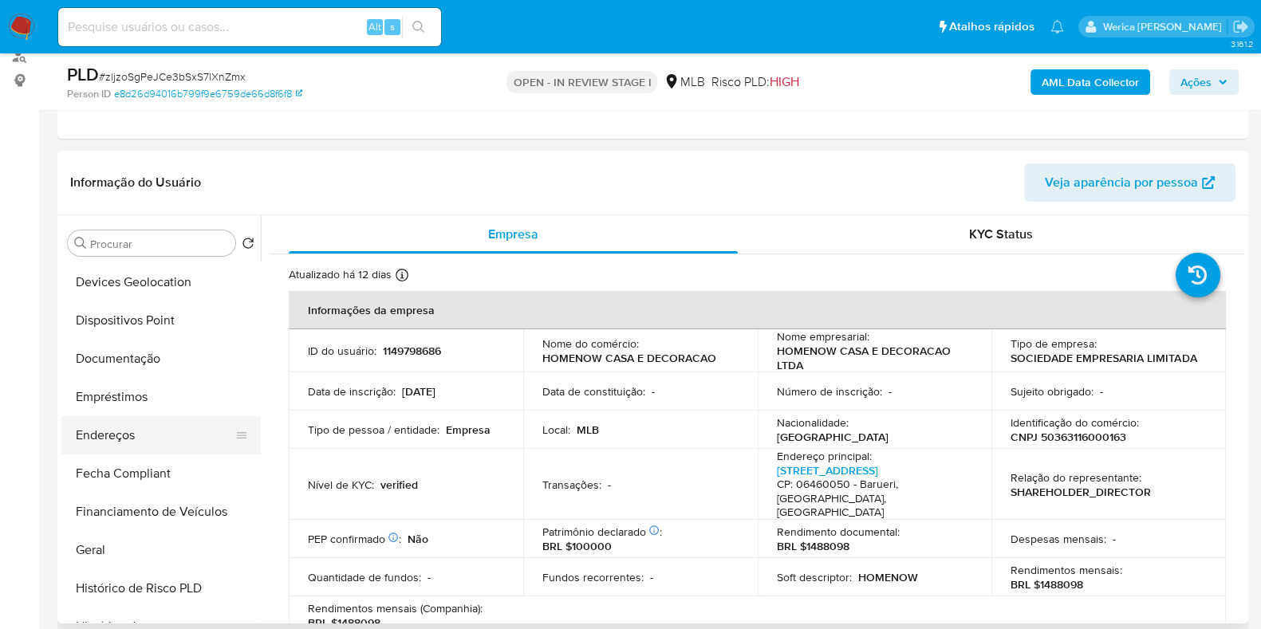
click at [164, 432] on button "Endereços" at bounding box center [154, 435] width 187 height 38
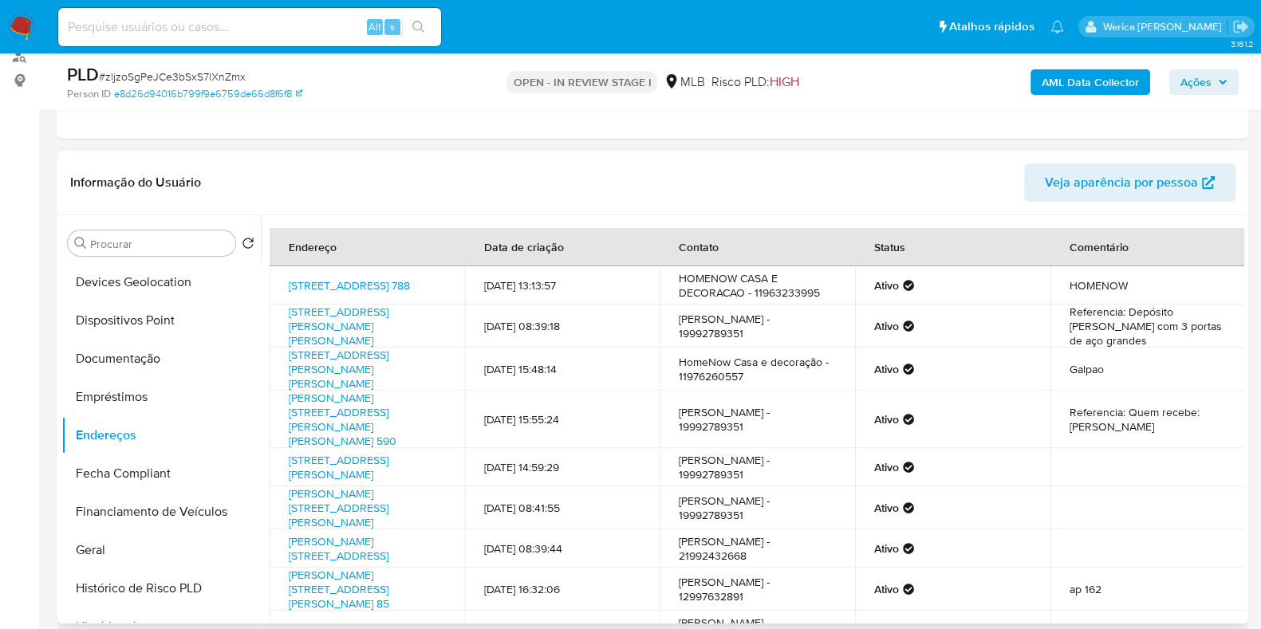
click at [1104, 408] on td "Referencia: Quem recebe: BRUNA CRISTINA" at bounding box center [1148, 419] width 195 height 57
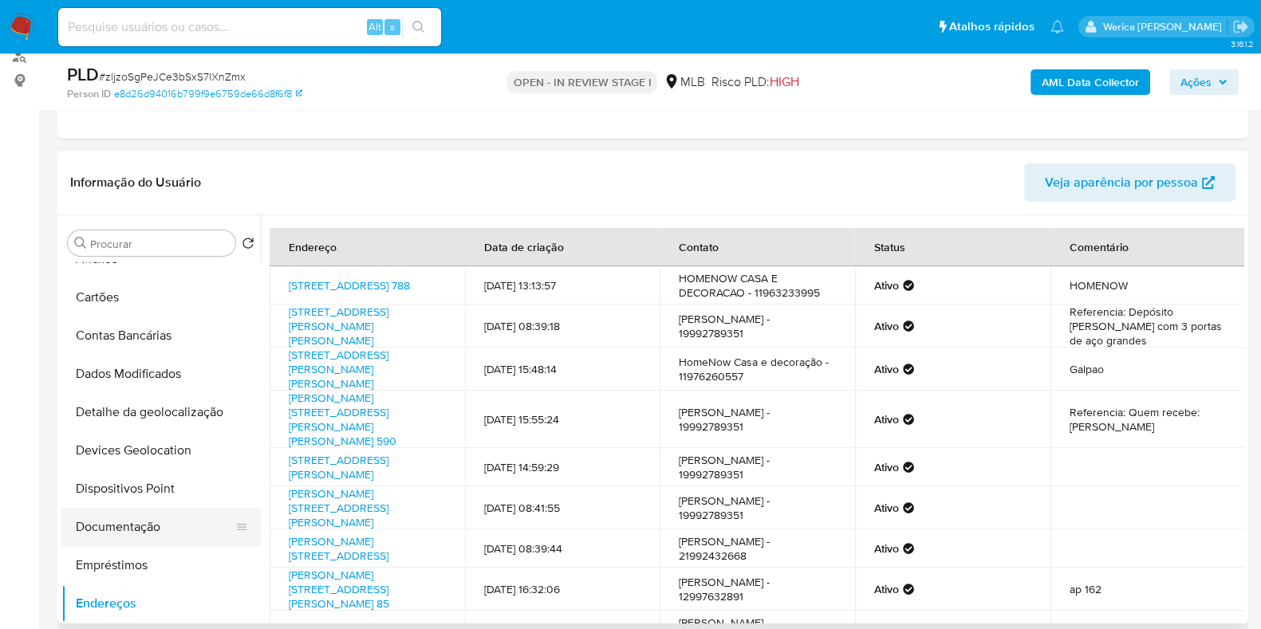
scroll to position [0, 0]
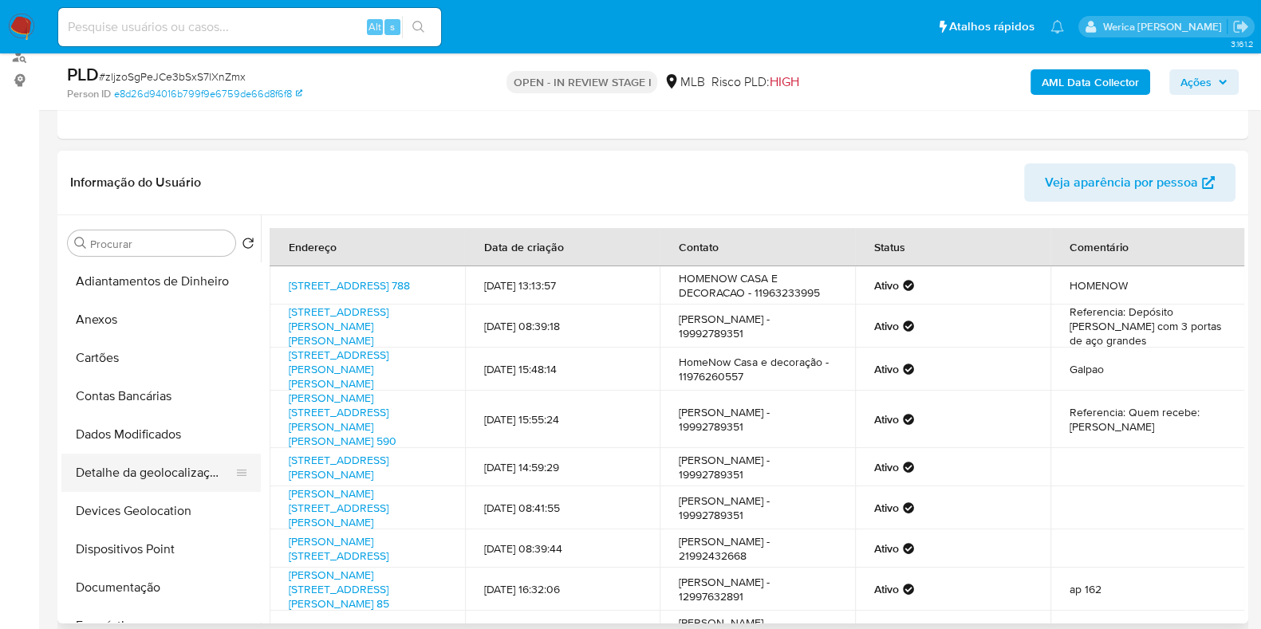
click at [164, 483] on button "Detalhe da geolocalização" at bounding box center [154, 473] width 187 height 38
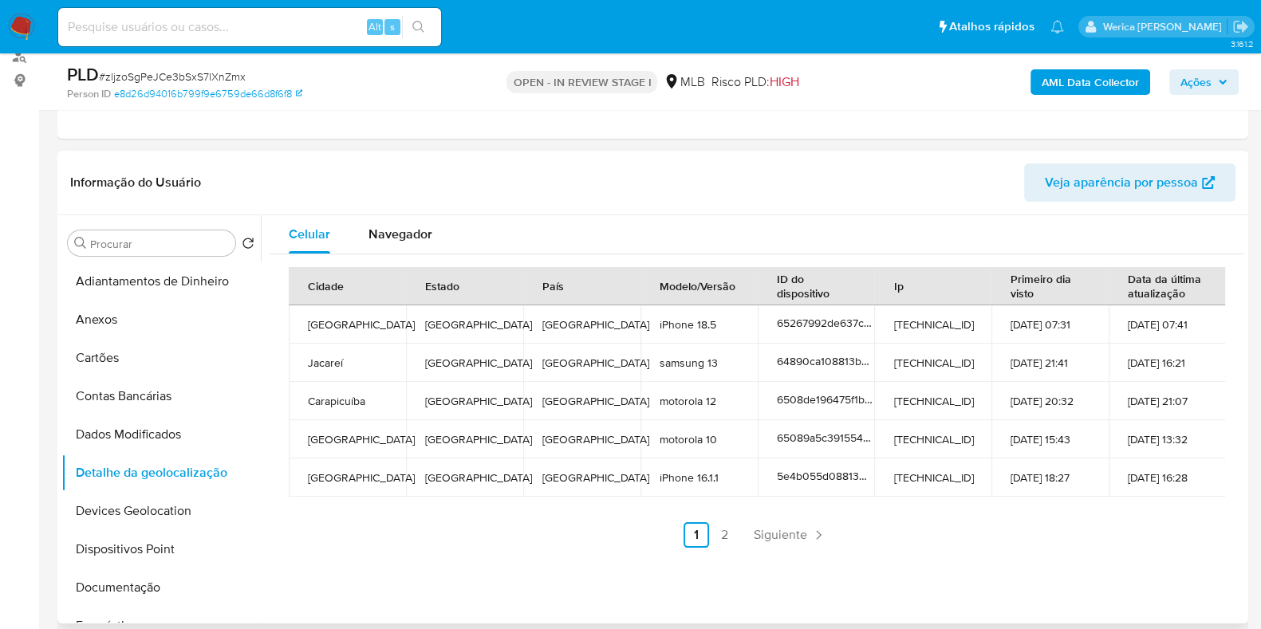
click at [1030, 470] on td "17-02-2020 18:27" at bounding box center [1050, 478] width 117 height 38
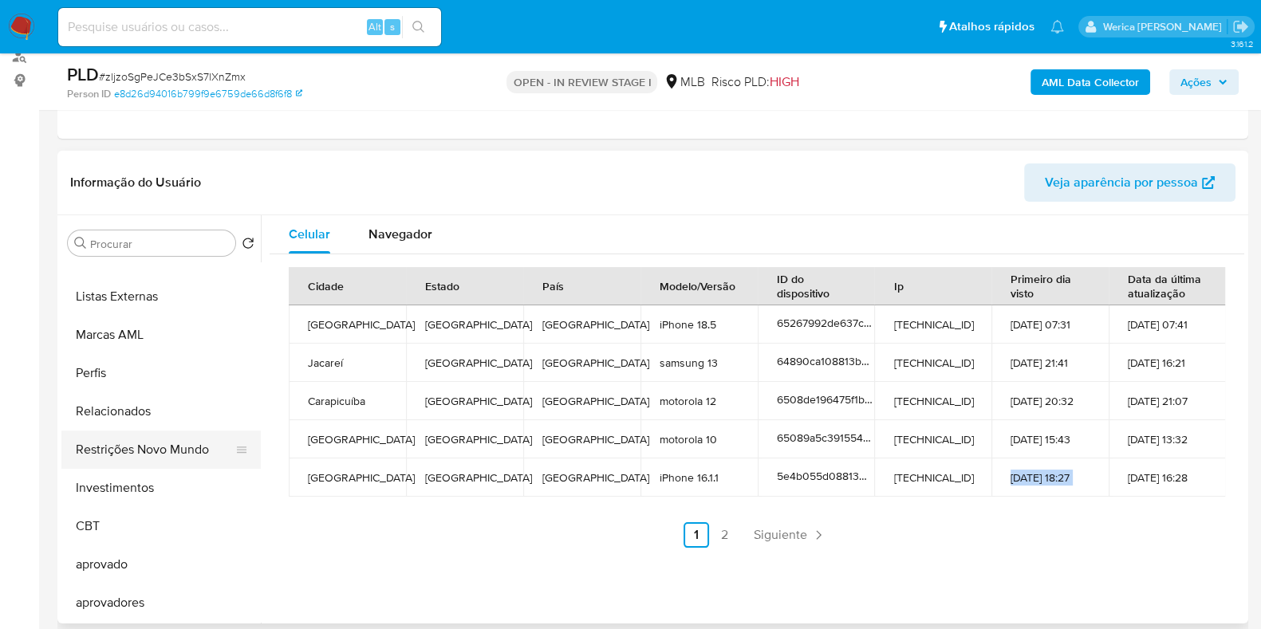
click at [166, 459] on button "Restrições Novo Mundo" at bounding box center [154, 450] width 187 height 38
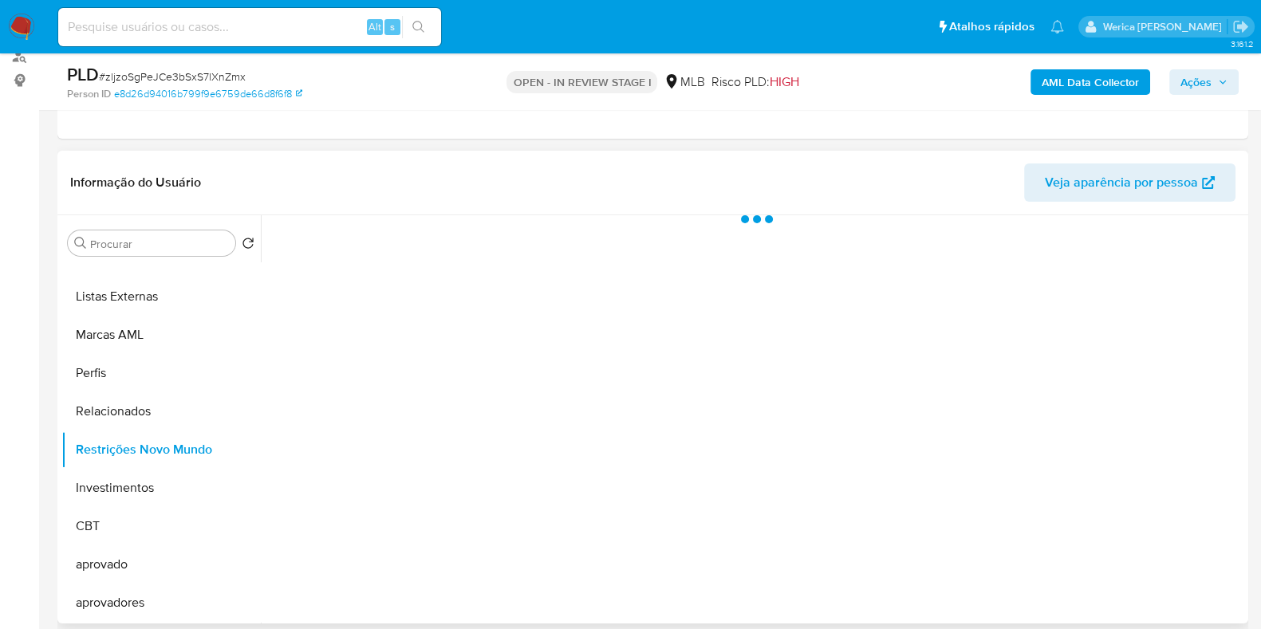
scroll to position [826, 0]
click at [546, 529] on div at bounding box center [753, 419] width 984 height 408
click at [529, 508] on div at bounding box center [753, 419] width 984 height 408
click at [439, 239] on span "Historial" at bounding box center [428, 240] width 49 height 18
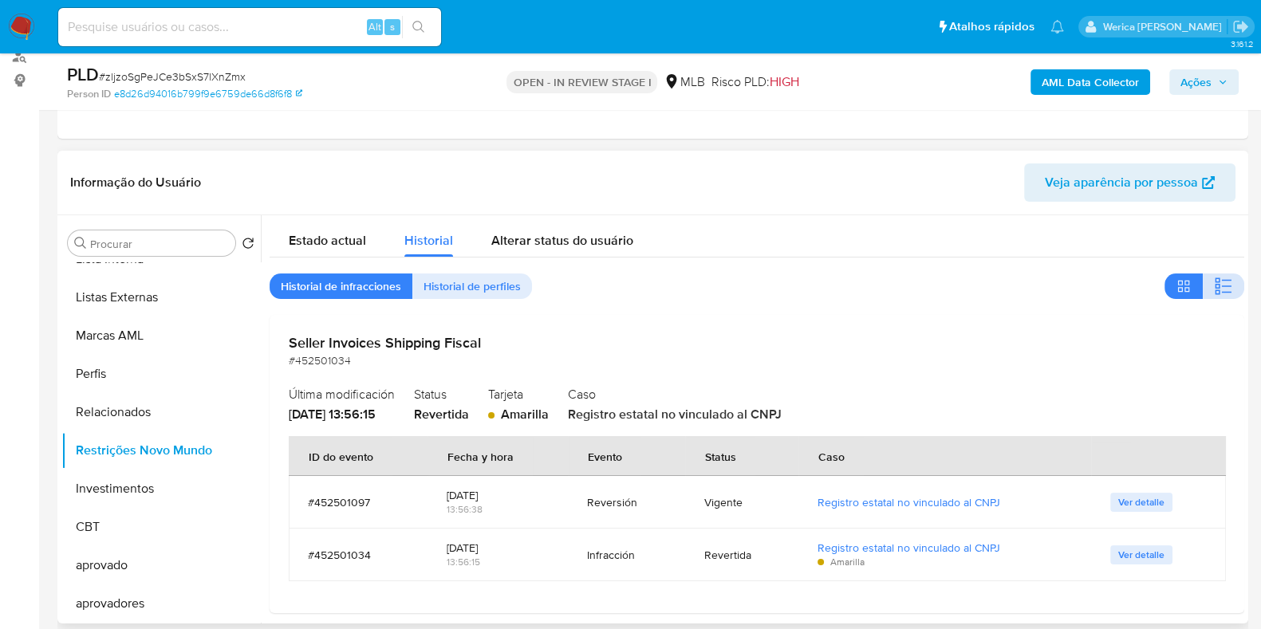
click at [1214, 293] on icon "button" at bounding box center [1223, 286] width 19 height 19
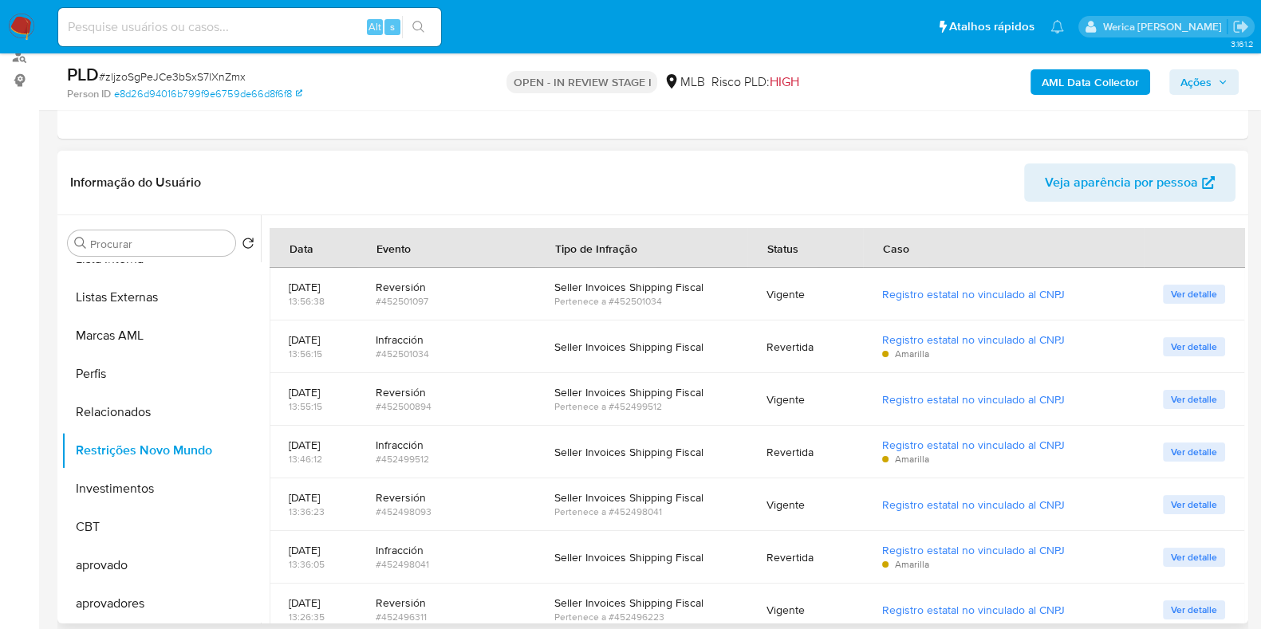
scroll to position [0, 0]
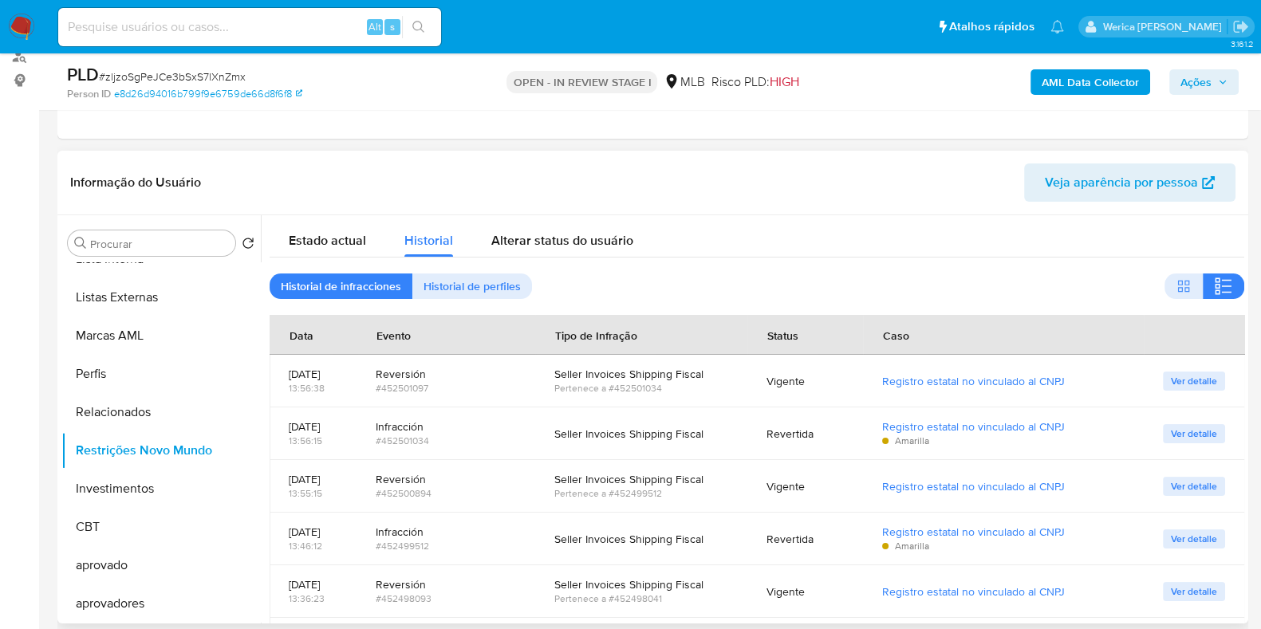
click at [1058, 281] on div "Historial de infracciones Historial de perfiles" at bounding box center [757, 287] width 975 height 26
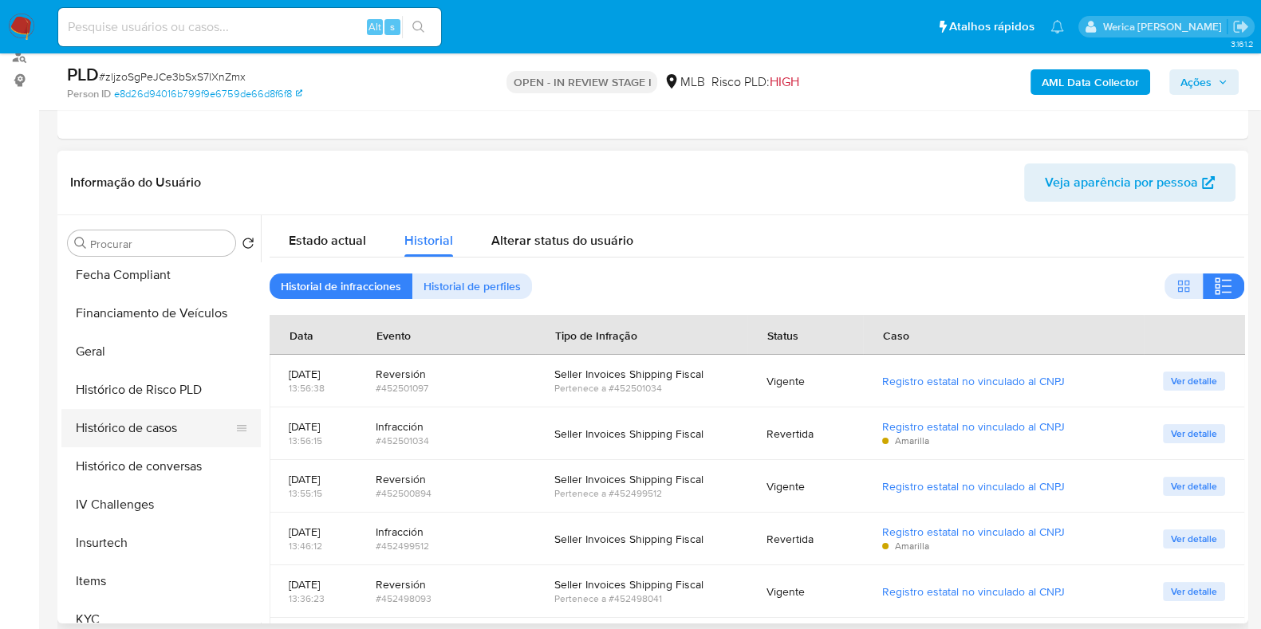
scroll to position [128, 0]
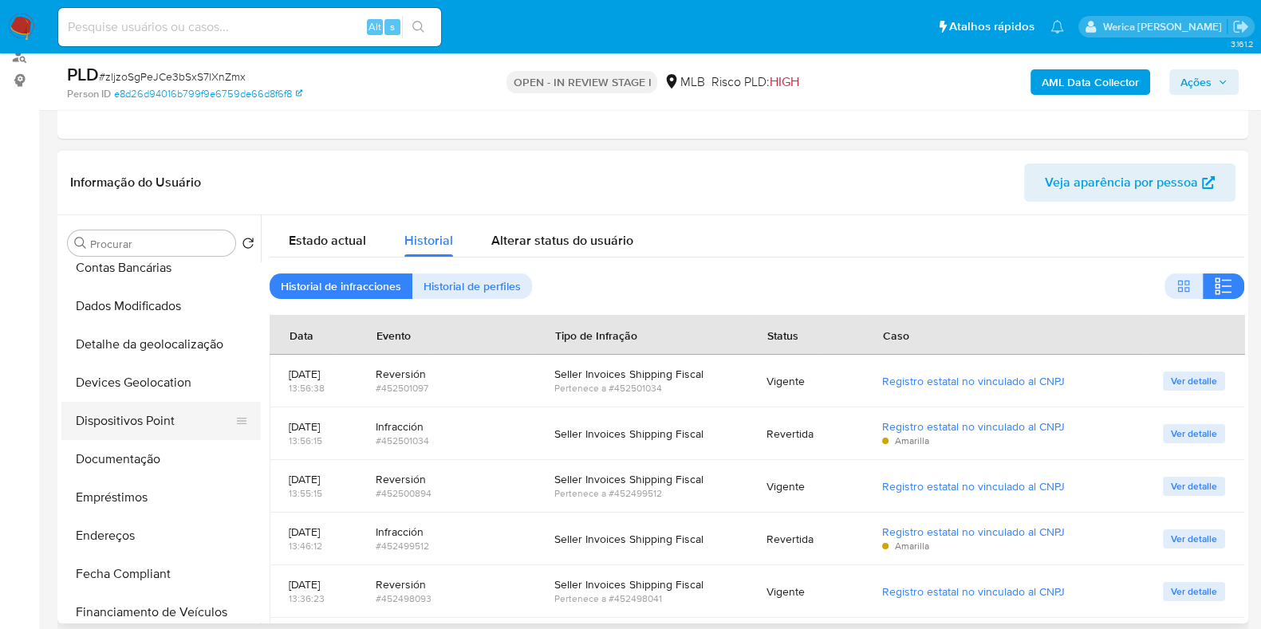
click at [154, 430] on button "Dispositivos Point" at bounding box center [154, 421] width 187 height 38
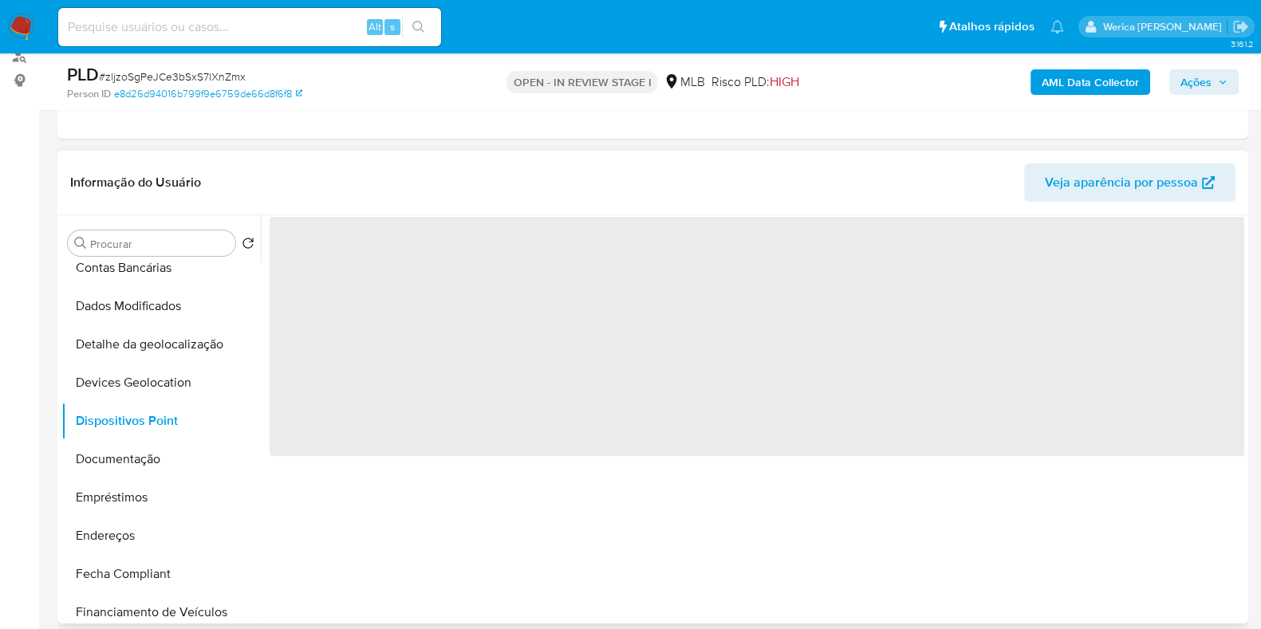
click at [402, 362] on span "‌" at bounding box center [757, 336] width 975 height 239
click at [381, 302] on span "‌" at bounding box center [757, 336] width 975 height 239
click at [364, 278] on span "‌" at bounding box center [757, 336] width 975 height 239
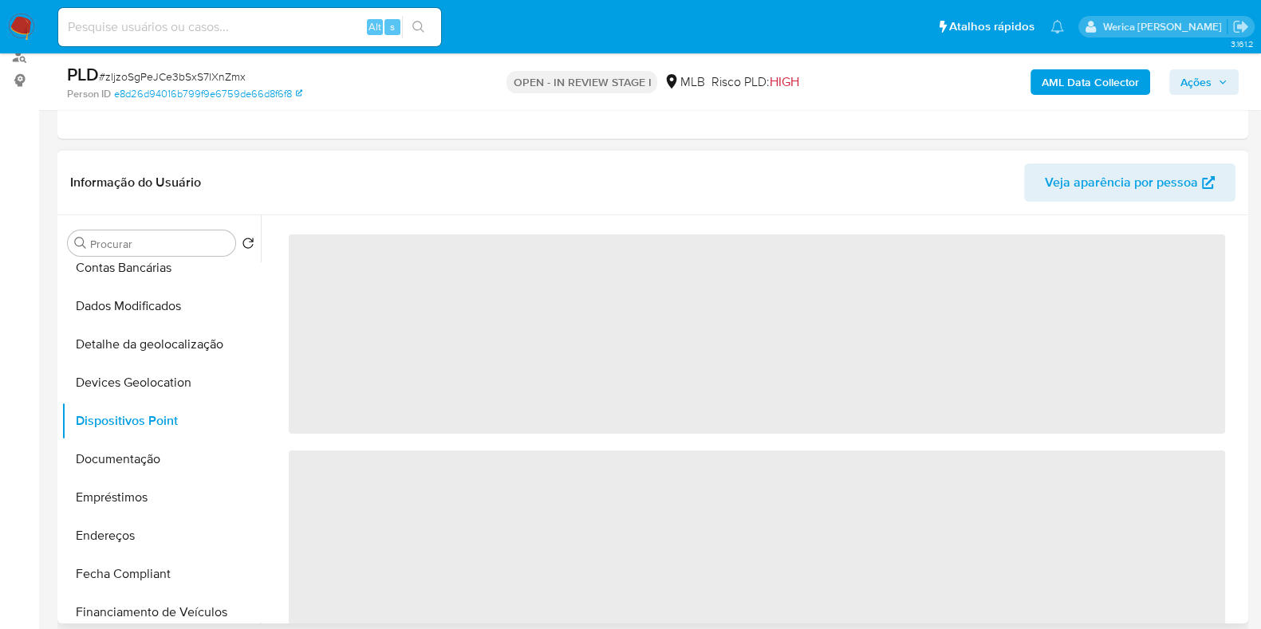
click at [344, 258] on span "‌" at bounding box center [757, 334] width 936 height 199
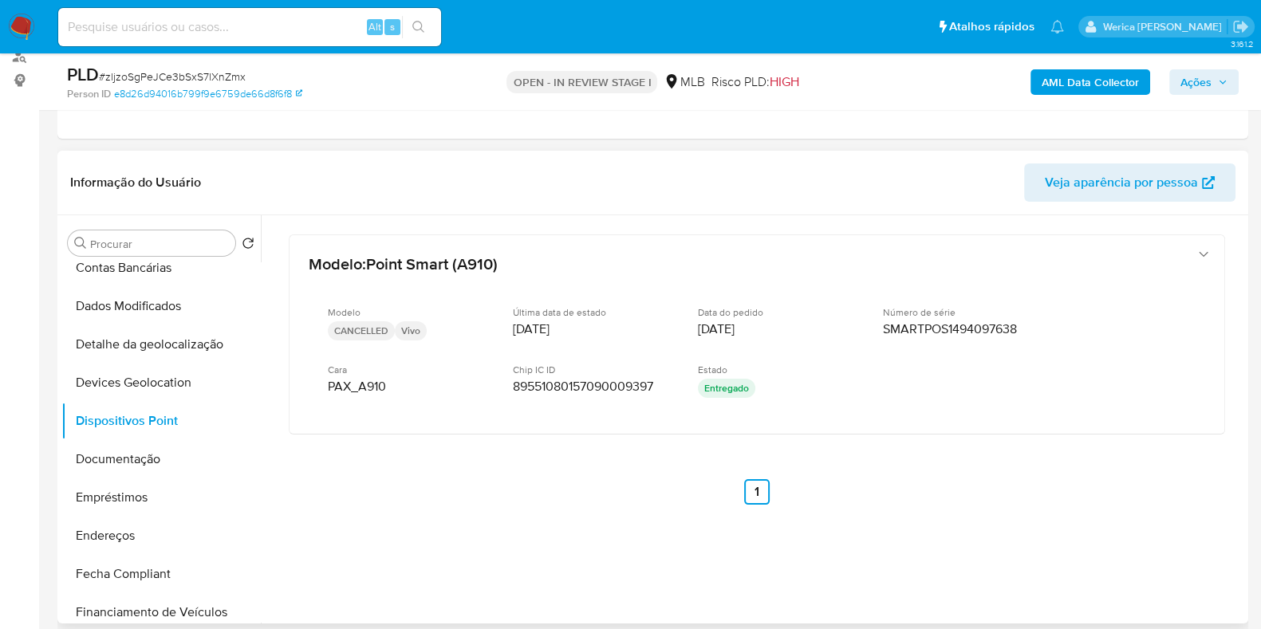
click at [1055, 508] on div "Modelo : Point Smart (A910) Modelo CANCELLED Vivo Última data de estado 09/08/2…" at bounding box center [757, 390] width 975 height 351
drag, startPoint x: 195, startPoint y: 462, endPoint x: 187, endPoint y: 463, distance: 8.0
click at [190, 463] on button "Documentação" at bounding box center [154, 459] width 187 height 38
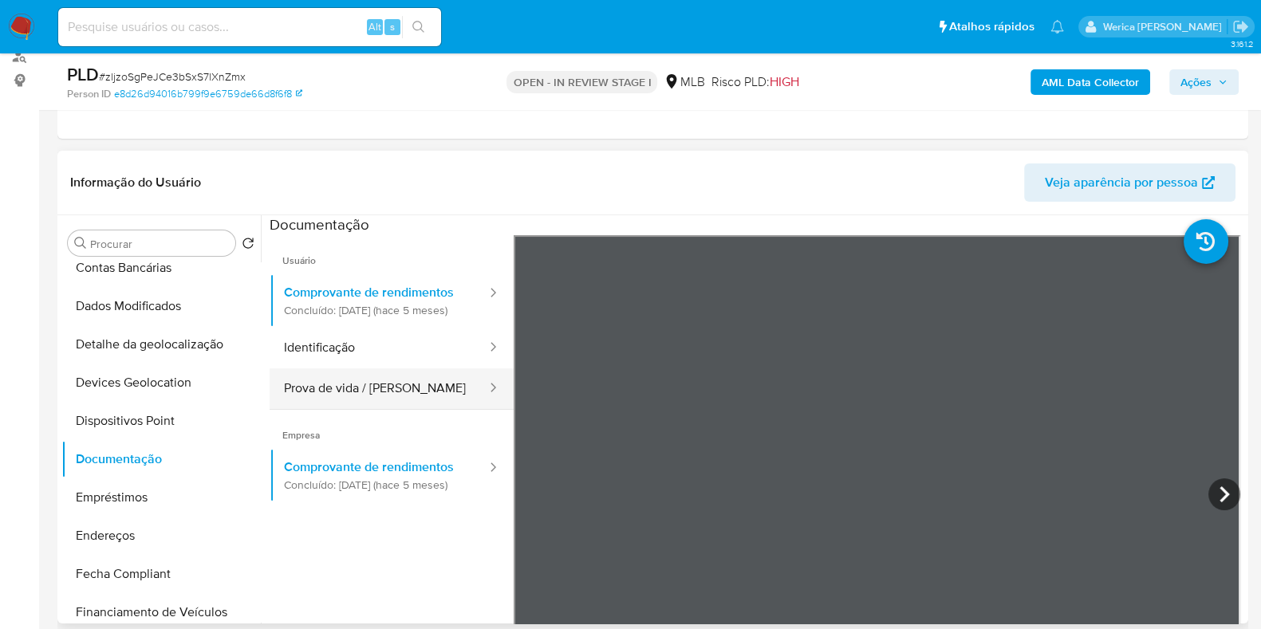
click at [436, 383] on button "Prova de vida / Selfie" at bounding box center [379, 389] width 219 height 41
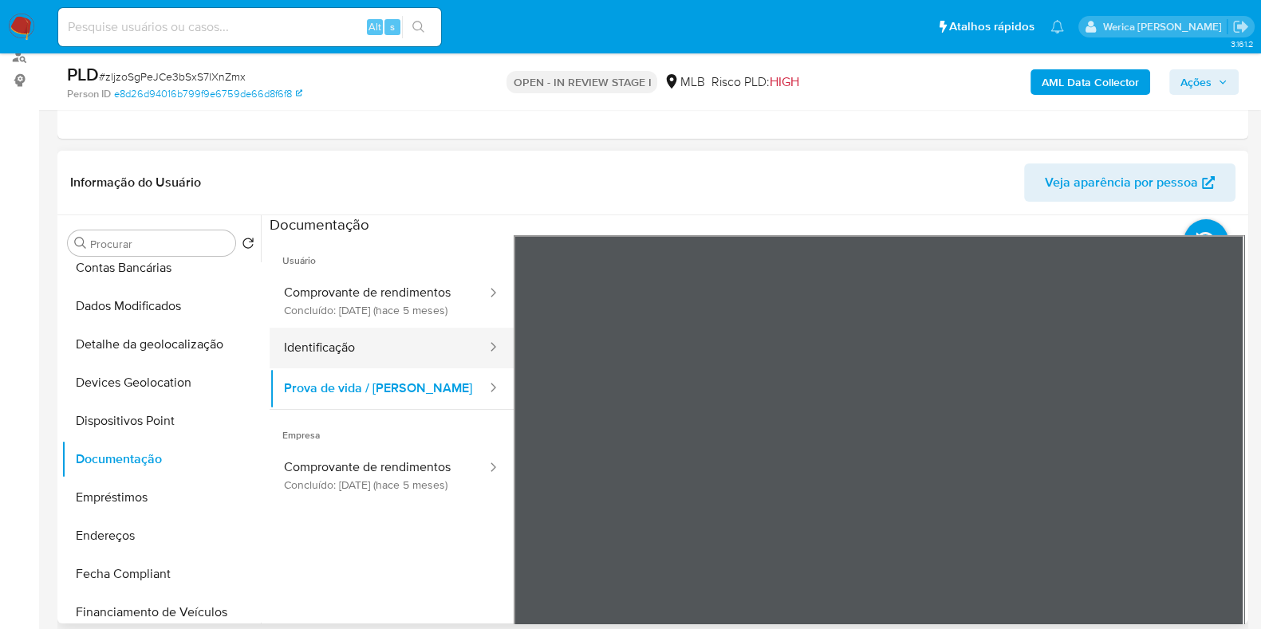
click at [395, 369] on button "Identificação" at bounding box center [379, 348] width 219 height 41
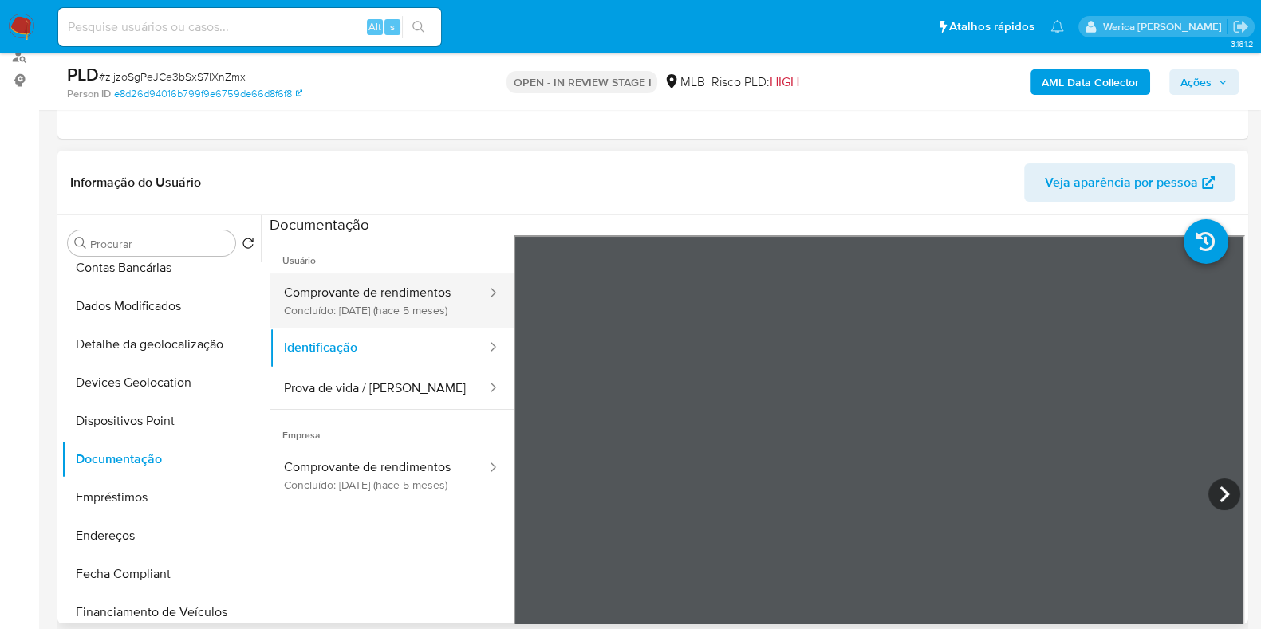
click at [405, 297] on button "Comprovante de rendimentos Concluído: 15/05/2025 (hace 5 meses)" at bounding box center [379, 301] width 219 height 54
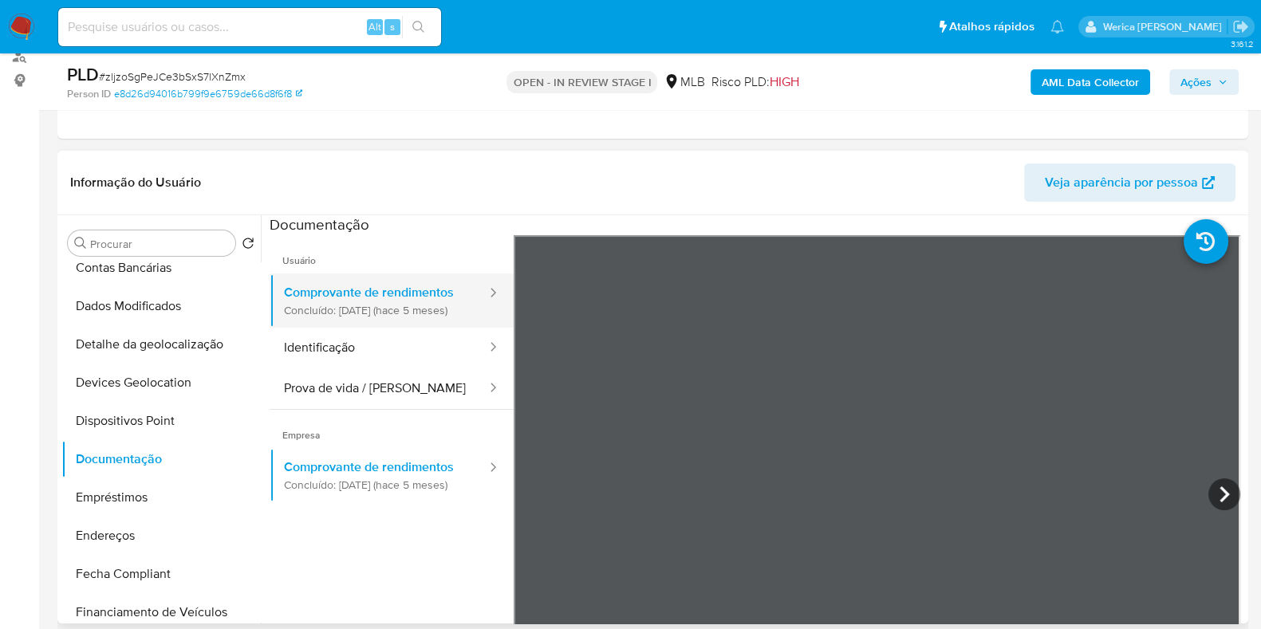
scroll to position [299, 0]
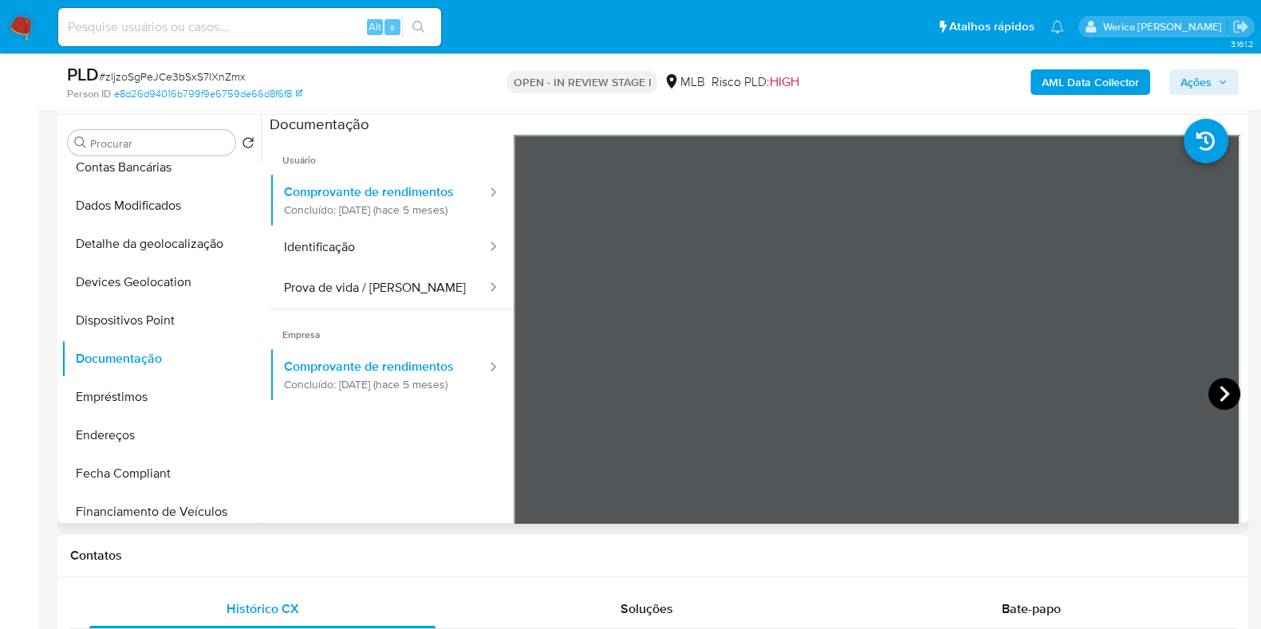
click at [1225, 381] on icon at bounding box center [1225, 394] width 32 height 32
click at [1222, 388] on icon at bounding box center [1225, 394] width 32 height 32
click at [1209, 386] on icon at bounding box center [1225, 394] width 32 height 32
click at [1216, 384] on icon at bounding box center [1225, 394] width 32 height 32
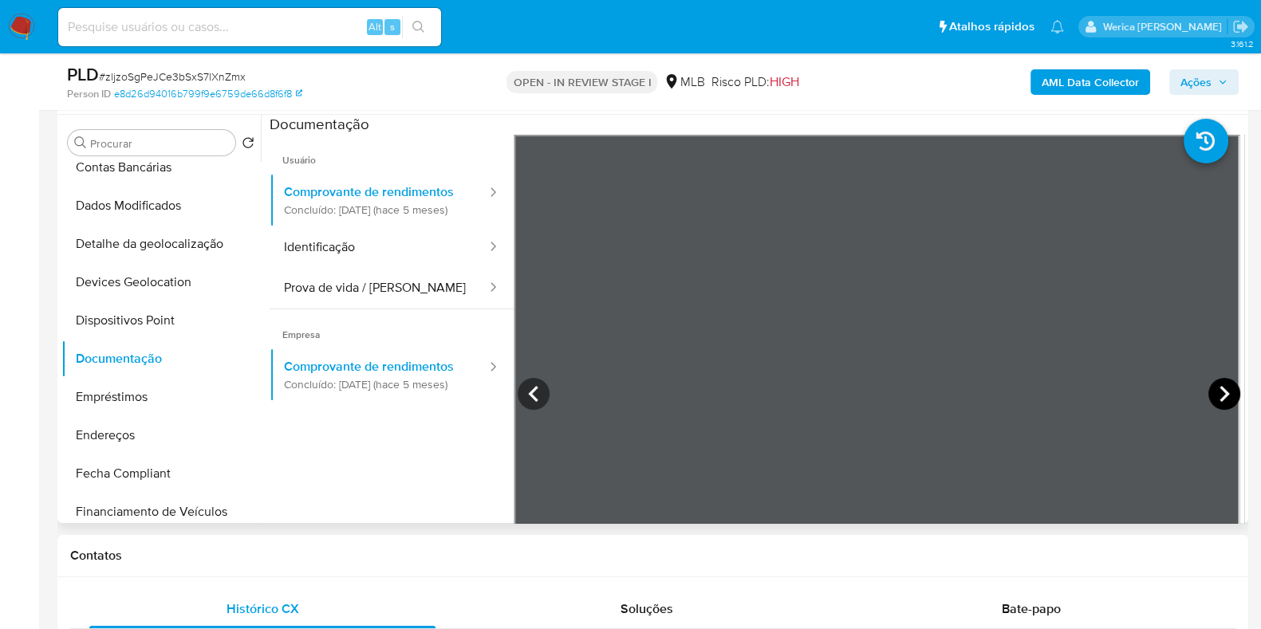
click at [1216, 384] on icon at bounding box center [1225, 394] width 32 height 32
click at [518, 397] on icon at bounding box center [534, 394] width 32 height 32
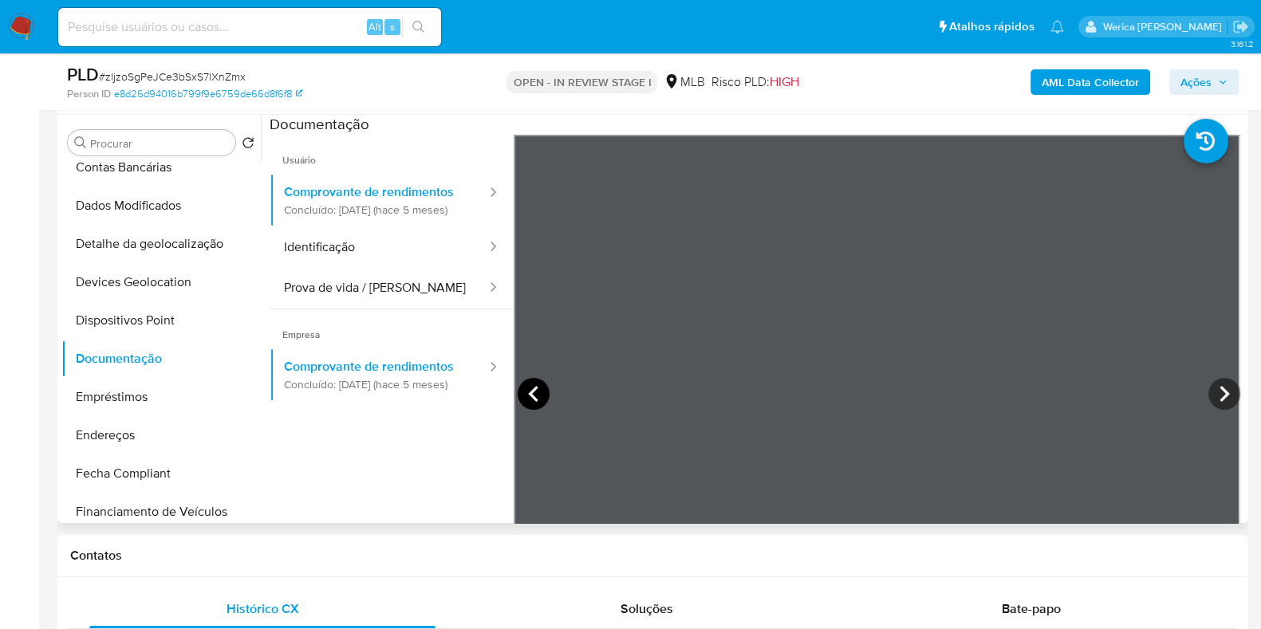
click at [518, 397] on icon at bounding box center [534, 394] width 32 height 32
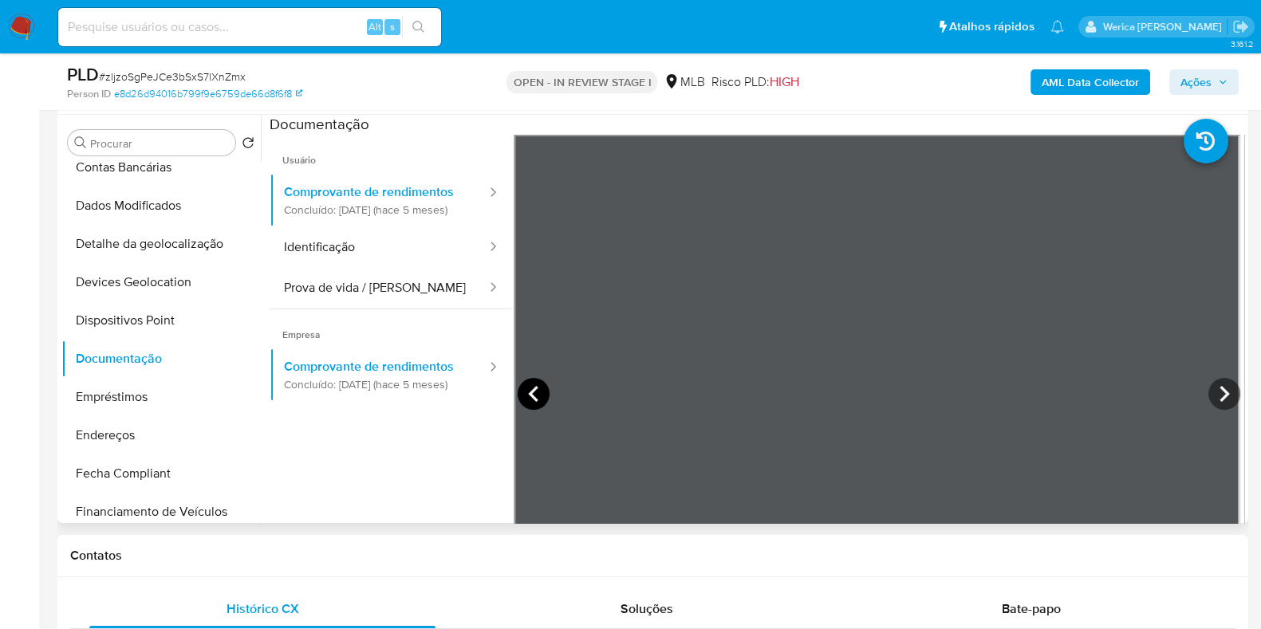
click at [518, 397] on icon at bounding box center [534, 394] width 32 height 32
click at [1214, 386] on icon at bounding box center [1225, 394] width 32 height 32
click at [387, 544] on div "Contatos" at bounding box center [652, 556] width 1191 height 42
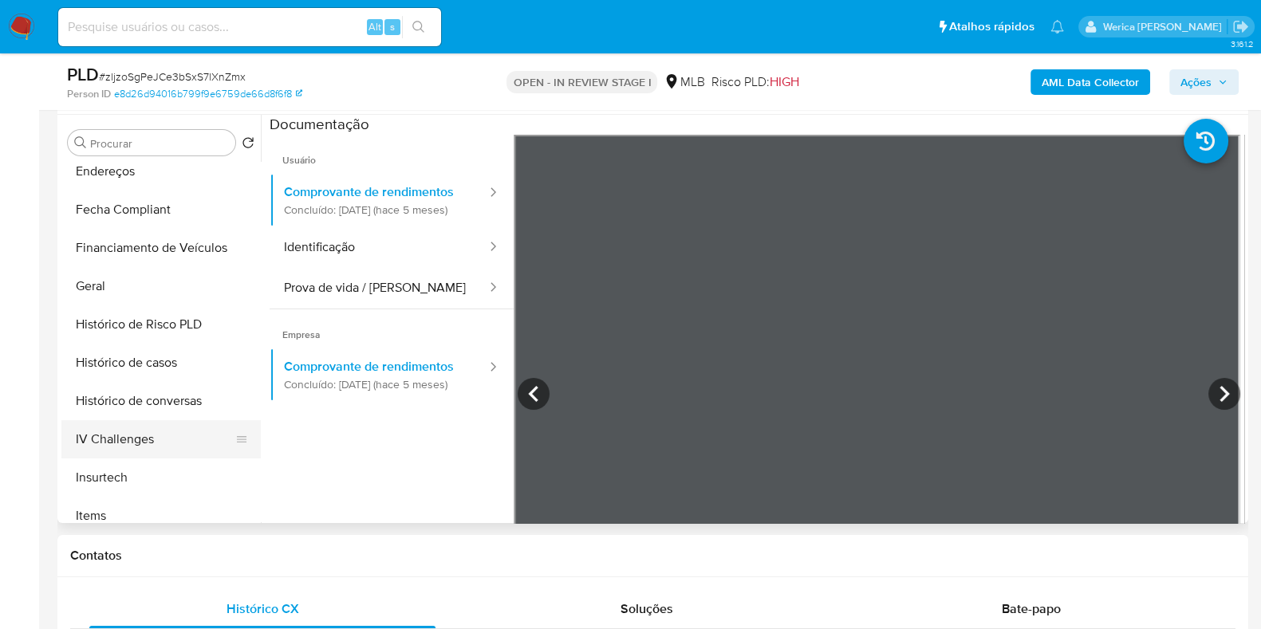
scroll to position [428, 0]
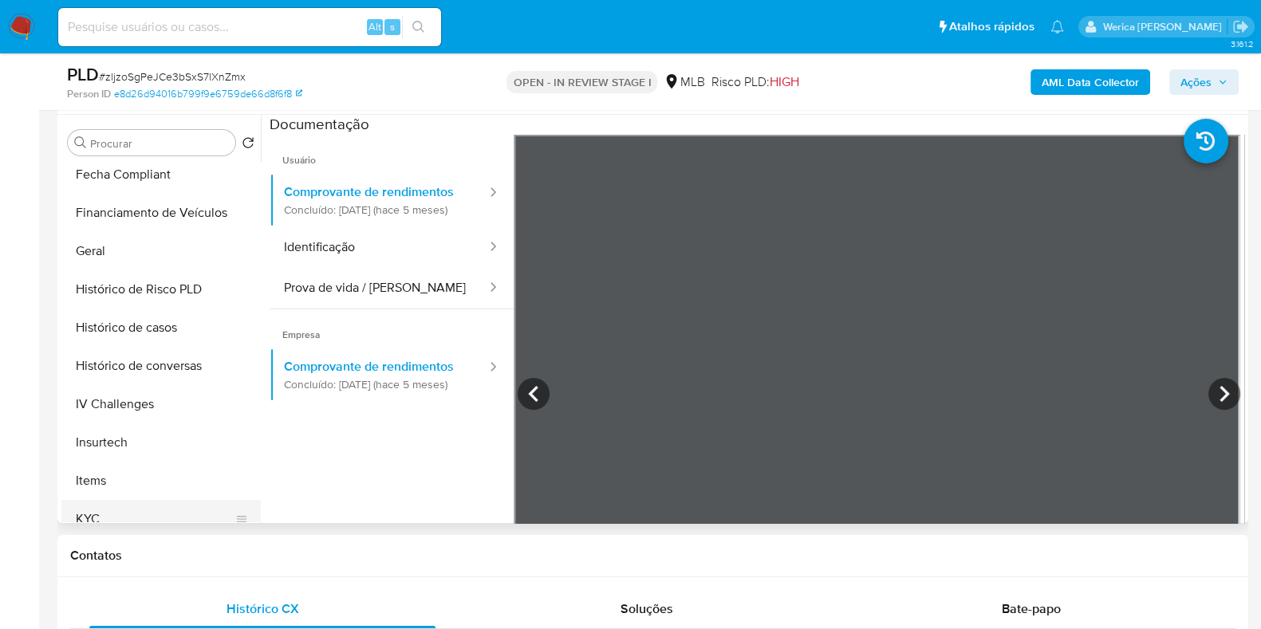
click at [120, 517] on button "KYC" at bounding box center [154, 519] width 187 height 38
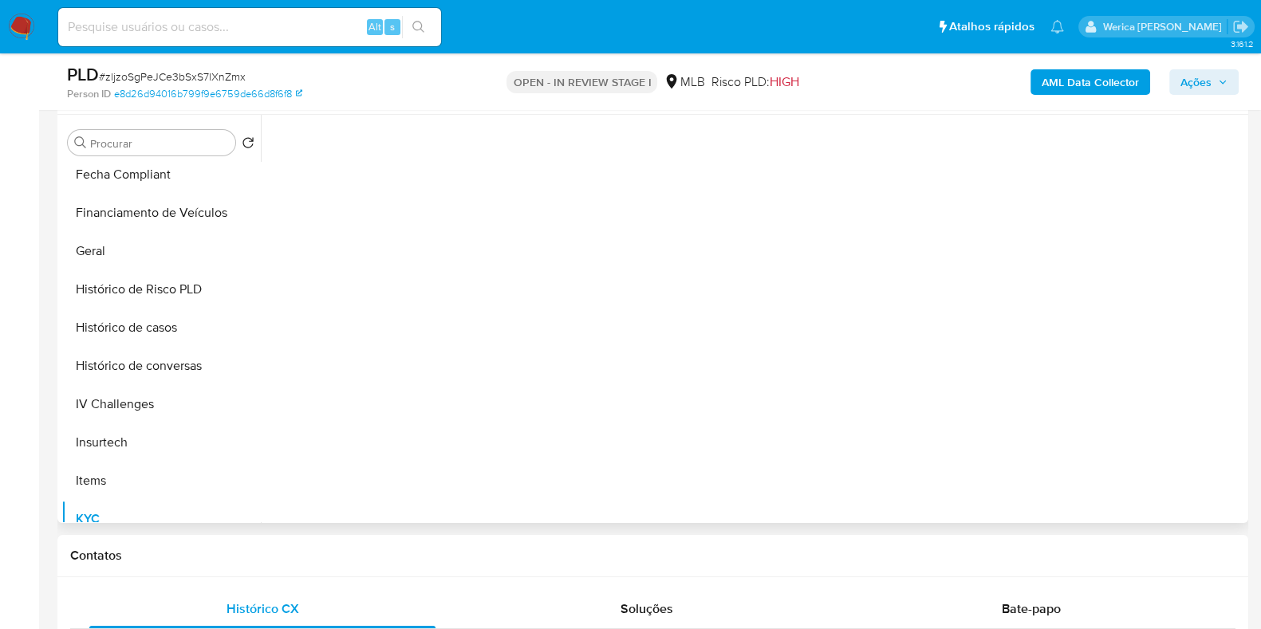
click at [387, 172] on div at bounding box center [757, 315] width 975 height 400
click at [384, 185] on div at bounding box center [757, 315] width 975 height 400
click at [160, 456] on button "Insurtech" at bounding box center [154, 443] width 187 height 38
click at [154, 511] on button "KYC" at bounding box center [154, 519] width 187 height 38
click at [154, 512] on button "KYC" at bounding box center [154, 519] width 187 height 38
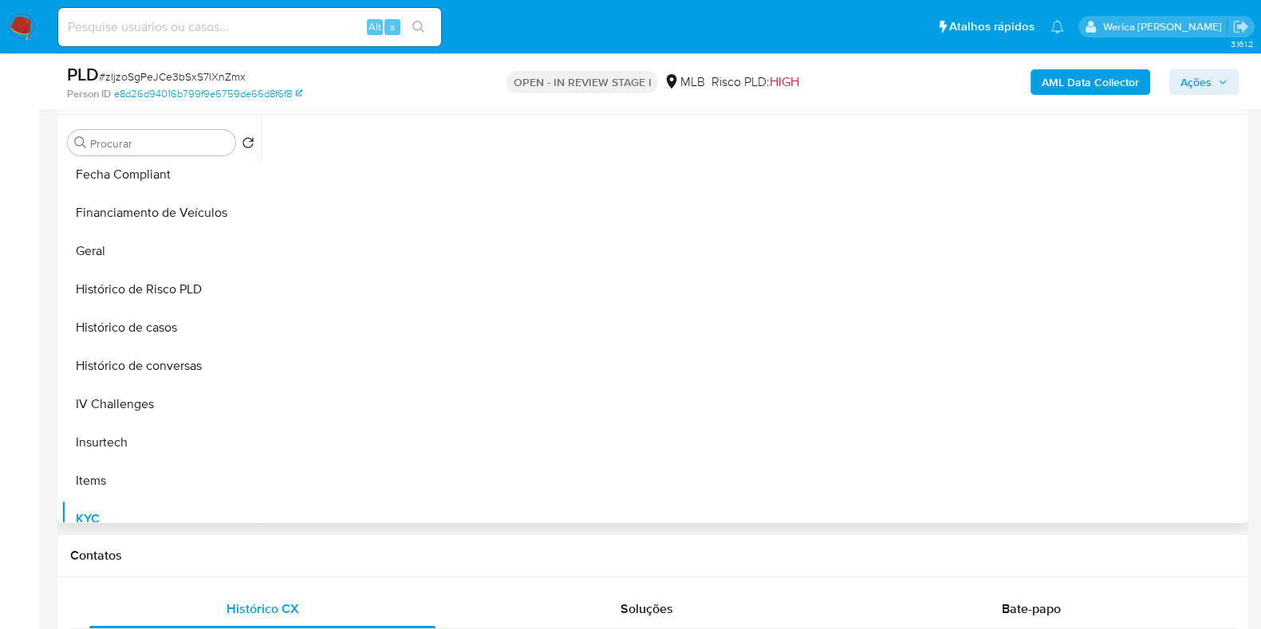
scroll to position [199, 0]
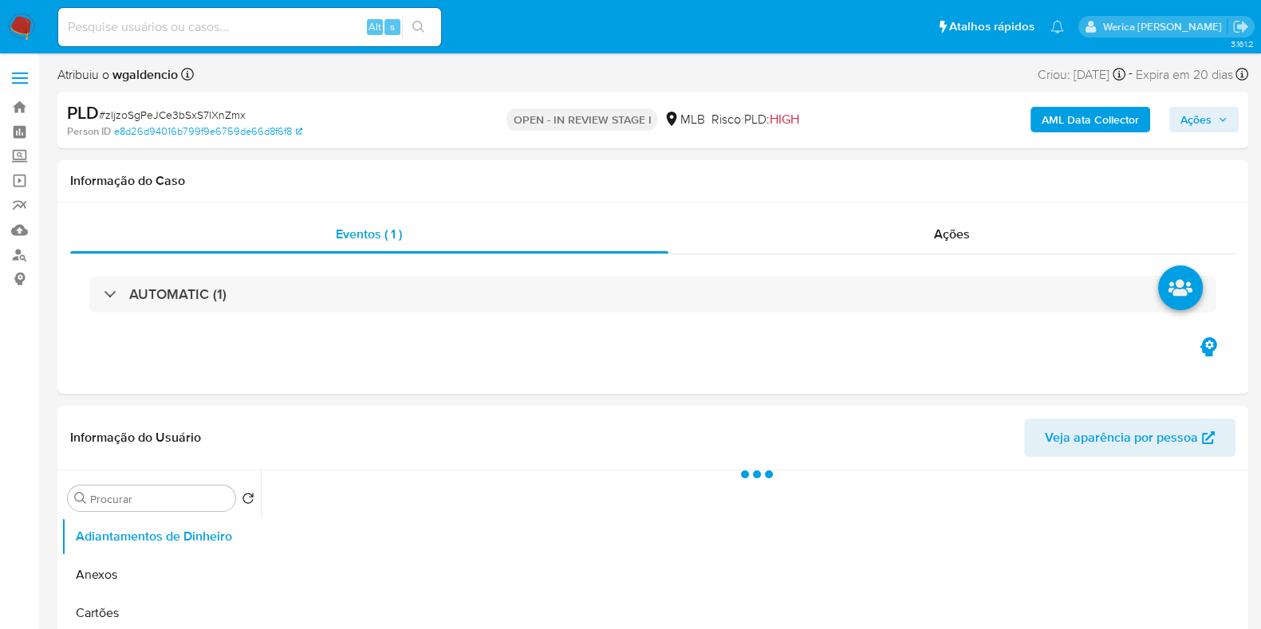
select select "10"
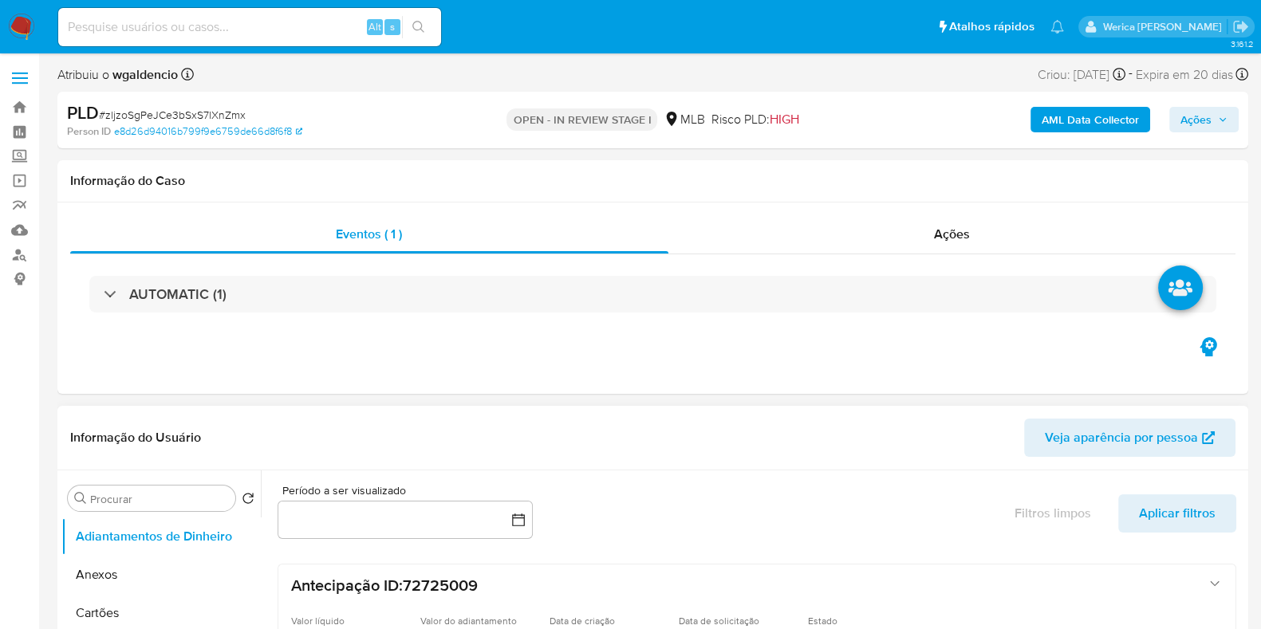
click at [921, 522] on div "Período a ser visualizado inputDatePicker Filtros limpos Aplicar filtros" at bounding box center [757, 512] width 959 height 66
click at [819, 356] on div "Eventos ( 1 ) Ações AUTOMATIC (1)" at bounding box center [652, 298] width 1191 height 191
click at [915, 528] on div "Período a ser visualizado inputDatePicker Filtros limpos Aplicar filtros" at bounding box center [757, 512] width 959 height 66
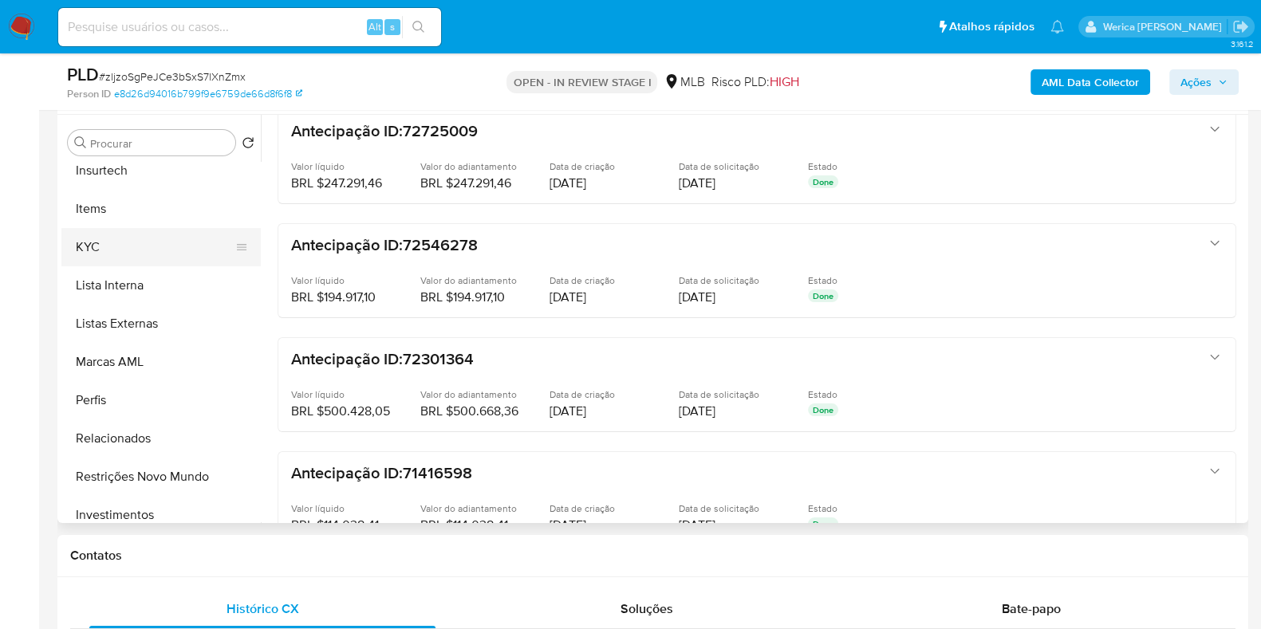
scroll to position [628, 0]
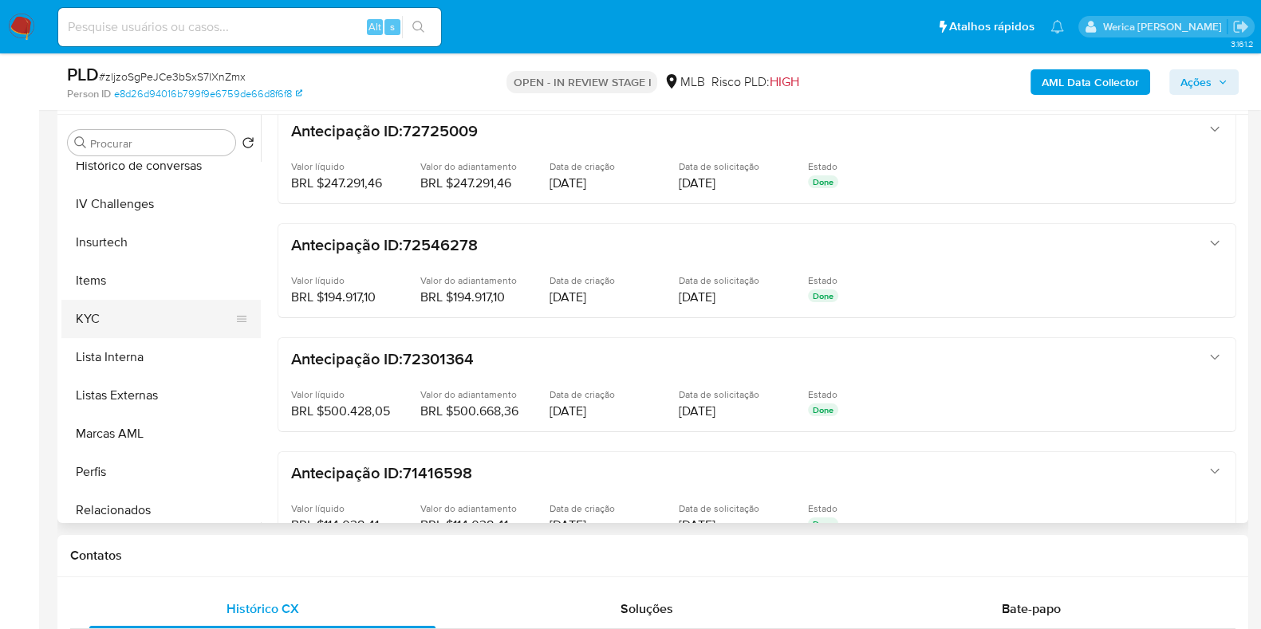
click at [124, 307] on button "KYC" at bounding box center [154, 319] width 187 height 38
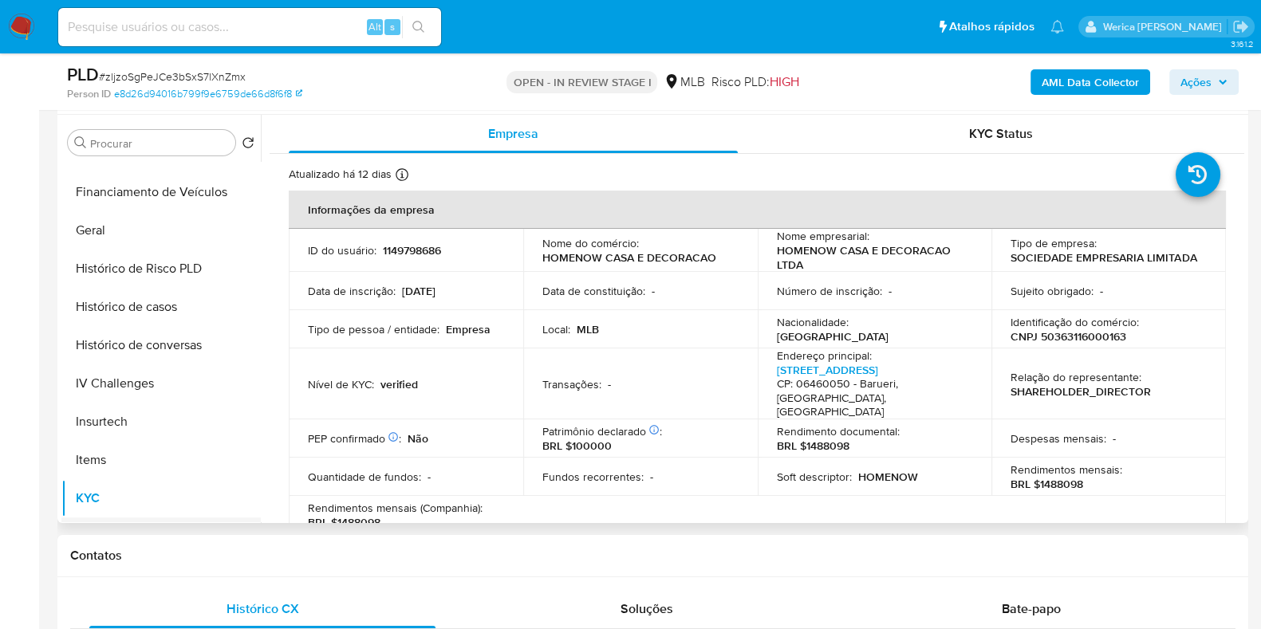
scroll to position [428, 0]
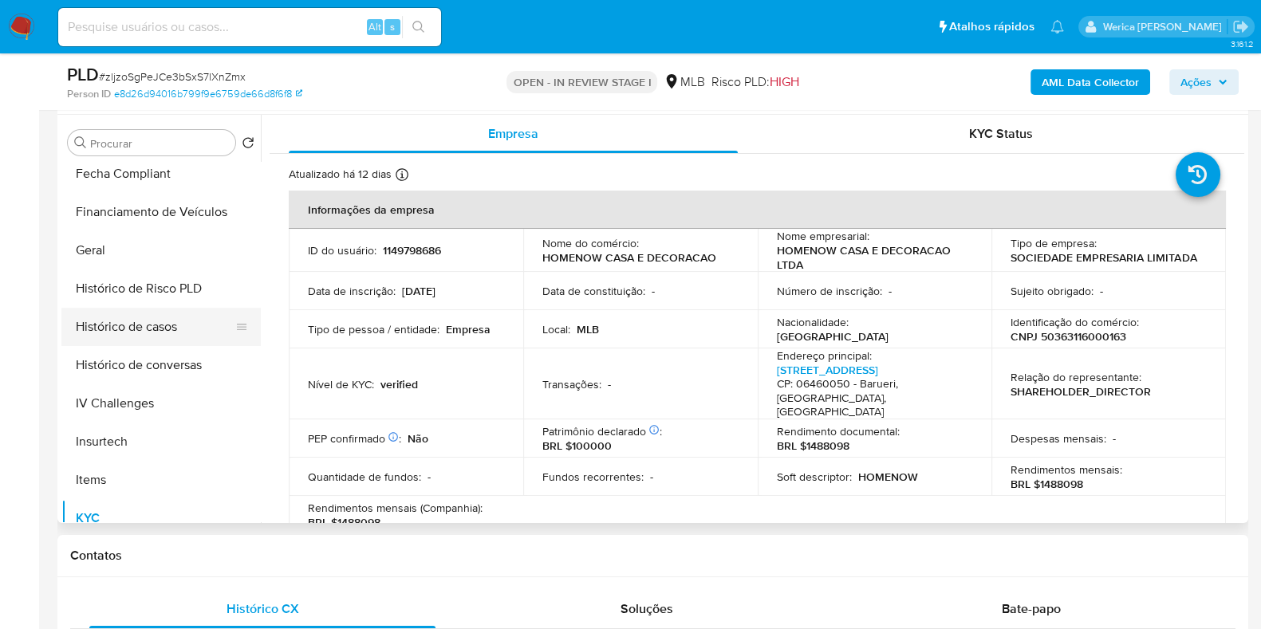
click at [190, 334] on button "Histórico de casos" at bounding box center [154, 327] width 187 height 38
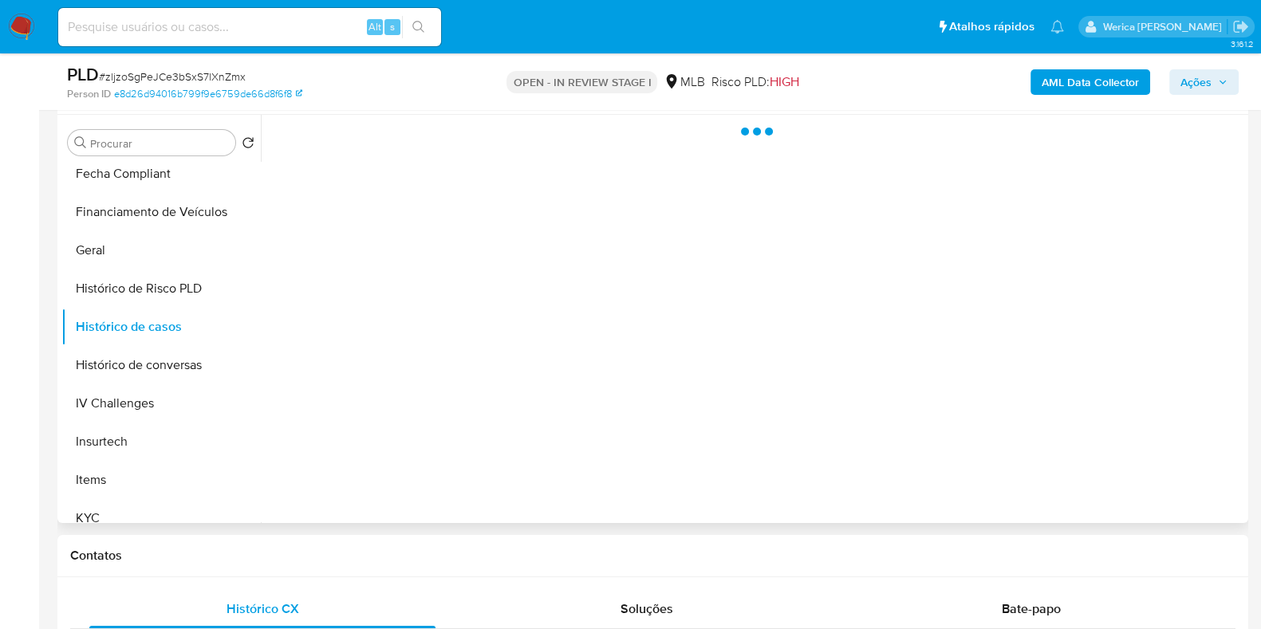
click at [620, 355] on div at bounding box center [753, 319] width 984 height 408
click at [625, 388] on div at bounding box center [753, 319] width 984 height 408
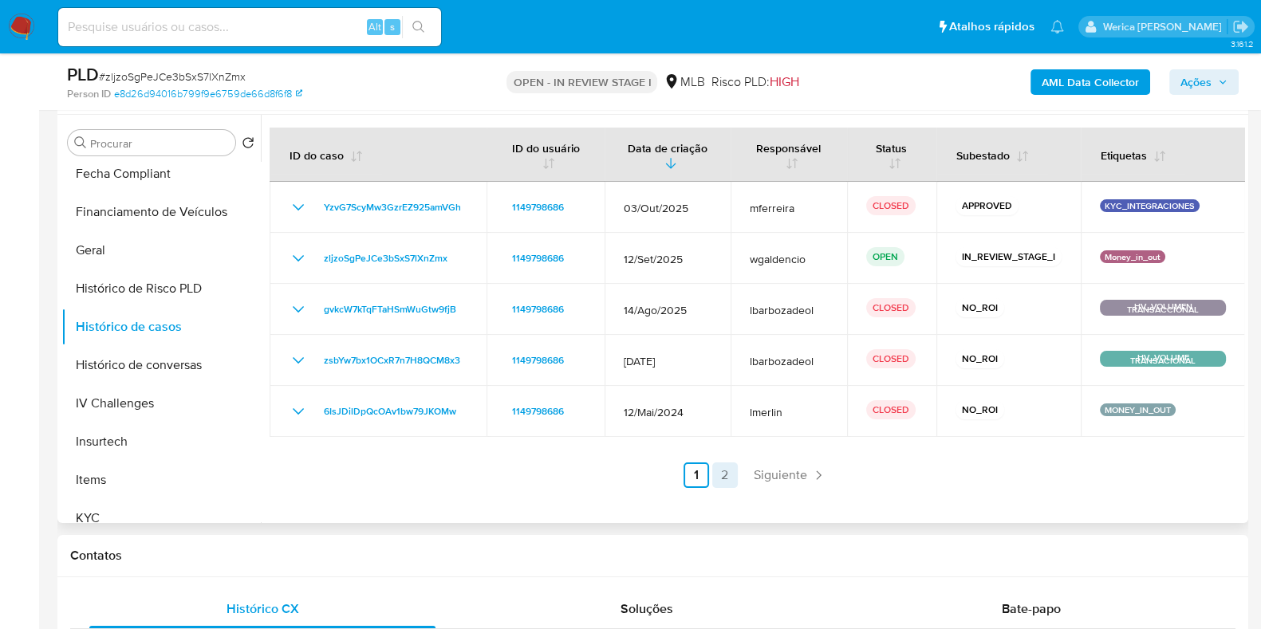
click at [722, 466] on link "2" at bounding box center [725, 476] width 26 height 26
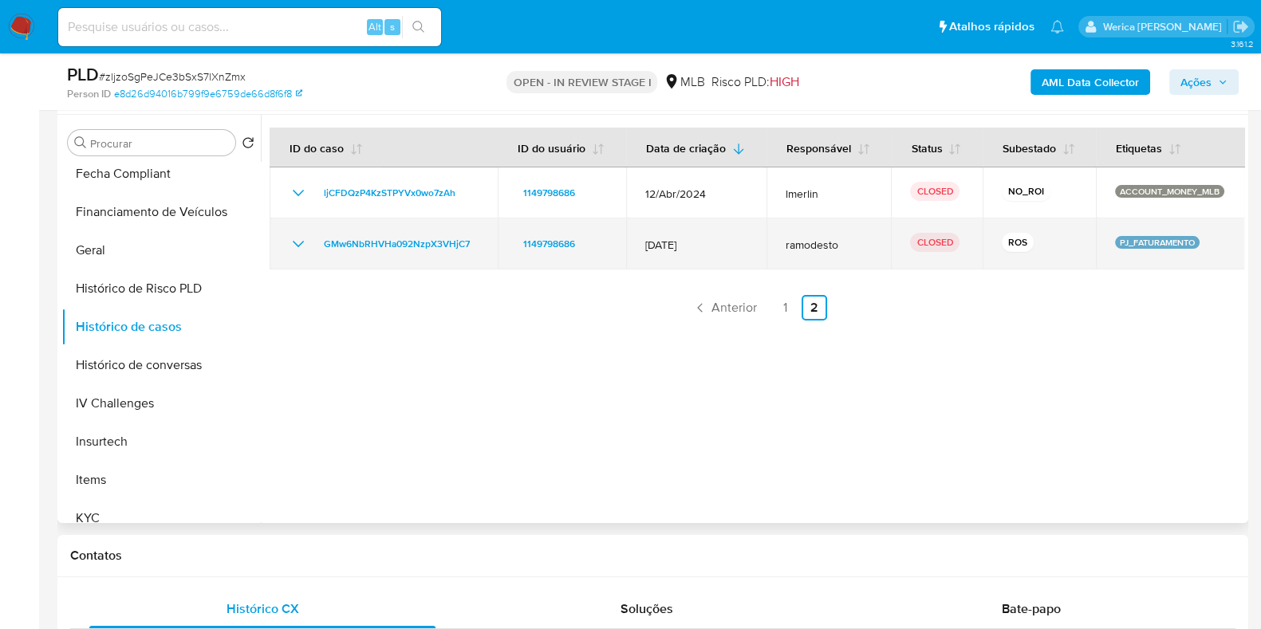
click at [295, 243] on icon "Mostrar/Ocultar" at bounding box center [298, 244] width 11 height 6
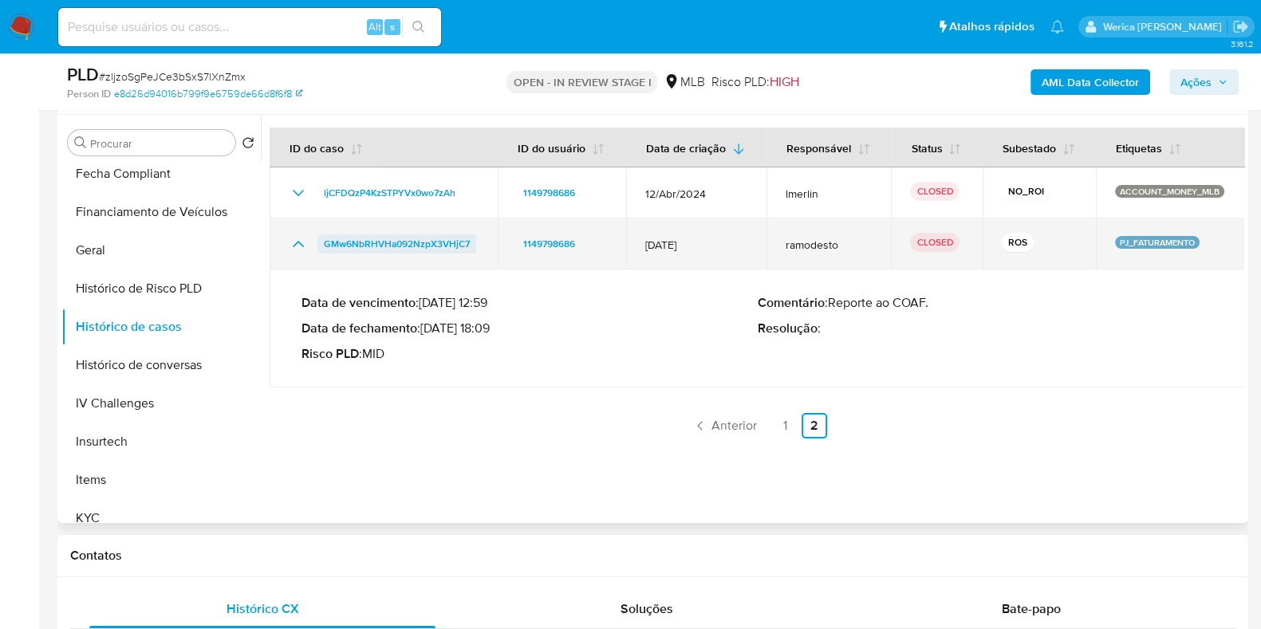
click at [422, 245] on span "GMw6NbRHVHa092NzpX3VHjC7" at bounding box center [397, 244] width 146 height 19
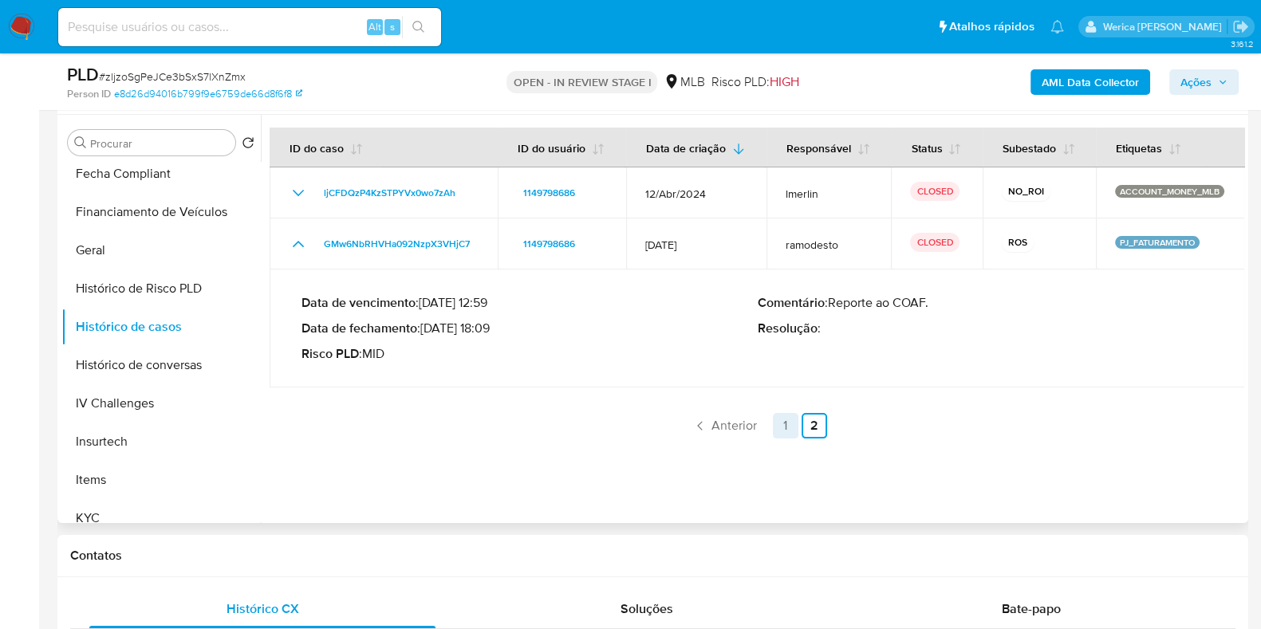
click at [787, 430] on link "1" at bounding box center [786, 426] width 26 height 26
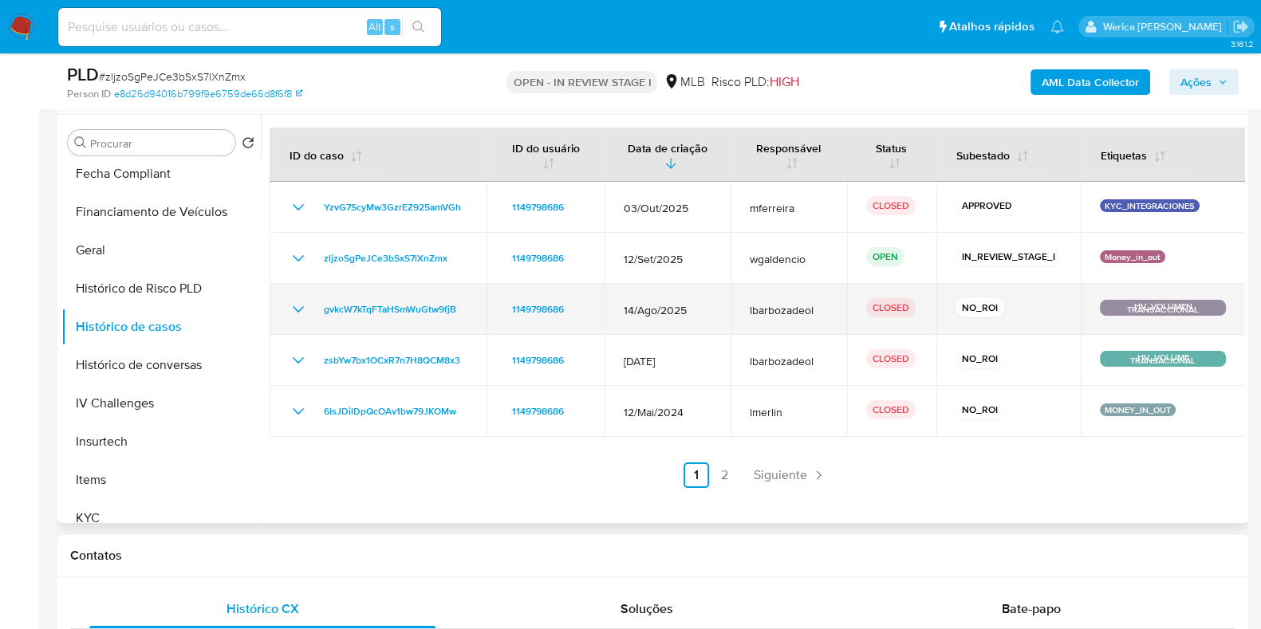
click at [294, 312] on icon "Mostrar/Ocultar" at bounding box center [298, 309] width 19 height 19
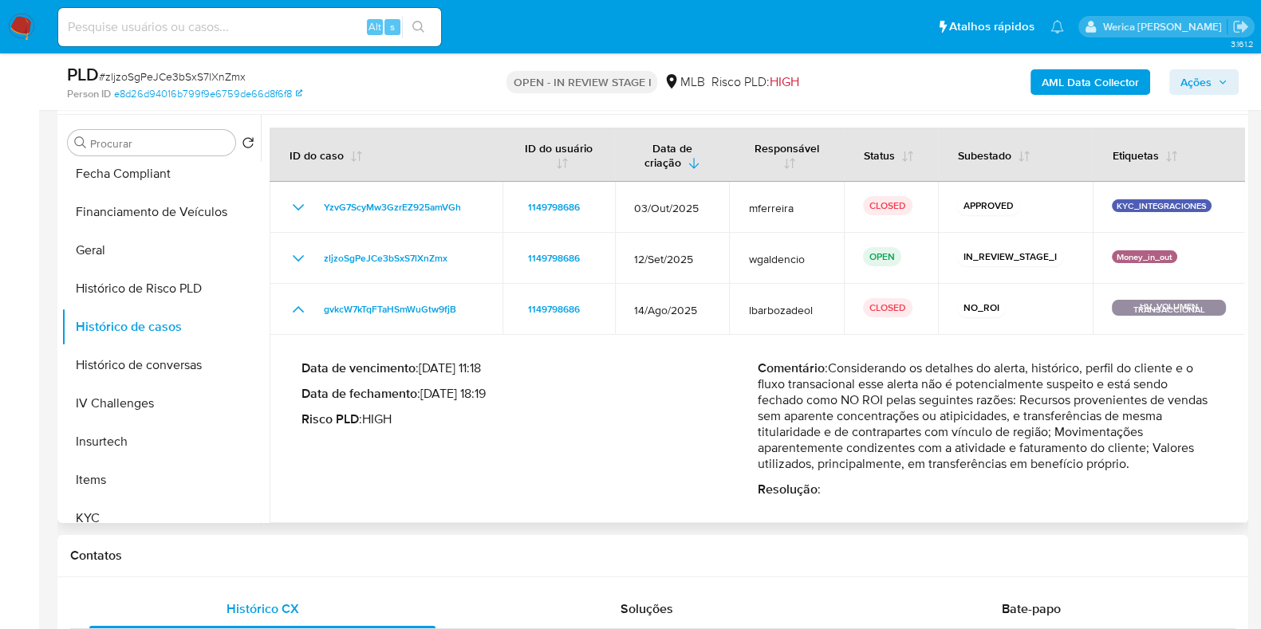
click at [984, 394] on p "Comentário : Considerando os detalhes do alerta, histórico, perfil do cliente e…" at bounding box center [986, 417] width 456 height 112
click at [992, 415] on p "Comentário : Considerando os detalhes do alerta, histórico, perfil do cliente e…" at bounding box center [986, 417] width 456 height 112
click at [995, 426] on p "Comentário : Considerando os detalhes do alerta, histórico, perfil do cliente e…" at bounding box center [986, 417] width 456 height 112
click at [992, 454] on p "Comentário : Considerando os detalhes do alerta, histórico, perfil do cliente e…" at bounding box center [986, 417] width 456 height 112
click at [992, 446] on p "Comentário : Considerando os detalhes do alerta, histórico, perfil do cliente e…" at bounding box center [986, 417] width 456 height 112
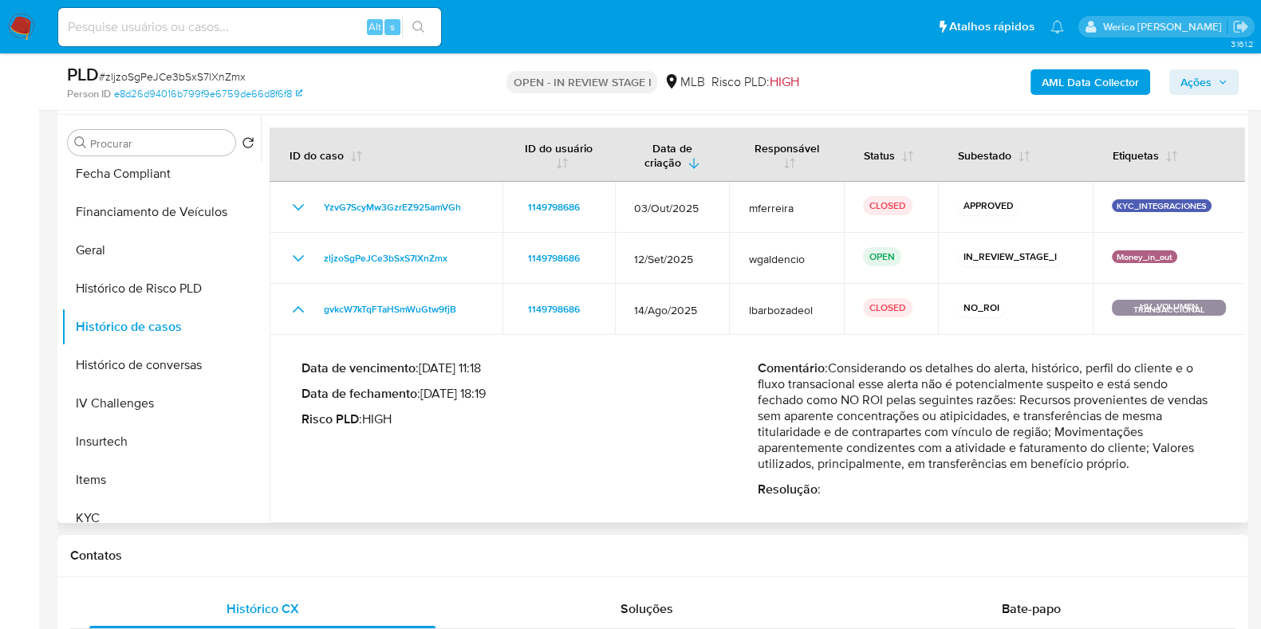
click at [992, 444] on p "Comentário : Considerando os detalhes do alerta, histórico, perfil do cliente e…" at bounding box center [986, 417] width 456 height 112
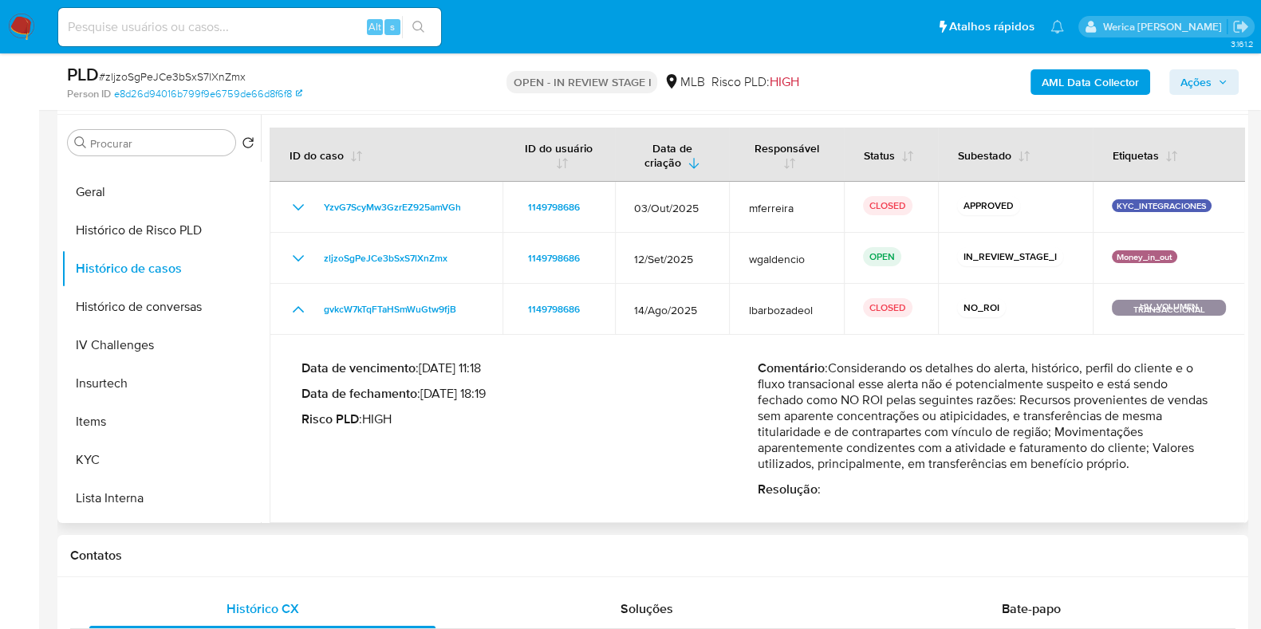
scroll to position [727, 0]
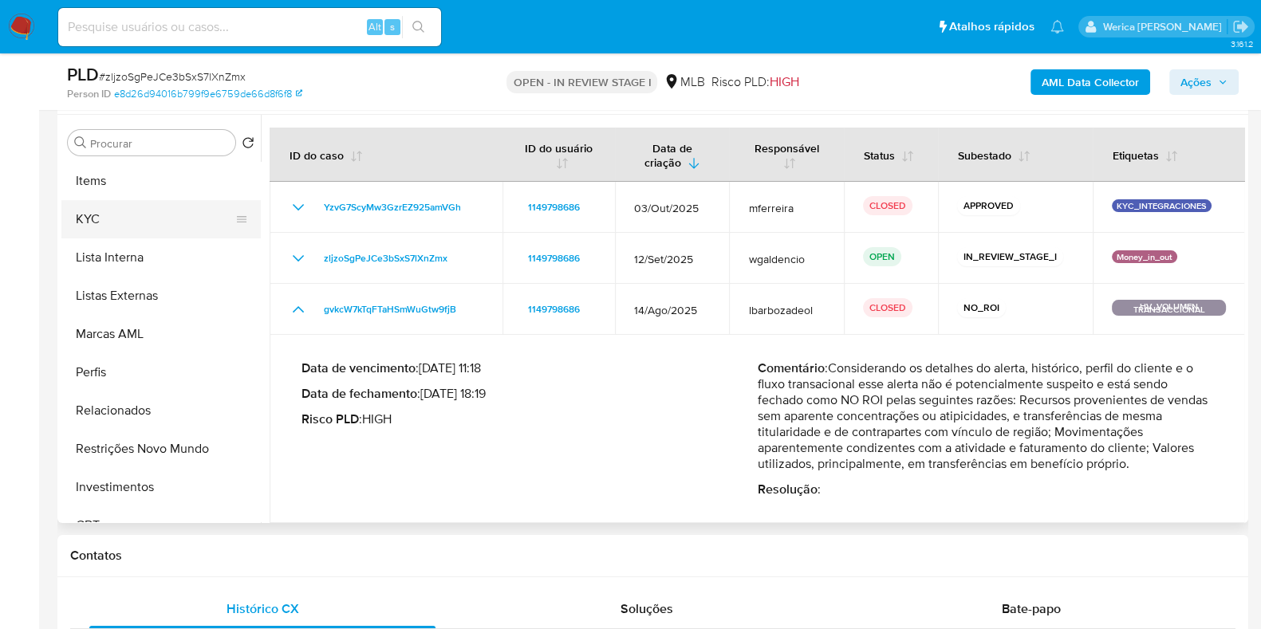
click at [124, 225] on button "KYC" at bounding box center [154, 219] width 187 height 38
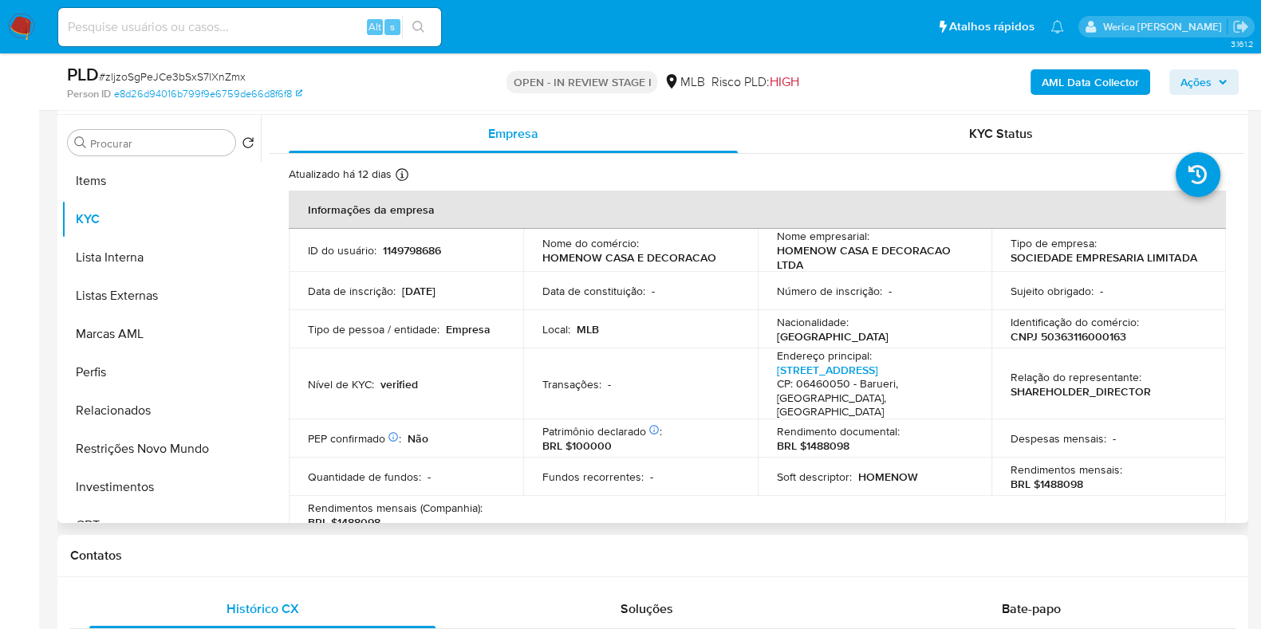
click at [424, 254] on p "1149798686" at bounding box center [412, 250] width 58 height 14
copy p "1149798686"
click at [128, 160] on div "Procurar Retornar ao pedido padrão Adiantamentos de Dinheiro Anexos Cartões Con…" at bounding box center [160, 320] width 199 height 406
click at [136, 171] on button "Items" at bounding box center [154, 181] width 187 height 38
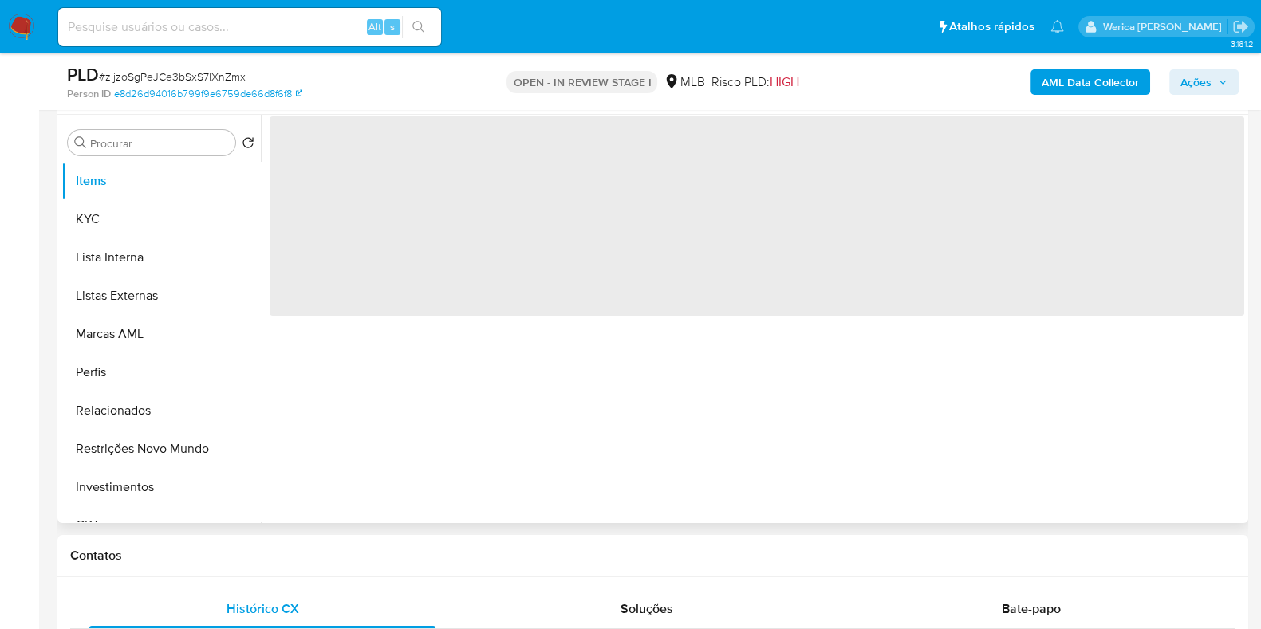
click at [538, 317] on div "‌" at bounding box center [753, 319] width 984 height 408
click at [538, 349] on div "‌" at bounding box center [753, 319] width 984 height 408
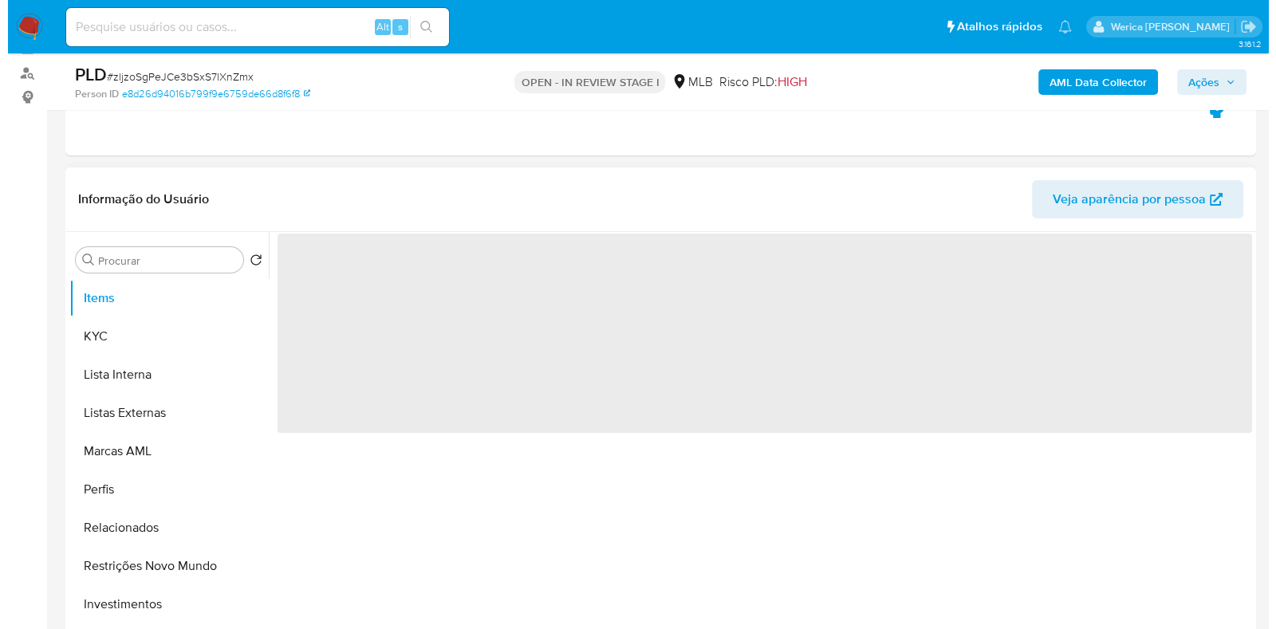
scroll to position [299, 0]
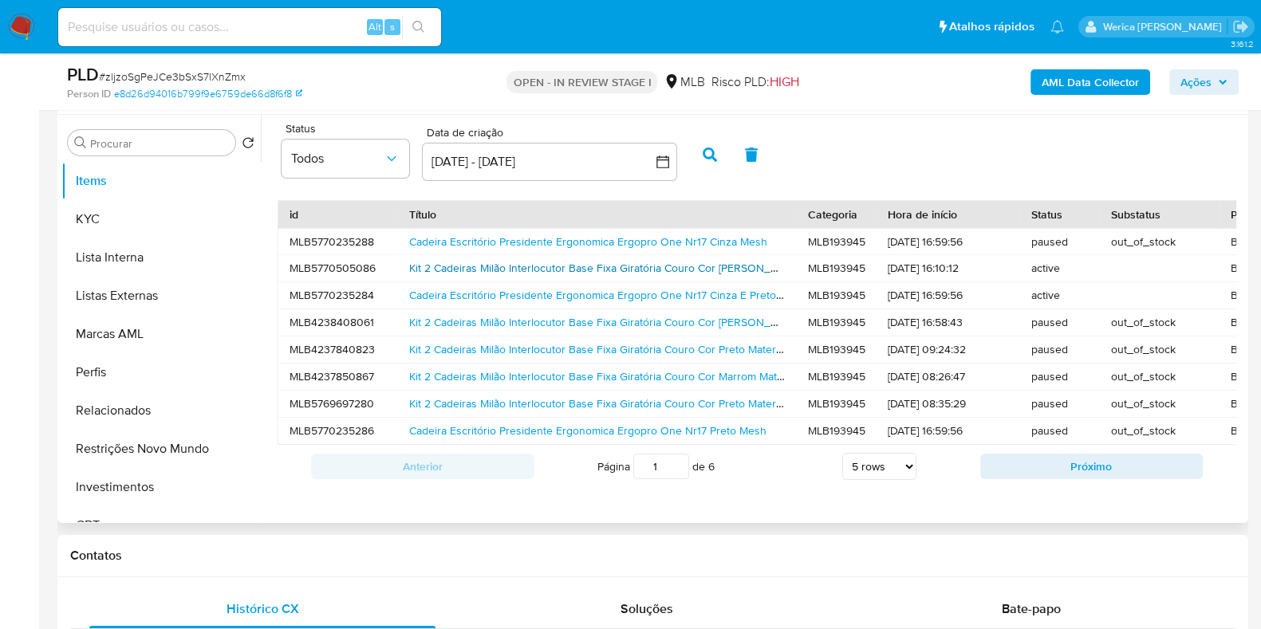
click at [651, 273] on link "Kit 2 Cadeiras Milão Interlocutor Base Fixa Giratória Couro Cor Branco Material…" at bounding box center [707, 268] width 597 height 16
click at [1075, 69] on b "AML Data Collector" at bounding box center [1090, 82] width 97 height 26
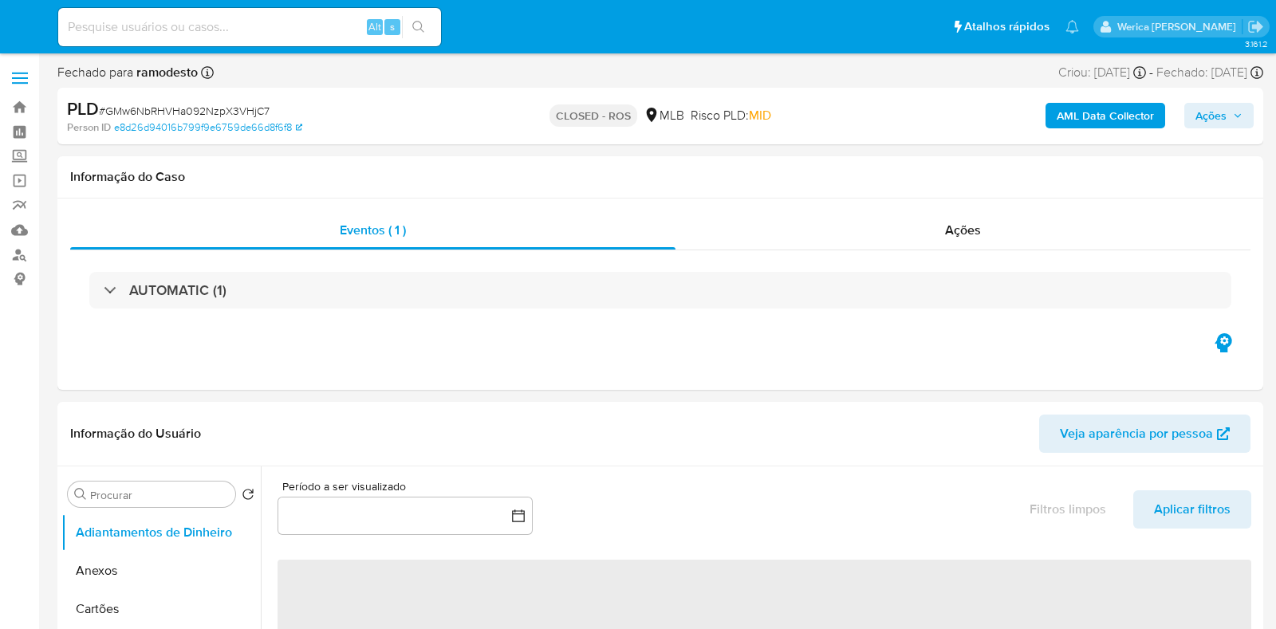
select select "10"
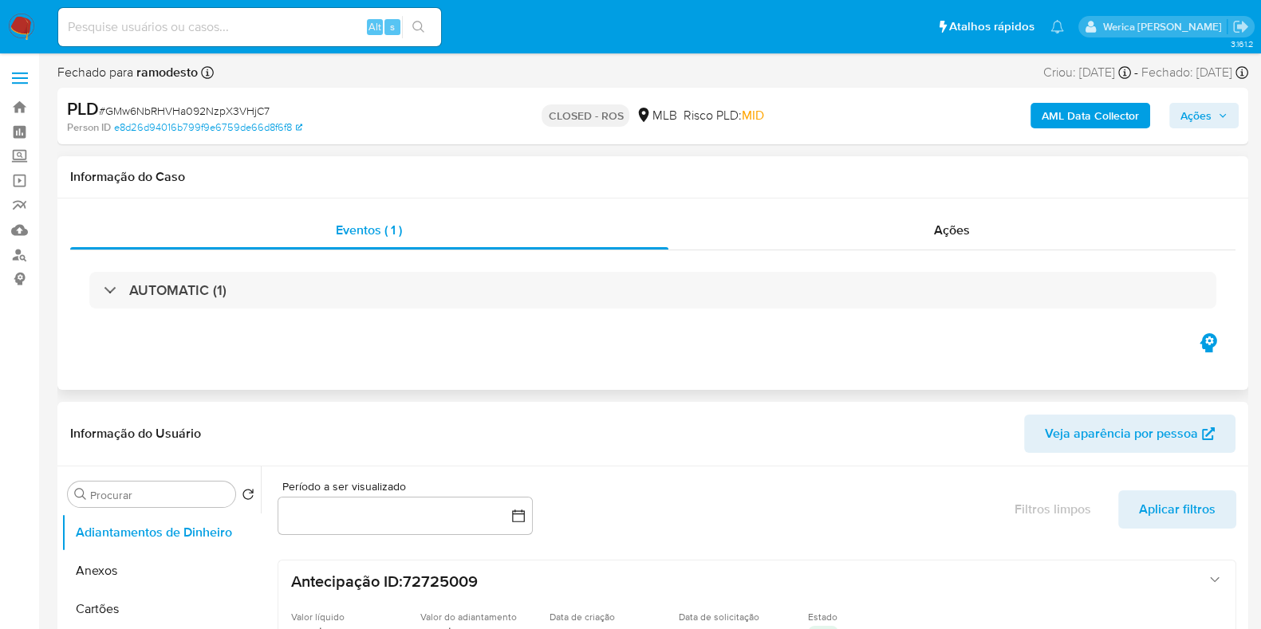
click at [909, 211] on div "Eventos ( 1 ) Ações AUTOMATIC (1)" at bounding box center [652, 294] width 1191 height 191
click at [925, 234] on div "Ações" at bounding box center [952, 230] width 568 height 38
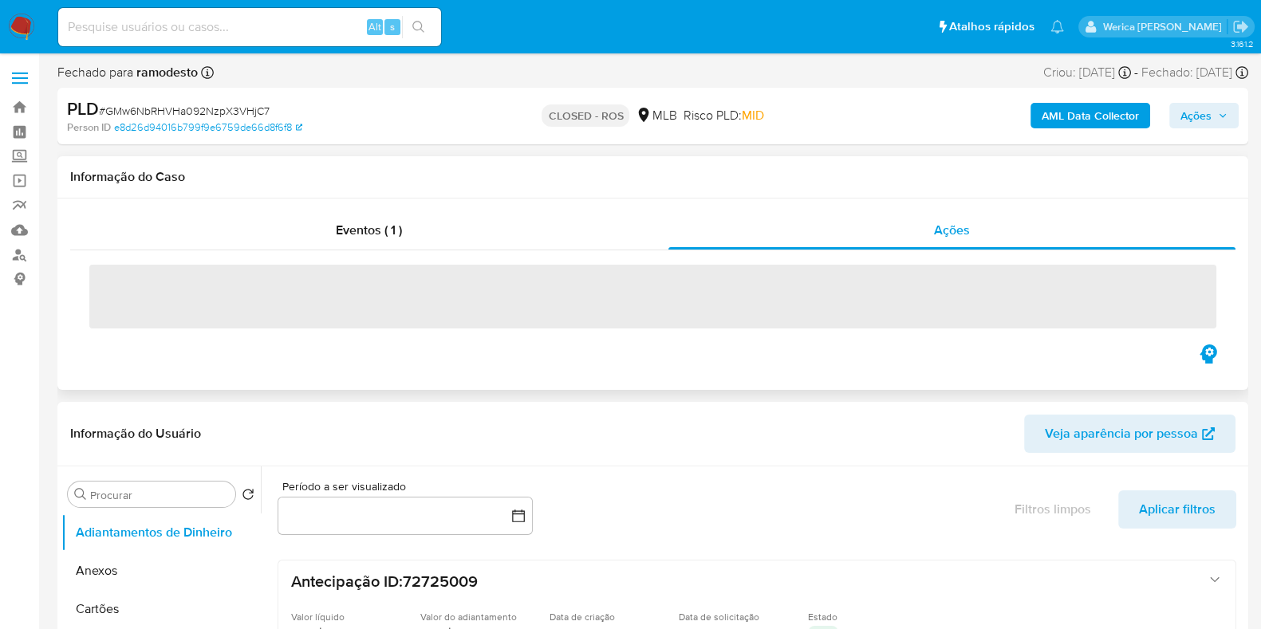
click at [223, 267] on span "‌" at bounding box center [652, 297] width 1127 height 64
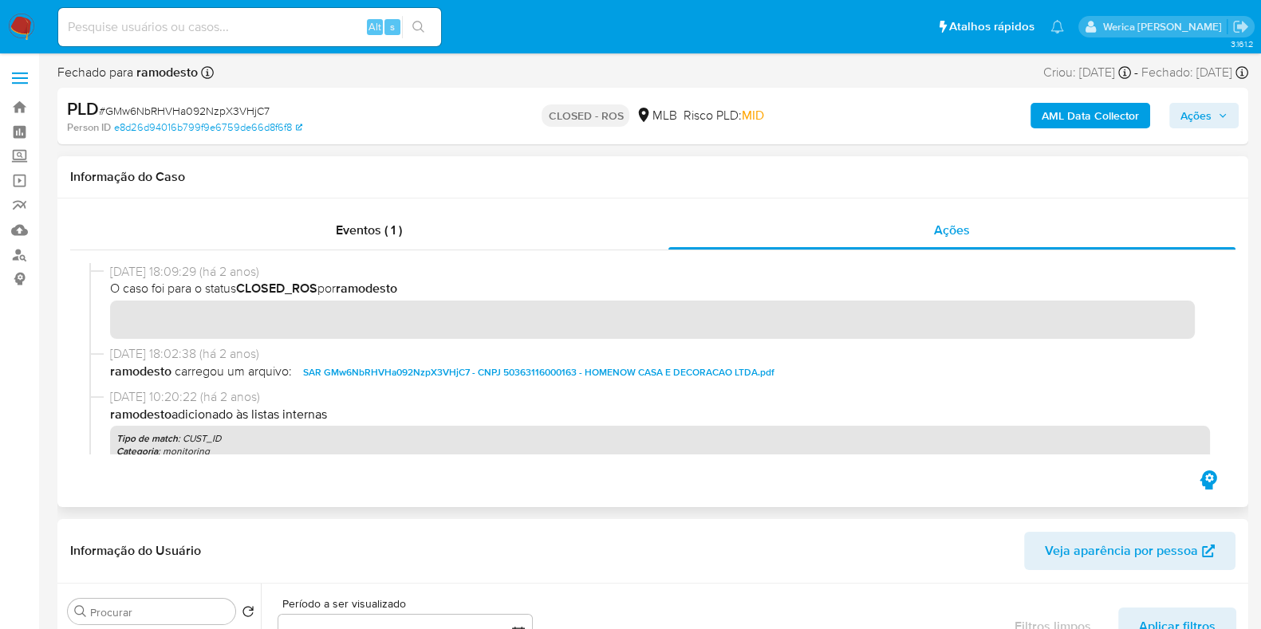
drag, startPoint x: 136, startPoint y: 292, endPoint x: 169, endPoint y: 265, distance: 43.1
click at [169, 265] on span "[DATE] 18:09:29 (há 2 anos)" at bounding box center [660, 272] width 1100 height 18
